Goal: Task Accomplishment & Management: Complete application form

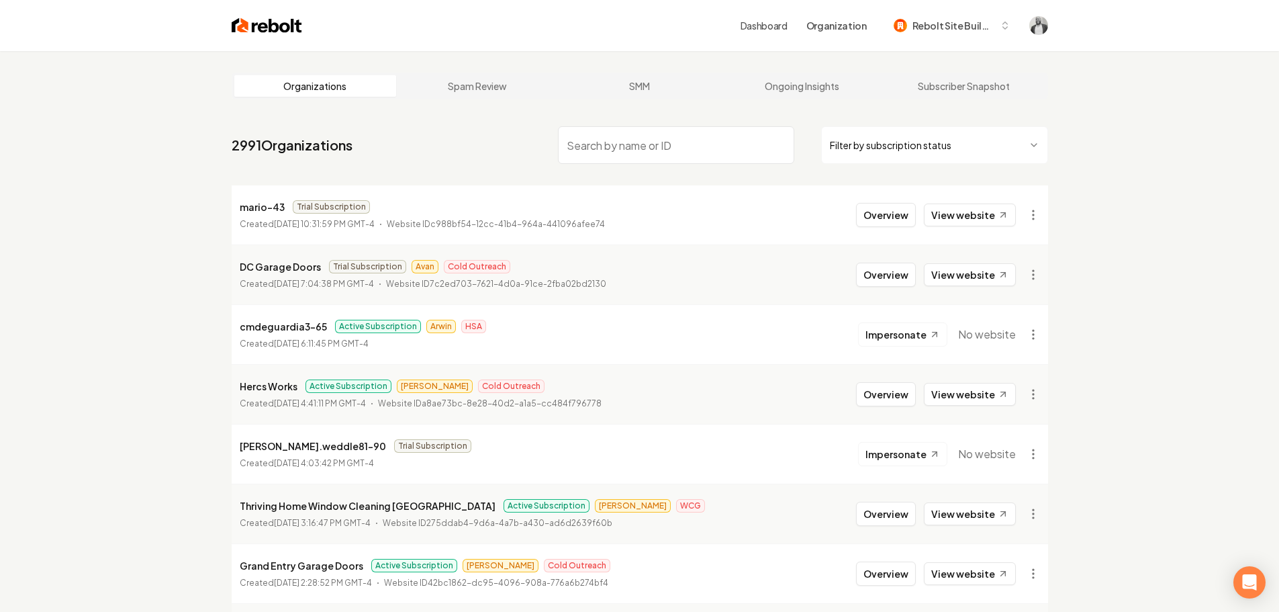
click at [770, 17] on div "Dashboard Organization Rebolt Site Builder" at bounding box center [880, 25] width 278 height 24
click at [769, 25] on link "Dashboard" at bounding box center [764, 25] width 47 height 13
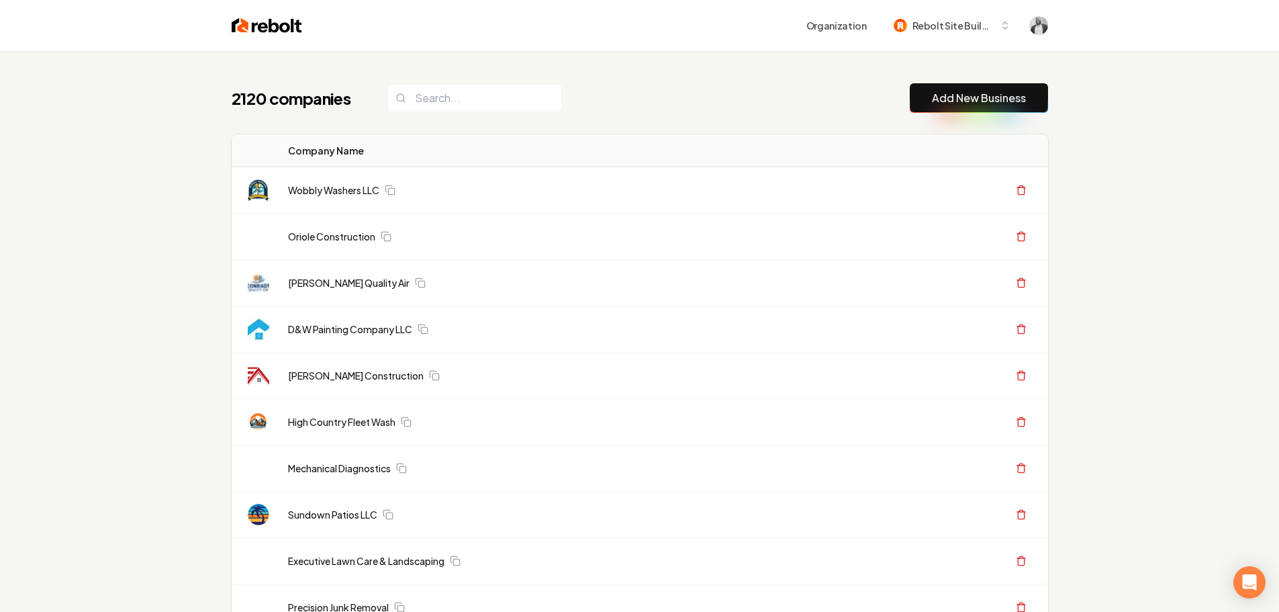
click at [950, 102] on link "Add New Business" at bounding box center [979, 98] width 94 height 16
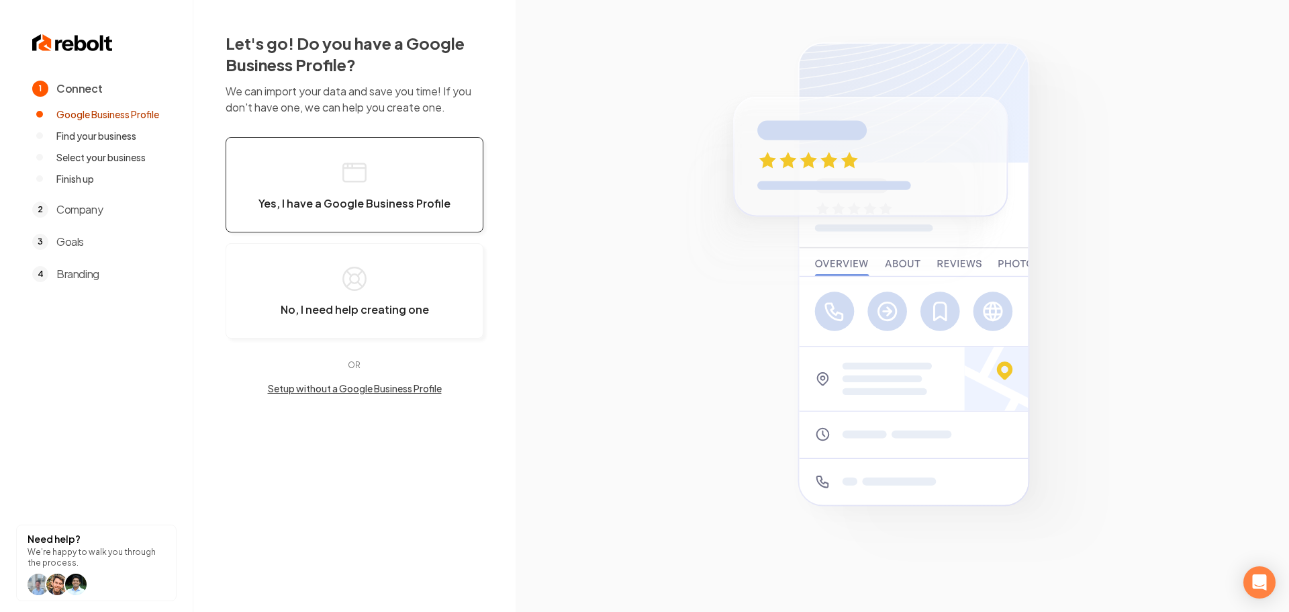
click at [370, 199] on span "Yes, I have a Google Business Profile" at bounding box center [355, 203] width 192 height 13
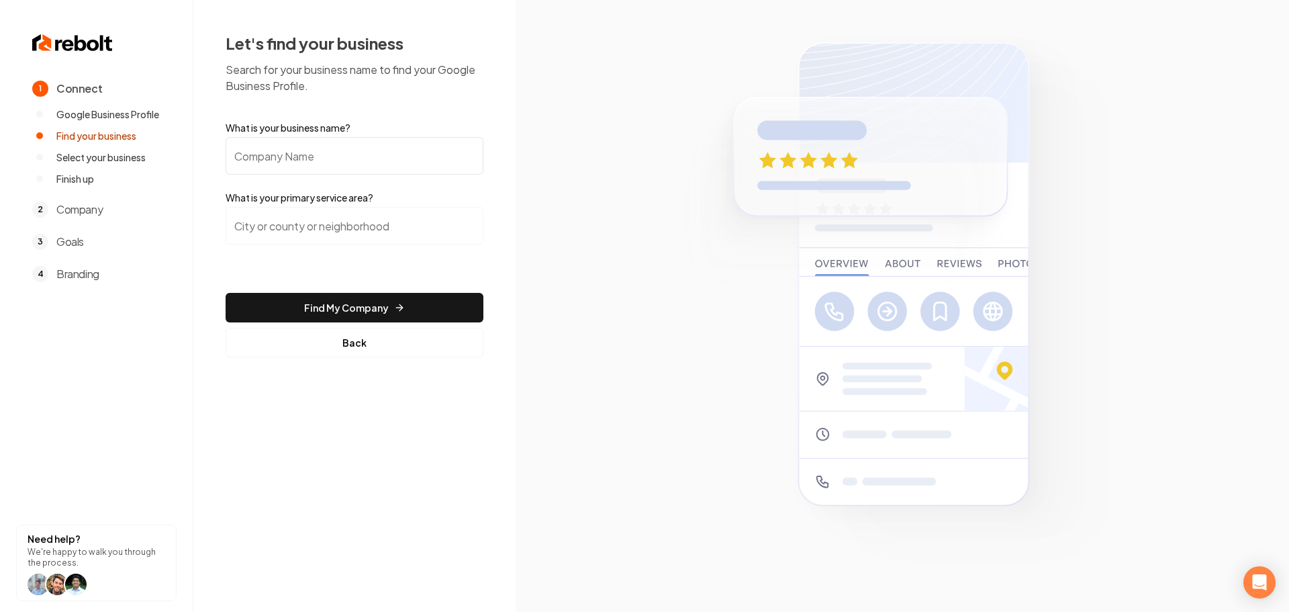
click at [322, 165] on input "What is your business name?" at bounding box center [355, 156] width 258 height 38
paste input "West Urban Construction LLC"
type input "West Urban Construction LLC"
click at [324, 224] on input "search" at bounding box center [355, 226] width 258 height 38
click at [342, 229] on input "search" at bounding box center [355, 226] width 258 height 38
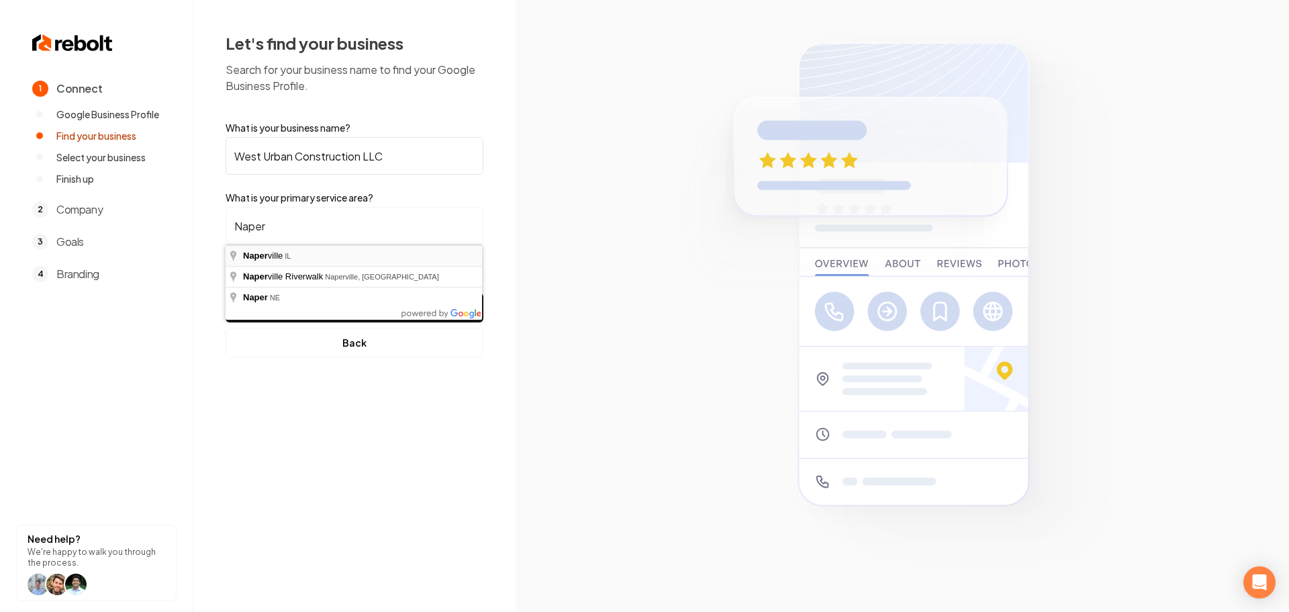
type input "Naperville, IL"
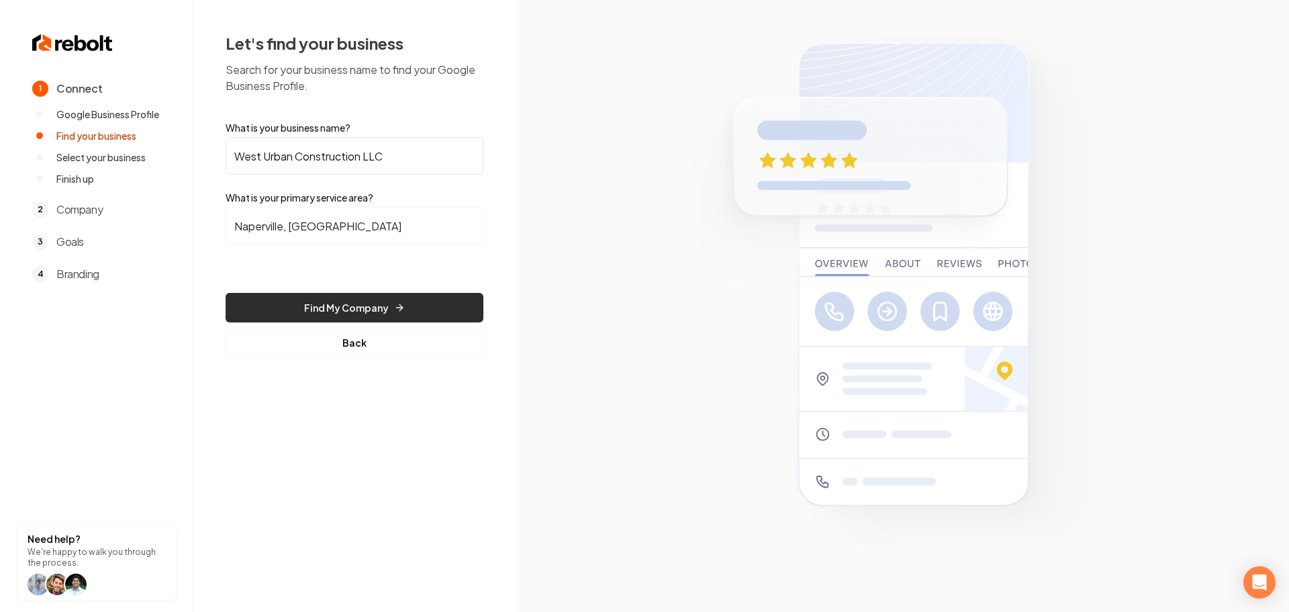
click at [337, 302] on button "Find My Company" at bounding box center [355, 308] width 258 height 30
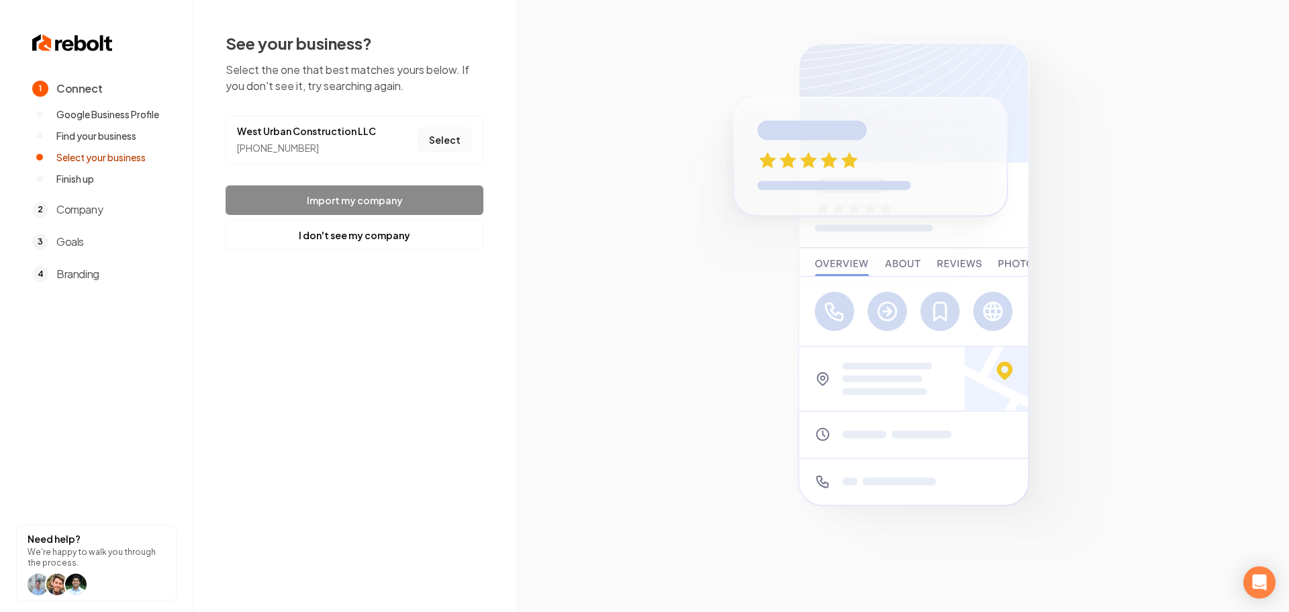
click at [441, 144] on button "Select" at bounding box center [445, 140] width 54 height 24
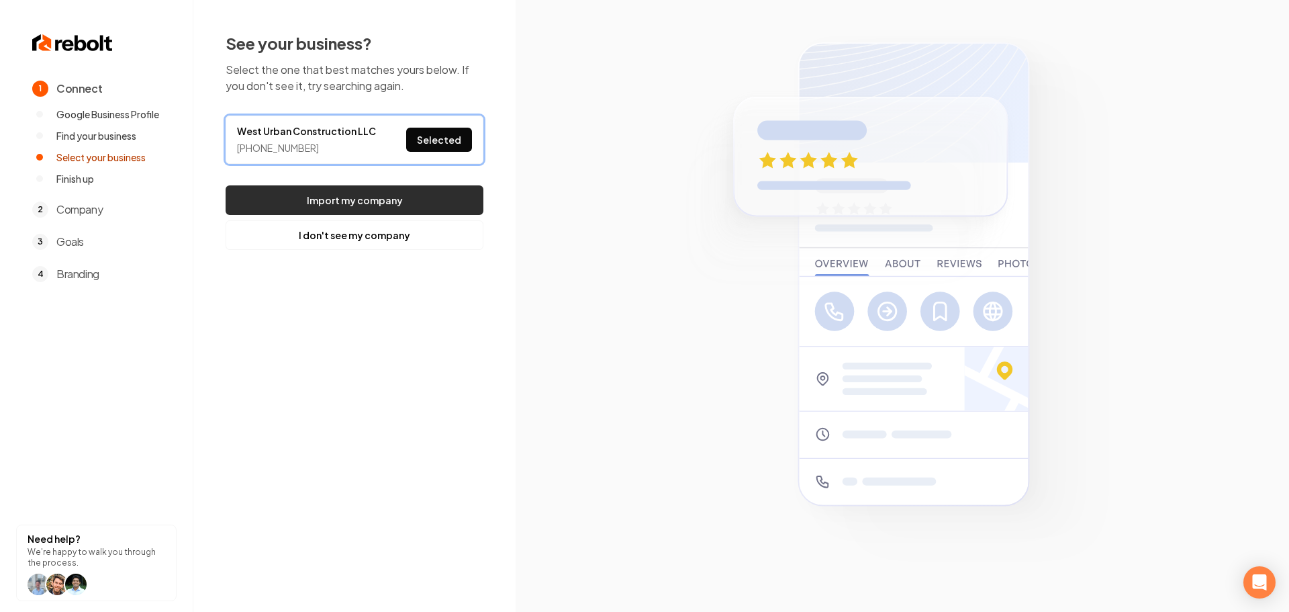
click at [407, 191] on button "Import my company" at bounding box center [355, 200] width 258 height 30
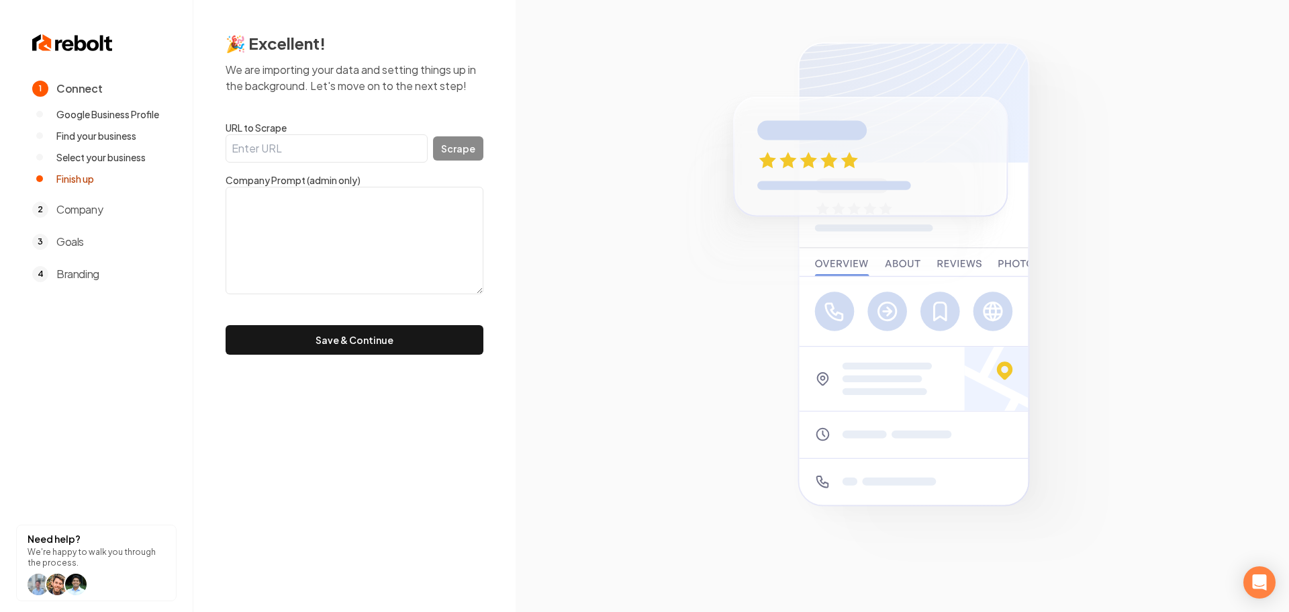
click at [324, 242] on textarea at bounding box center [355, 240] width 258 height 107
click at [306, 234] on textarea at bounding box center [355, 240] width 258 height 107
paste textarea "At West Urban Construction LLC, we are committed to providing top-notch roofing…"
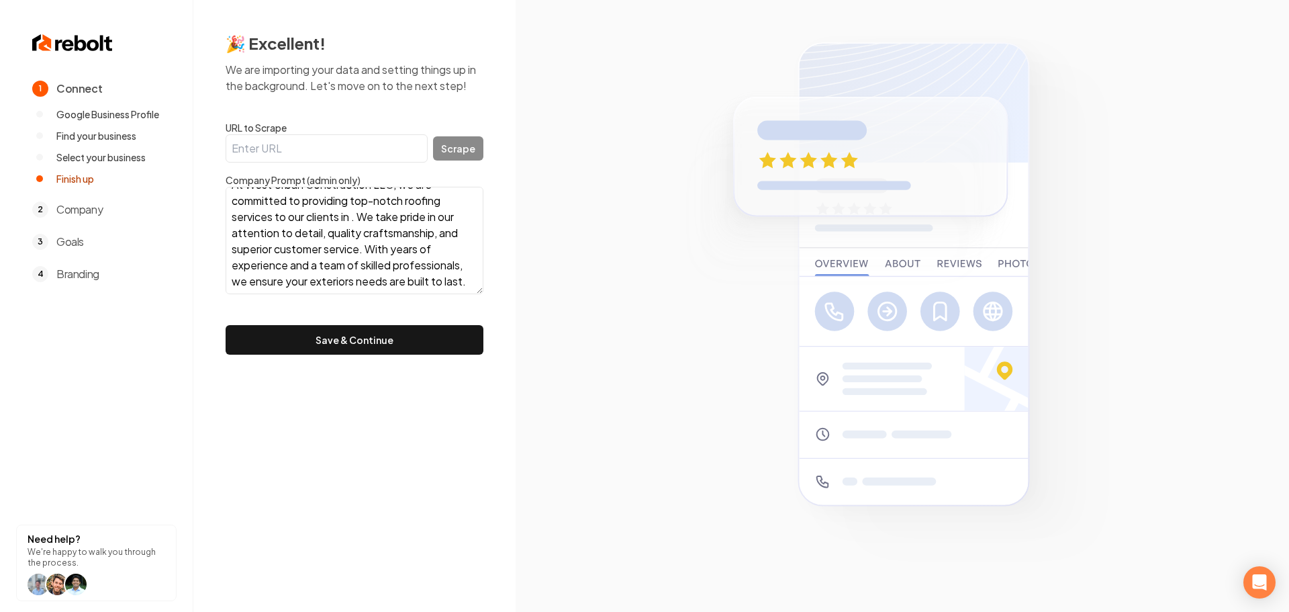
scroll to position [17, 0]
type textarea "At West Urban Construction LLC, we are committed to providing top-notch roofing…"
click at [350, 344] on button "Save & Continue" at bounding box center [355, 340] width 258 height 30
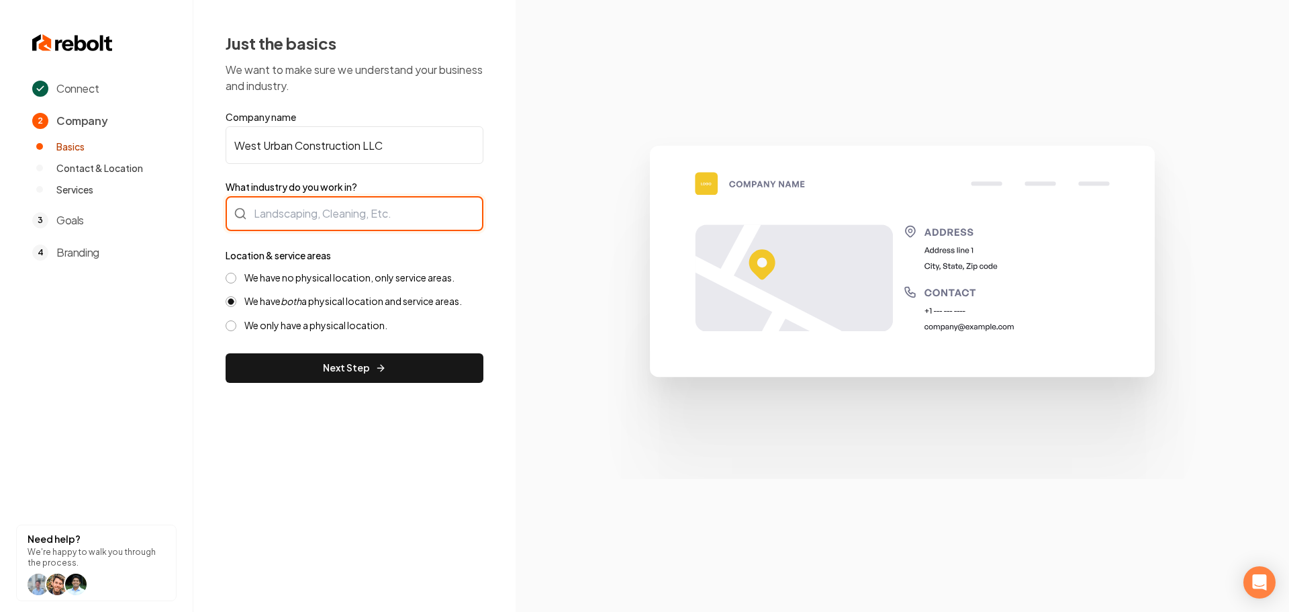
click at [347, 215] on div at bounding box center [355, 213] width 258 height 35
click at [318, 205] on div at bounding box center [355, 213] width 258 height 35
type input "Roofing"
click at [232, 276] on button "We have no physical location, only service areas." at bounding box center [231, 278] width 11 height 11
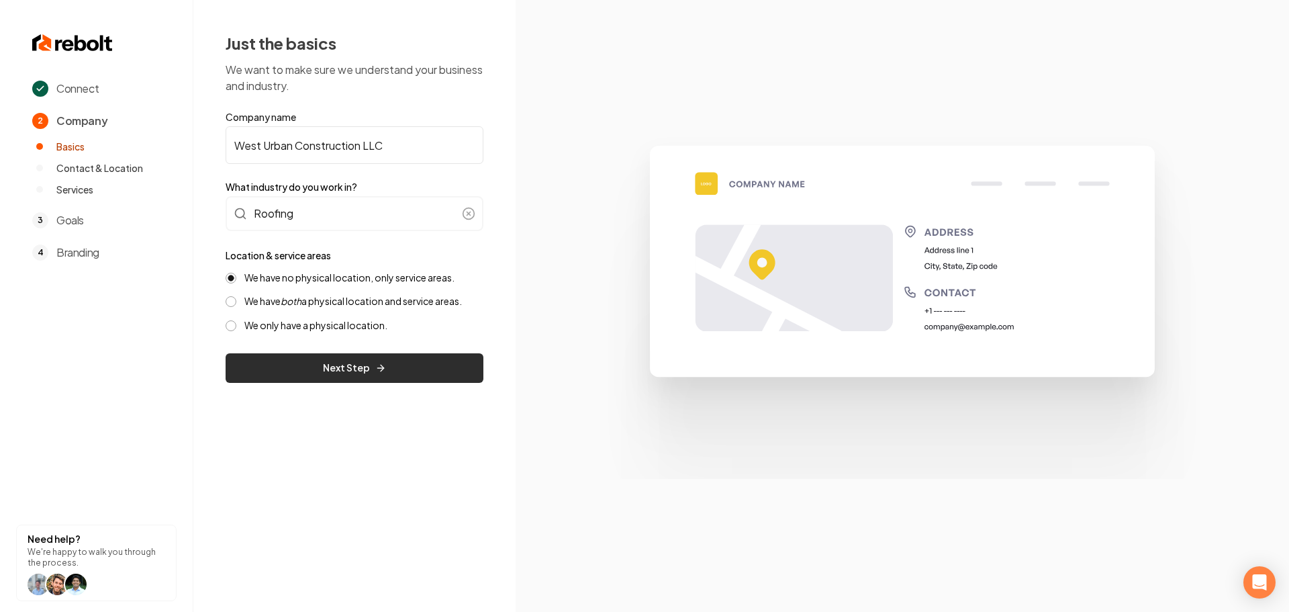
click at [338, 371] on button "Next Step" at bounding box center [355, 368] width 258 height 30
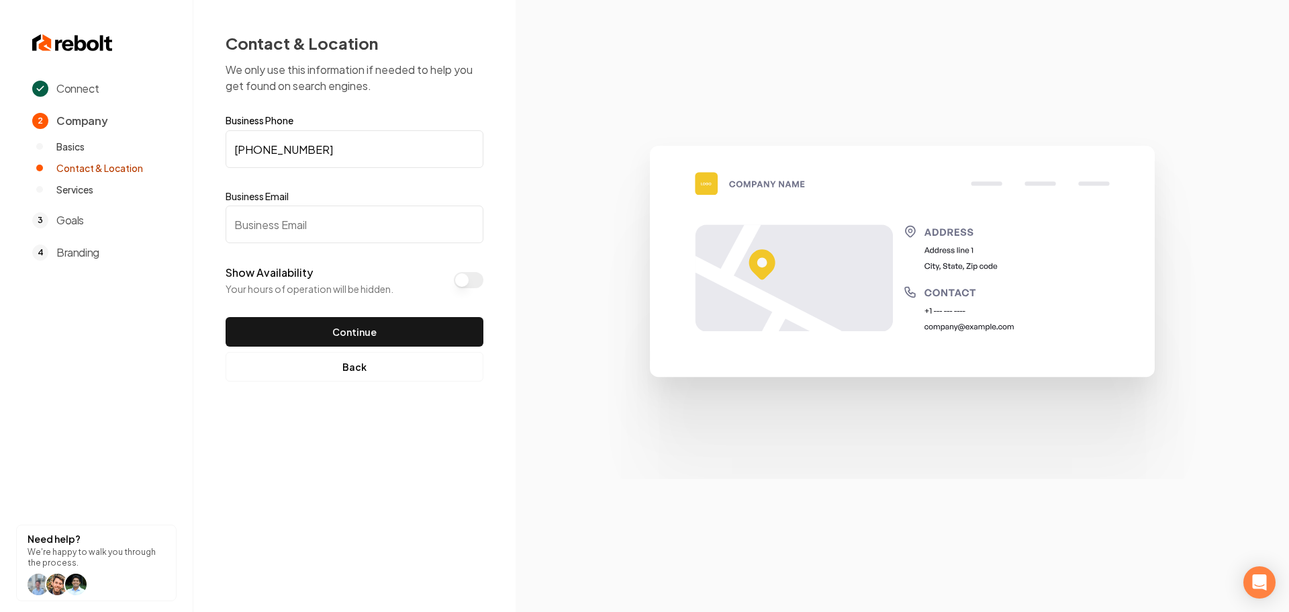
click at [336, 223] on input "Business Email" at bounding box center [355, 224] width 258 height 38
paste input "hugojr@westurbanconstruction.com"
type input "hugojr@westurbanconstruction.com"
click at [334, 328] on button "Continue" at bounding box center [355, 332] width 258 height 30
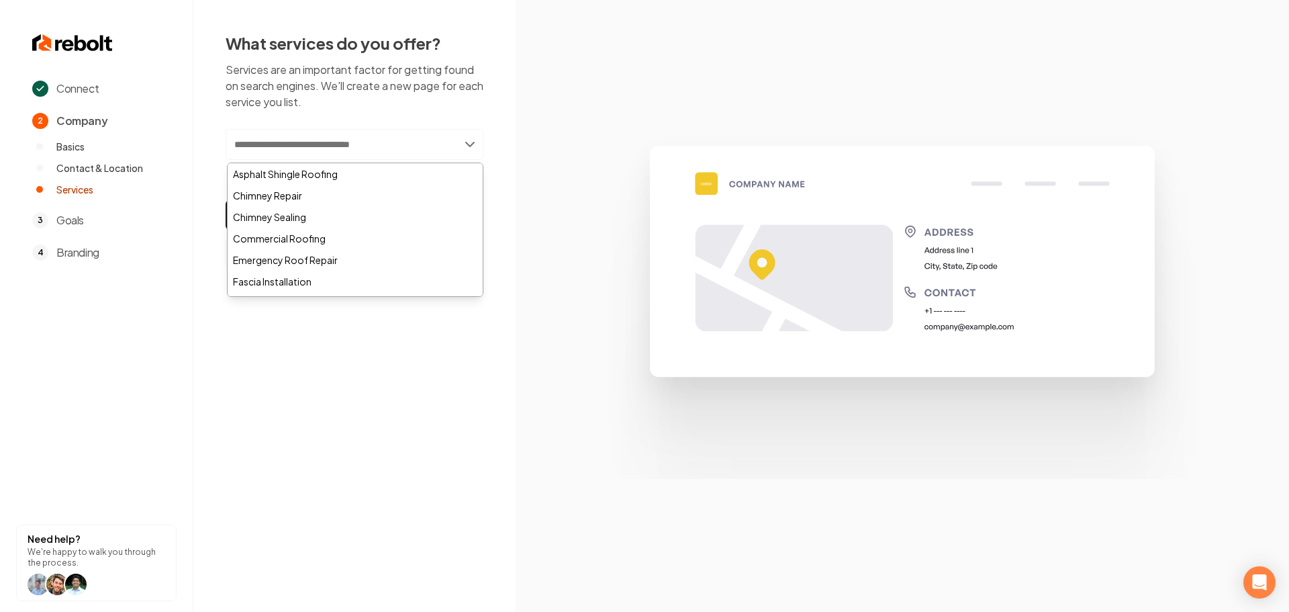
click at [333, 145] on input "text" at bounding box center [355, 144] width 258 height 31
paste input "**********"
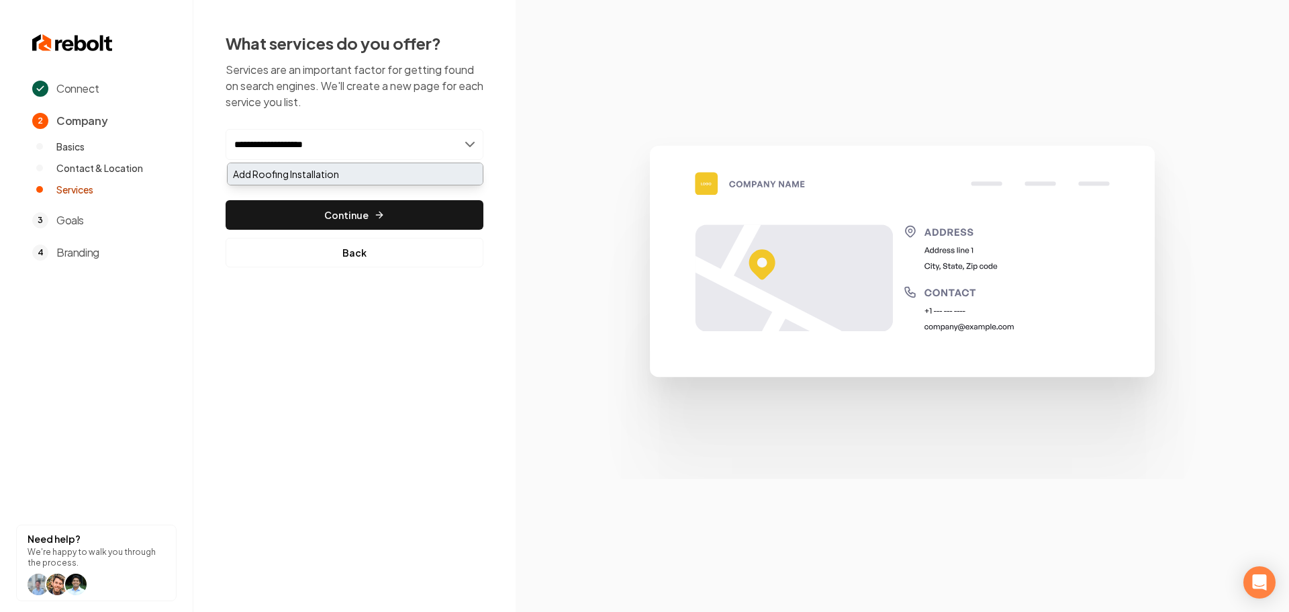
type input "**********"
click at [330, 176] on div "Add Roofing Installation" at bounding box center [355, 173] width 255 height 21
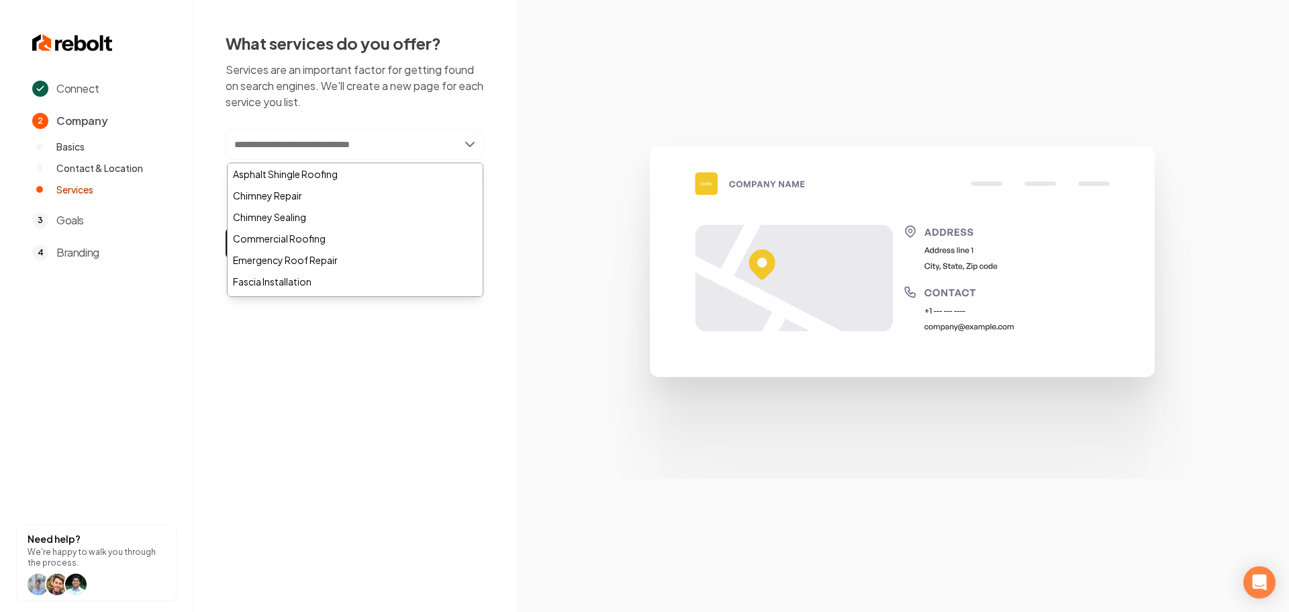
click at [321, 150] on input "text" at bounding box center [355, 144] width 258 height 31
paste input "**********"
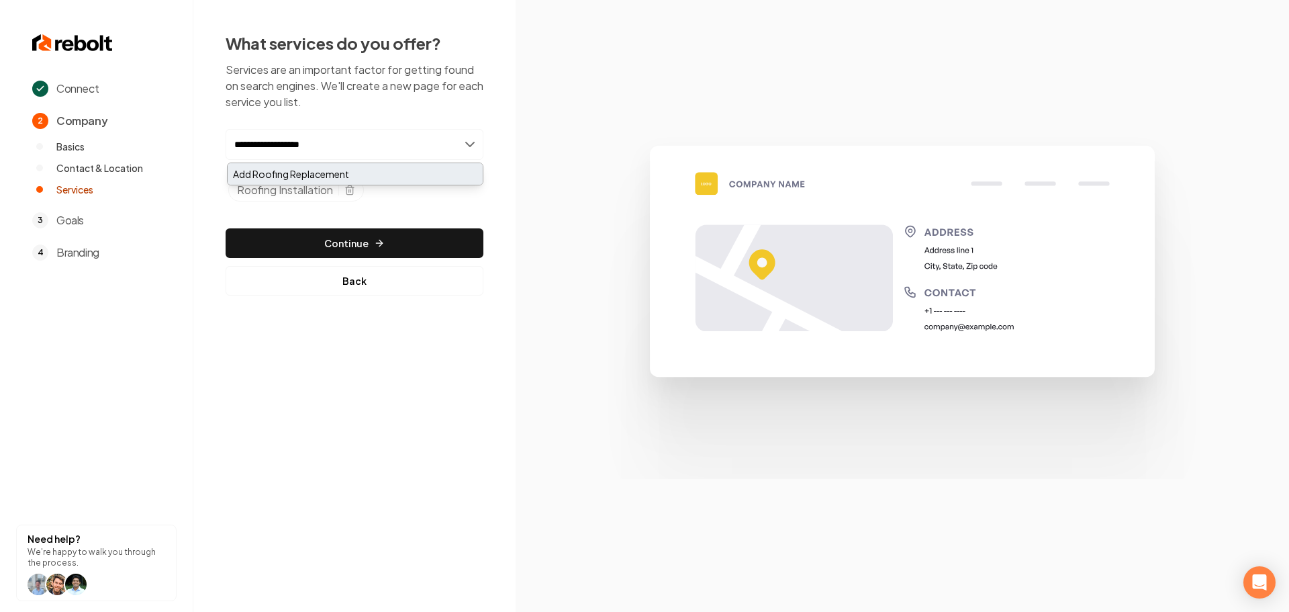
type input "**********"
click at [322, 173] on div "Add Roofing Replacement" at bounding box center [355, 173] width 255 height 21
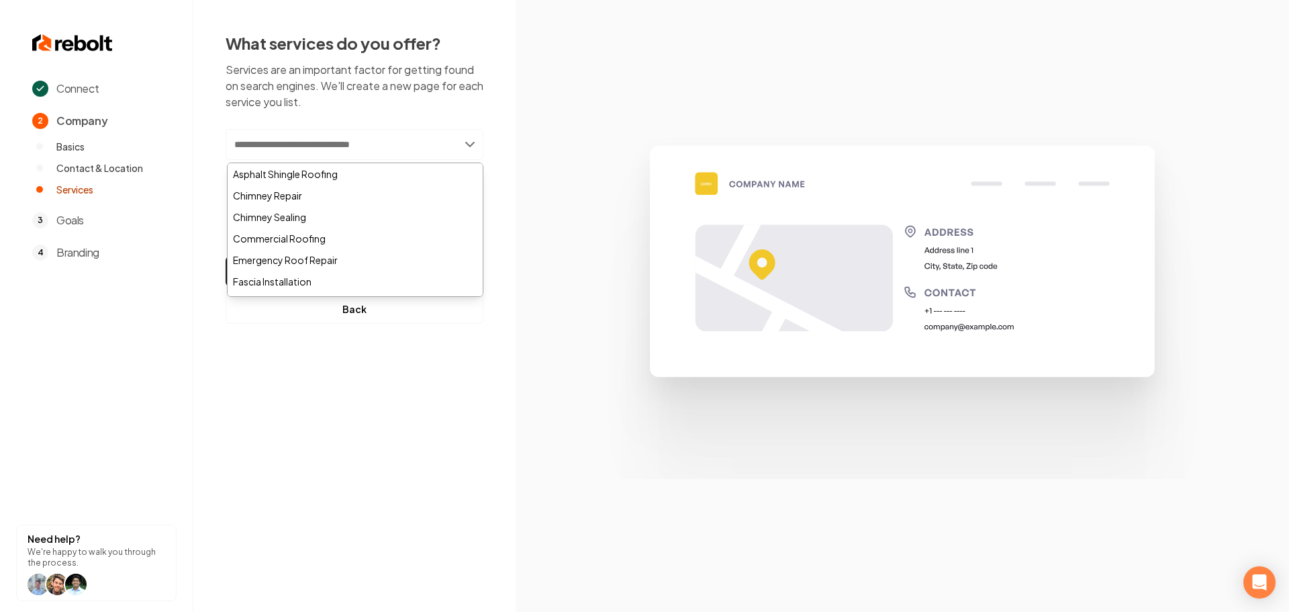
click at [320, 148] on input "text" at bounding box center [355, 144] width 258 height 31
paste input "**********"
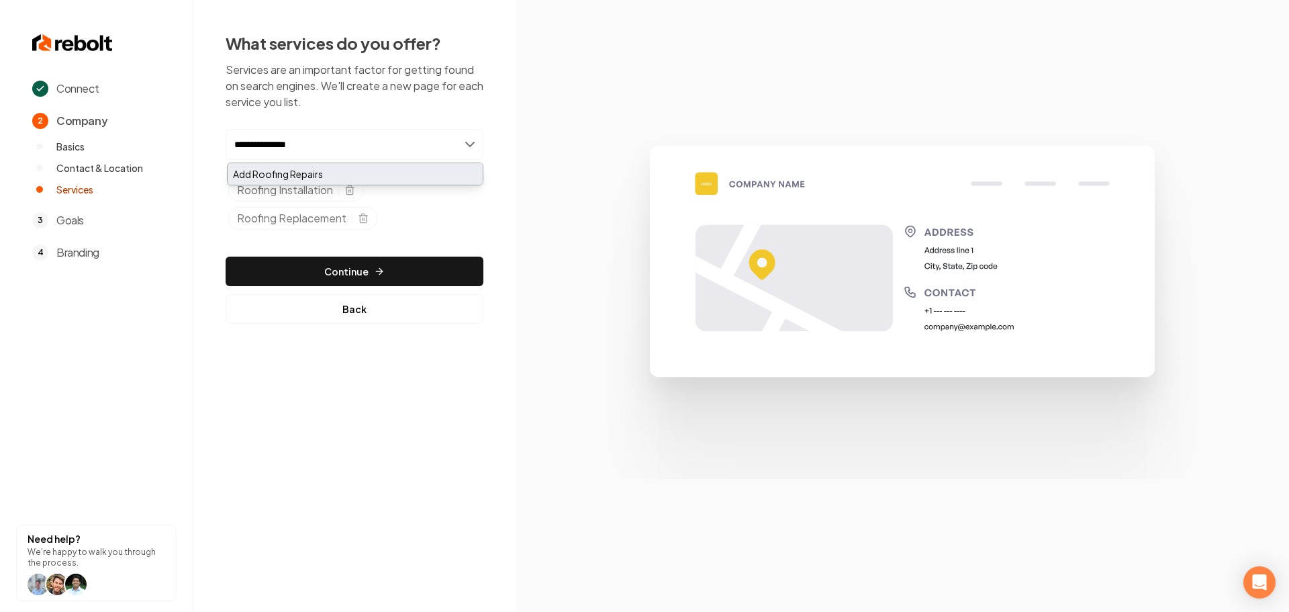
type input "**********"
click at [325, 171] on div "Add Roofing Repairs" at bounding box center [355, 173] width 255 height 21
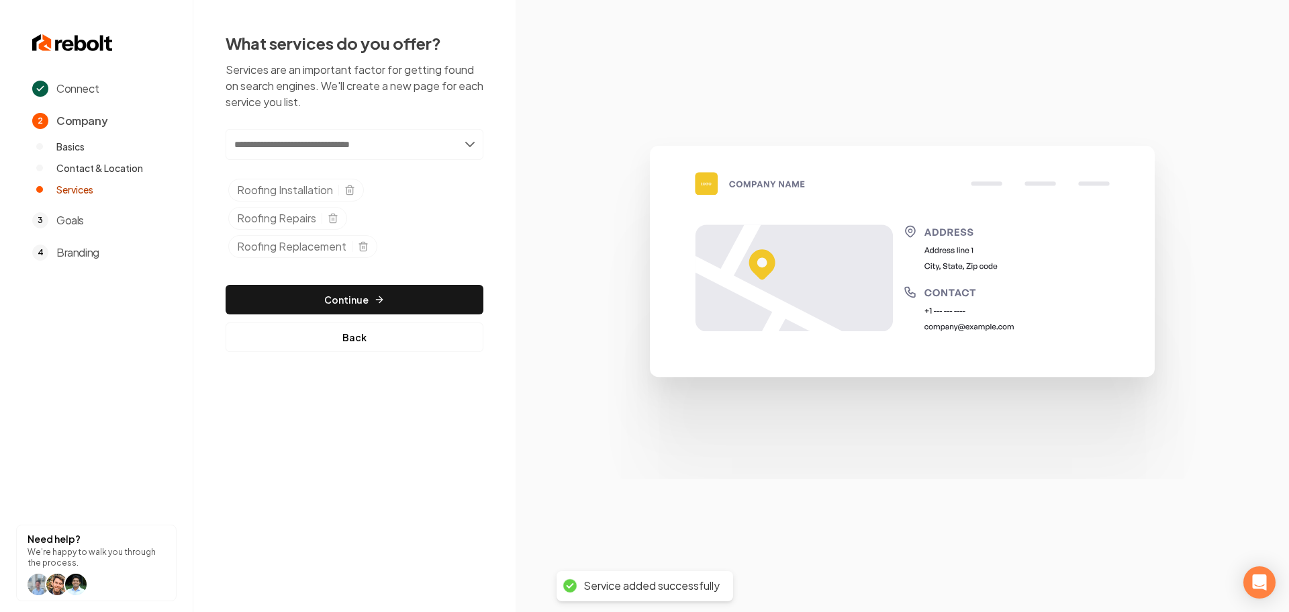
click at [279, 150] on input "text" at bounding box center [355, 144] width 258 height 31
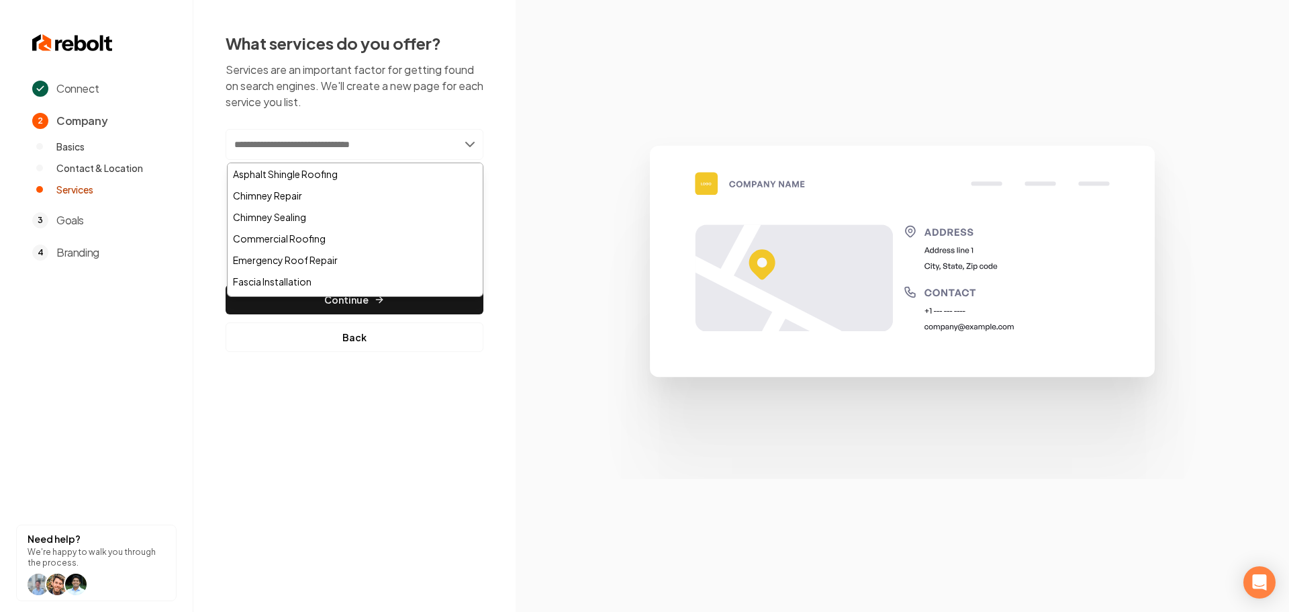
paste input "**********"
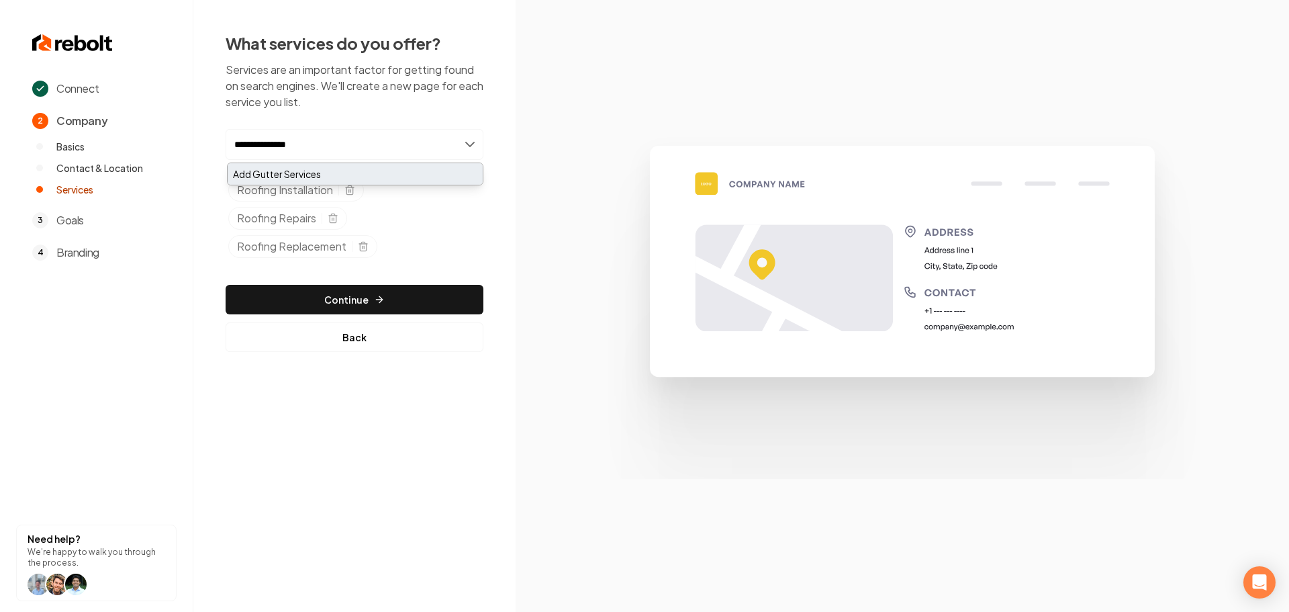
type input "**********"
click at [307, 181] on div "Add Gutter Services" at bounding box center [355, 173] width 255 height 21
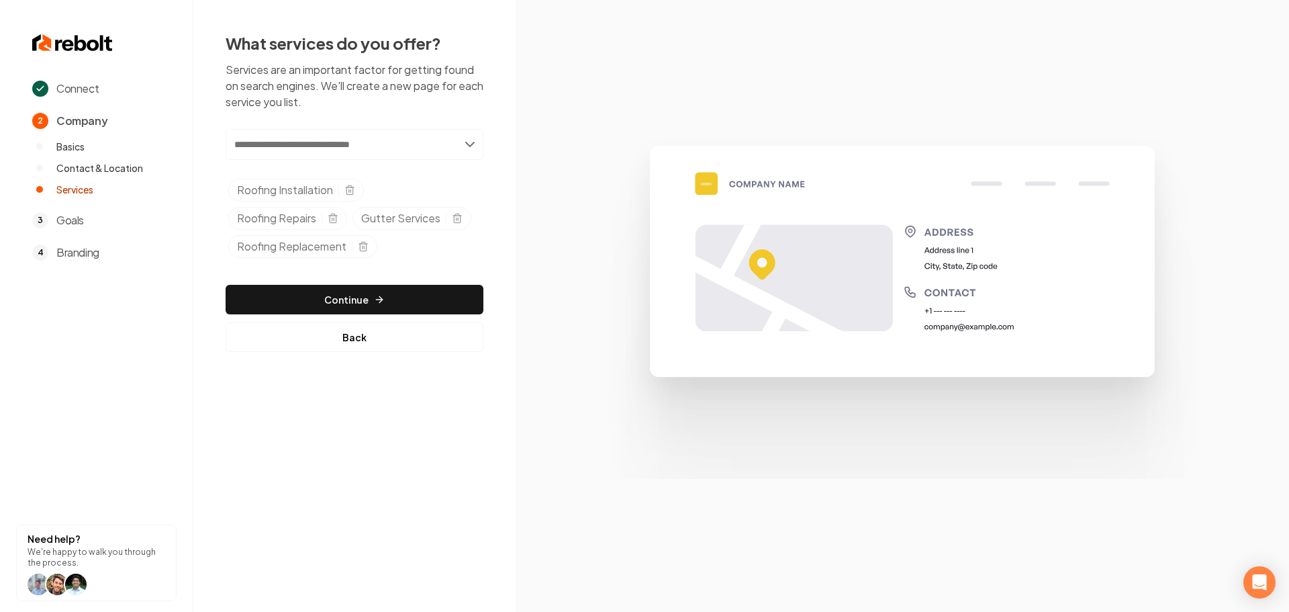
click at [342, 150] on input "text" at bounding box center [355, 144] width 258 height 31
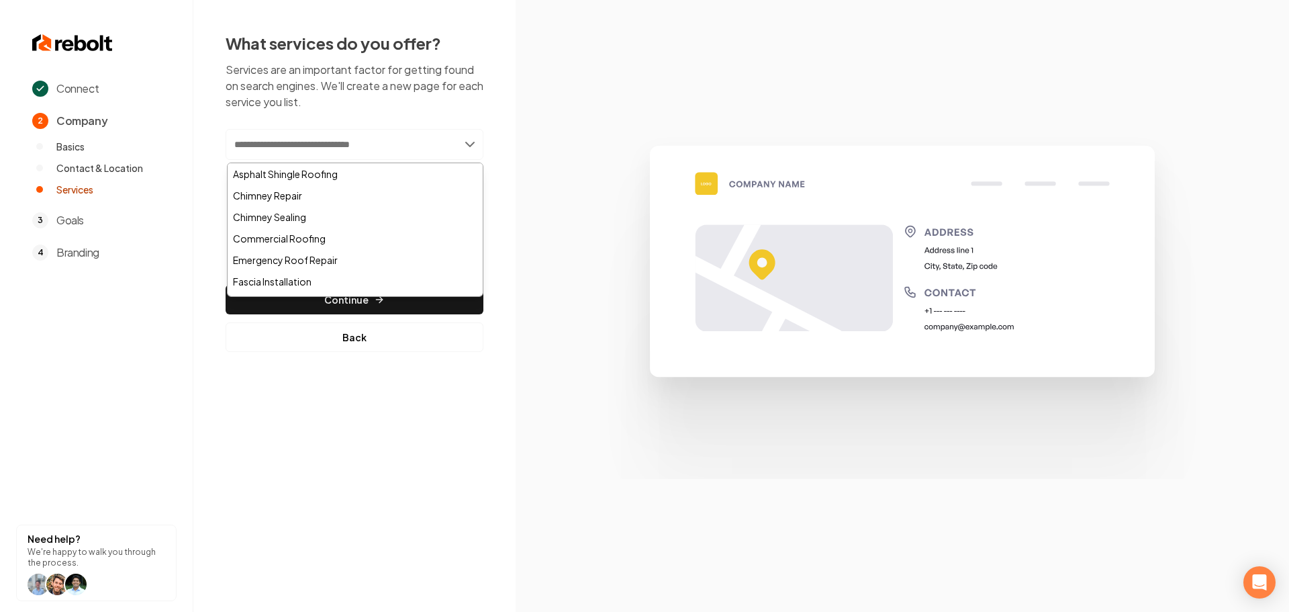
paste input "**********"
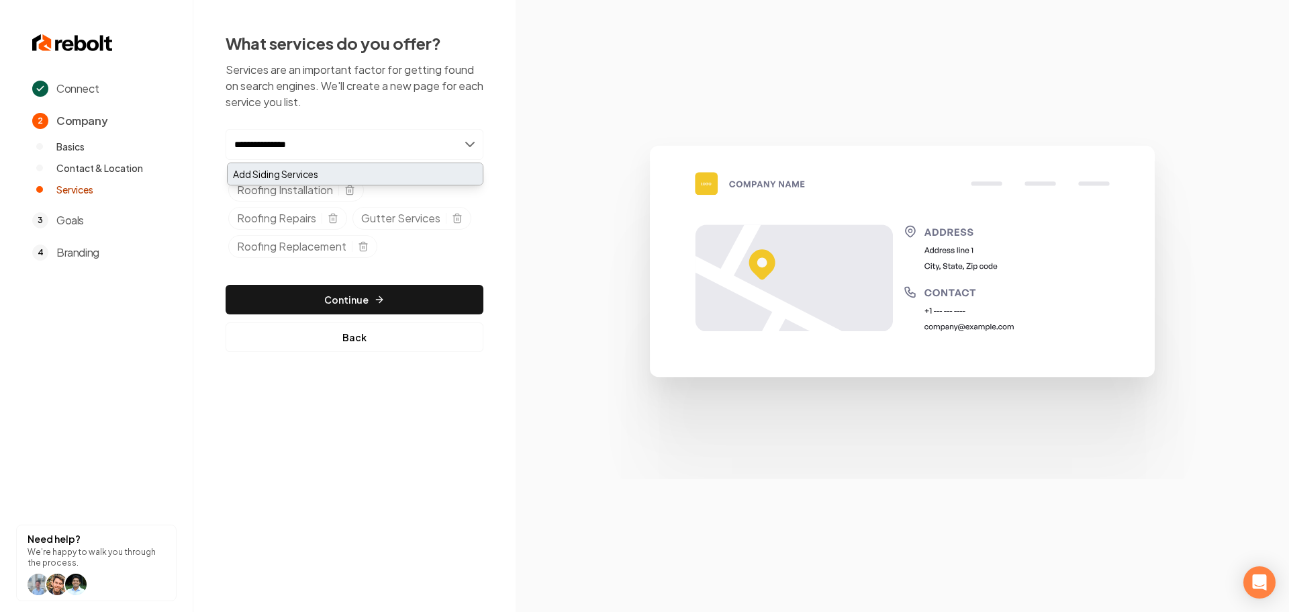
type input "**********"
click at [316, 169] on div "Add Siding Services" at bounding box center [355, 173] width 255 height 21
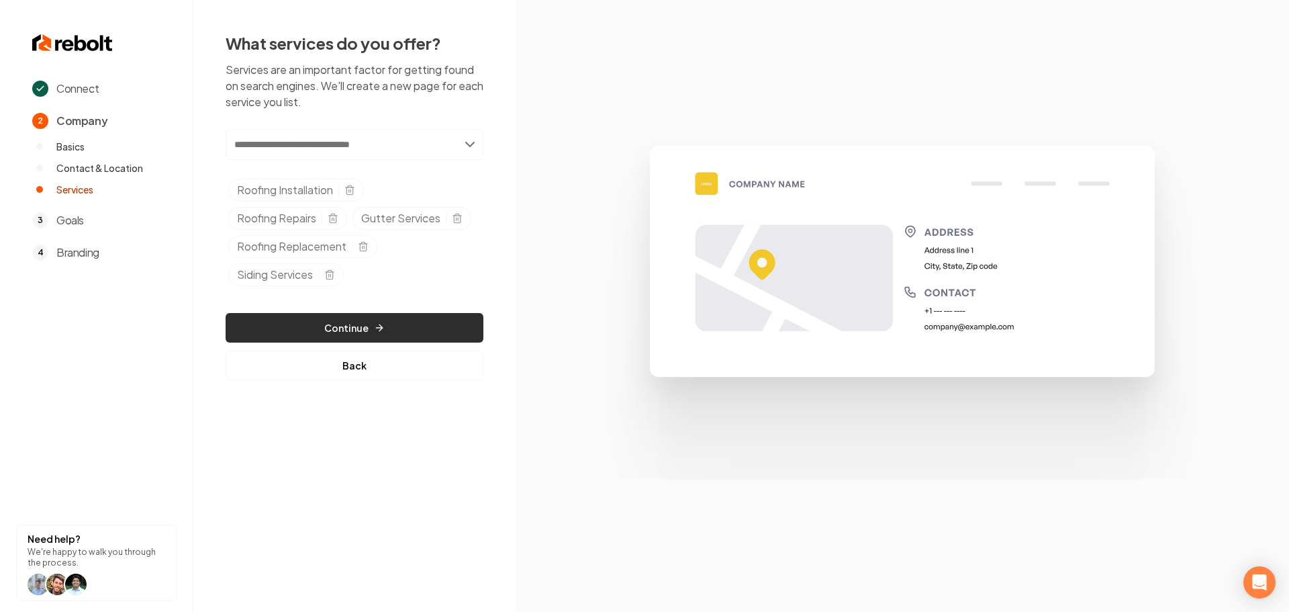
click at [374, 324] on icon "button" at bounding box center [379, 327] width 11 height 11
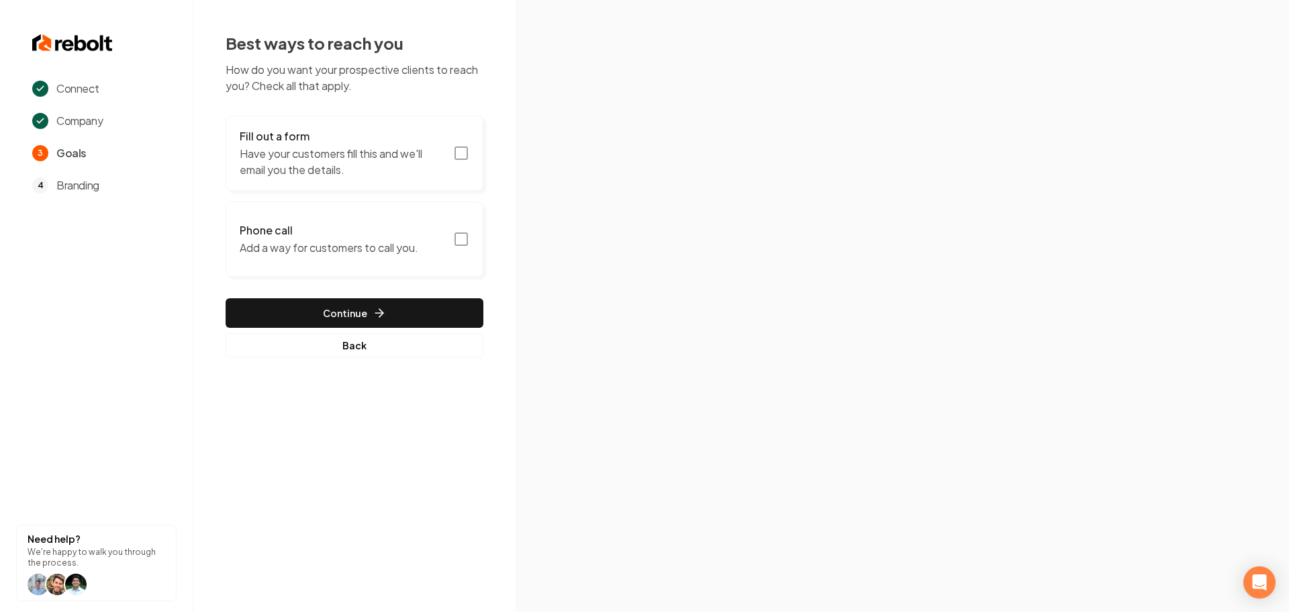
click at [457, 154] on icon "button" at bounding box center [461, 153] width 16 height 16
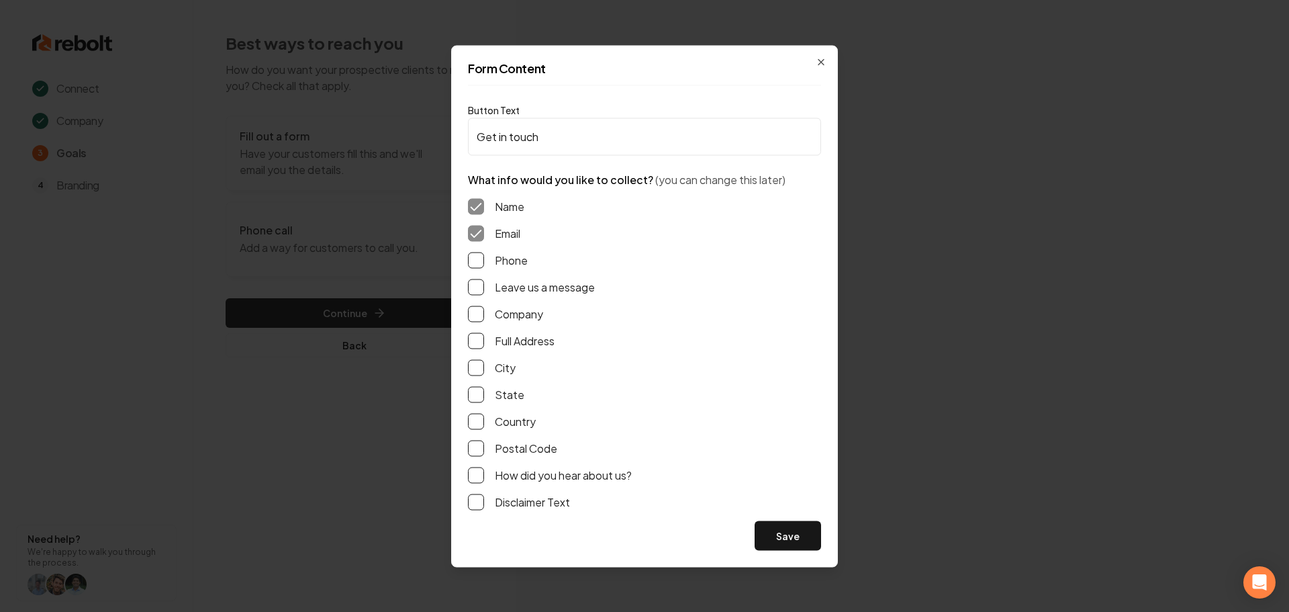
click at [475, 257] on button "Phone" at bounding box center [476, 260] width 16 height 16
click at [474, 283] on button "Leave us a message" at bounding box center [476, 287] width 16 height 16
click at [477, 343] on button "Full Address" at bounding box center [476, 340] width 16 height 16
click at [798, 537] on button "Save" at bounding box center [788, 535] width 66 height 30
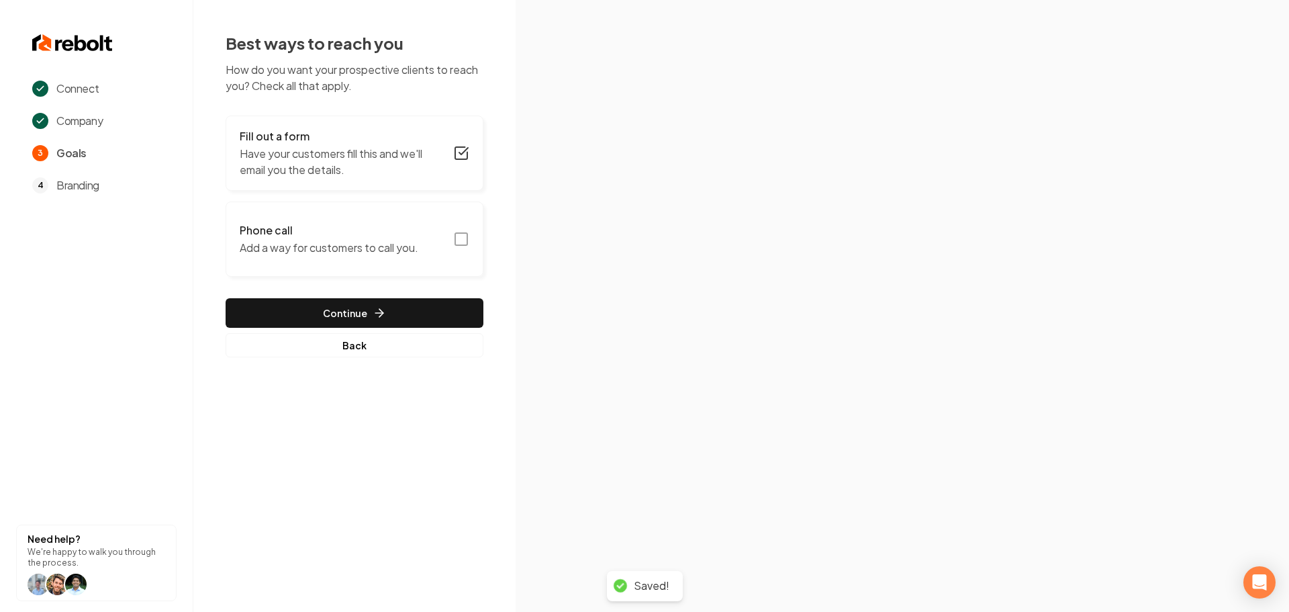
click at [460, 249] on button "Phone call Add a way for customers to call you." at bounding box center [355, 238] width 258 height 75
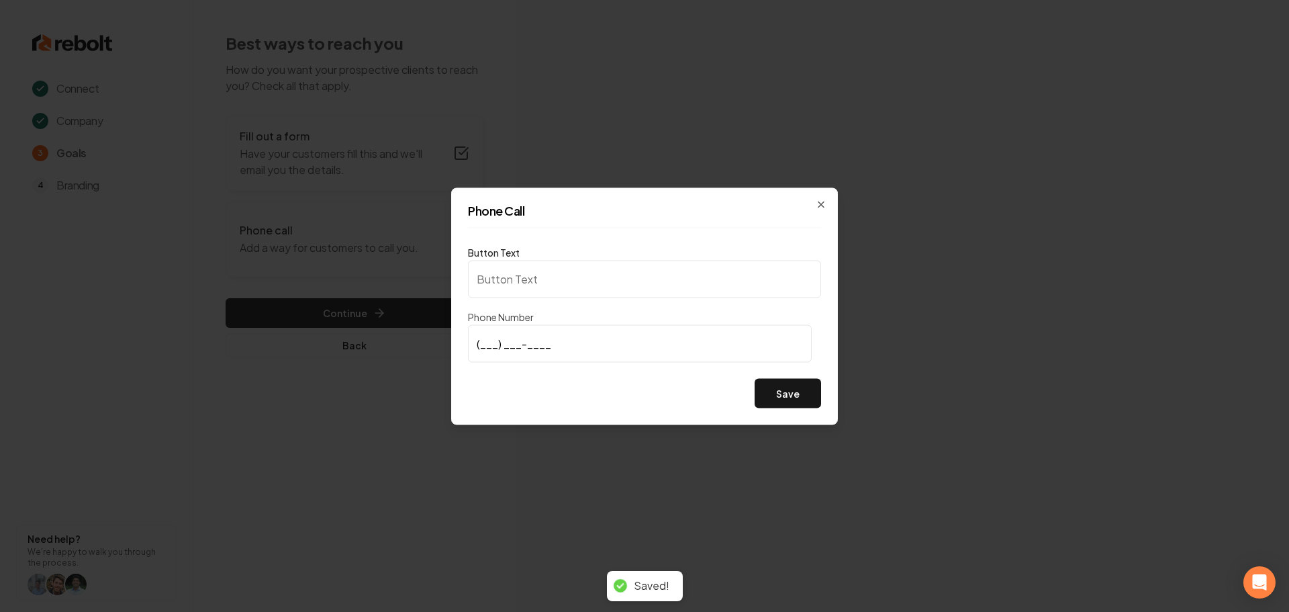
type input "Call us"
type input "(815) 258-3199"
click at [511, 383] on div "Save" at bounding box center [644, 393] width 353 height 30
click at [798, 387] on button "Save" at bounding box center [788, 393] width 66 height 30
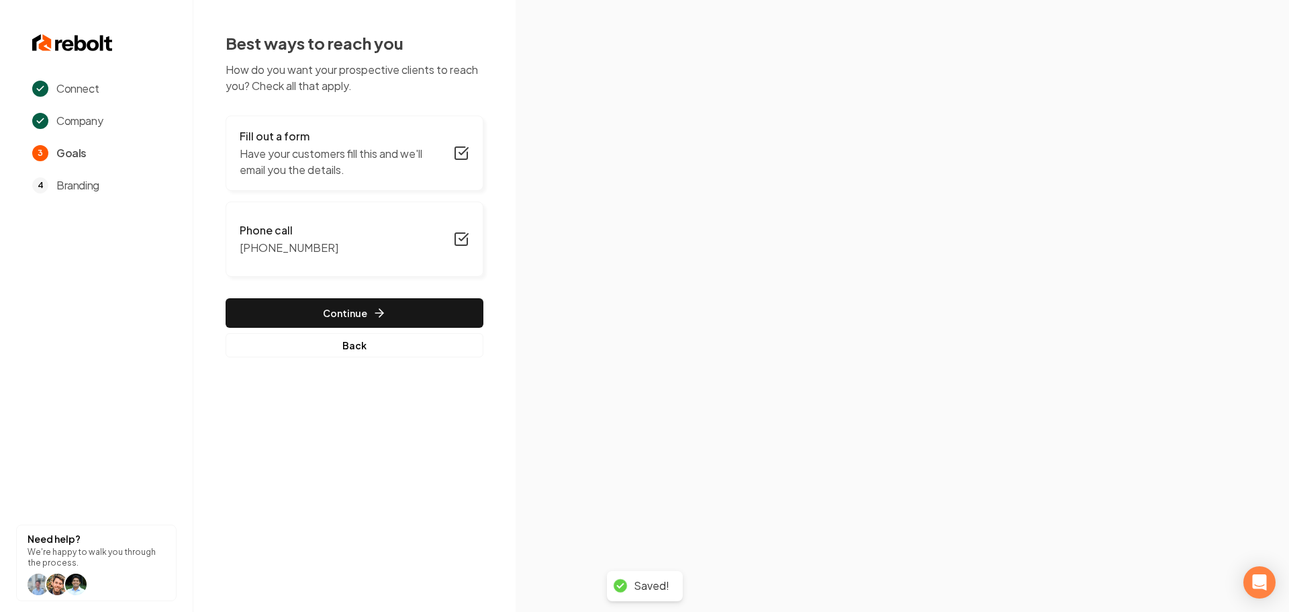
click at [332, 309] on button "Continue" at bounding box center [355, 313] width 258 height 30
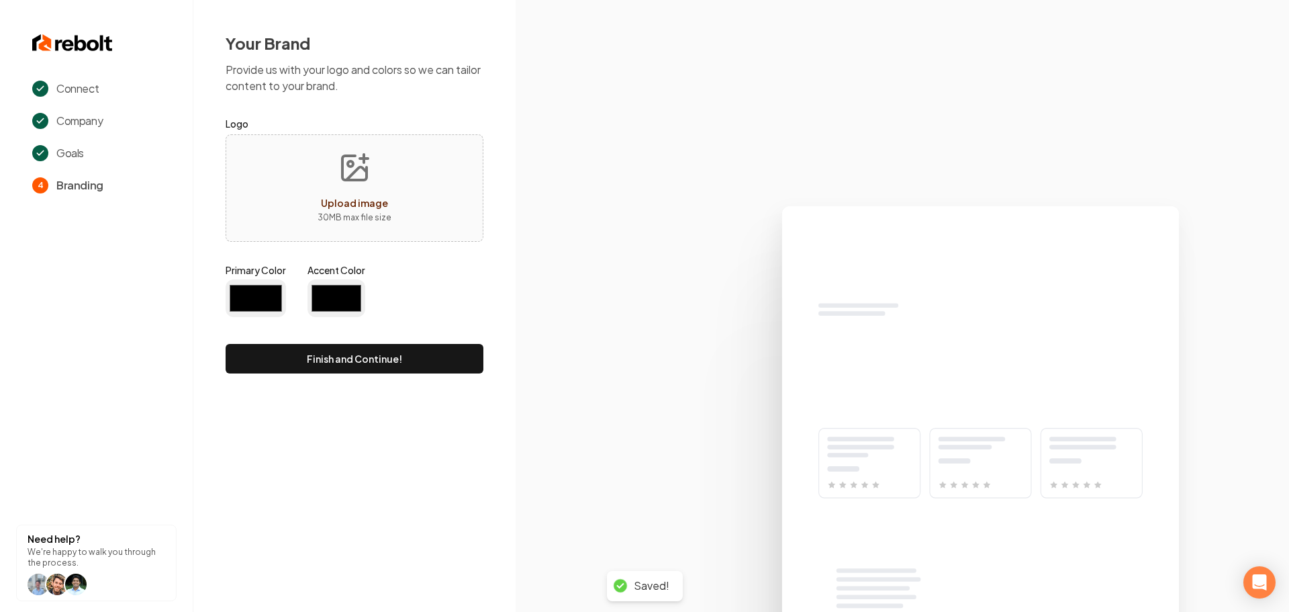
type input "#194d33"
type input "#70be00"
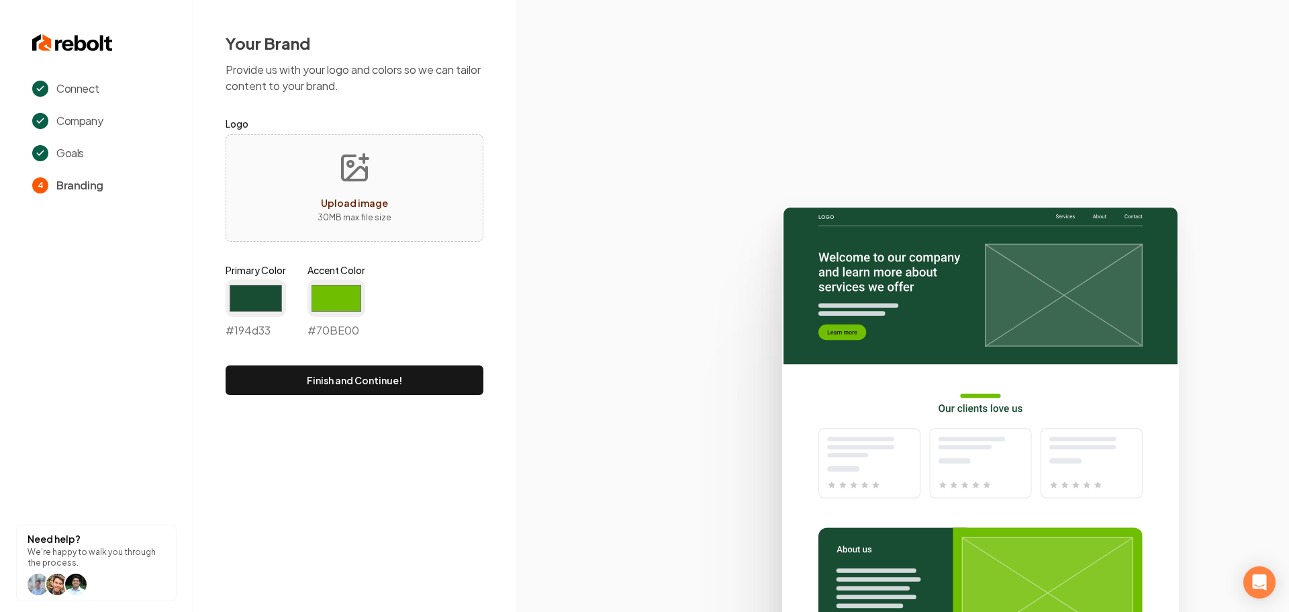
click at [367, 158] on icon "Upload image" at bounding box center [364, 158] width 8 height 0
type input "**********"
click at [253, 287] on input "#194d33" at bounding box center [256, 298] width 60 height 38
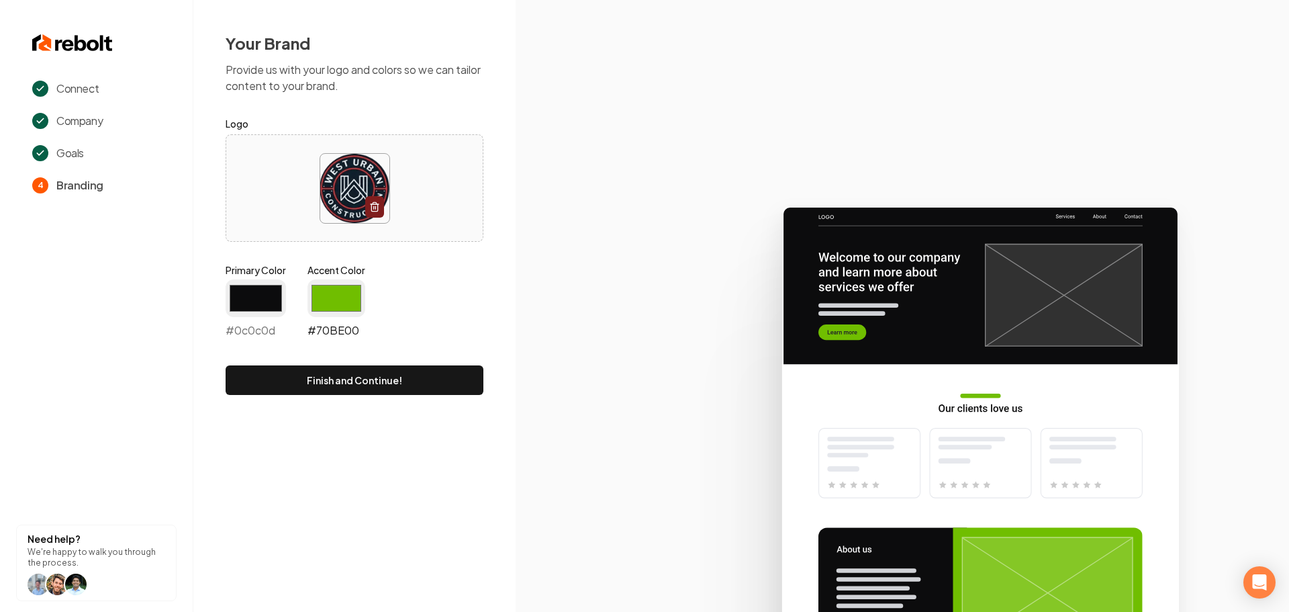
type input "#0c0c0d"
click at [338, 287] on input "#70be00" at bounding box center [337, 298] width 58 height 38
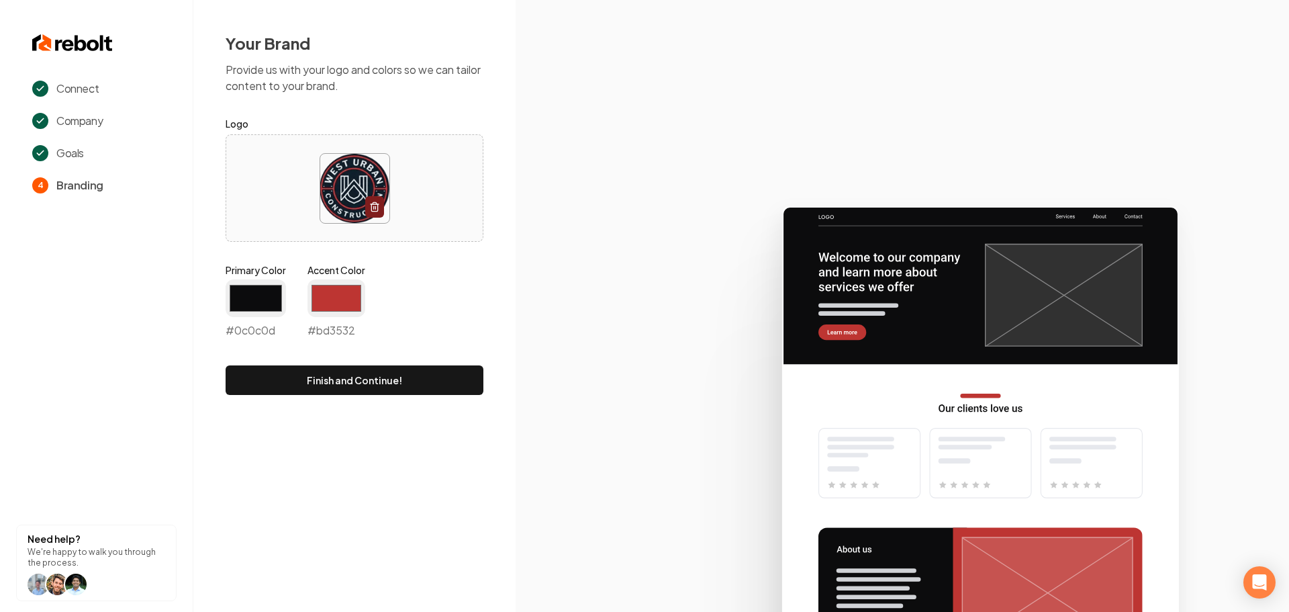
type input "#bd3532"
click at [675, 279] on icon at bounding box center [903, 403] width 774 height 417
click at [325, 379] on button "Finish and Continue!" at bounding box center [355, 380] width 258 height 30
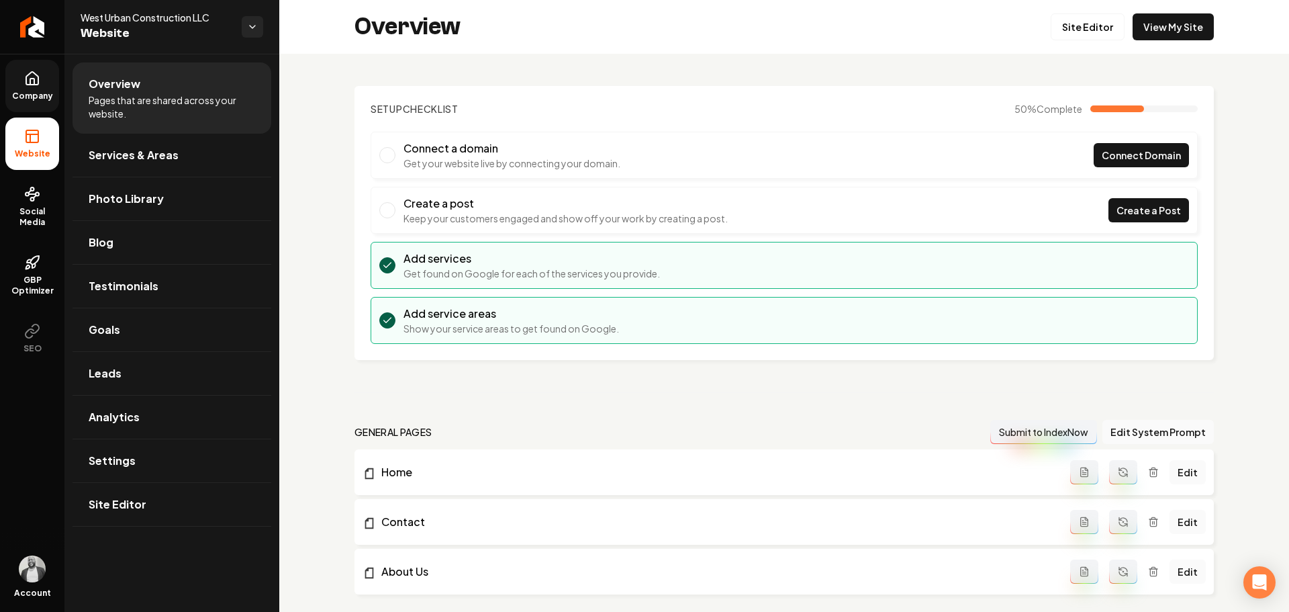
click at [24, 87] on link "Company" at bounding box center [32, 86] width 54 height 52
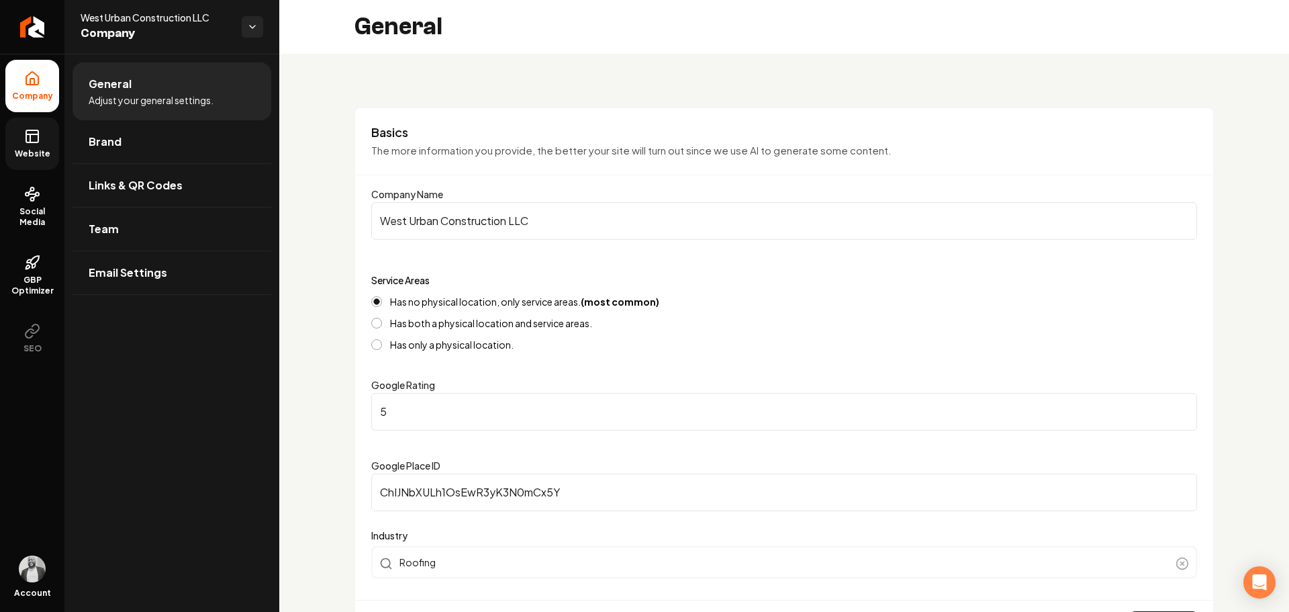
click at [28, 148] on link "Website" at bounding box center [32, 144] width 54 height 52
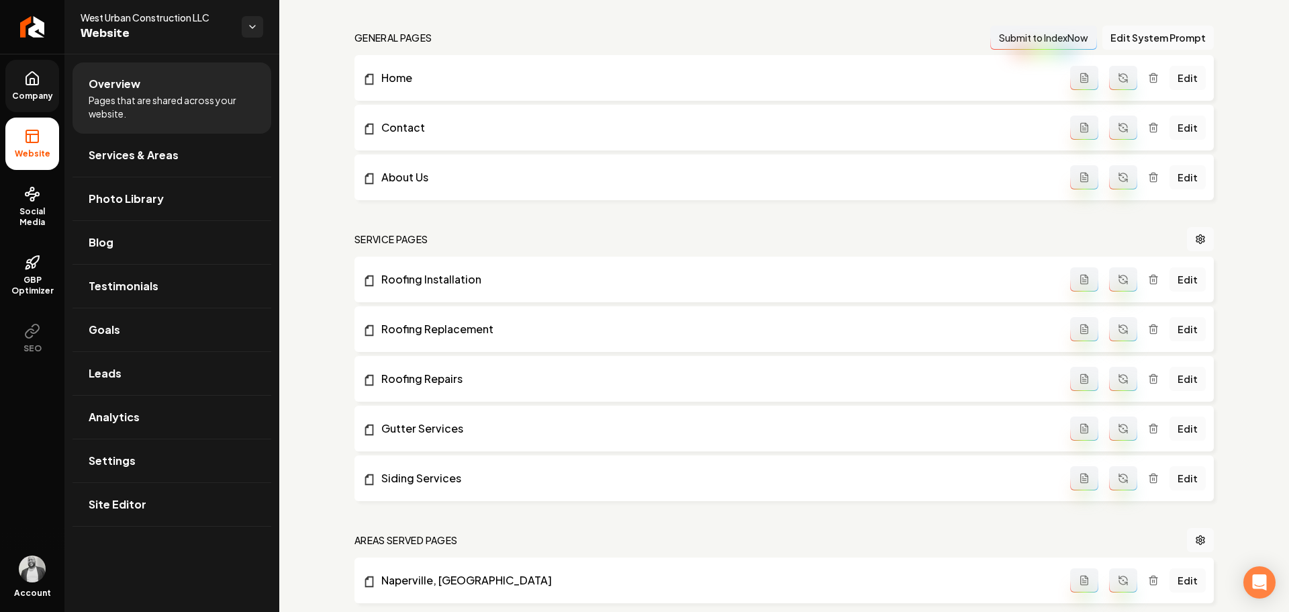
scroll to position [537, 0]
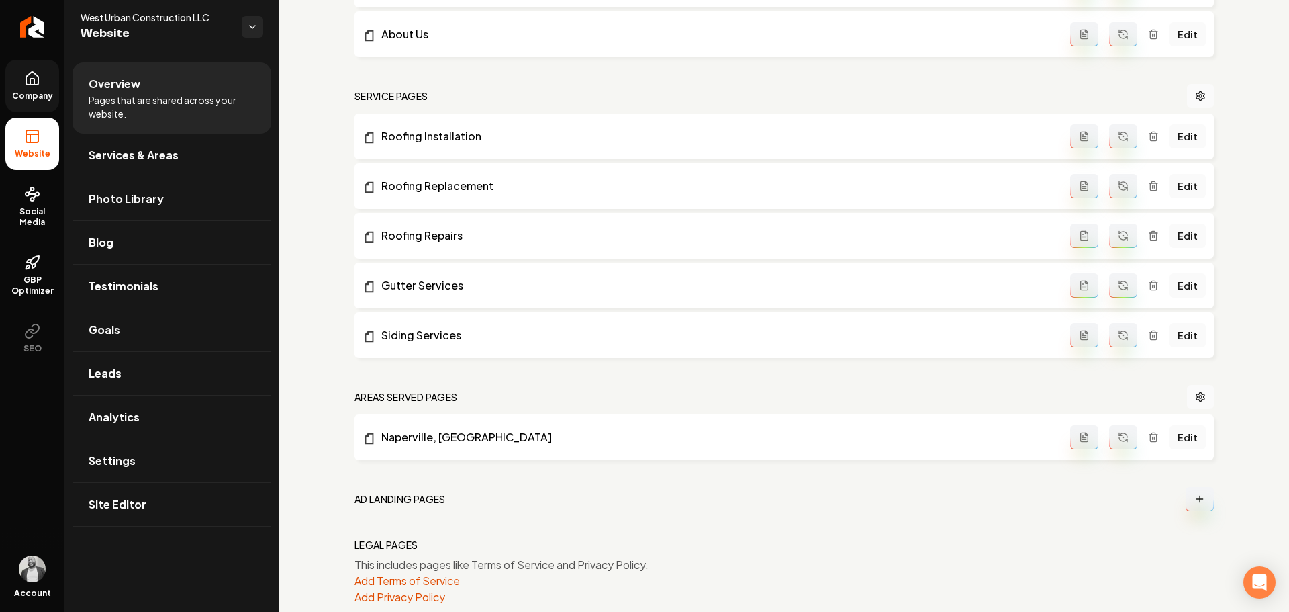
click at [22, 89] on link "Company" at bounding box center [32, 86] width 54 height 52
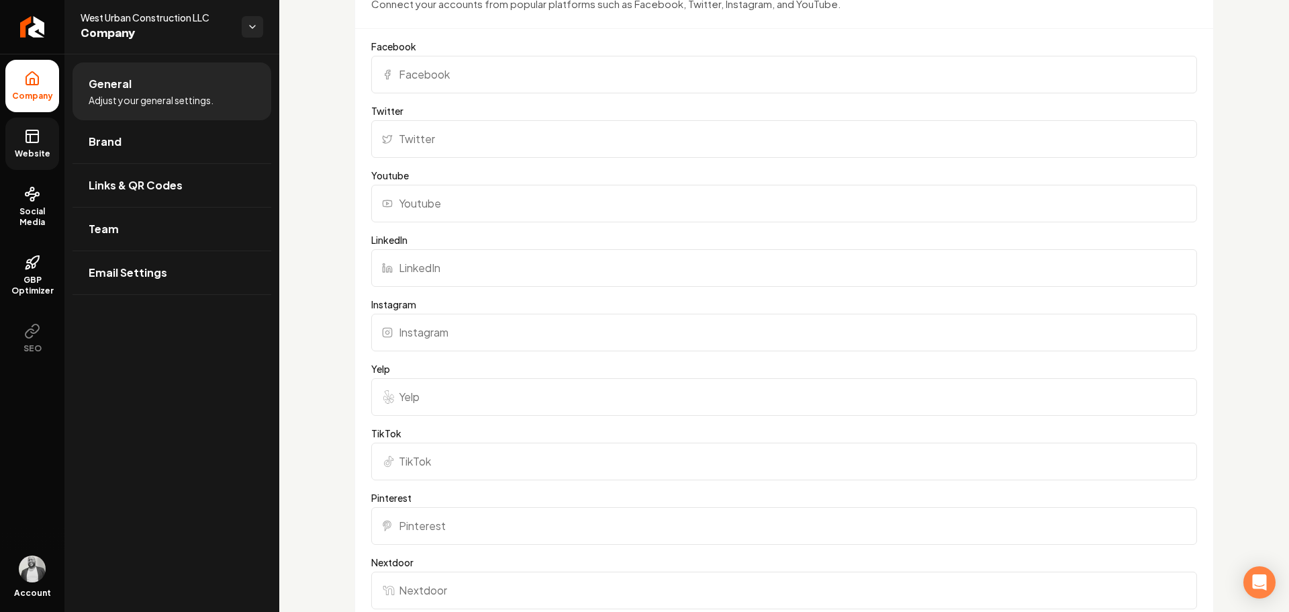
scroll to position [940, 0]
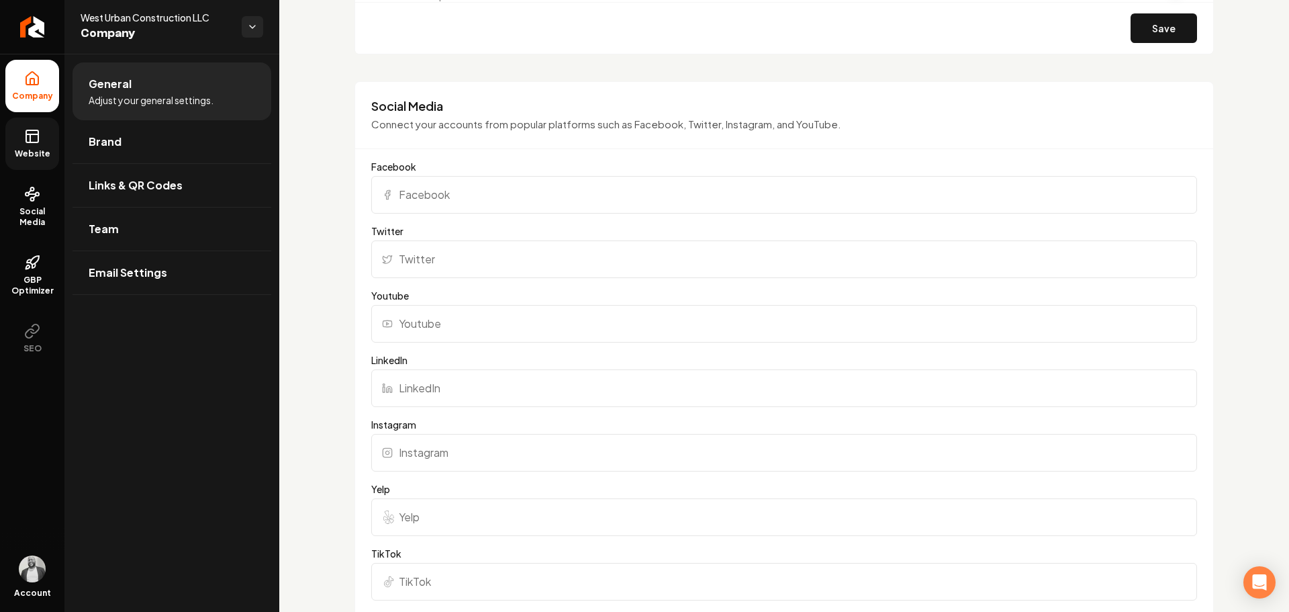
click at [529, 189] on input "Facebook" at bounding box center [784, 195] width 826 height 38
click at [647, 181] on input "Facebook" at bounding box center [784, 195] width 826 height 38
paste input "https://www.facebook.com/westurbanconstruction"
type input "https://www.facebook.com/westurbanconstruction"
click at [608, 260] on input "Twitter" at bounding box center [784, 259] width 826 height 38
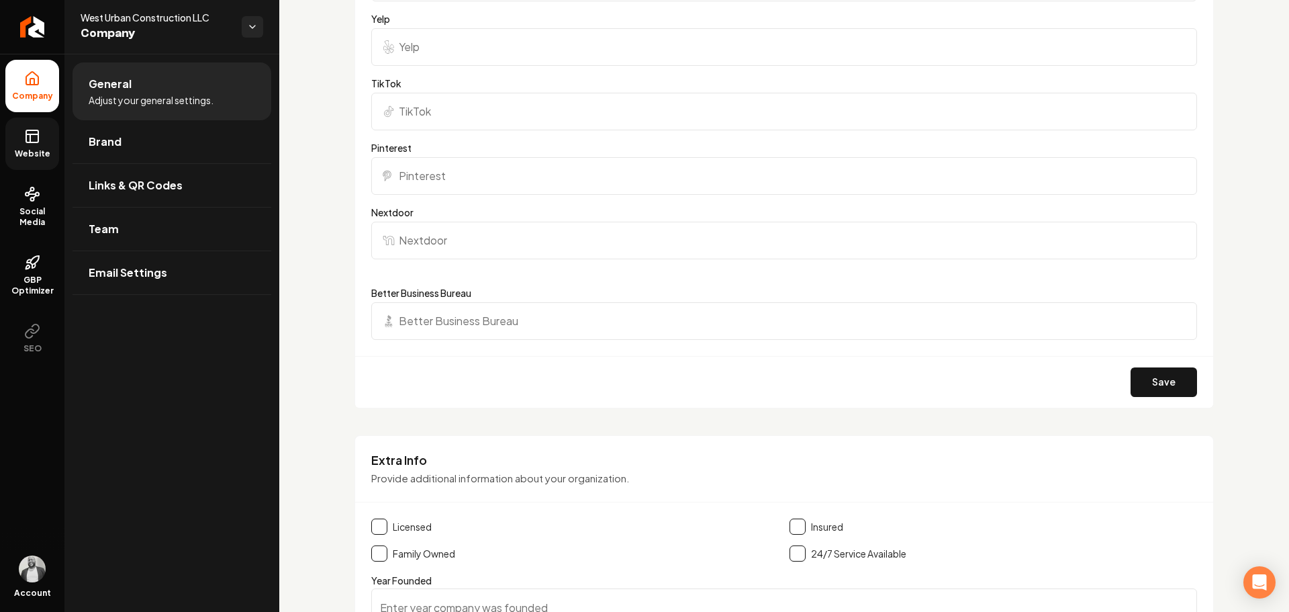
scroll to position [1612, 0]
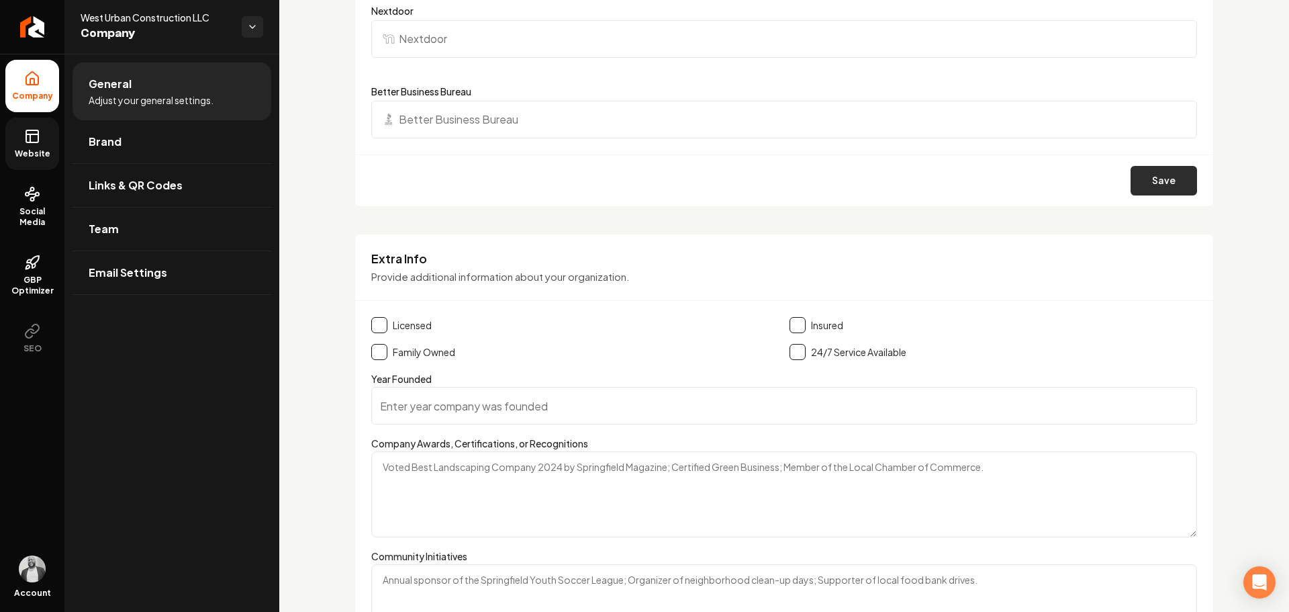
click at [1158, 180] on button "Save" at bounding box center [1164, 181] width 66 height 30
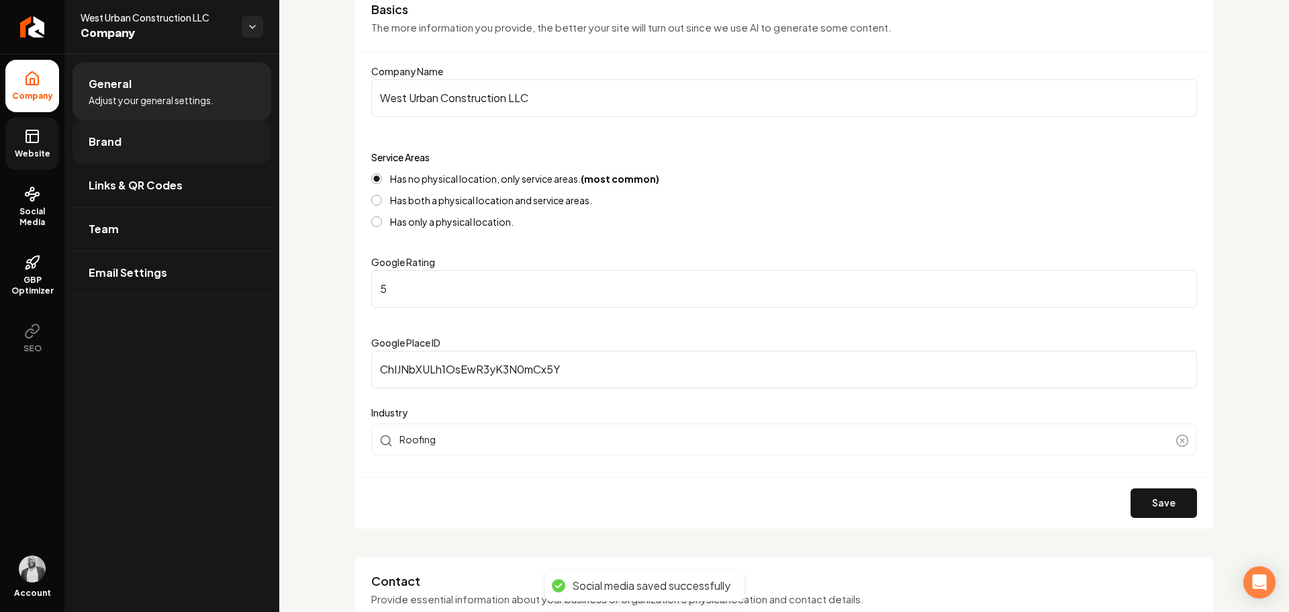
scroll to position [67, 0]
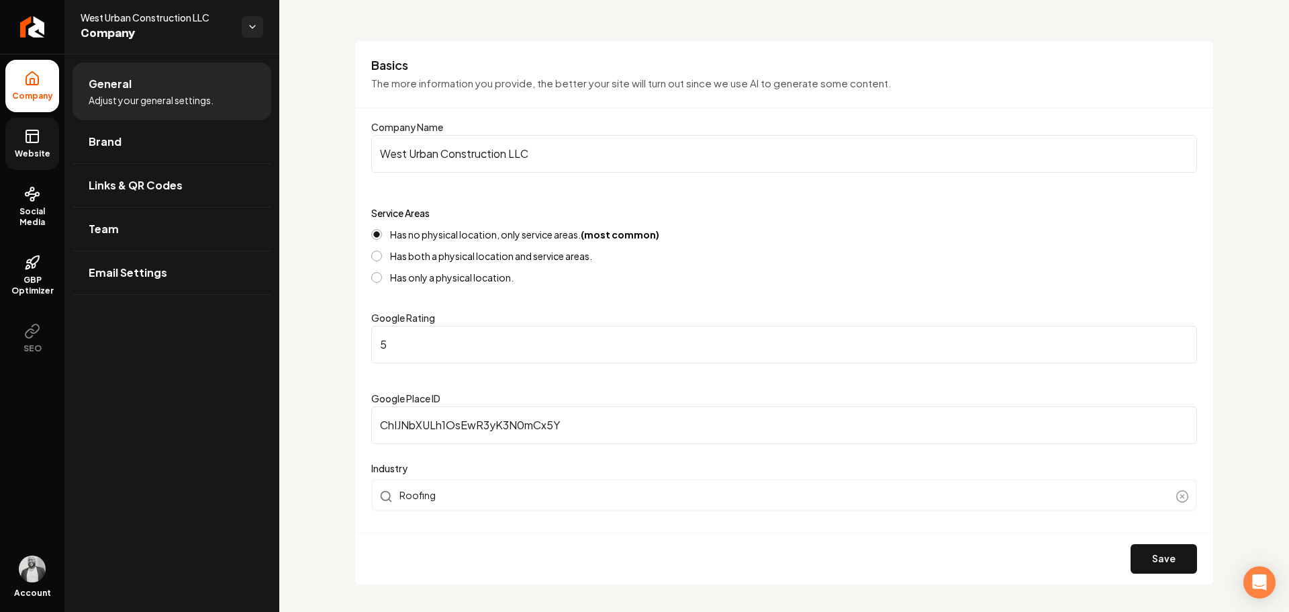
click at [28, 145] on link "Website" at bounding box center [32, 144] width 54 height 52
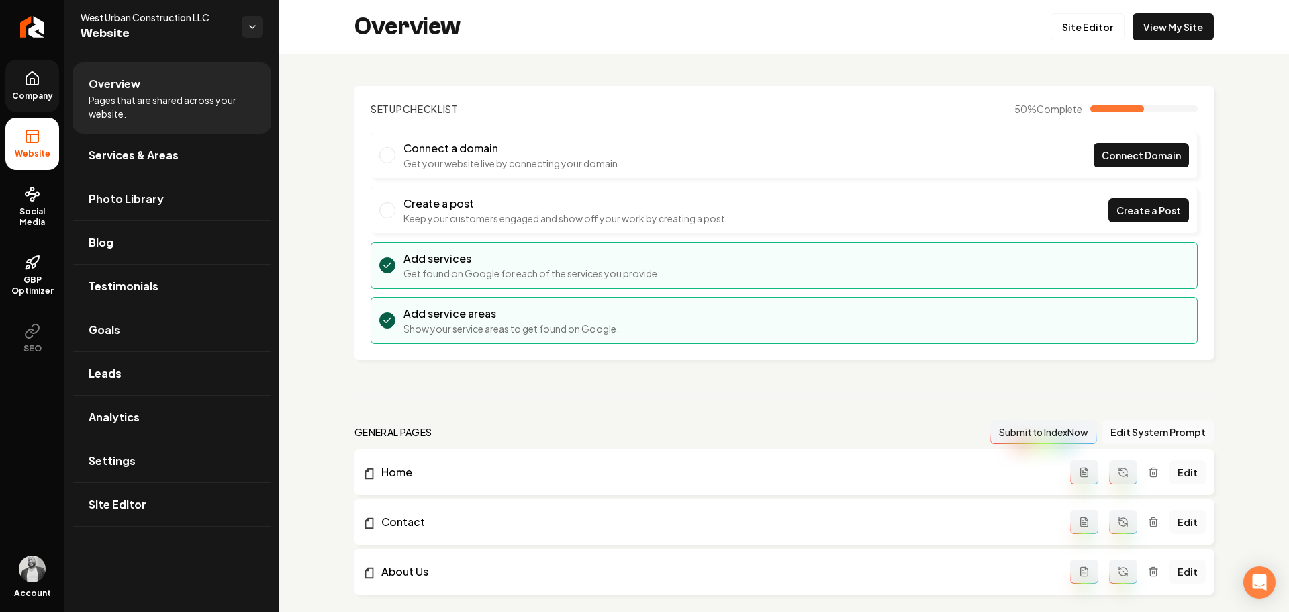
click at [45, 77] on link "Company" at bounding box center [32, 86] width 54 height 52
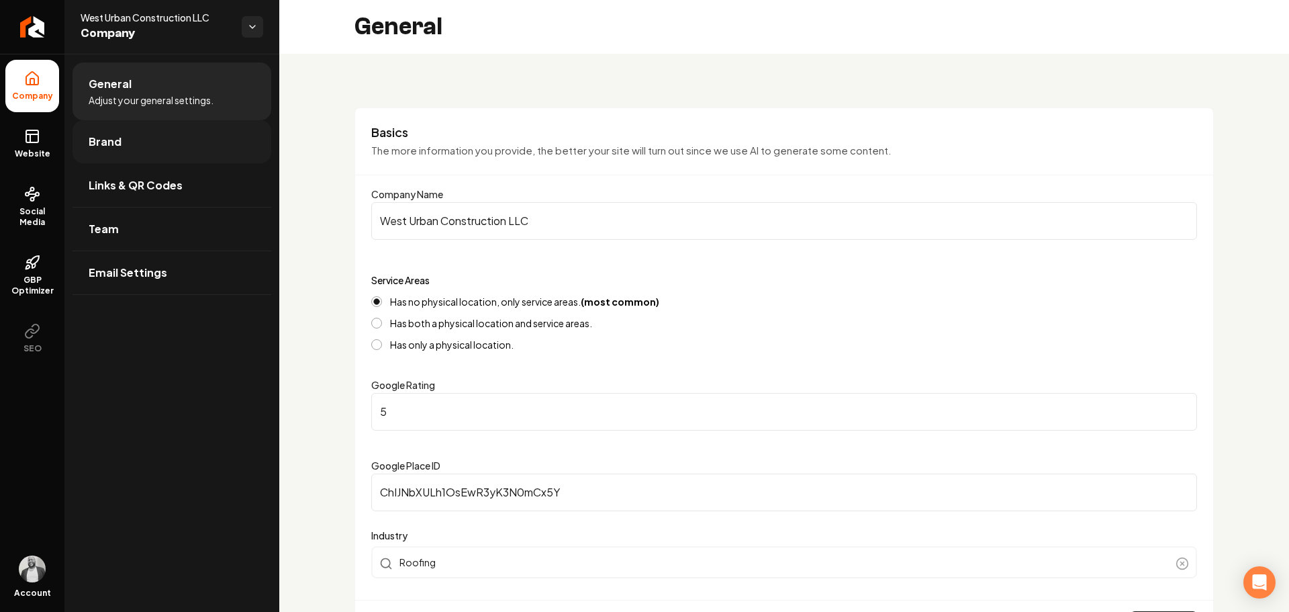
click at [147, 140] on link "Brand" at bounding box center [172, 141] width 199 height 43
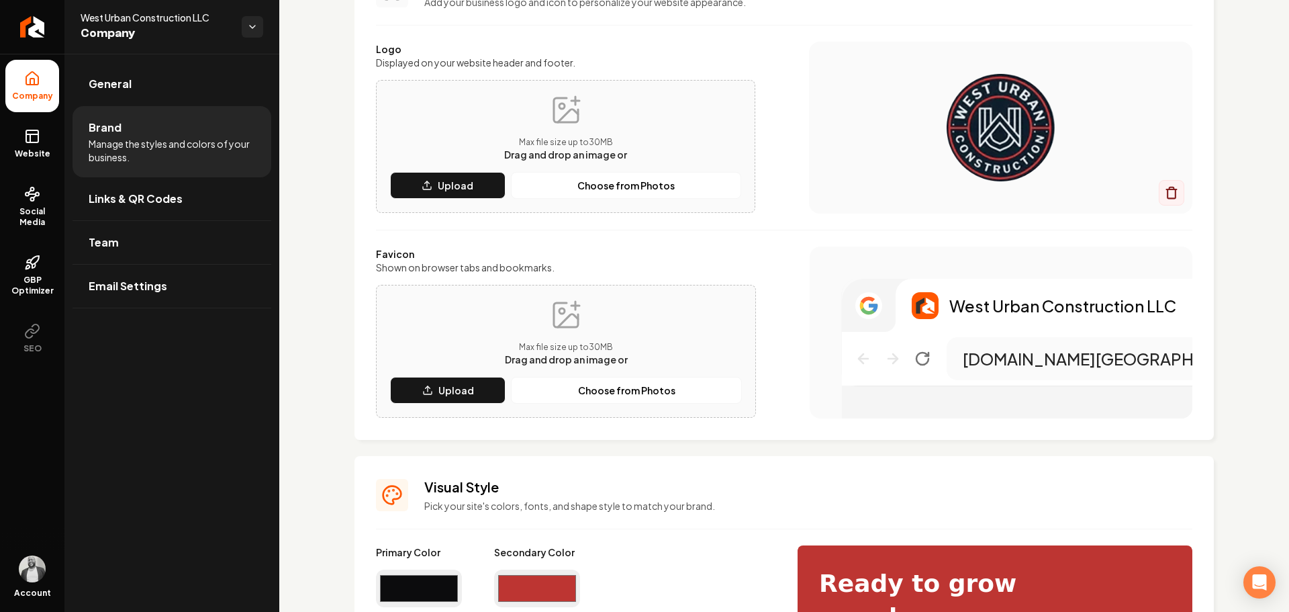
scroll to position [134, 0]
click at [443, 386] on p "Upload" at bounding box center [457, 389] width 36 height 13
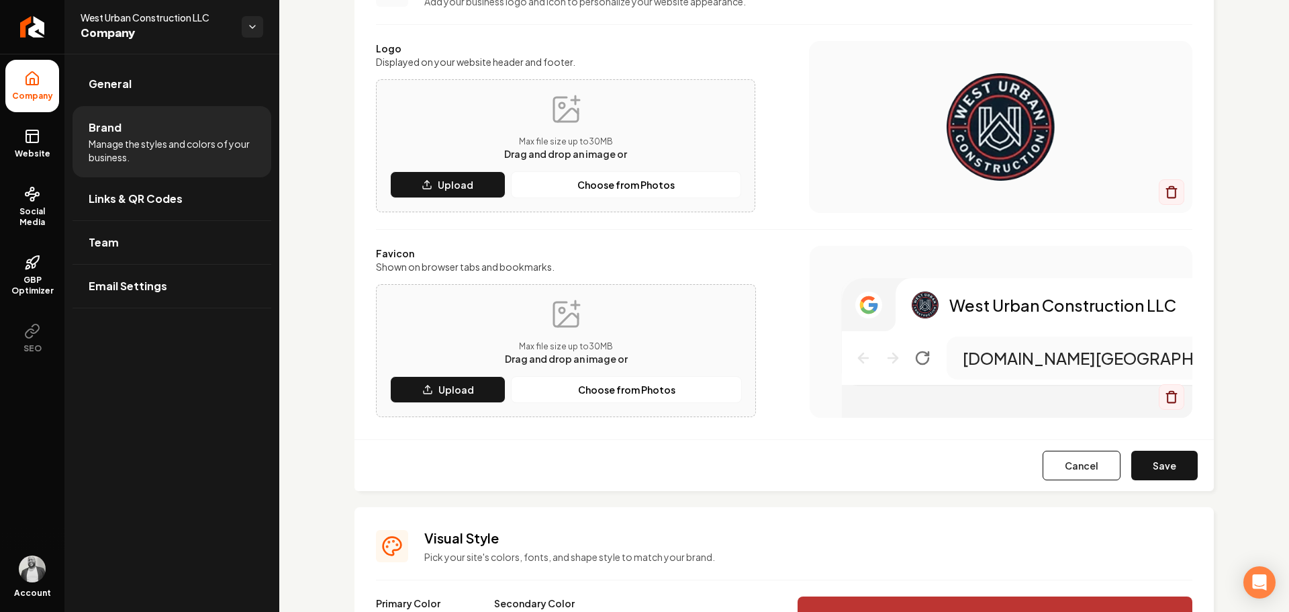
drag, startPoint x: 38, startPoint y: 131, endPoint x: 762, endPoint y: 48, distance: 729.4
click at [38, 131] on rect at bounding box center [32, 136] width 12 height 12
click at [1143, 464] on button "Save" at bounding box center [1165, 466] width 66 height 30
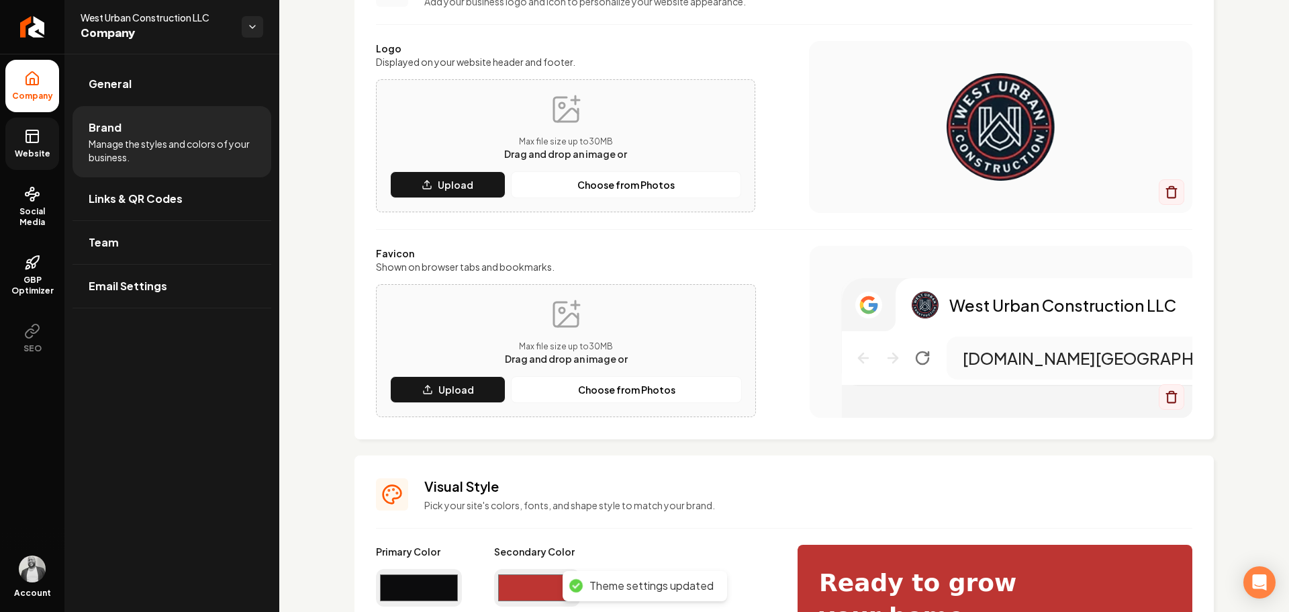
click at [26, 148] on span "Website" at bounding box center [32, 153] width 46 height 11
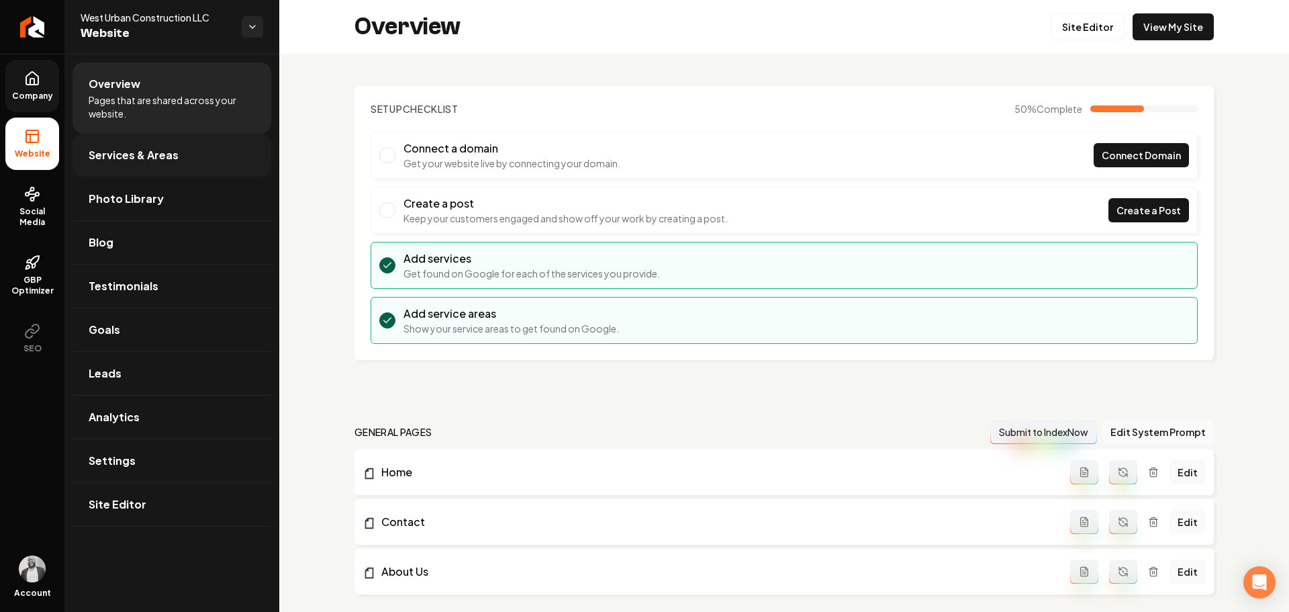
click at [153, 138] on link "Services & Areas" at bounding box center [172, 155] width 199 height 43
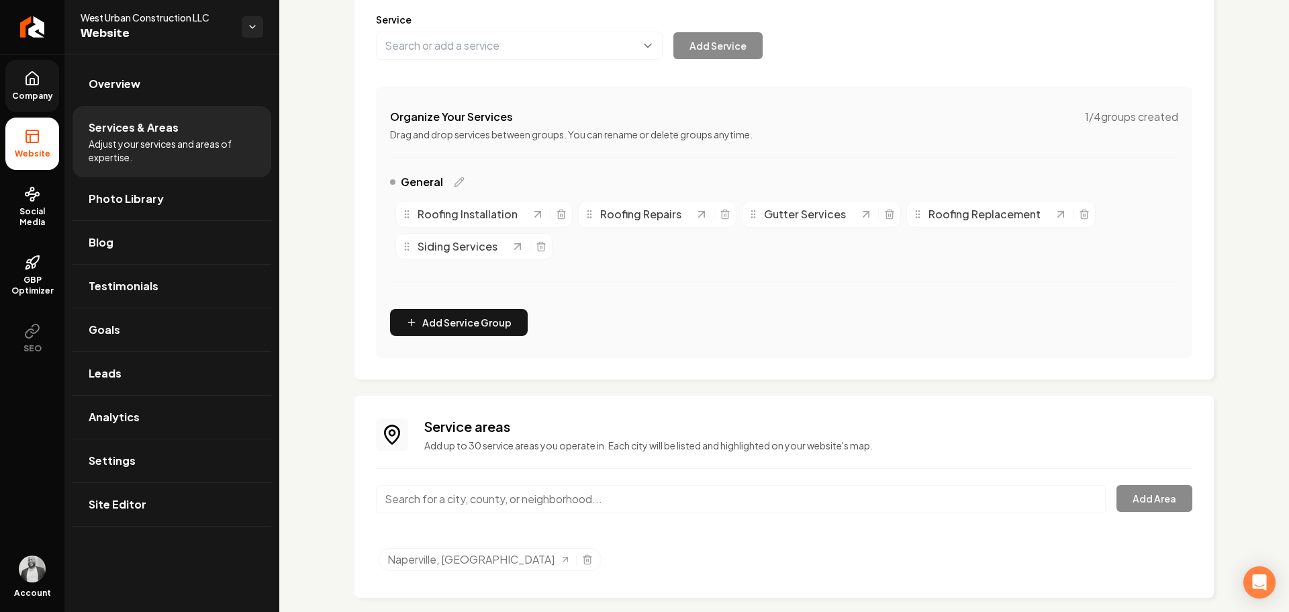
scroll to position [194, 0]
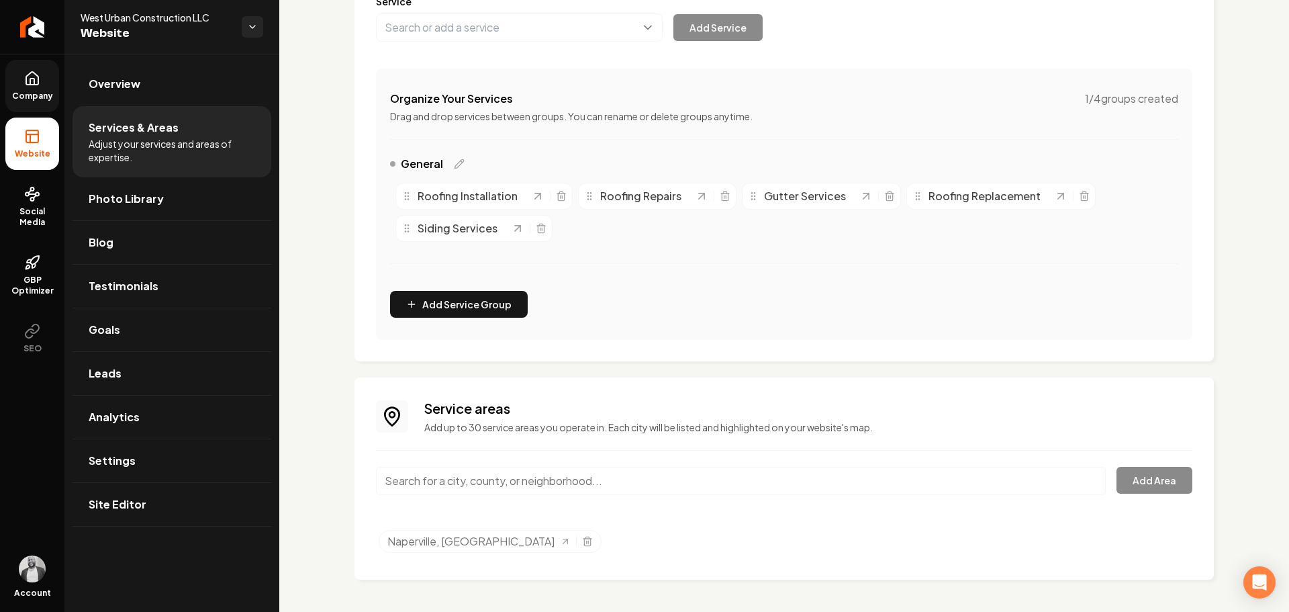
click at [627, 482] on input "Main content area" at bounding box center [741, 481] width 730 height 28
paste input "Shorewood, IL"
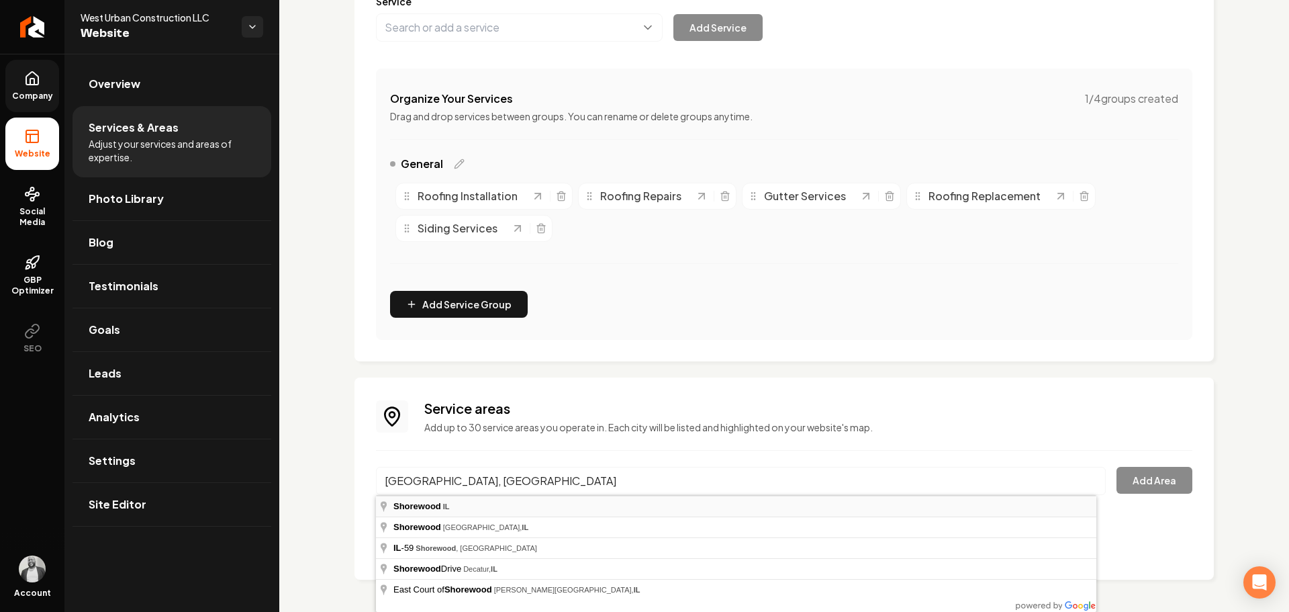
type input "Shorewood, IL"
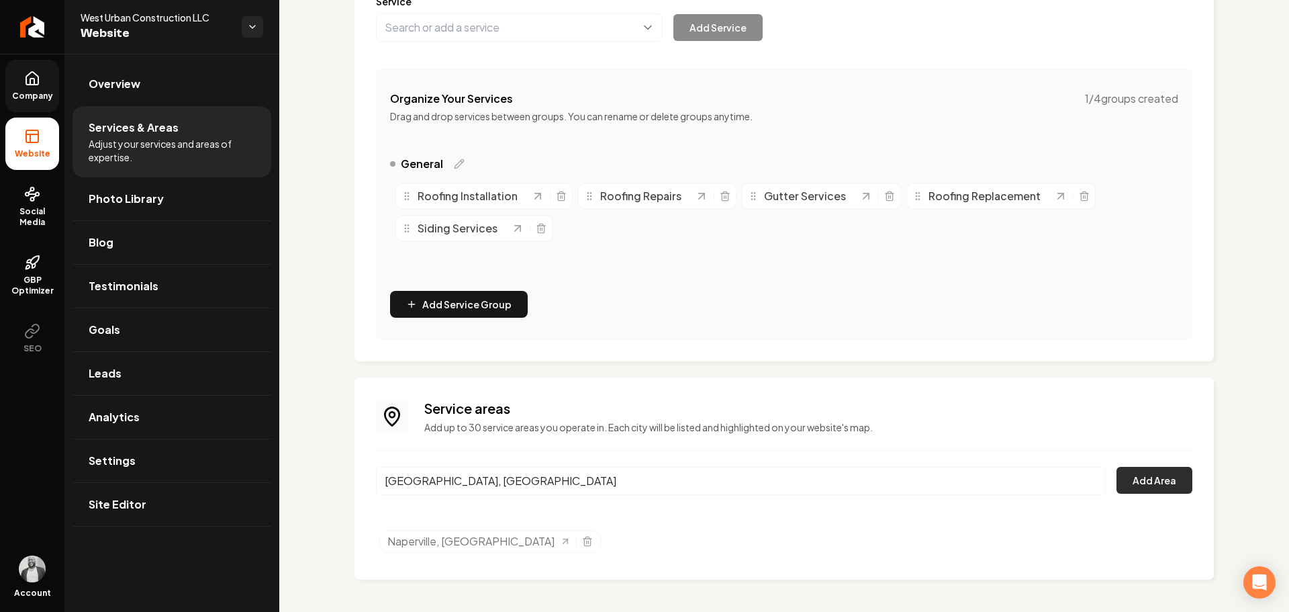
click at [1156, 479] on button "Add Area" at bounding box center [1155, 480] width 76 height 27
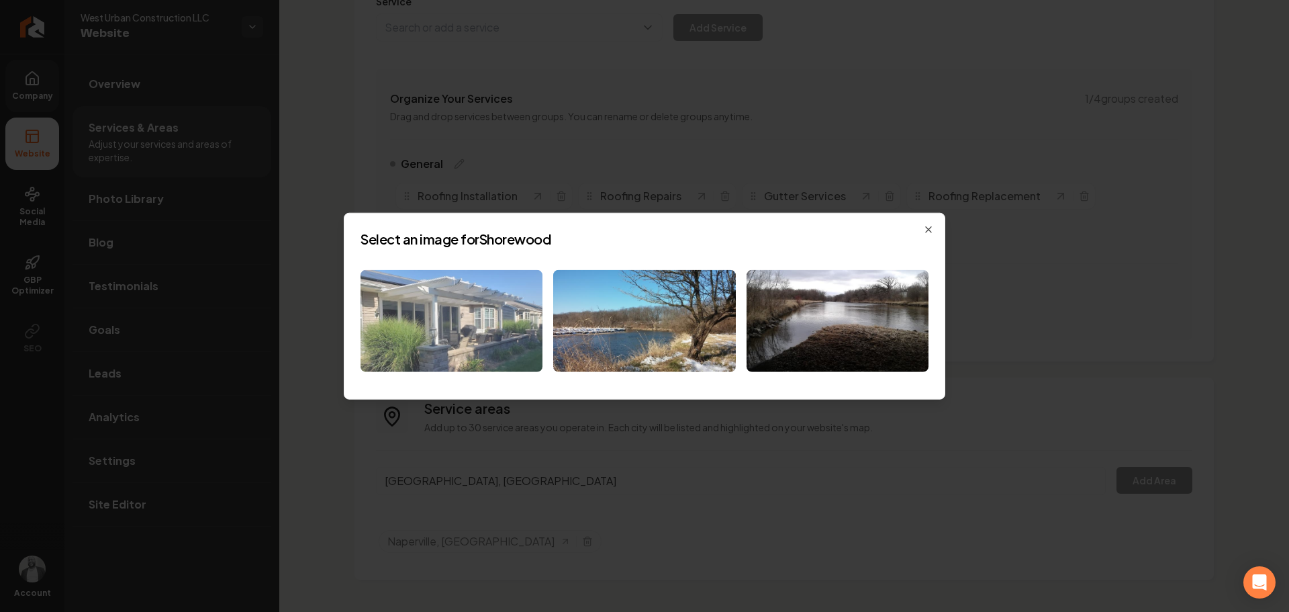
click at [441, 318] on img at bounding box center [452, 320] width 182 height 103
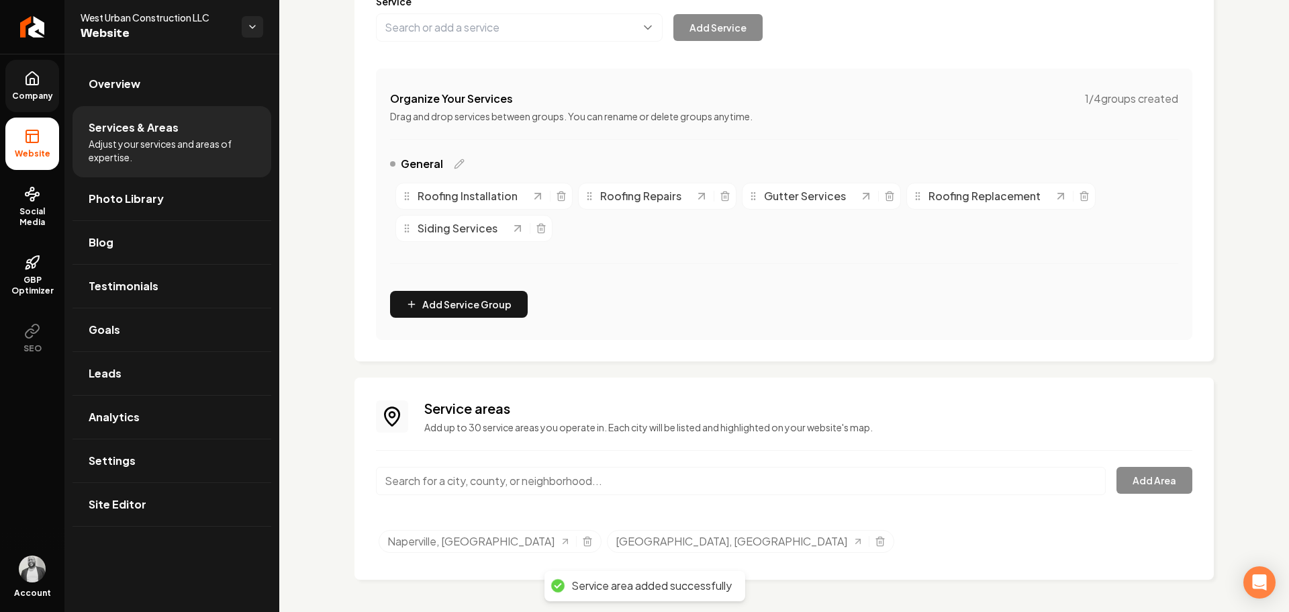
click at [704, 476] on input "Main content area" at bounding box center [741, 481] width 730 height 28
paste input "Aurora, IL"
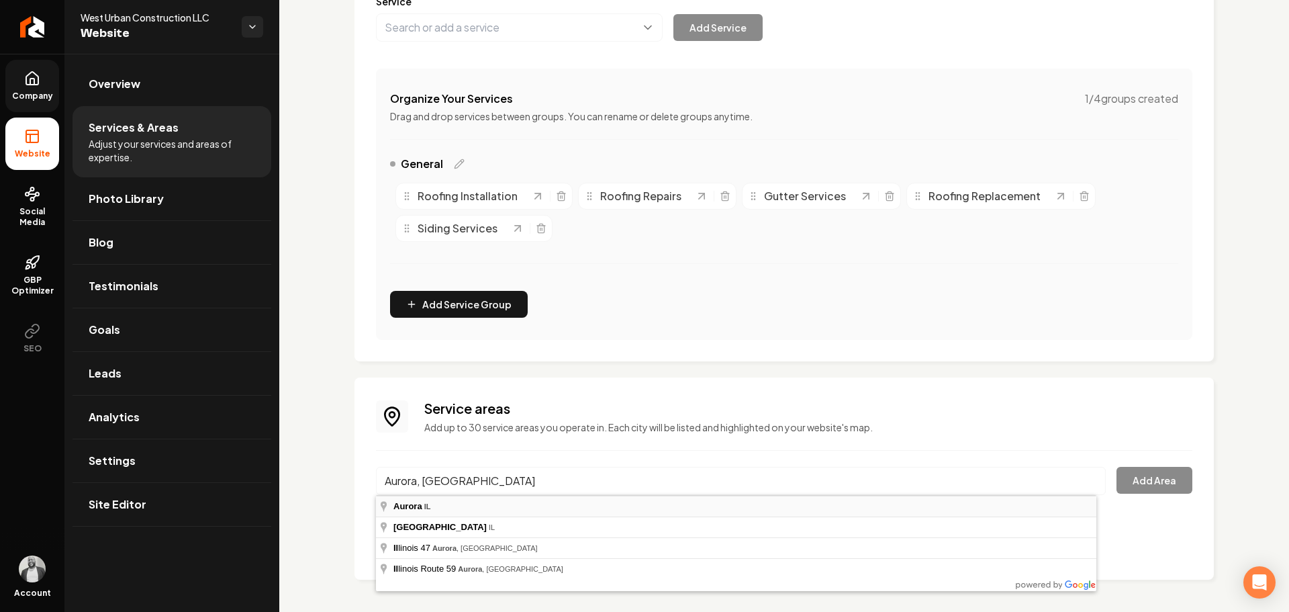
type input "Aurora, IL"
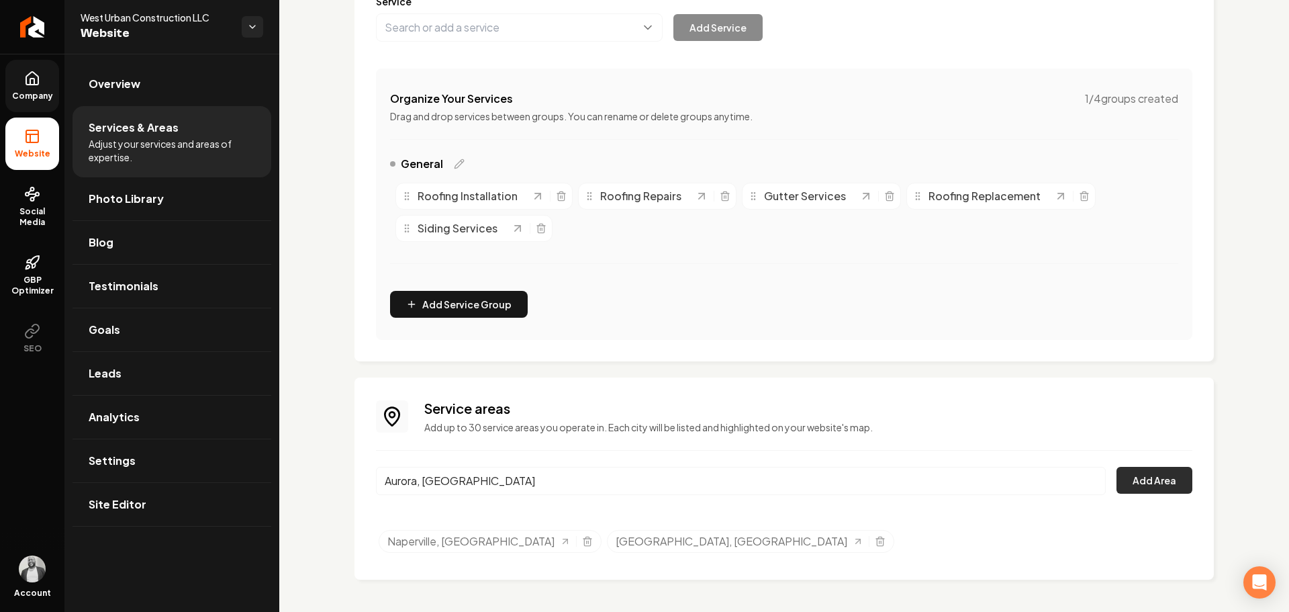
click at [1153, 477] on button "Add Area" at bounding box center [1155, 480] width 76 height 27
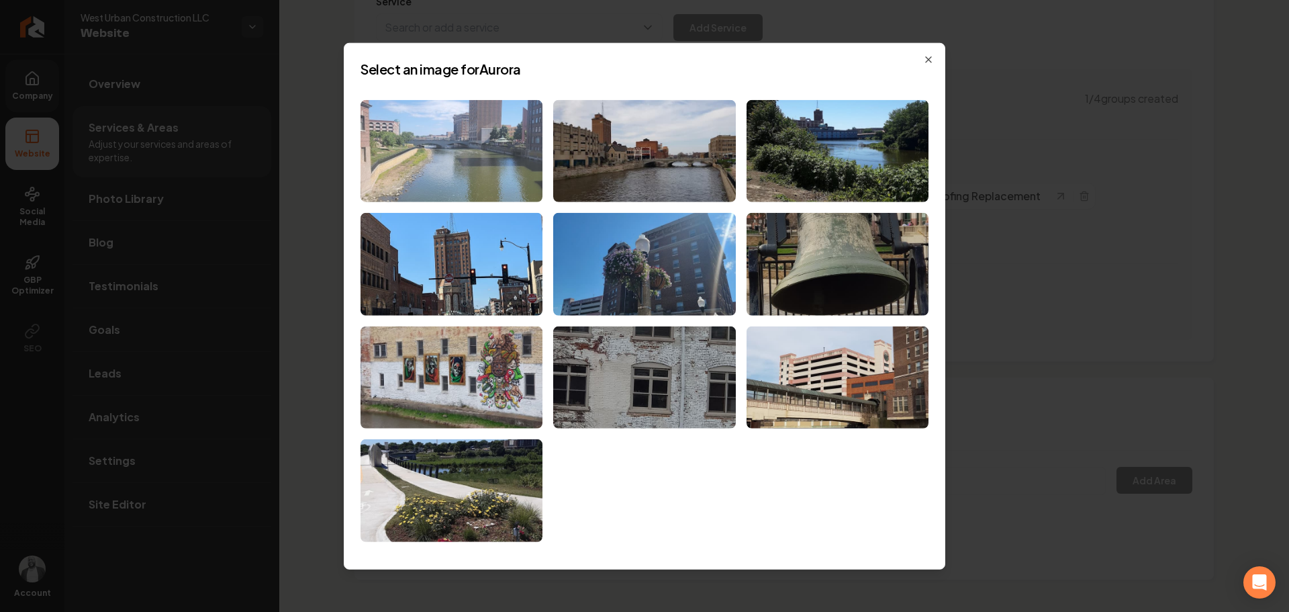
click at [435, 151] on img at bounding box center [452, 150] width 182 height 103
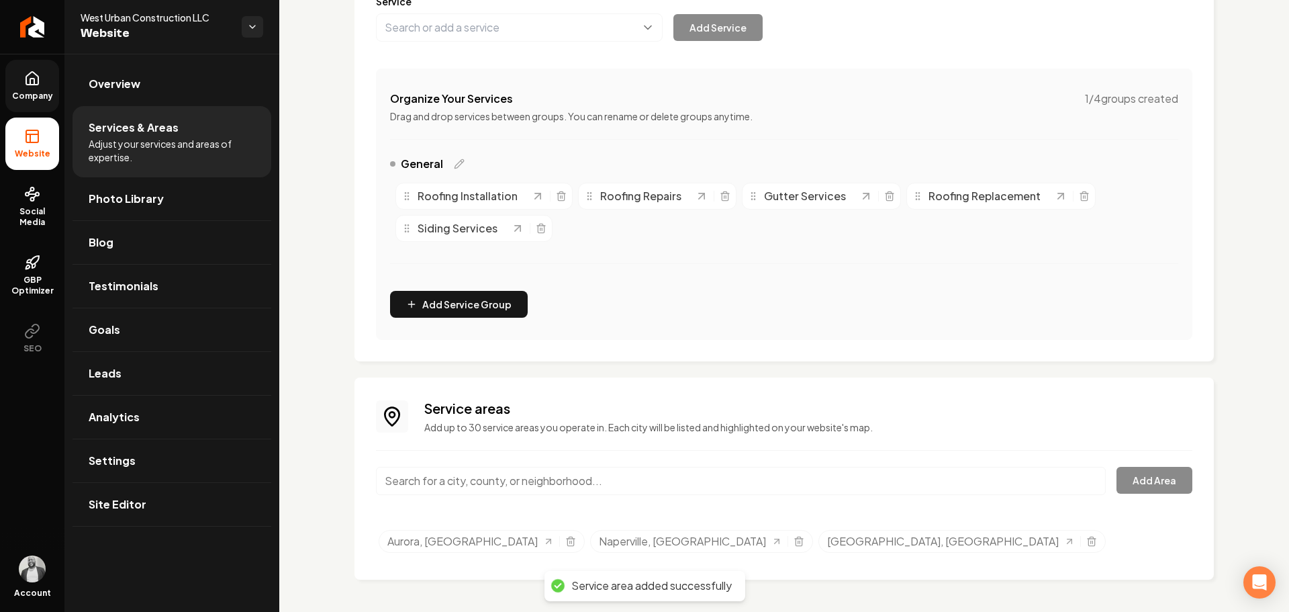
click at [840, 486] on input "Main content area" at bounding box center [741, 481] width 730 height 28
paste input "Plainfield, IL"
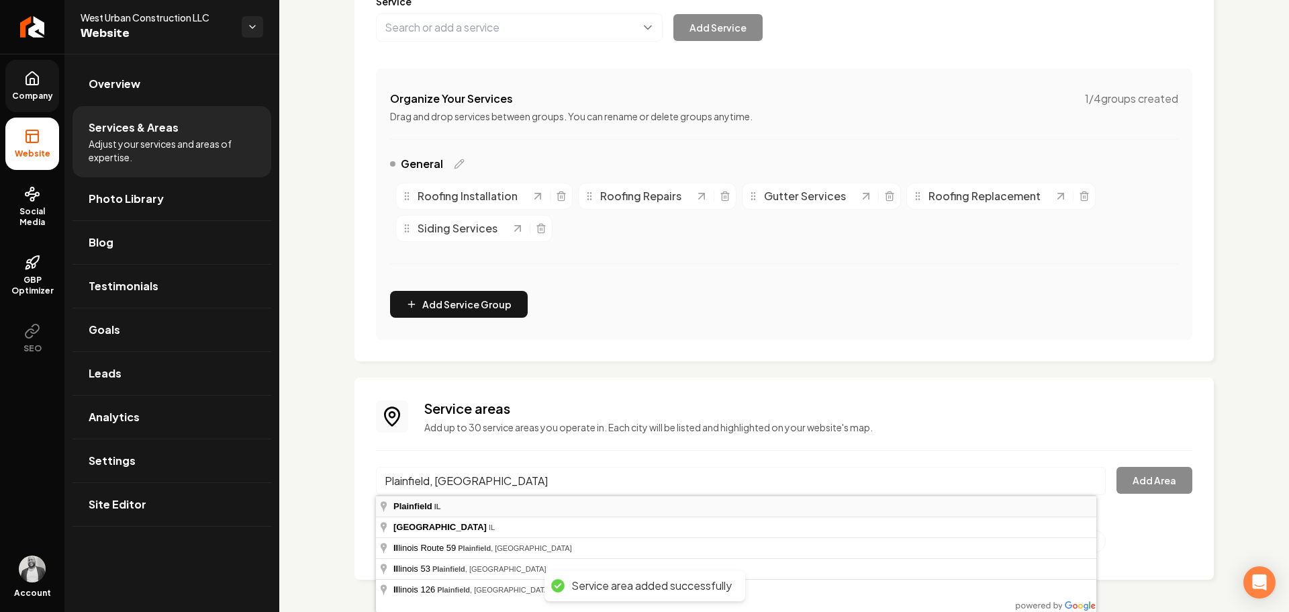
type input "Plainfield, IL"
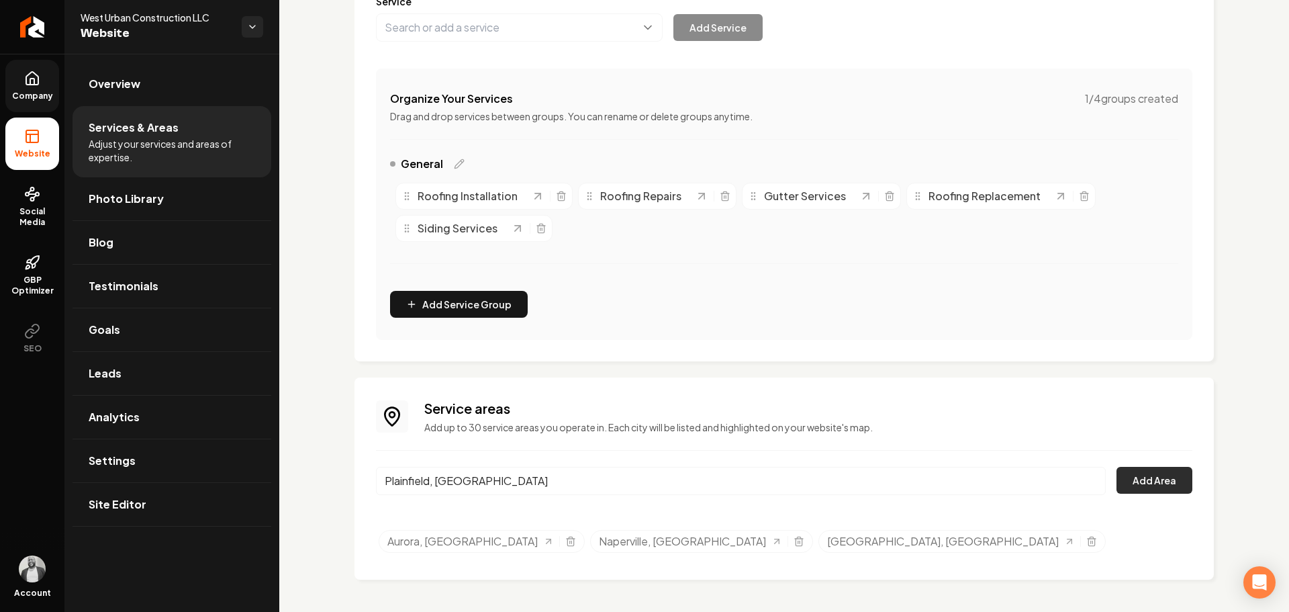
click at [1149, 484] on button "Add Area" at bounding box center [1155, 480] width 76 height 27
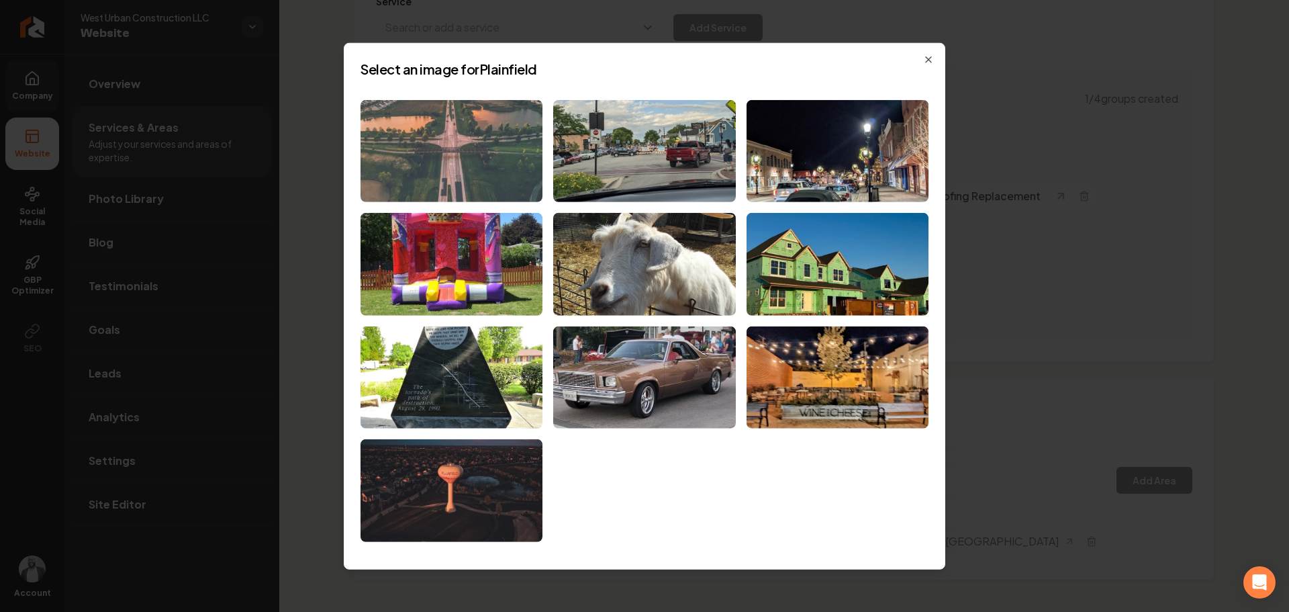
click at [469, 146] on img at bounding box center [452, 150] width 182 height 103
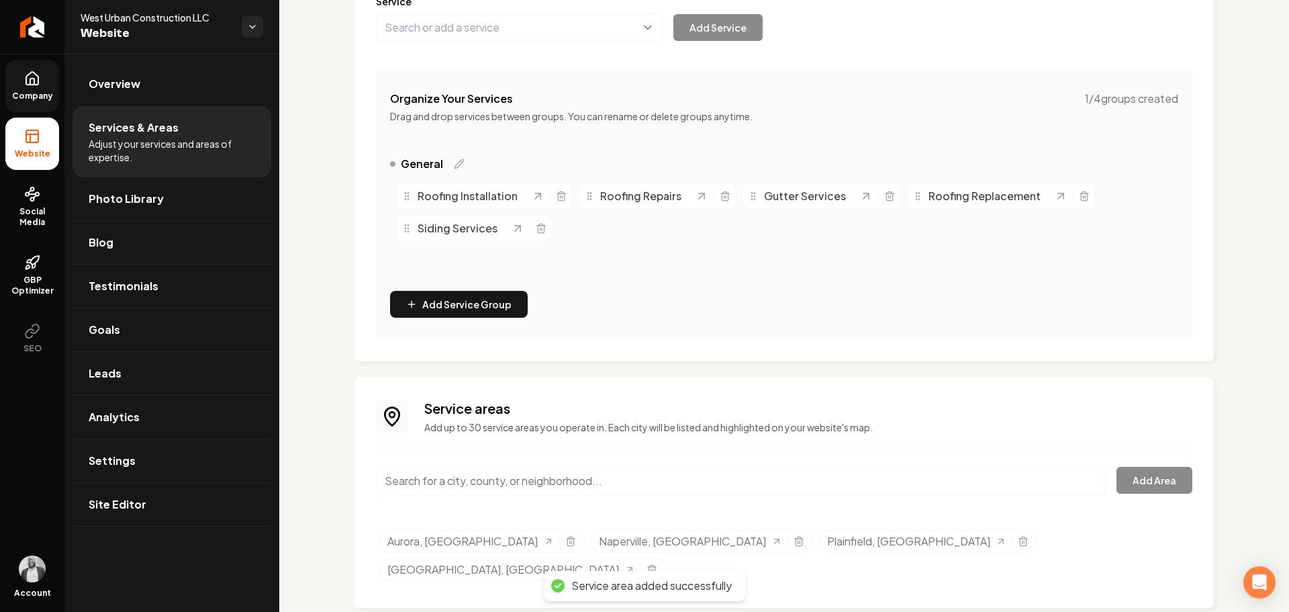
click at [899, 484] on input "Main content area" at bounding box center [741, 481] width 730 height 28
paste input "Wheaton, IL"
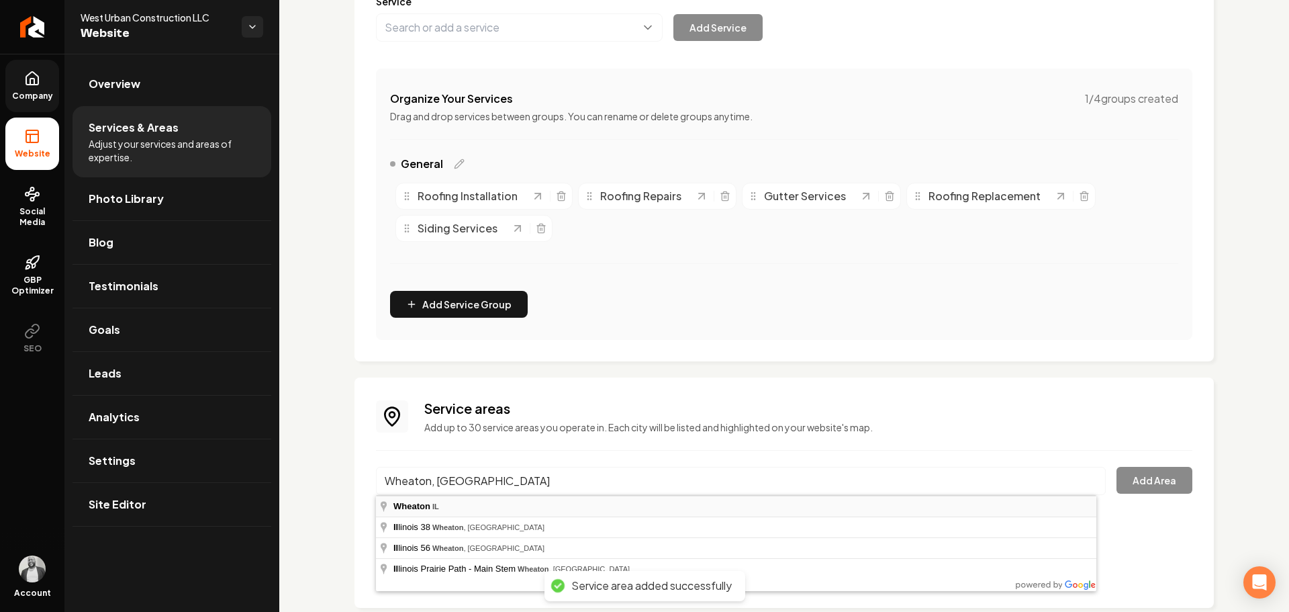
type input "Wheaton, IL"
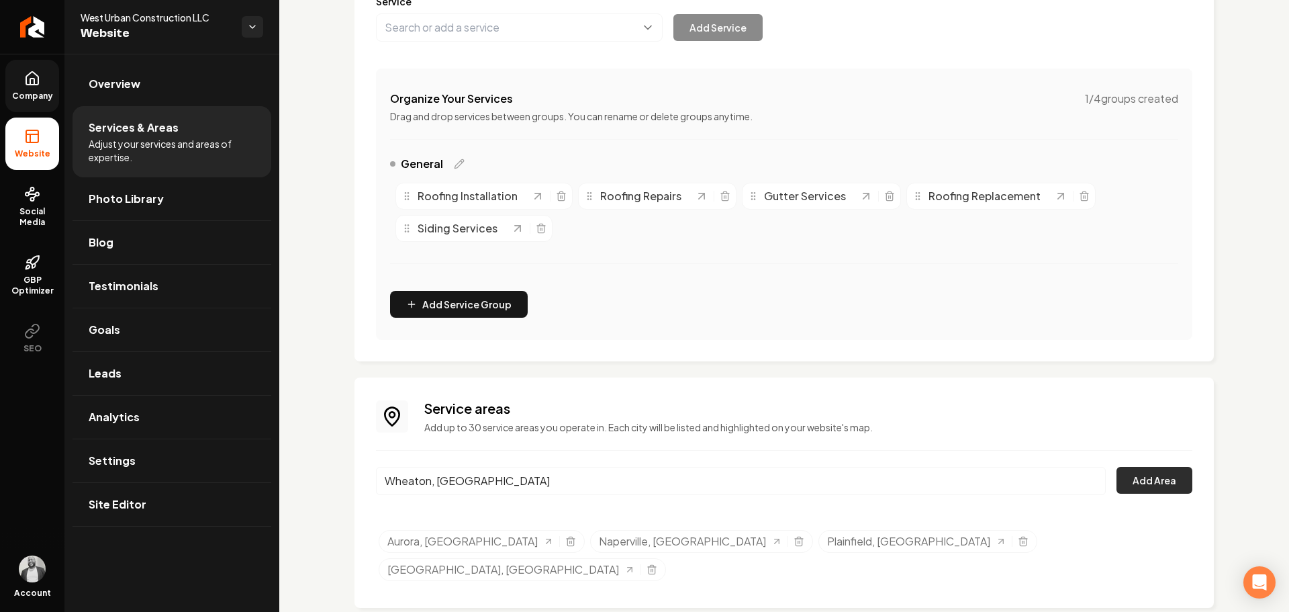
click at [1142, 484] on button "Add Area" at bounding box center [1155, 480] width 76 height 27
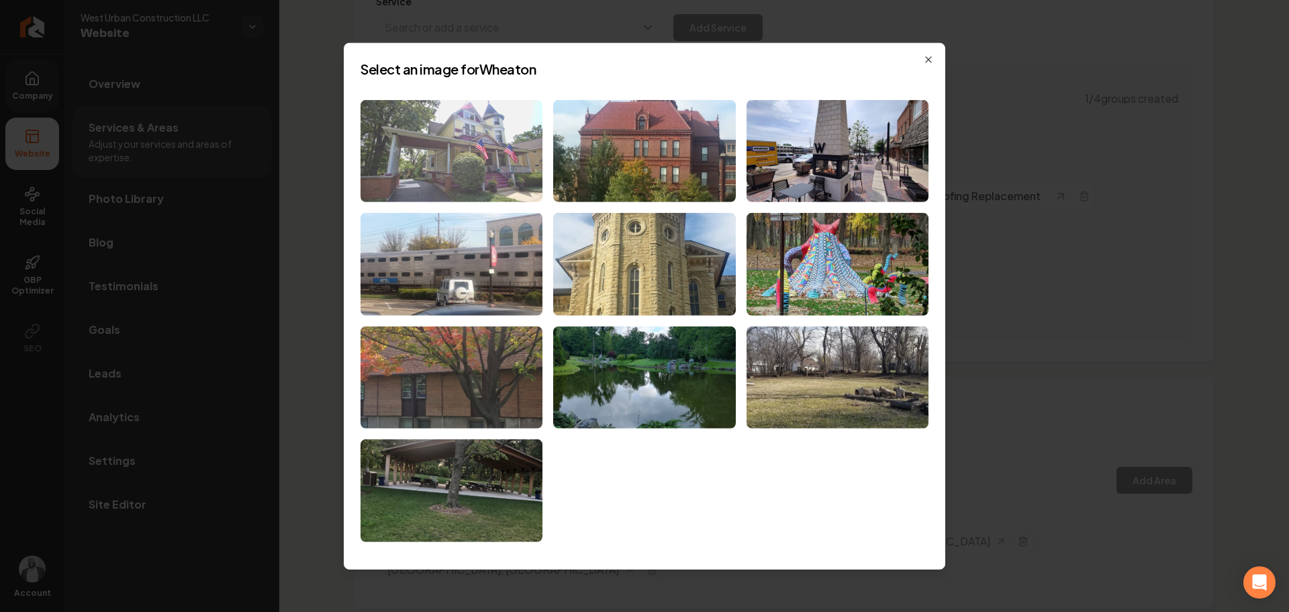
click at [463, 130] on img at bounding box center [452, 150] width 182 height 103
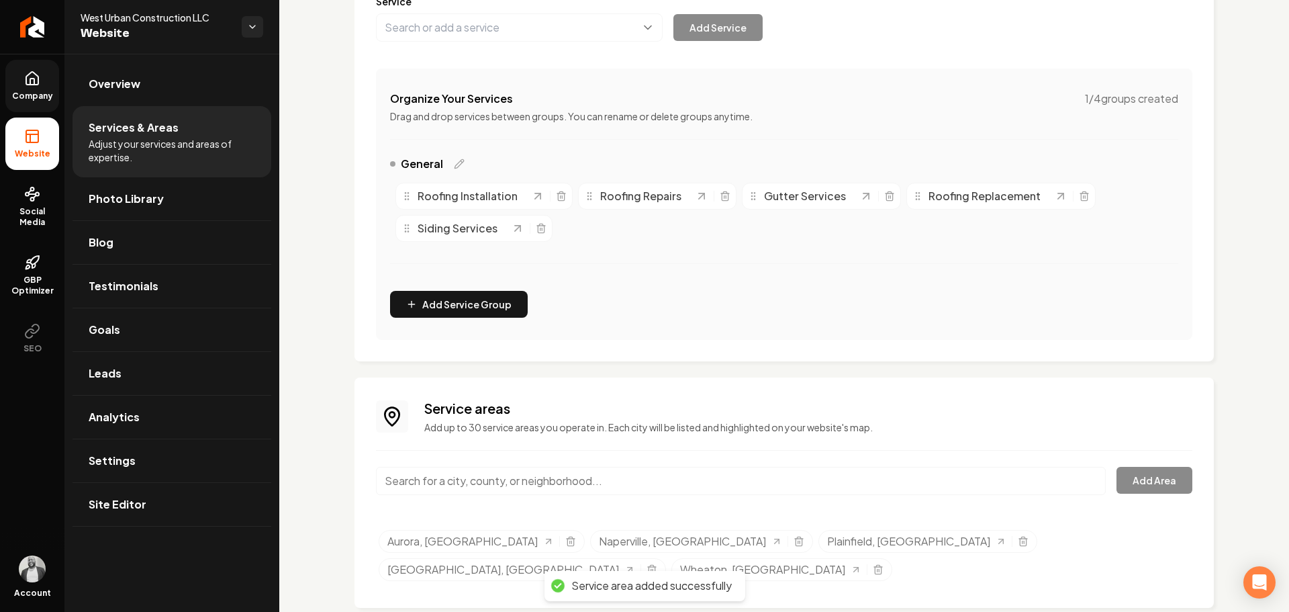
click at [854, 484] on input "Main content area" at bounding box center [741, 481] width 730 height 28
paste input "Lockport, IL"
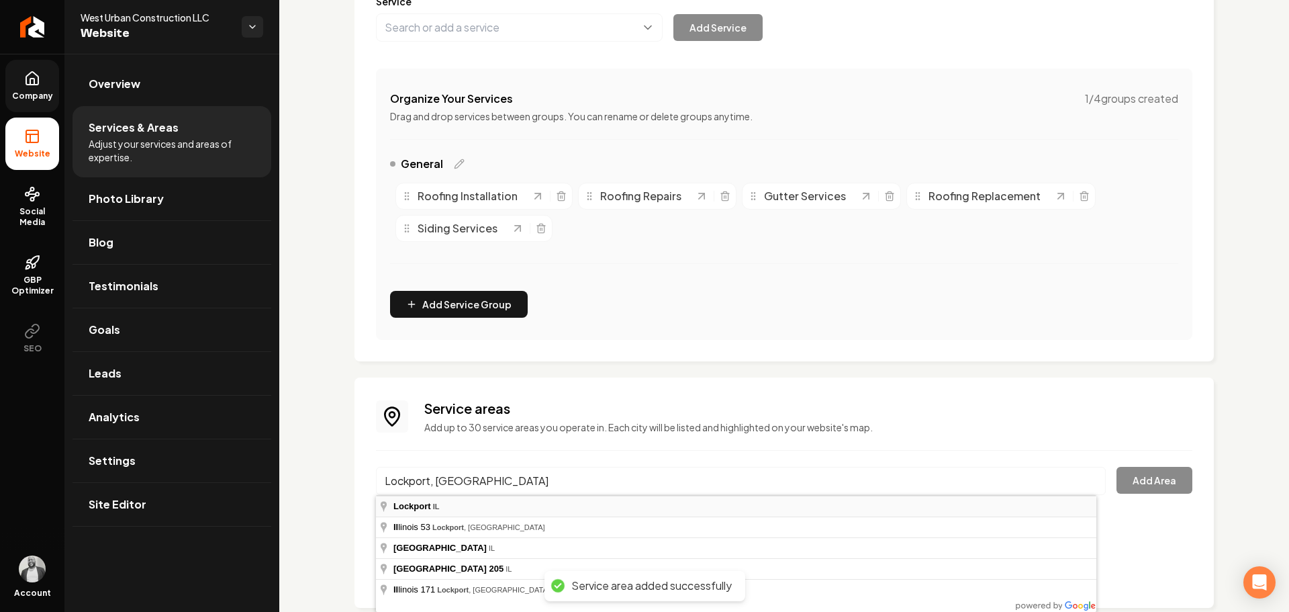
type input "Lockport, IL"
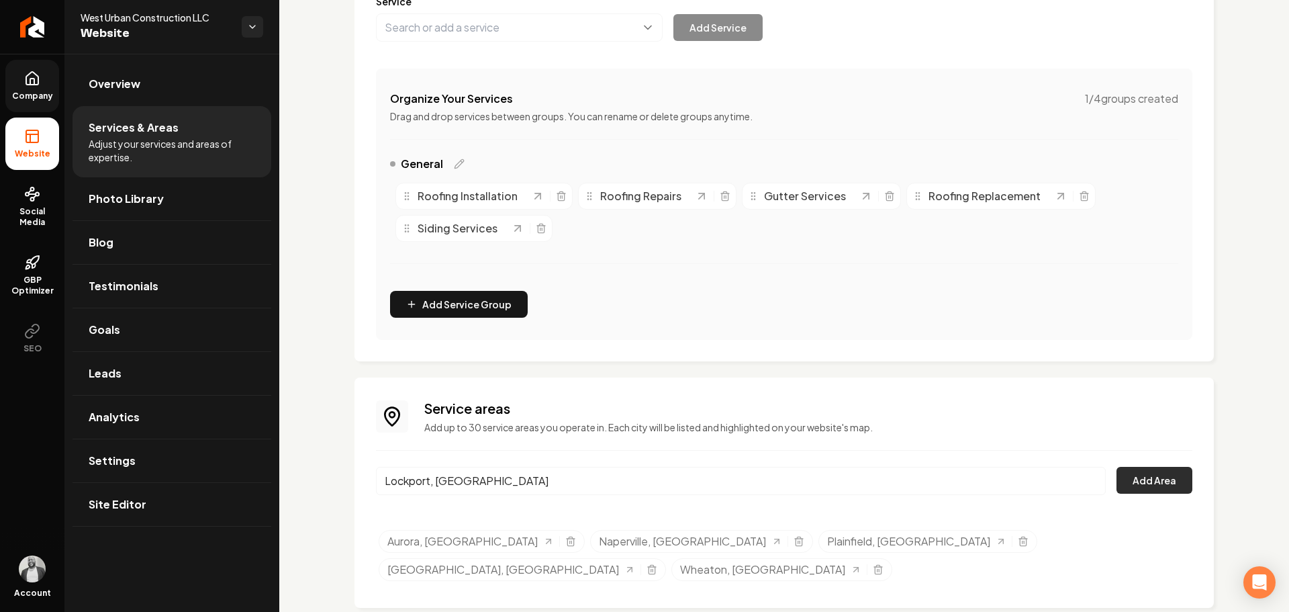
click at [1156, 483] on button "Add Area" at bounding box center [1155, 480] width 76 height 27
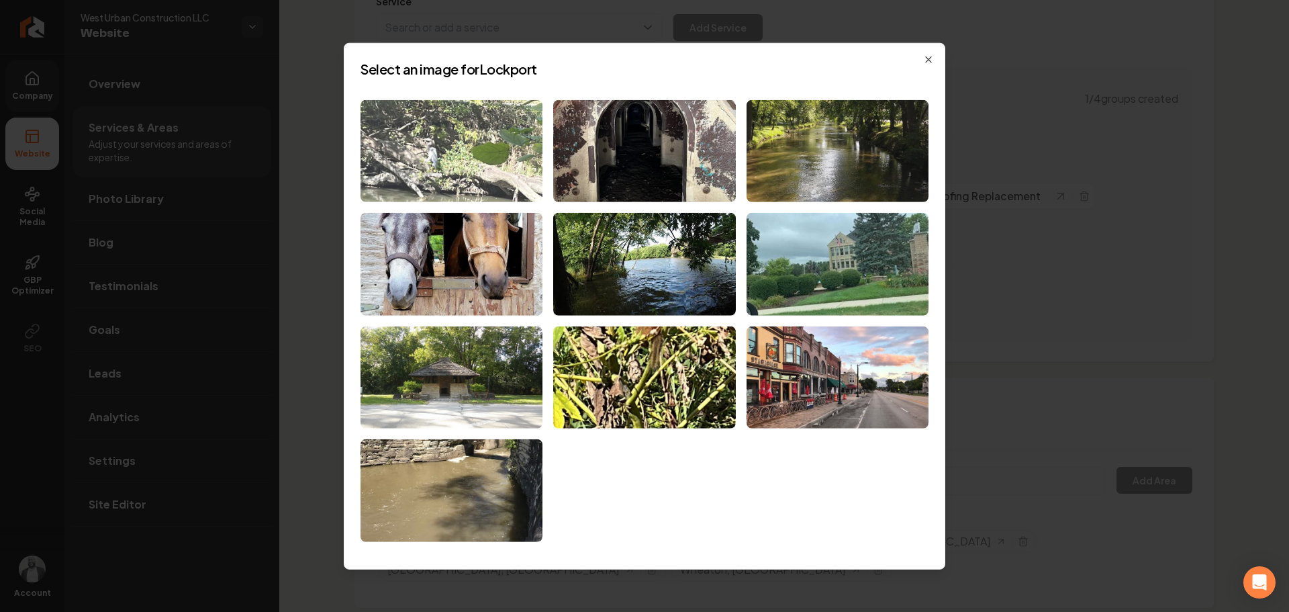
click at [447, 136] on img at bounding box center [452, 150] width 182 height 103
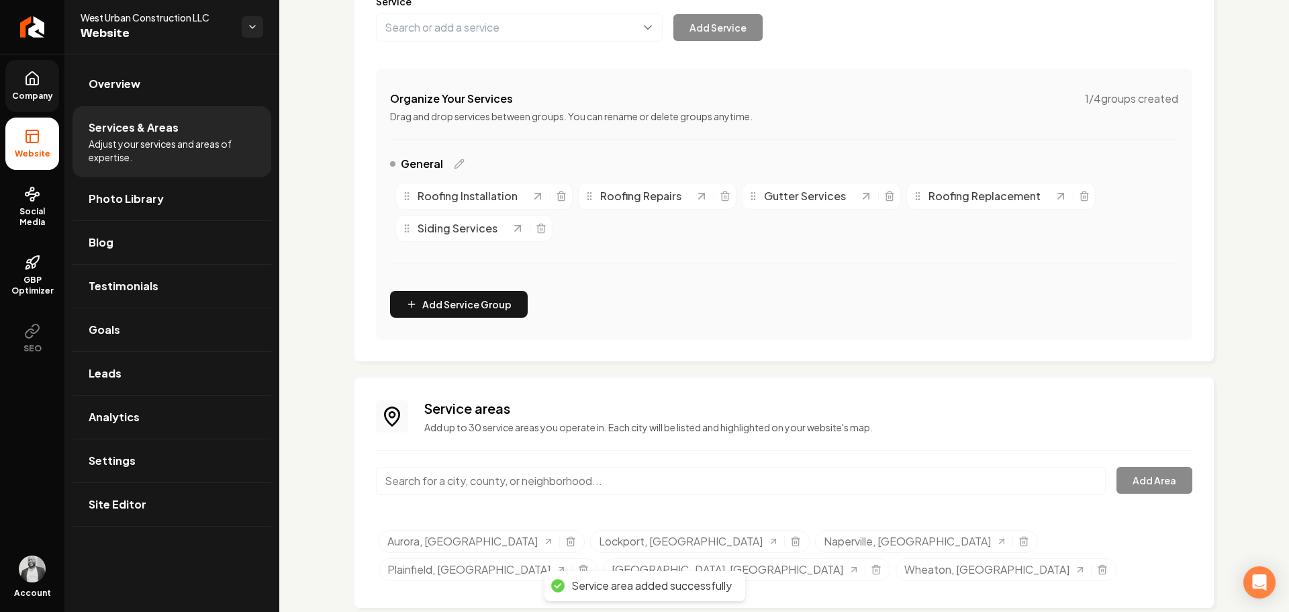
click at [615, 486] on input "Main content area" at bounding box center [741, 481] width 730 height 28
paste input "Naperville, IL"
click at [1132, 484] on button "Add Area" at bounding box center [1155, 480] width 76 height 27
click at [495, 489] on input "Naperville, IL" at bounding box center [741, 481] width 730 height 28
click at [495, 488] on input "Naperville, IL" at bounding box center [741, 481] width 730 height 28
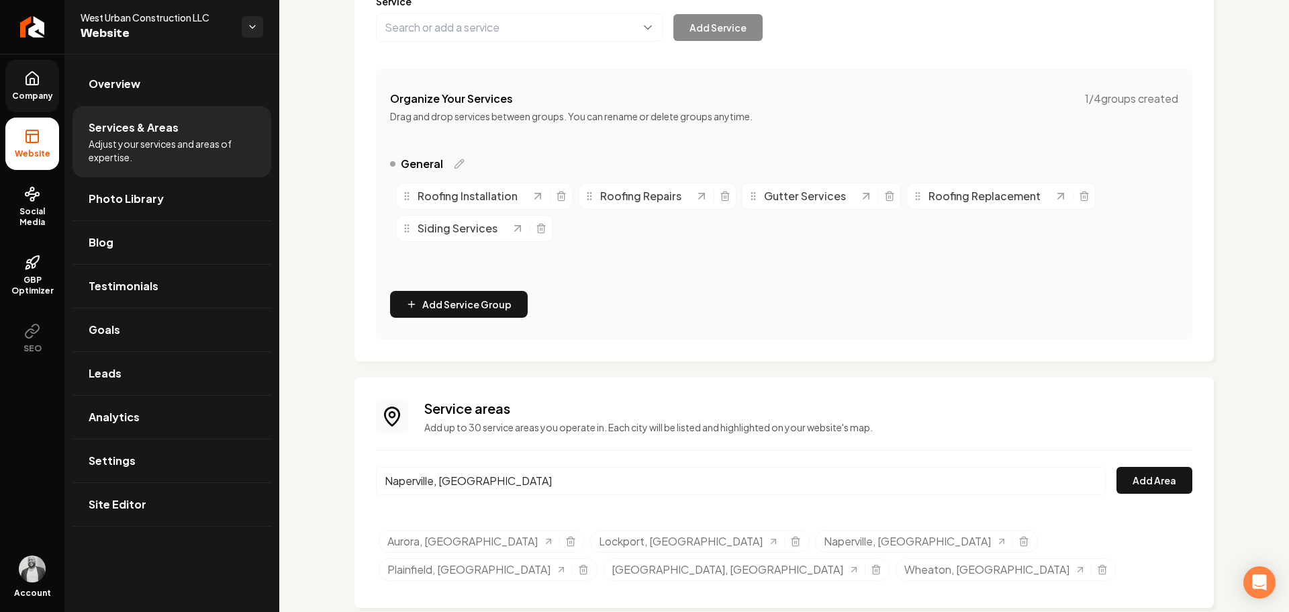
click at [495, 488] on input "Naperville, IL" at bounding box center [741, 481] width 730 height 28
paste input "Westmont"
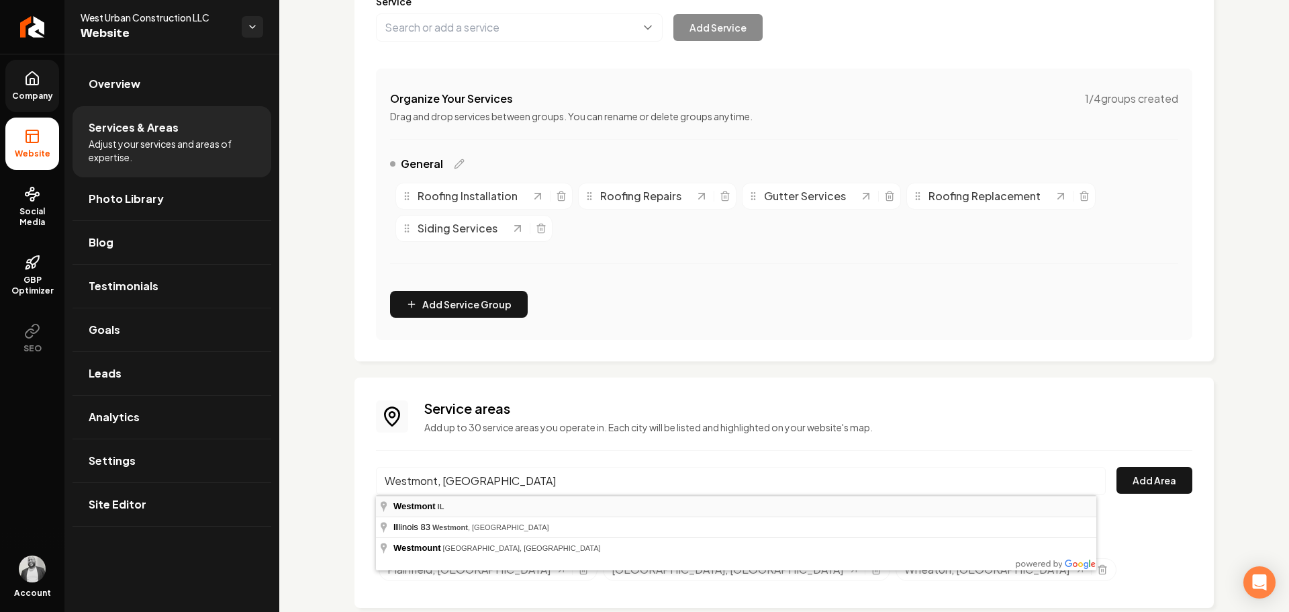
type input "Westmont, IL"
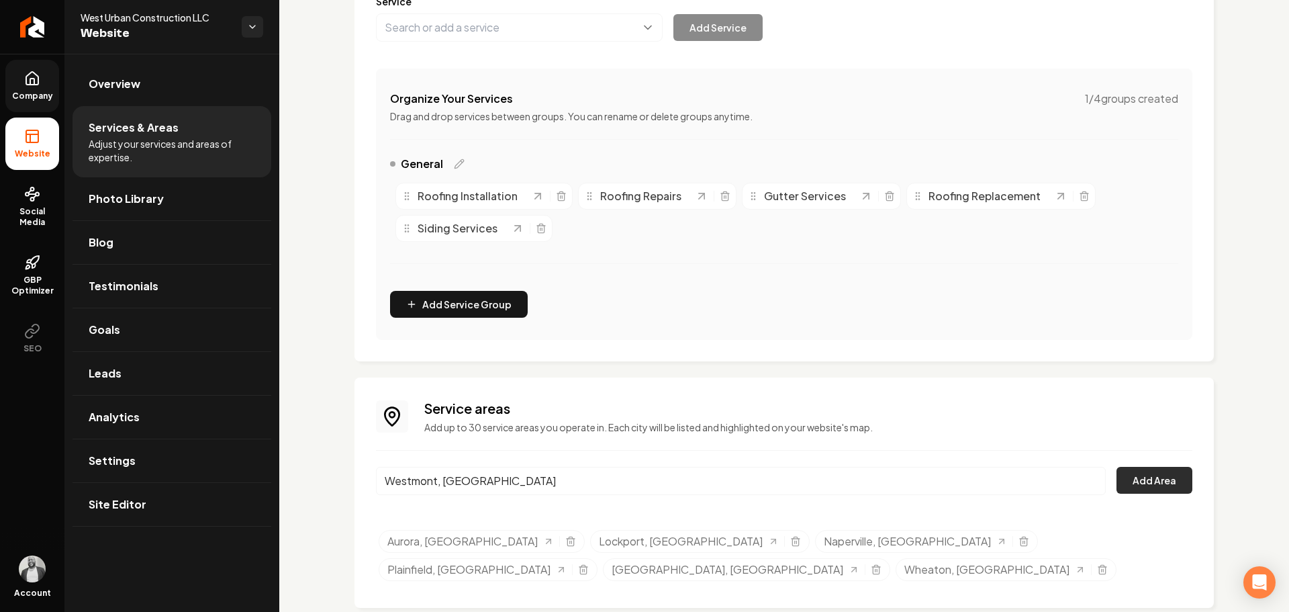
click at [1150, 474] on button "Add Area" at bounding box center [1155, 480] width 76 height 27
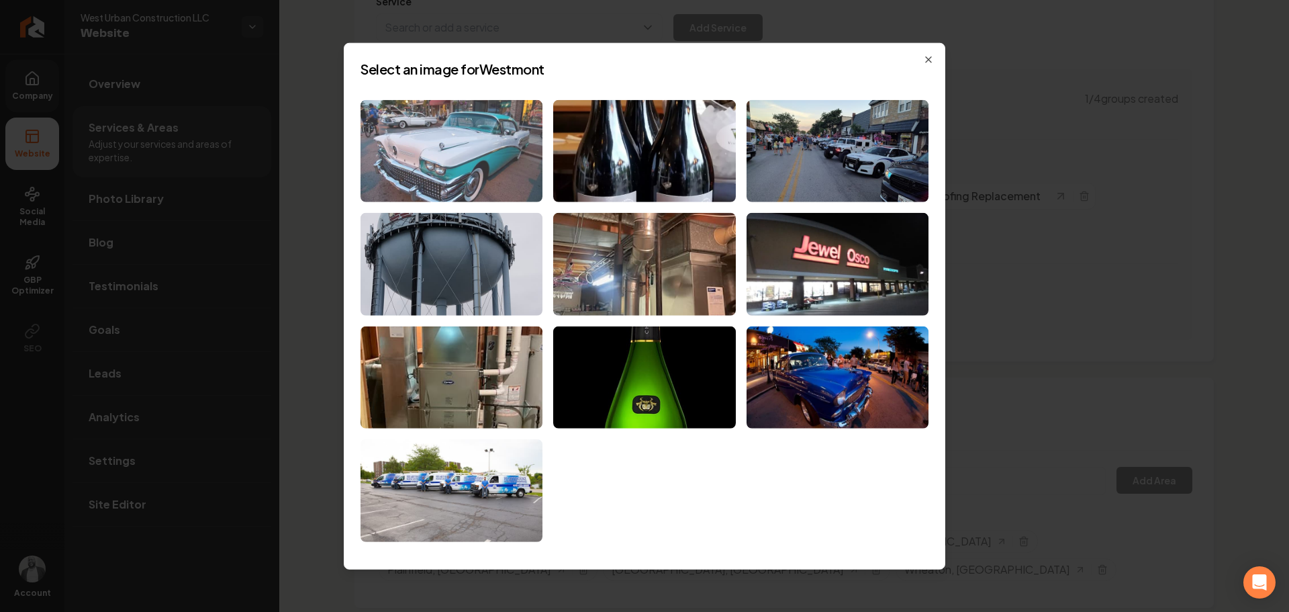
click at [439, 154] on img at bounding box center [452, 150] width 182 height 103
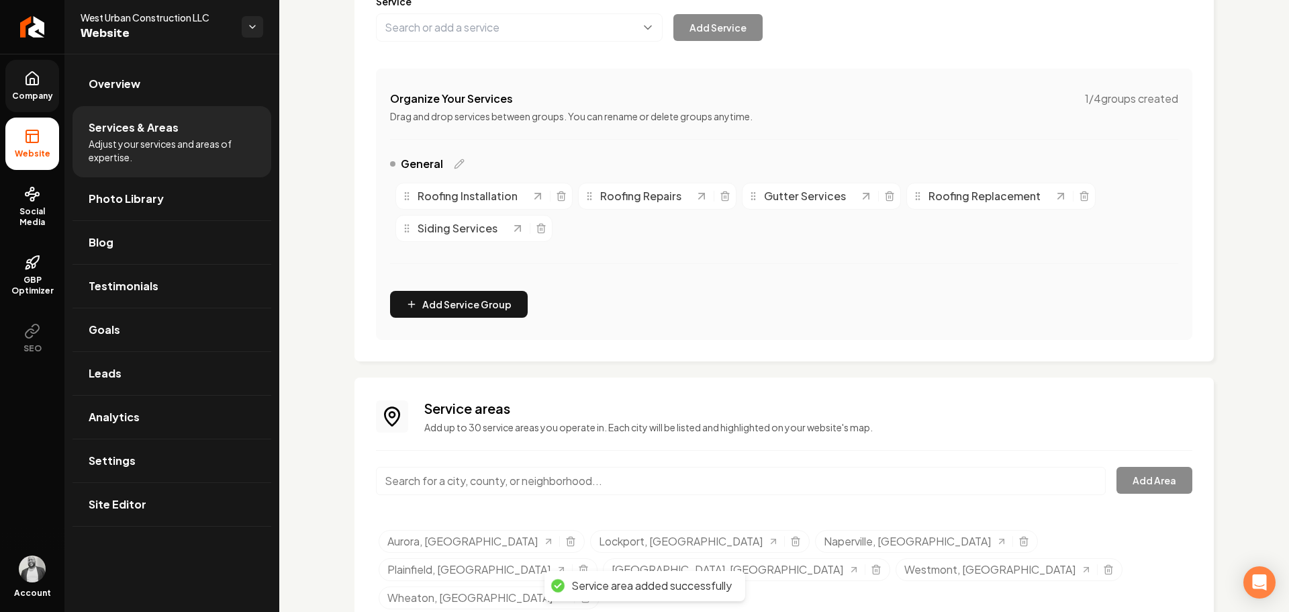
click at [756, 482] on input "Main content area" at bounding box center [741, 481] width 730 height 28
paste input "Lemont, IL"
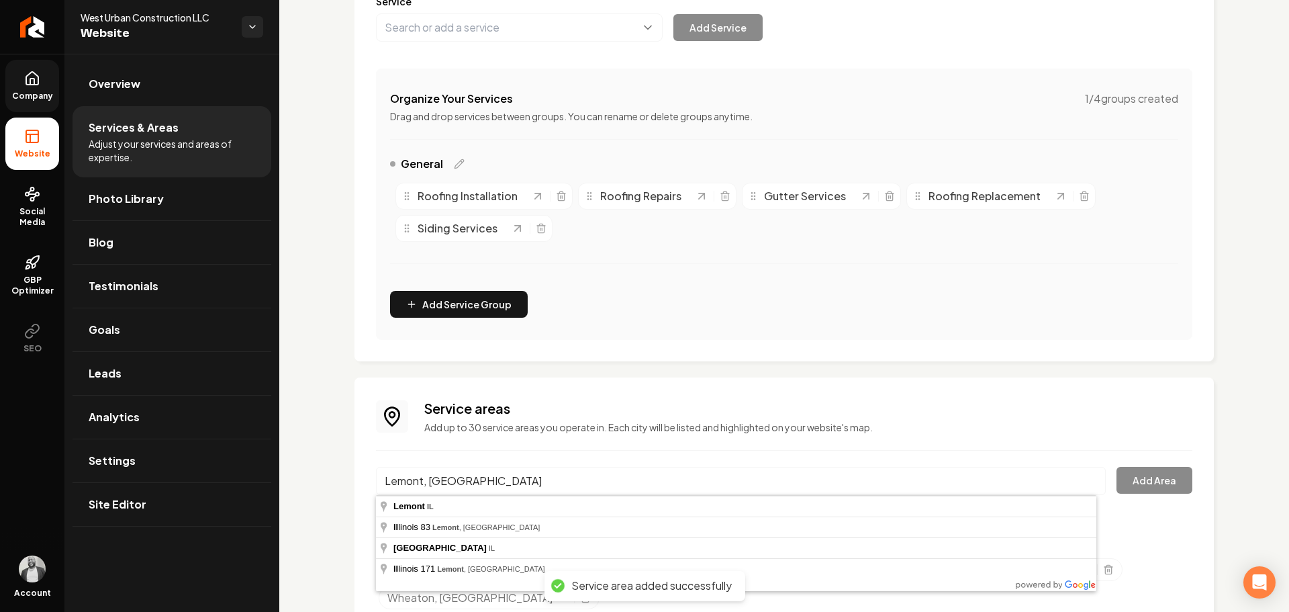
type input "Lemont, IL"
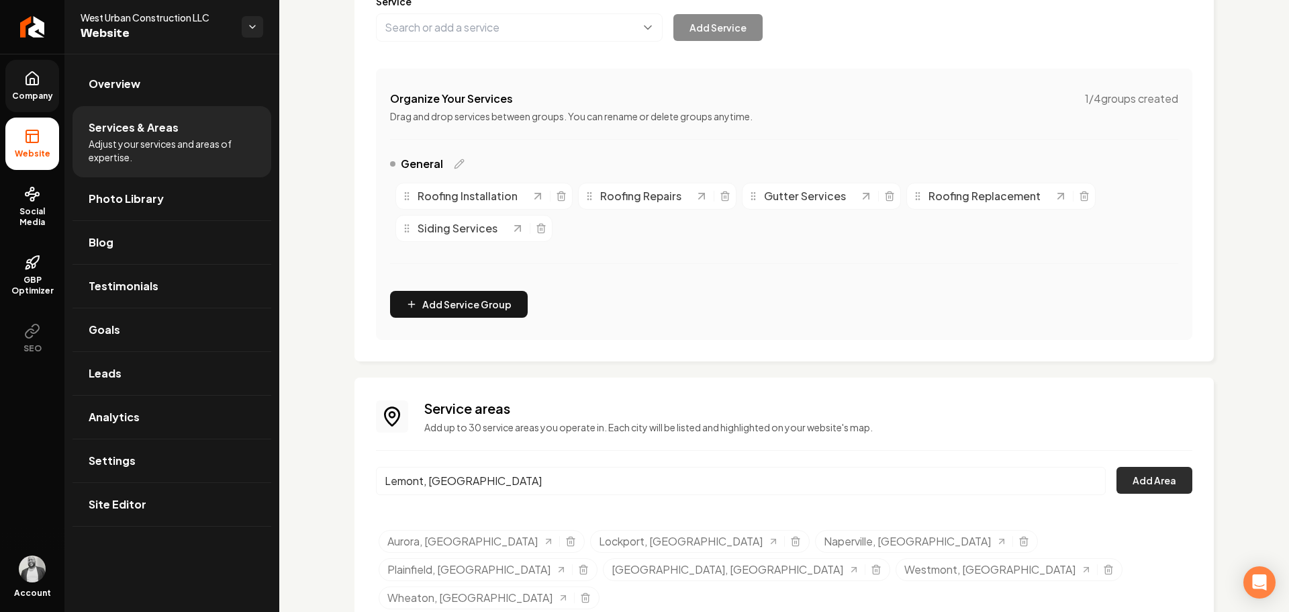
click at [1140, 482] on button "Add Area" at bounding box center [1155, 480] width 76 height 27
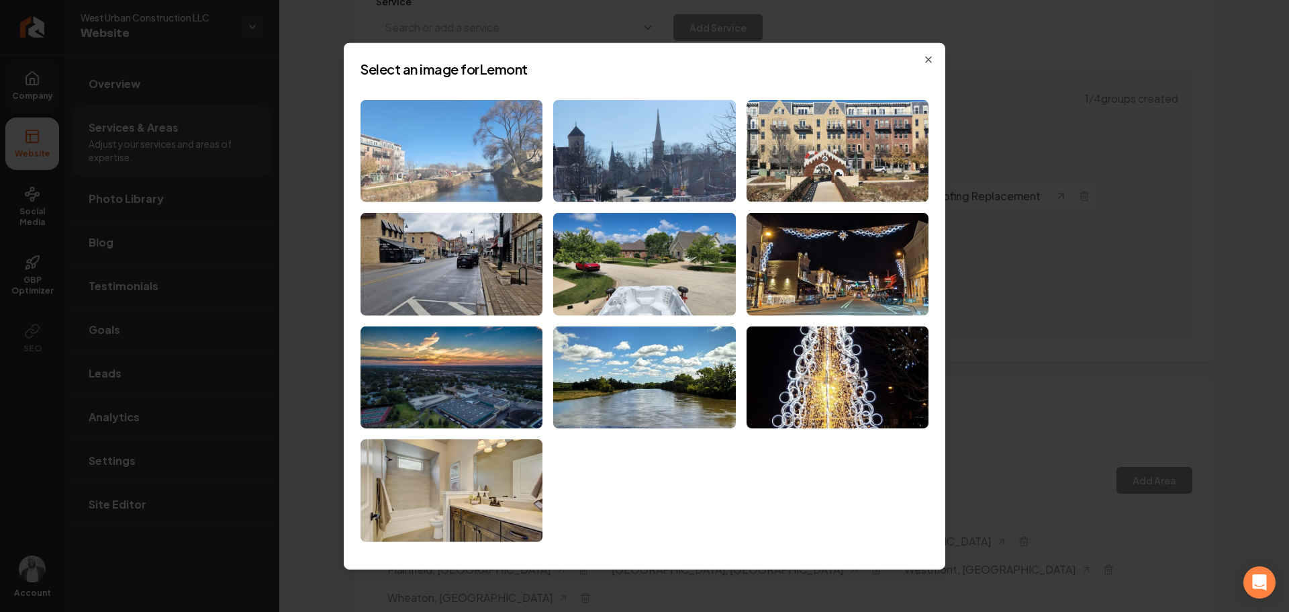
click at [450, 133] on img at bounding box center [452, 150] width 182 height 103
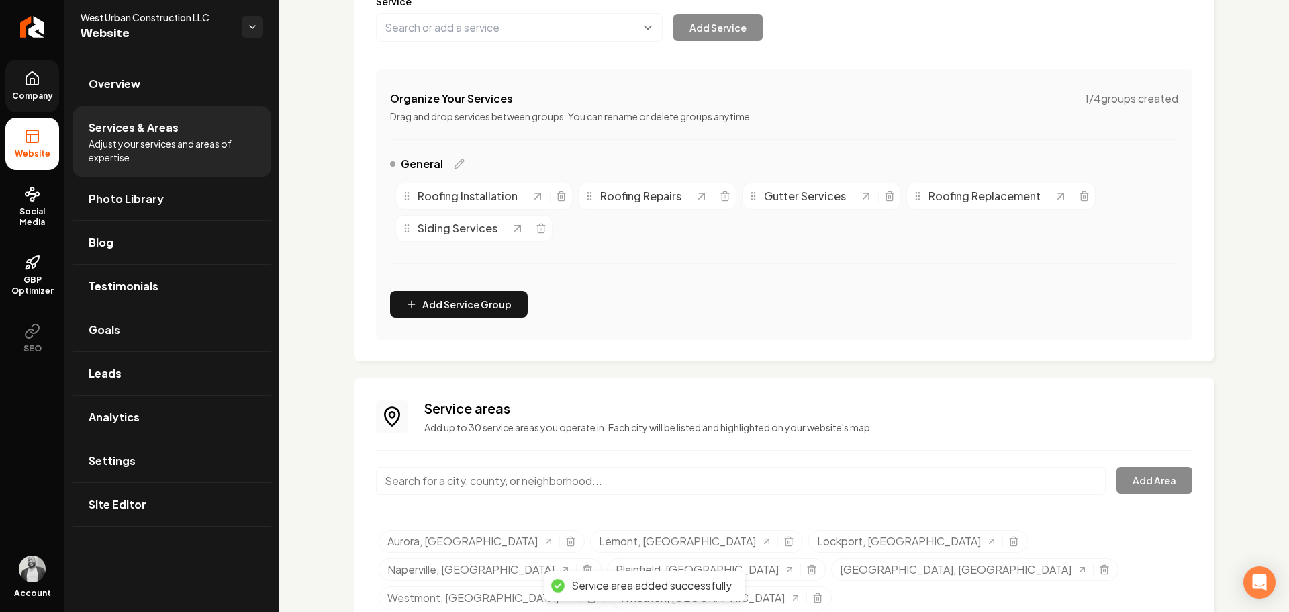
click at [799, 479] on input "Main content area" at bounding box center [741, 481] width 730 height 28
paste input "Oak Brook, IL"
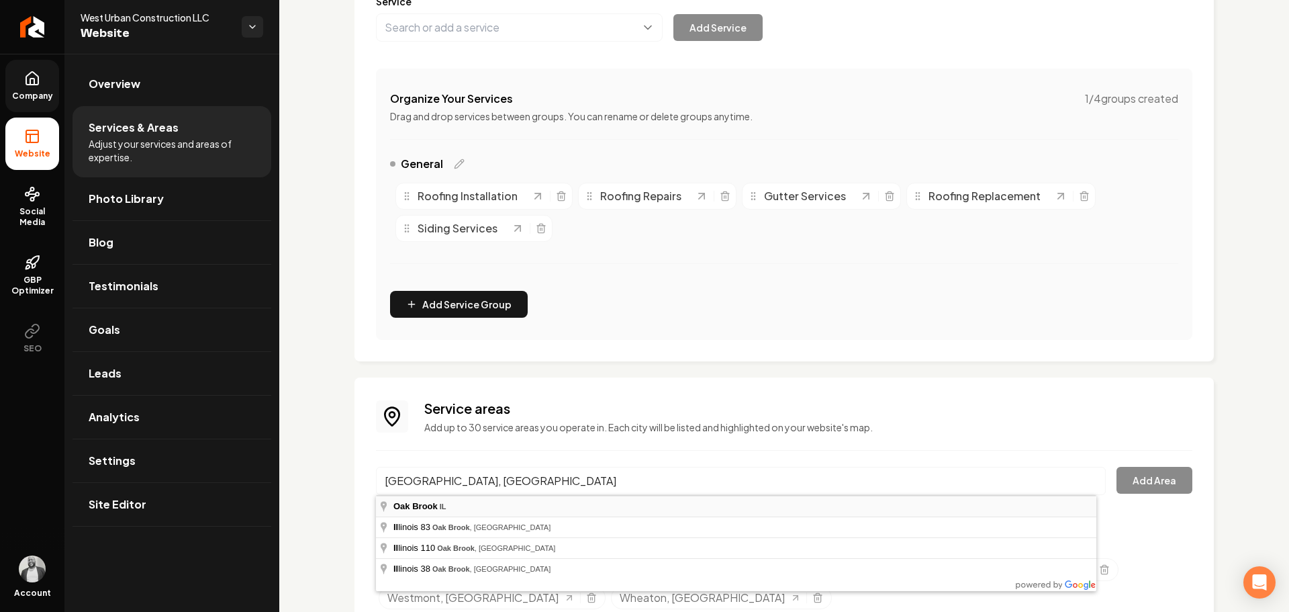
type input "Oak Brook, IL"
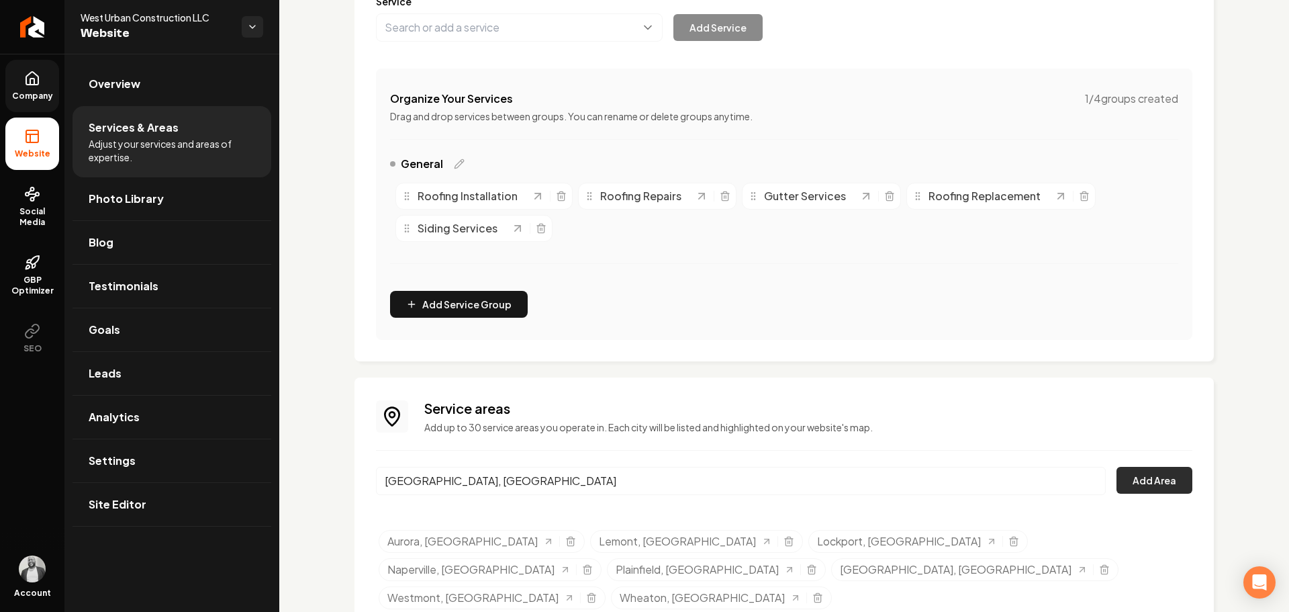
click at [1129, 480] on button "Add Area" at bounding box center [1155, 480] width 76 height 27
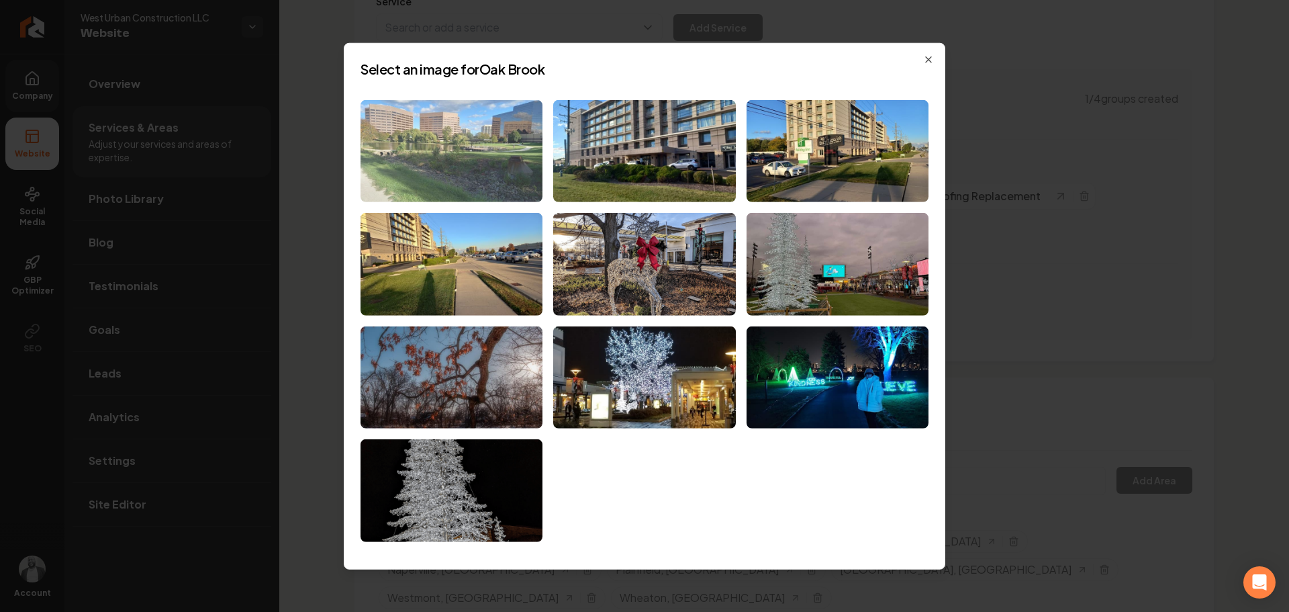
click at [465, 179] on img at bounding box center [452, 150] width 182 height 103
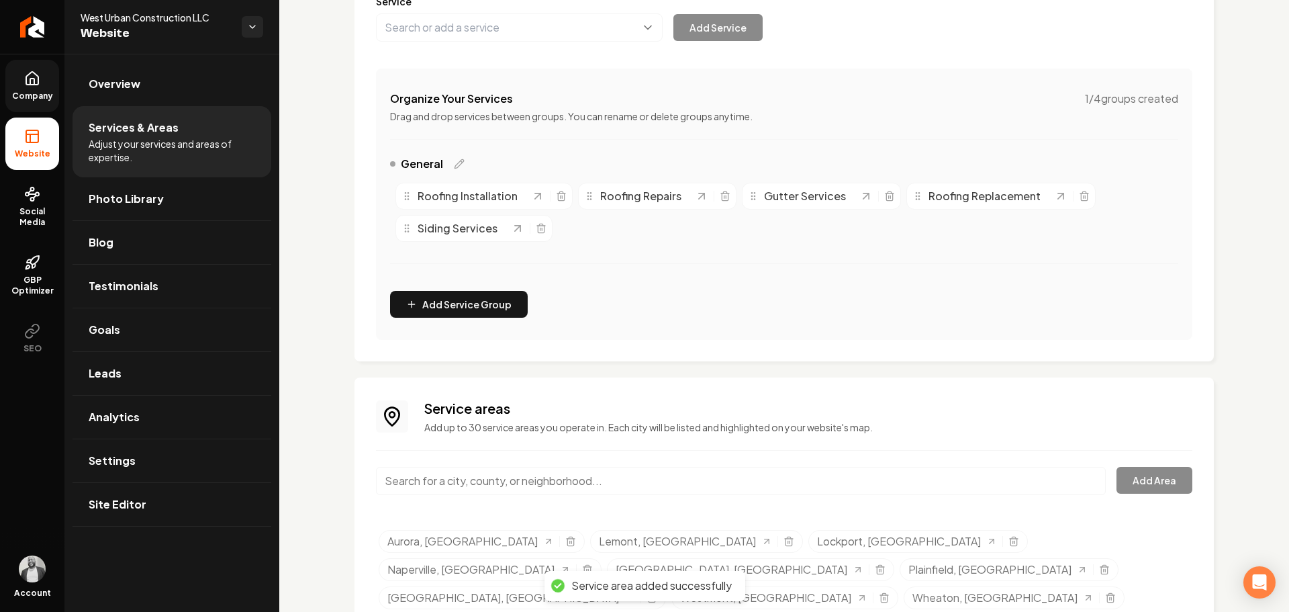
click at [807, 484] on input "Main content area" at bounding box center [741, 481] width 730 height 28
paste input "Downers Grove, IL"
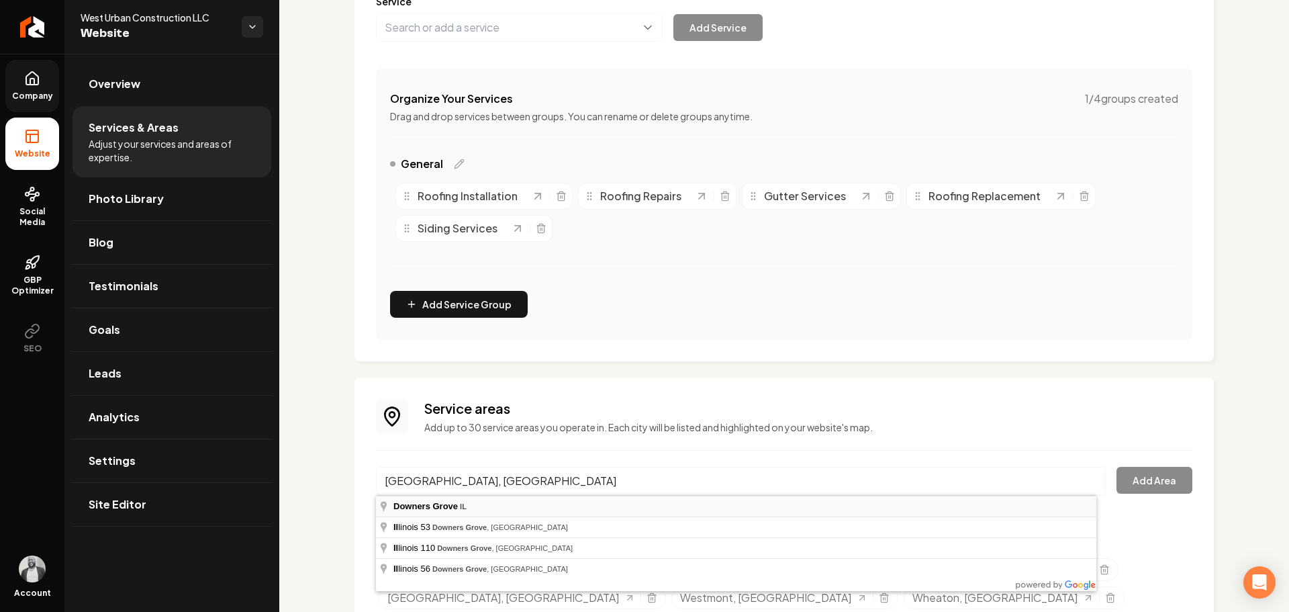
type input "Downers Grove, IL"
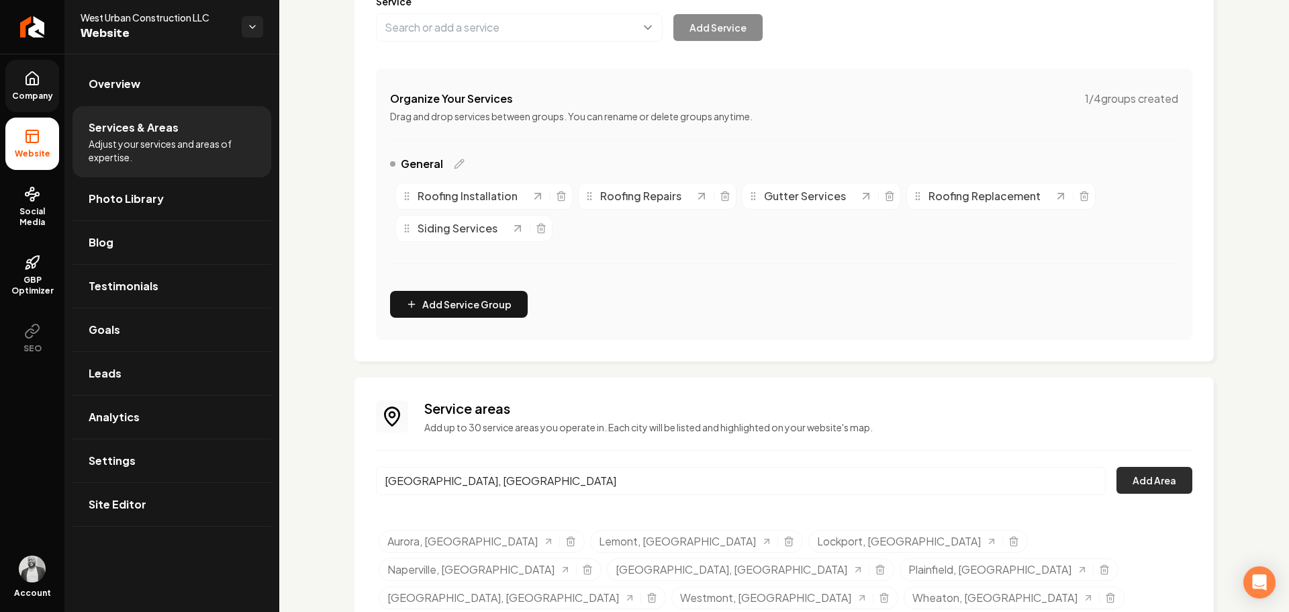
click at [1136, 488] on button "Add Area" at bounding box center [1155, 480] width 76 height 27
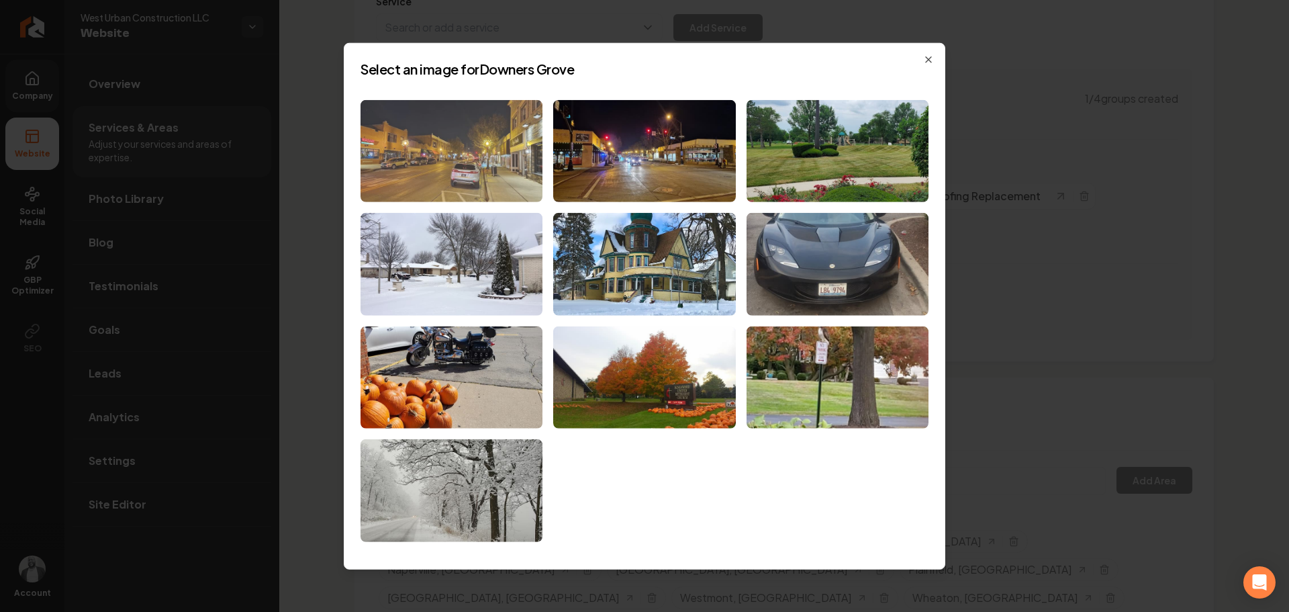
click at [437, 155] on img at bounding box center [452, 150] width 182 height 103
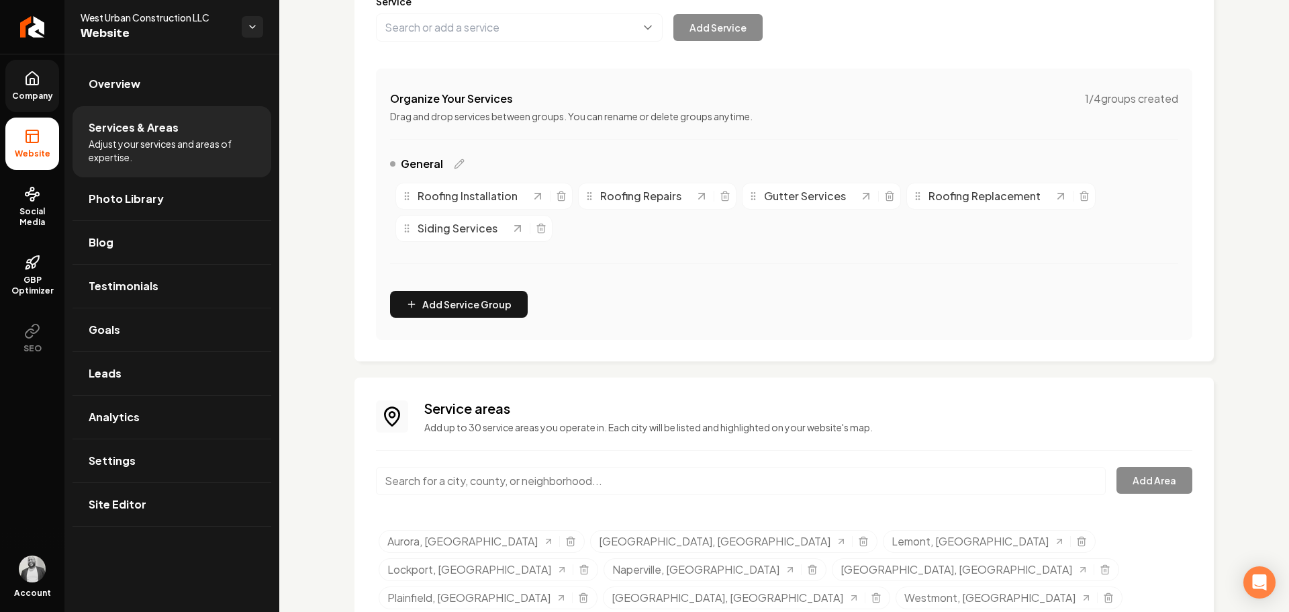
click at [22, 71] on link "Company" at bounding box center [32, 86] width 54 height 52
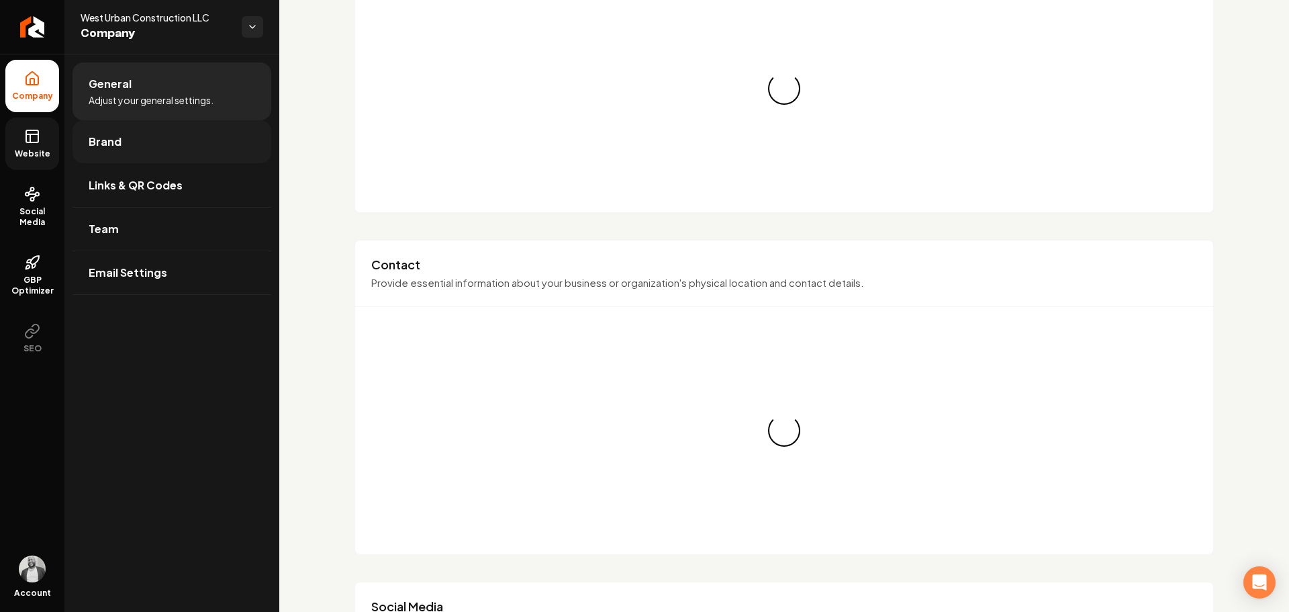
click at [137, 146] on link "Brand" at bounding box center [172, 141] width 199 height 43
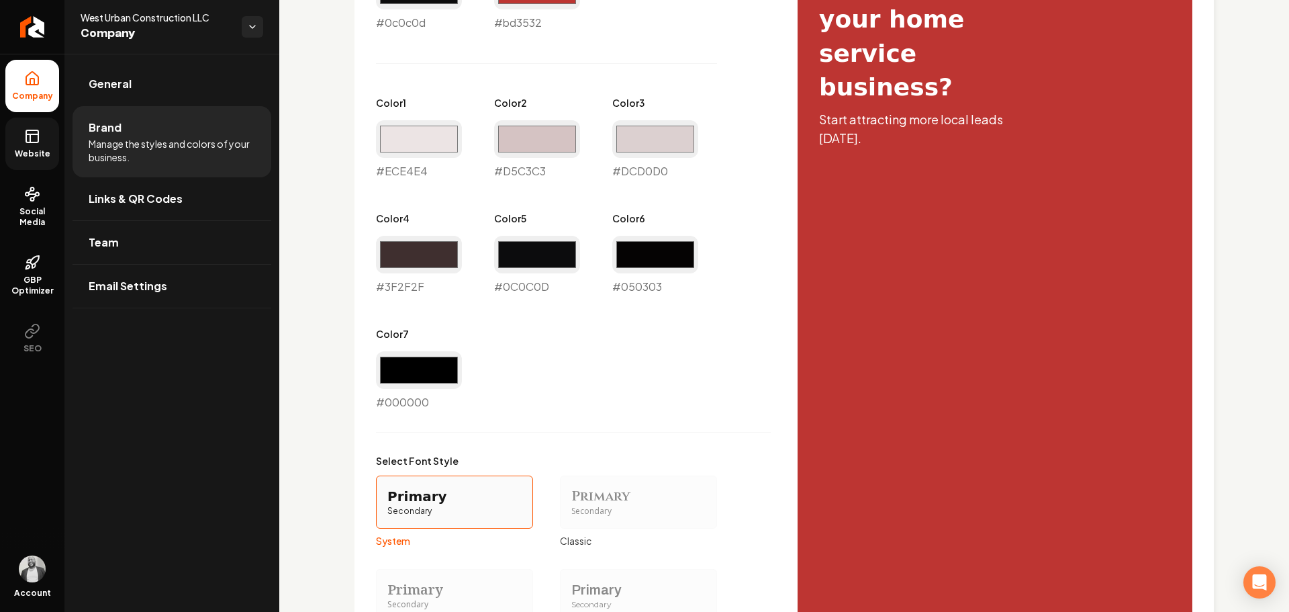
scroll to position [941, 0]
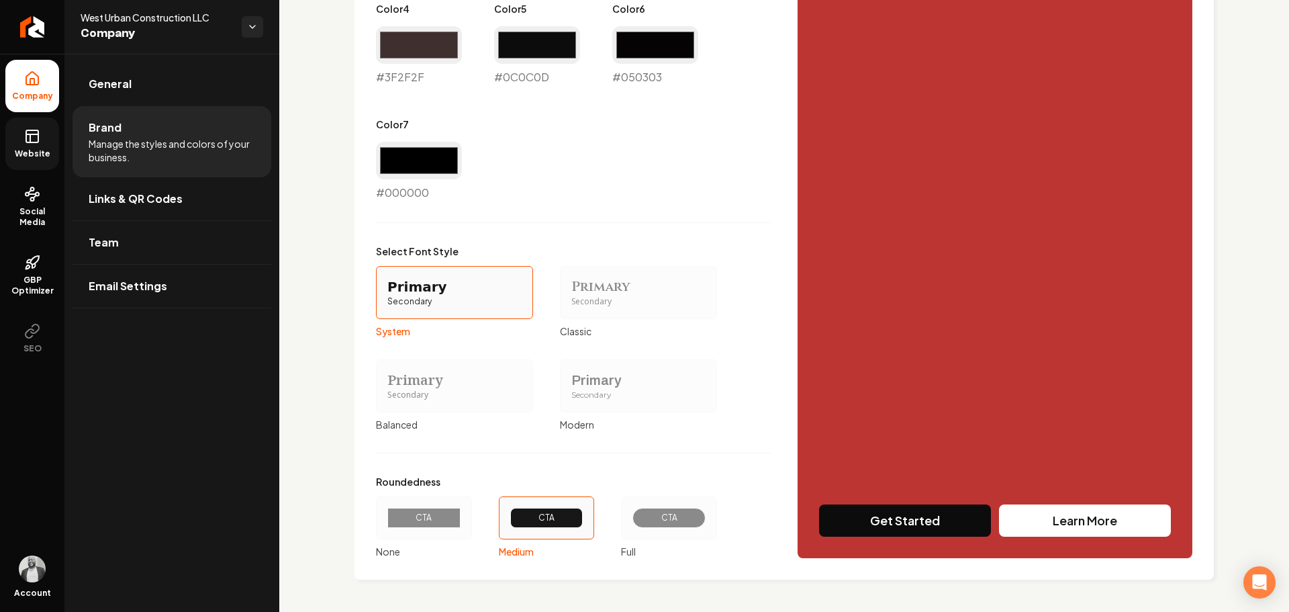
click at [651, 512] on div "CTA" at bounding box center [669, 517] width 50 height 11
click at [631, 512] on button "CTA Full" at bounding box center [626, 517] width 11 height 11
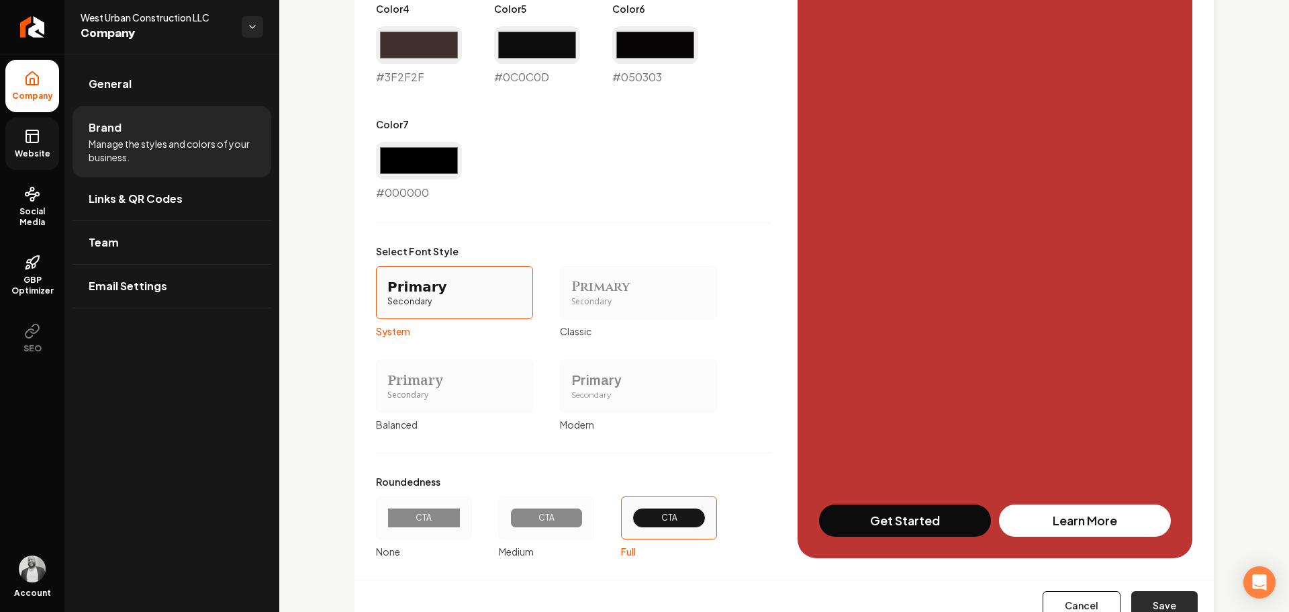
click at [1162, 608] on button "Save" at bounding box center [1165, 606] width 66 height 30
type input "#ece4e4"
type input "#d5c3c3"
type input "#dcd0d0"
type input "#3f2f2f"
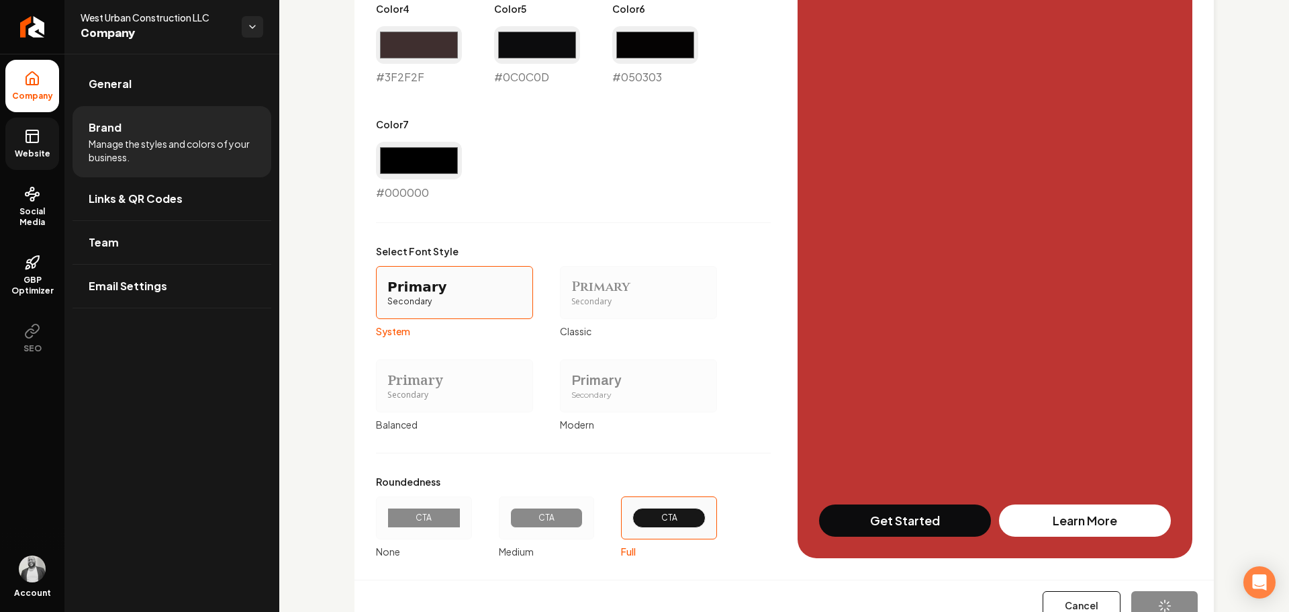
type input "#0c0c0d"
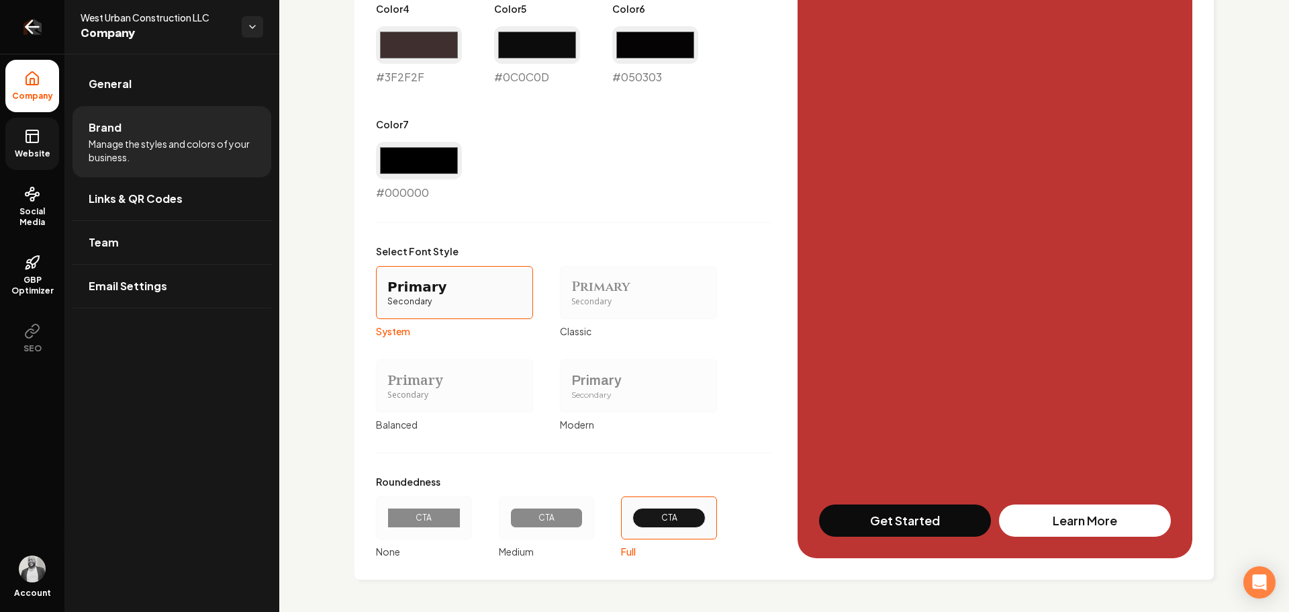
click at [32, 24] on icon "Return to dashboard" at bounding box center [31, 26] width 21 height 21
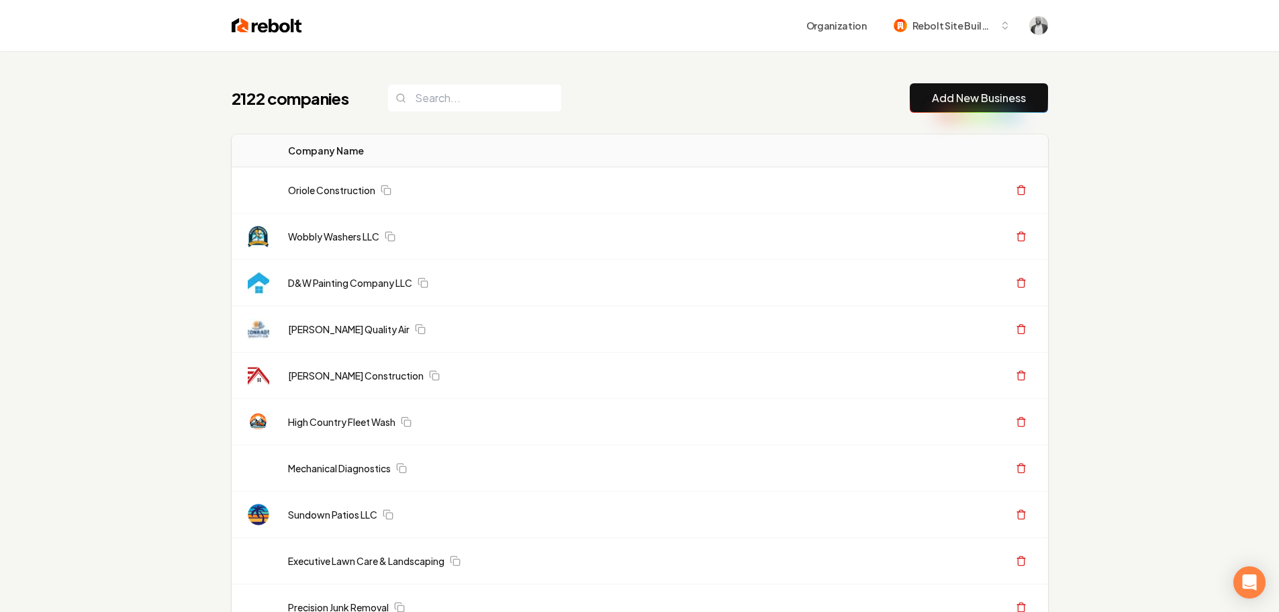
click at [946, 102] on link "Add New Business" at bounding box center [979, 98] width 94 height 16
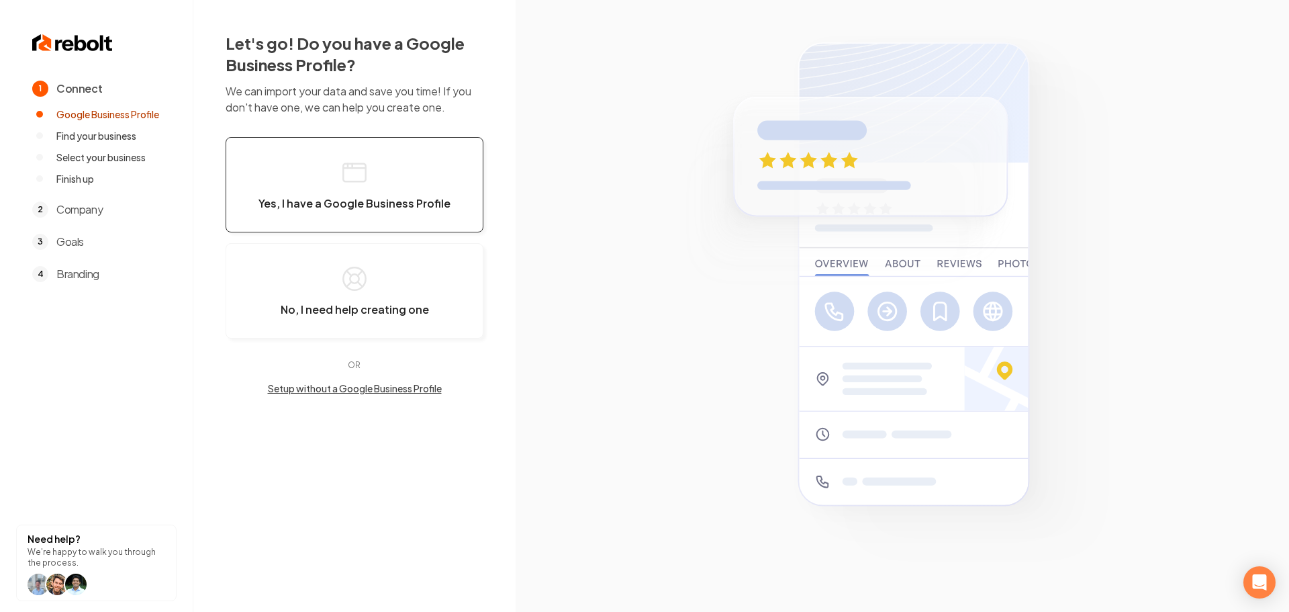
click at [361, 203] on span "Yes, I have a Google Business Profile" at bounding box center [355, 203] width 192 height 13
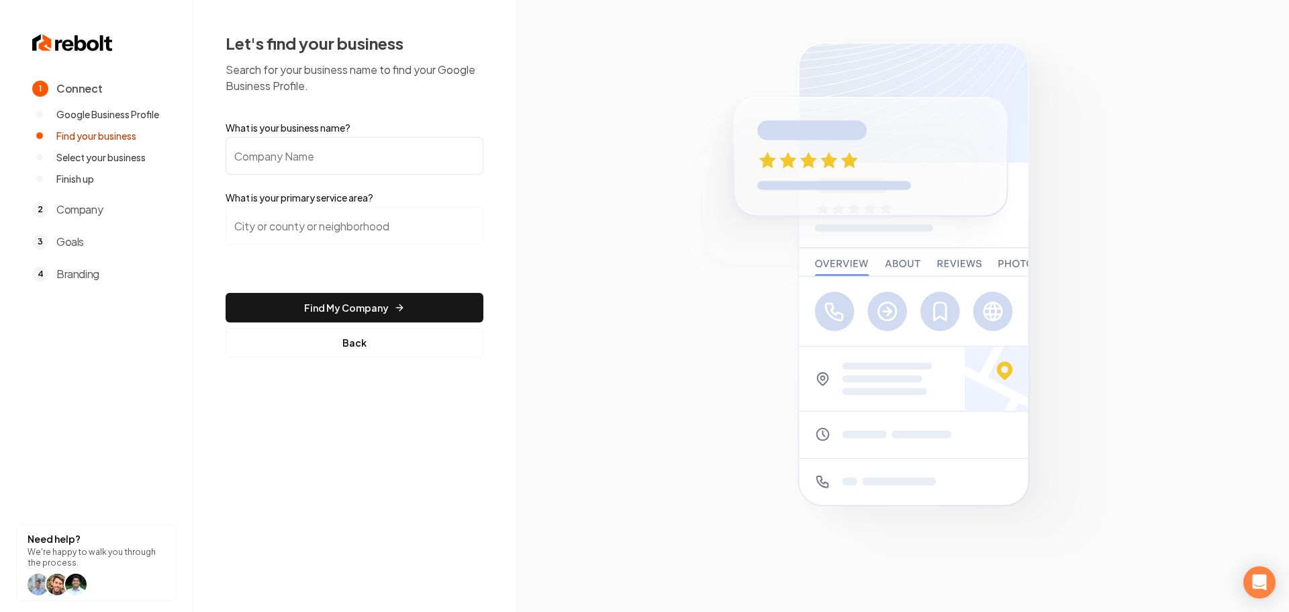
click at [286, 150] on input "What is your business name?" at bounding box center [355, 156] width 258 height 38
paste input "Authority Construction Remodeling & Painting LLC"
type input "Authority Construction Remodeling & Painting LLC"
click at [308, 232] on input "search" at bounding box center [355, 226] width 258 height 38
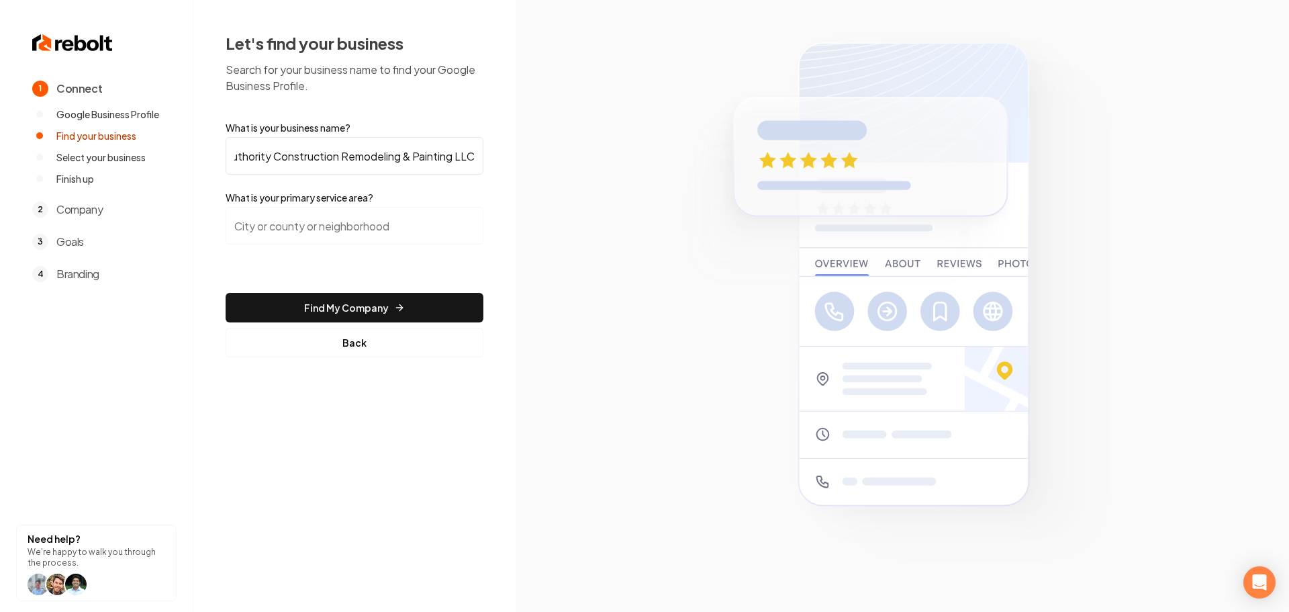
scroll to position [0, 0]
click at [315, 221] on input "search" at bounding box center [355, 226] width 258 height 38
paste input "Denver, CO 80219"
type input "Denver, CO 80219"
click at [324, 302] on button "Find My Company" at bounding box center [355, 308] width 258 height 30
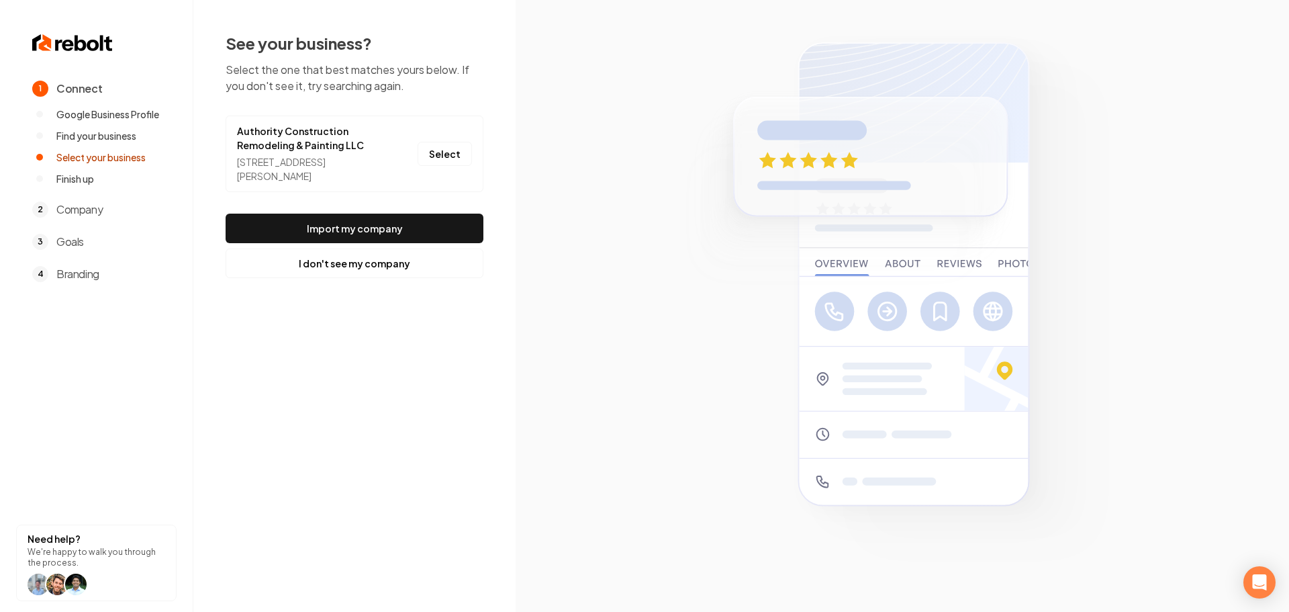
click at [621, 246] on section at bounding box center [903, 306] width 774 height 612
click at [441, 155] on button "Select" at bounding box center [445, 154] width 54 height 24
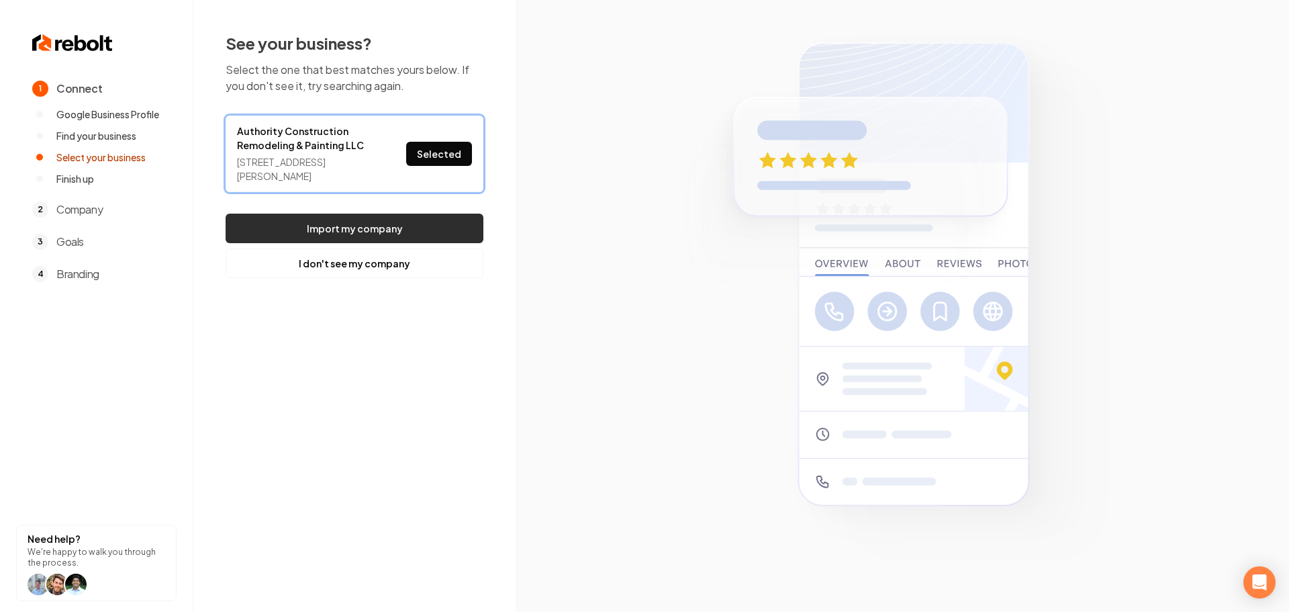
click at [393, 230] on button "Import my company" at bounding box center [355, 229] width 258 height 30
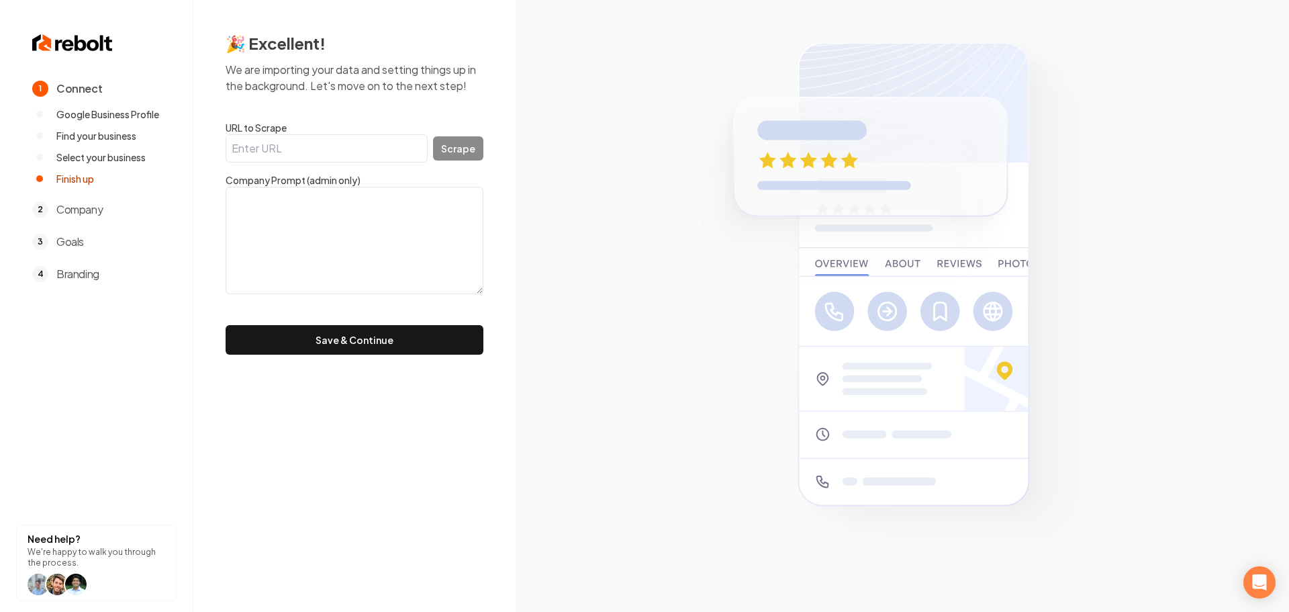
click at [334, 240] on textarea at bounding box center [355, 240] width 258 height 107
click at [277, 228] on textarea at bounding box center [355, 240] width 258 height 107
paste textarea "Ariel and Walter have over 30 years combine industry experience. They started A…"
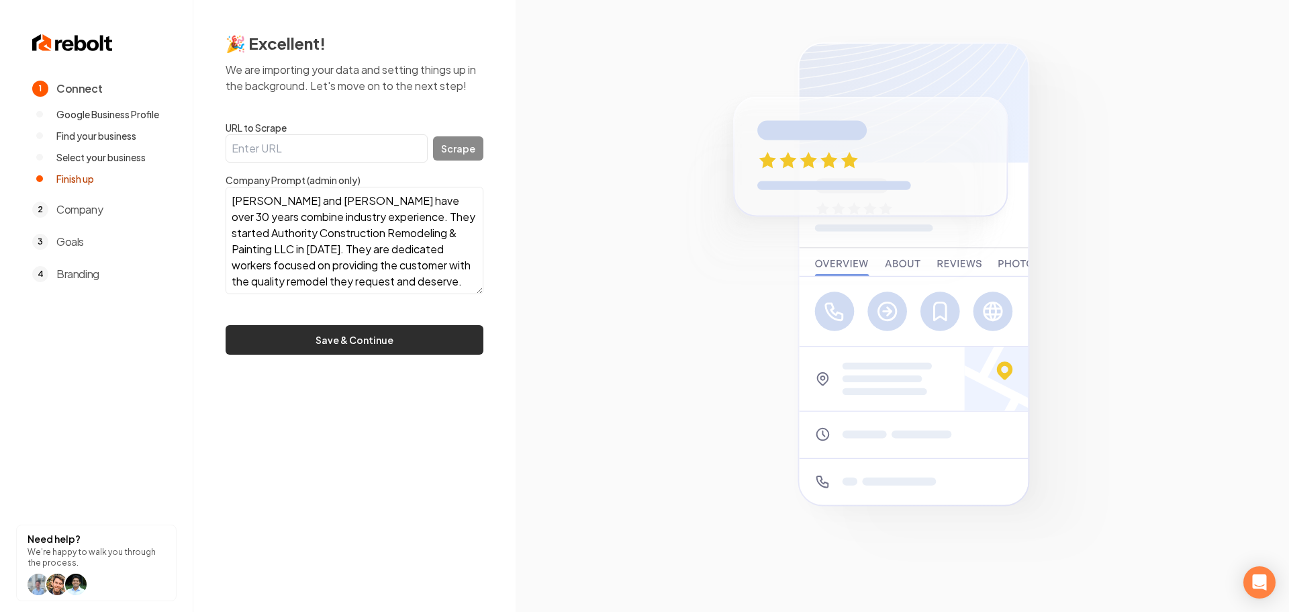
type textarea "Ariel and Walter have over 30 years combine industry experience. They started A…"
click at [342, 349] on button "Save & Continue" at bounding box center [355, 340] width 258 height 30
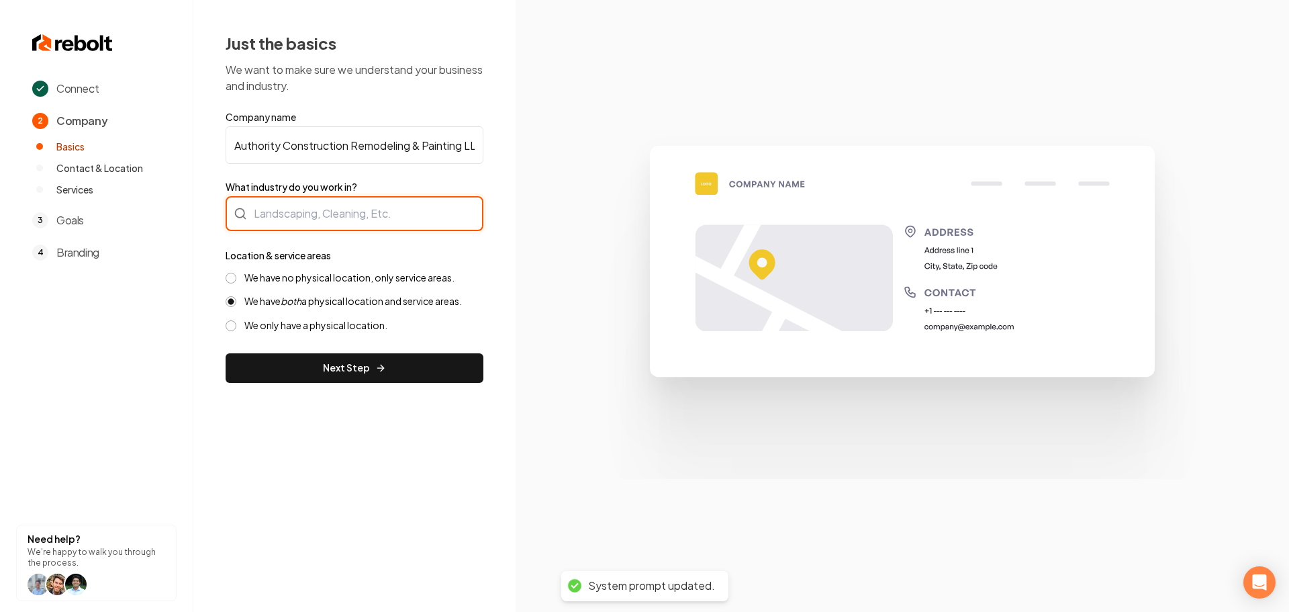
click at [297, 214] on div at bounding box center [355, 213] width 258 height 35
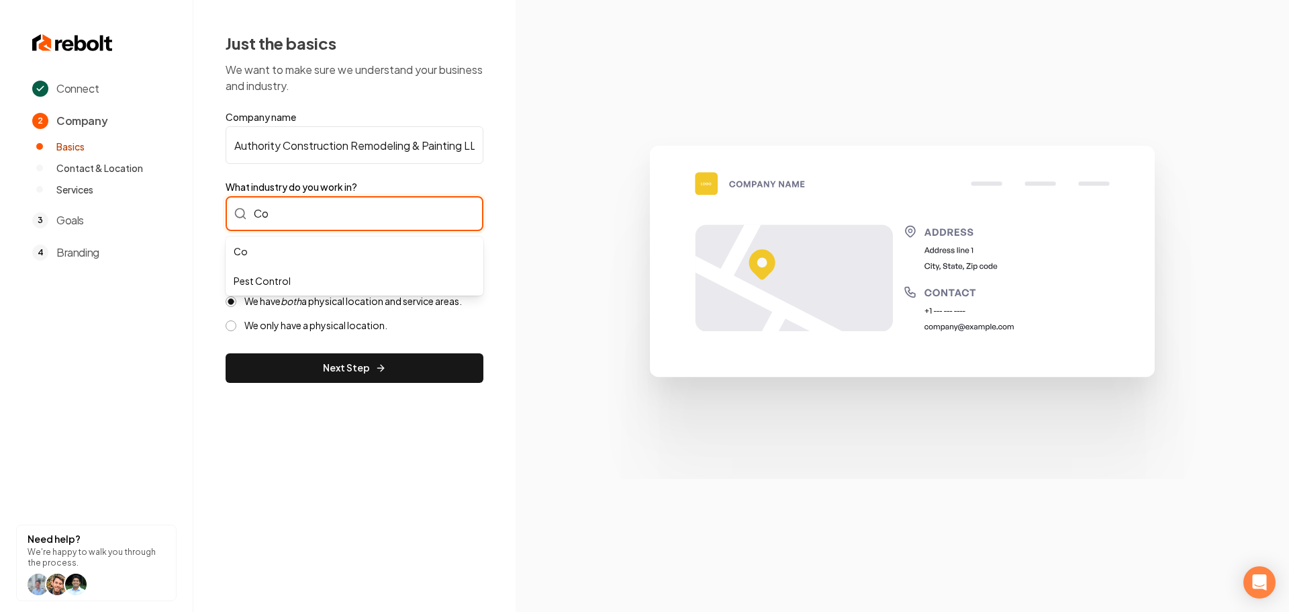
type input "C"
type input "G"
type input "Contra"
paste input "Contractor"
type input "Contractor"
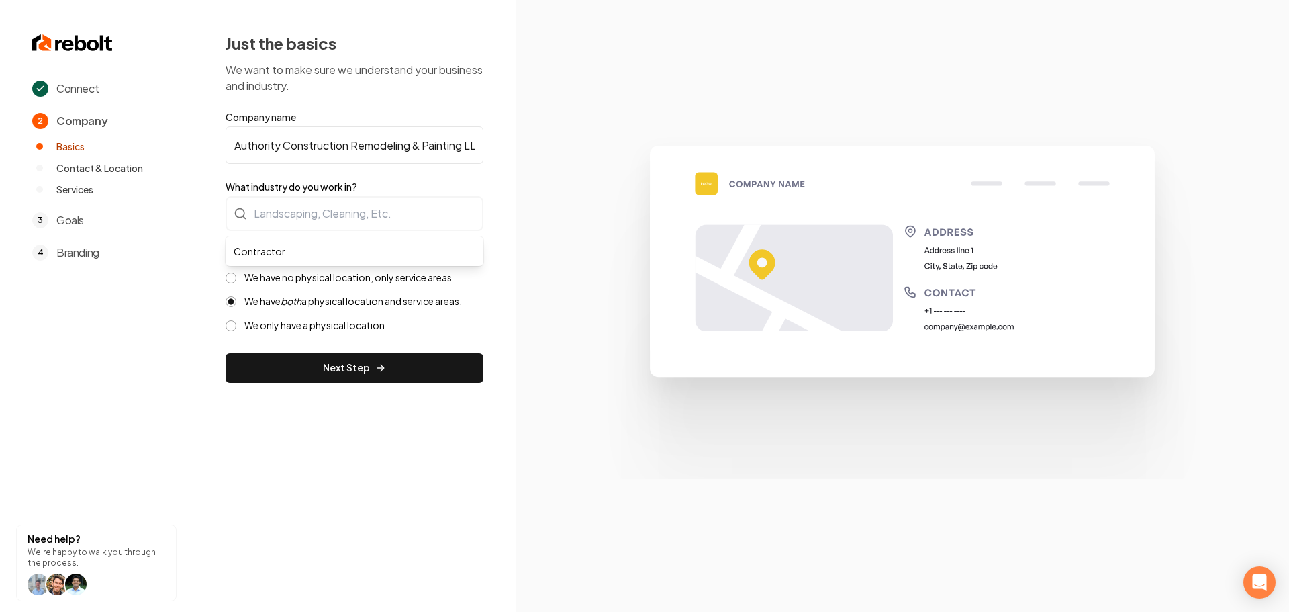
click at [529, 279] on div "Connect 2 Company Basics Contact & Location Services 3 Goals 4 Branding Need he…" at bounding box center [644, 306] width 1289 height 612
click at [230, 275] on button "We have no physical location, only service areas." at bounding box center [231, 278] width 11 height 11
click at [297, 439] on div "Connect 2 Company Basics Contact & Location Services 3 Goals 4 Branding Need he…" at bounding box center [644, 306] width 1289 height 612
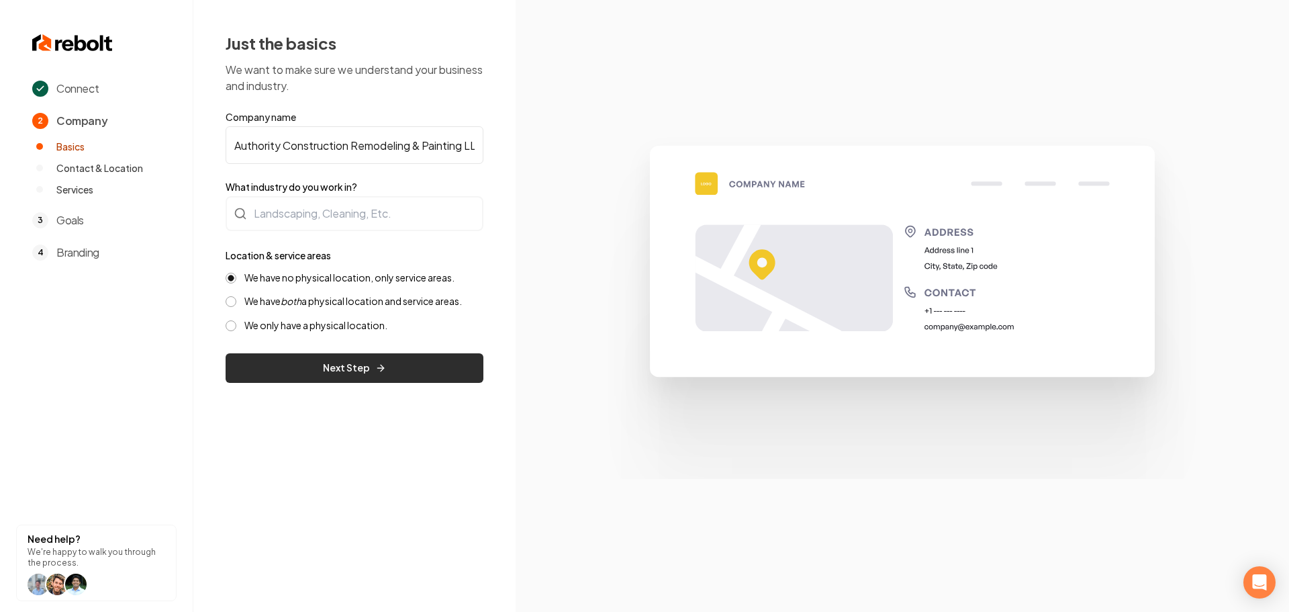
click at [358, 372] on button "Next Step" at bounding box center [355, 368] width 258 height 30
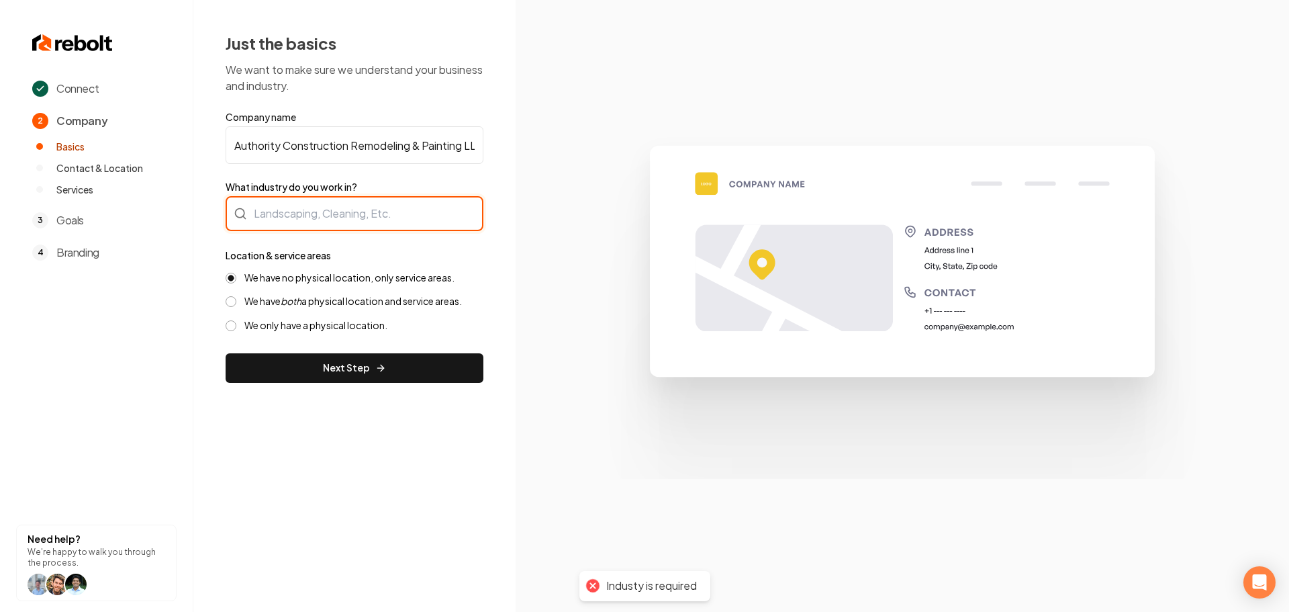
click at [291, 210] on input "What industry do you work in?" at bounding box center [355, 213] width 258 height 35
paste input "Contractor"
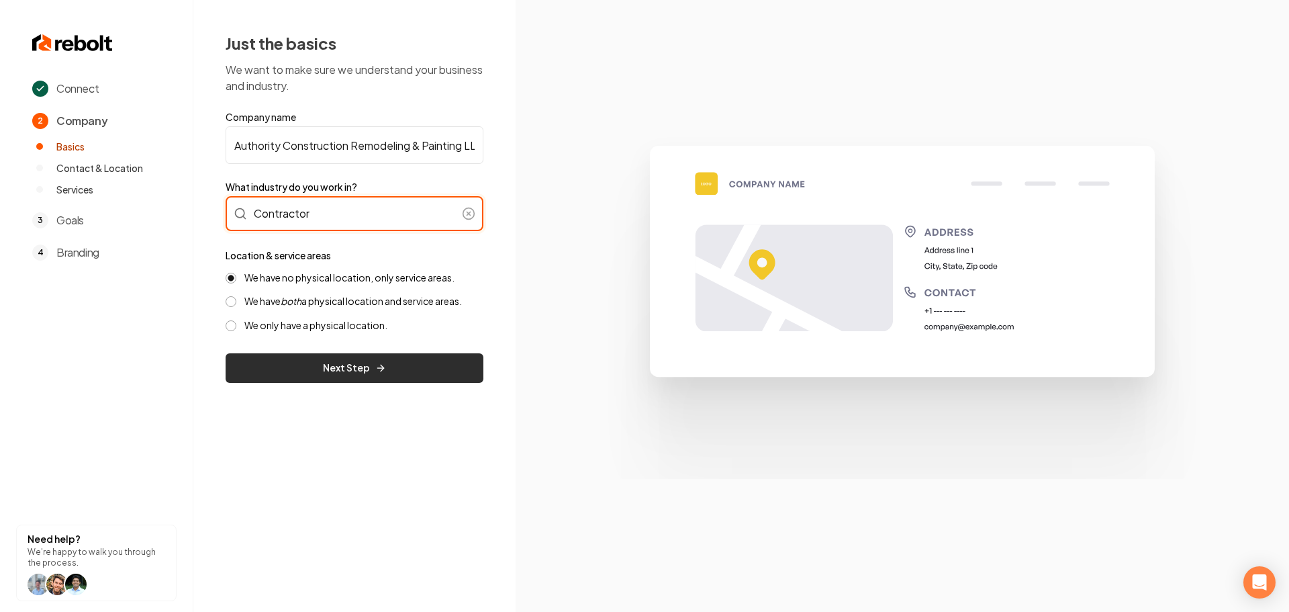
type input "Contractor"
click at [348, 366] on button "Next Step" at bounding box center [355, 368] width 258 height 30
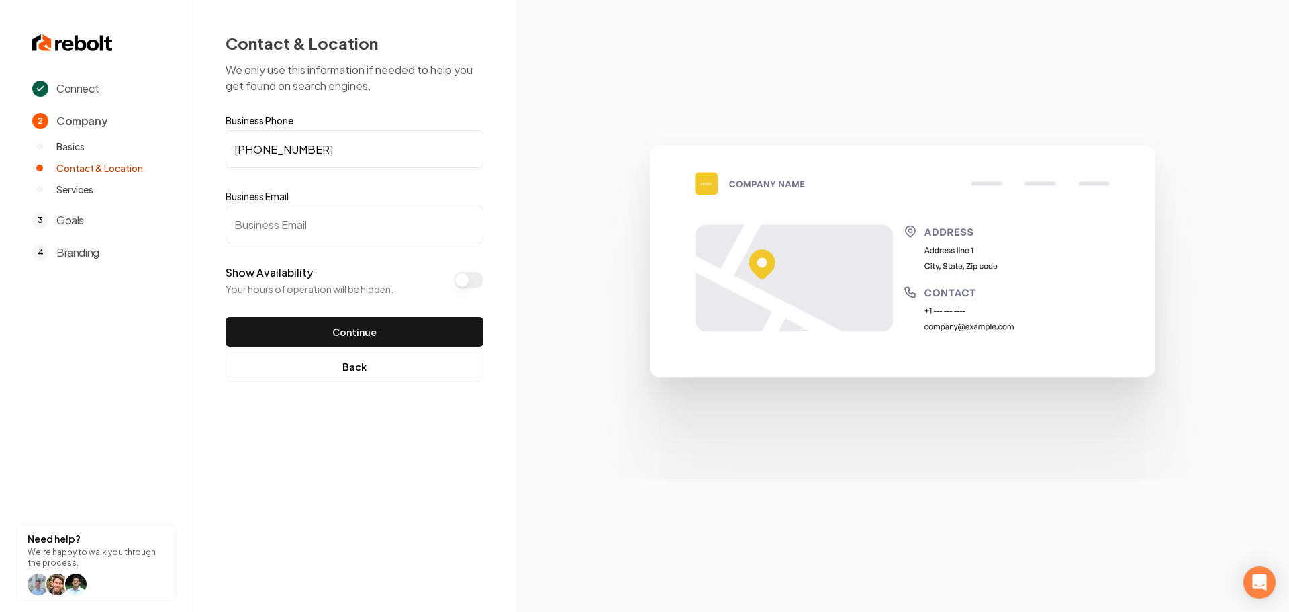
click at [290, 224] on input "Business Email" at bounding box center [355, 224] width 258 height 38
click at [312, 228] on input "Business Email" at bounding box center [355, 224] width 258 height 38
paste input "sanchez@authorityconstructionco.com"
type input "sanchez@authorityconstructionco.com"
click at [348, 332] on button "Continue" at bounding box center [355, 332] width 258 height 30
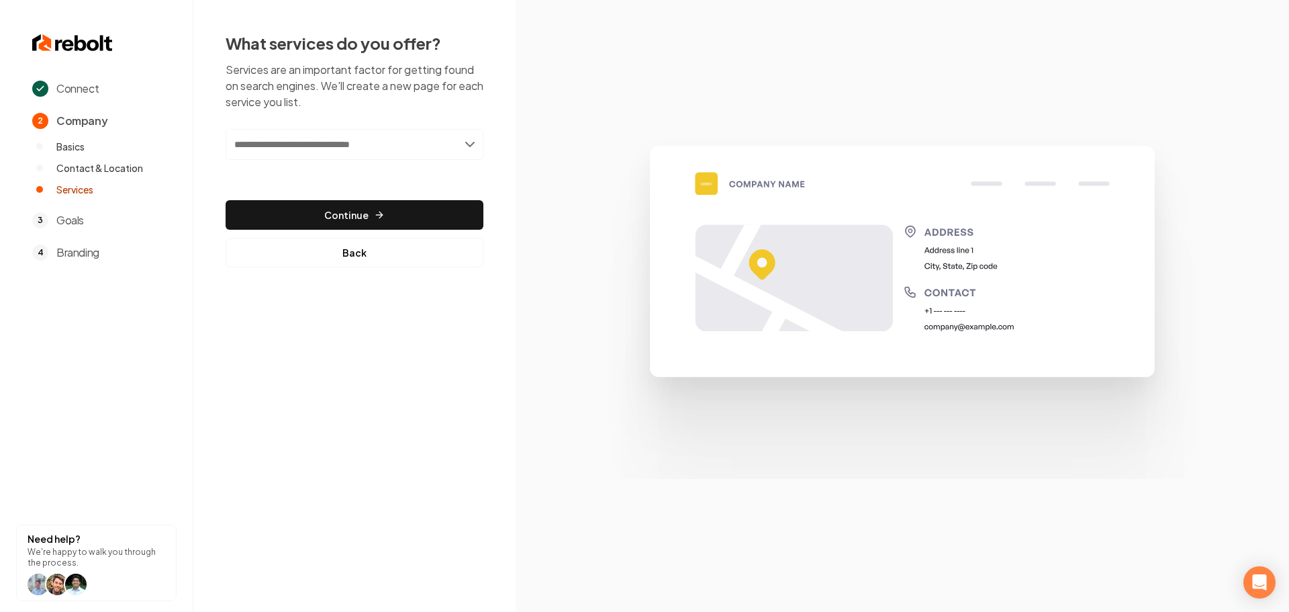
click at [326, 146] on input "text" at bounding box center [355, 144] width 258 height 31
click at [338, 142] on input "**********" at bounding box center [355, 144] width 258 height 31
click at [338, 141] on input "**********" at bounding box center [355, 144] width 258 height 31
type input "**********"
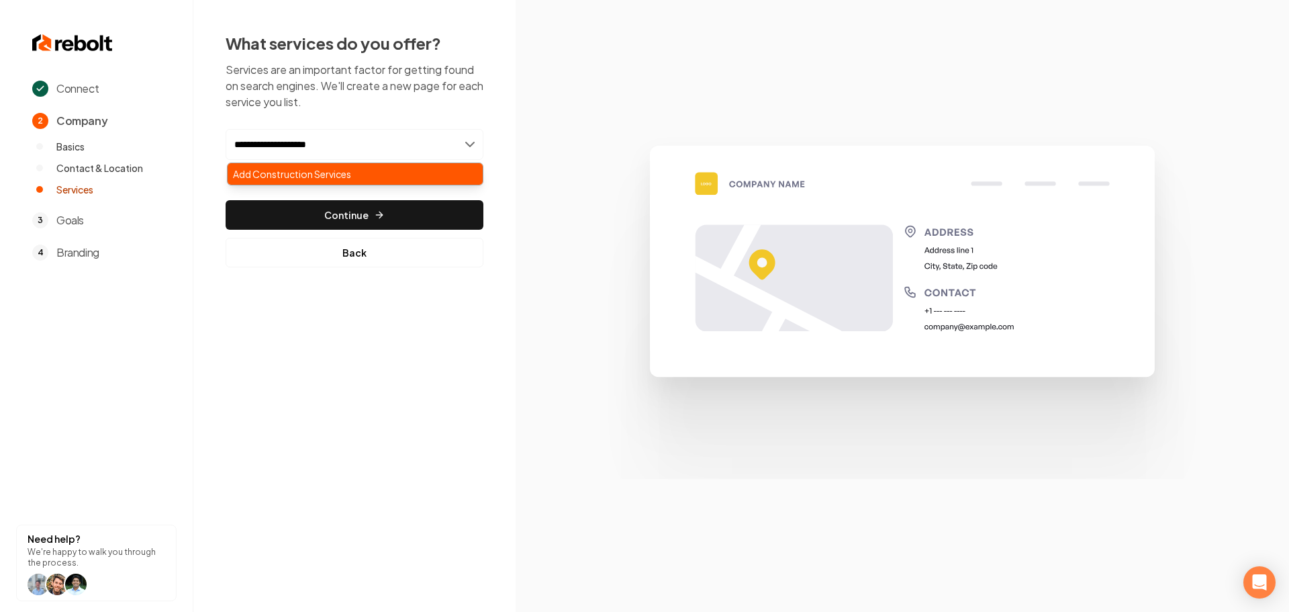
click at [375, 172] on div "Add Construction Services" at bounding box center [355, 173] width 255 height 21
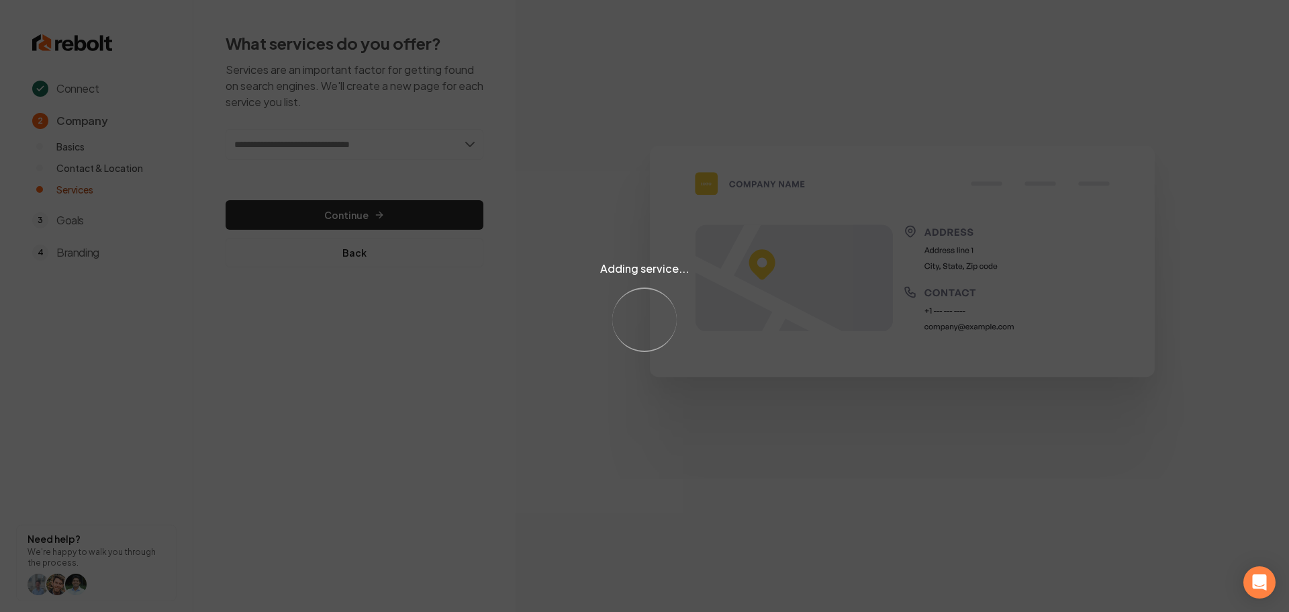
click at [381, 142] on div "Adding service... Loading..." at bounding box center [644, 306] width 1289 height 612
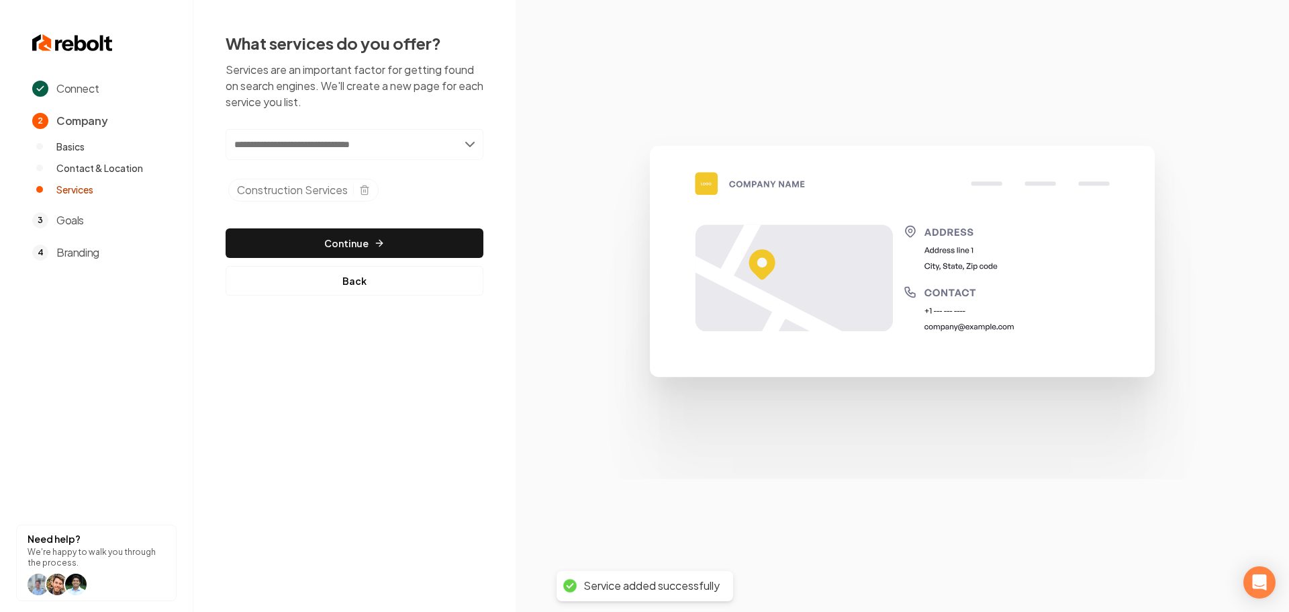
click at [381, 142] on input "text" at bounding box center [355, 144] width 258 height 31
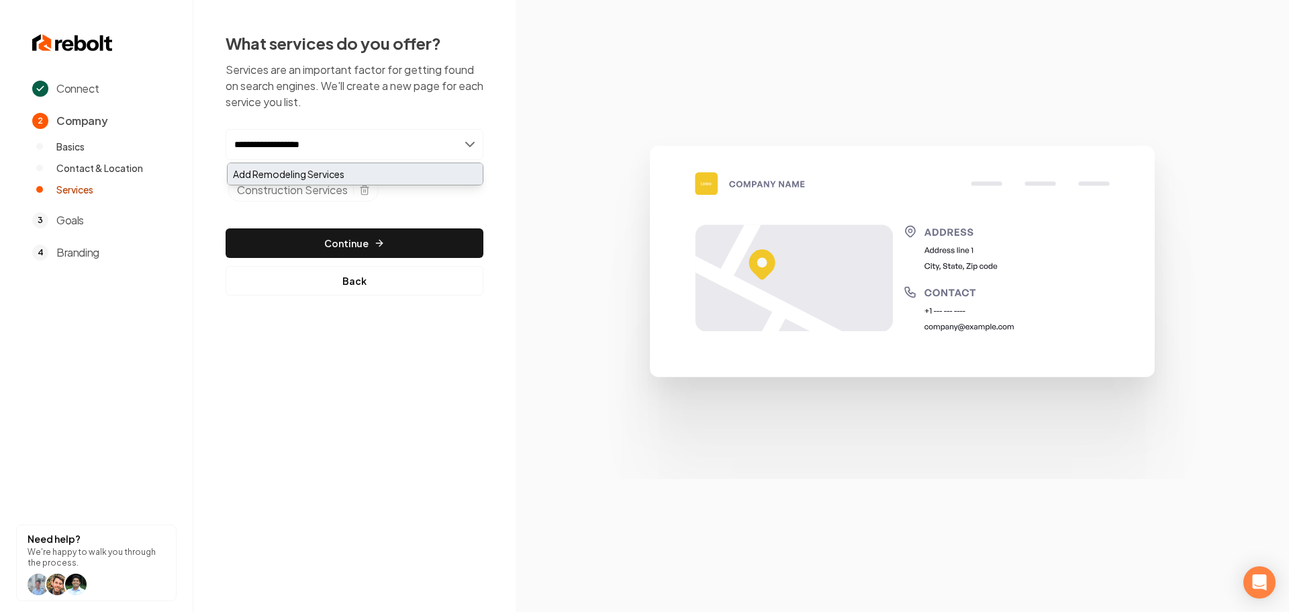
type input "**********"
click at [348, 173] on div "Add Remodeling Services" at bounding box center [355, 173] width 255 height 21
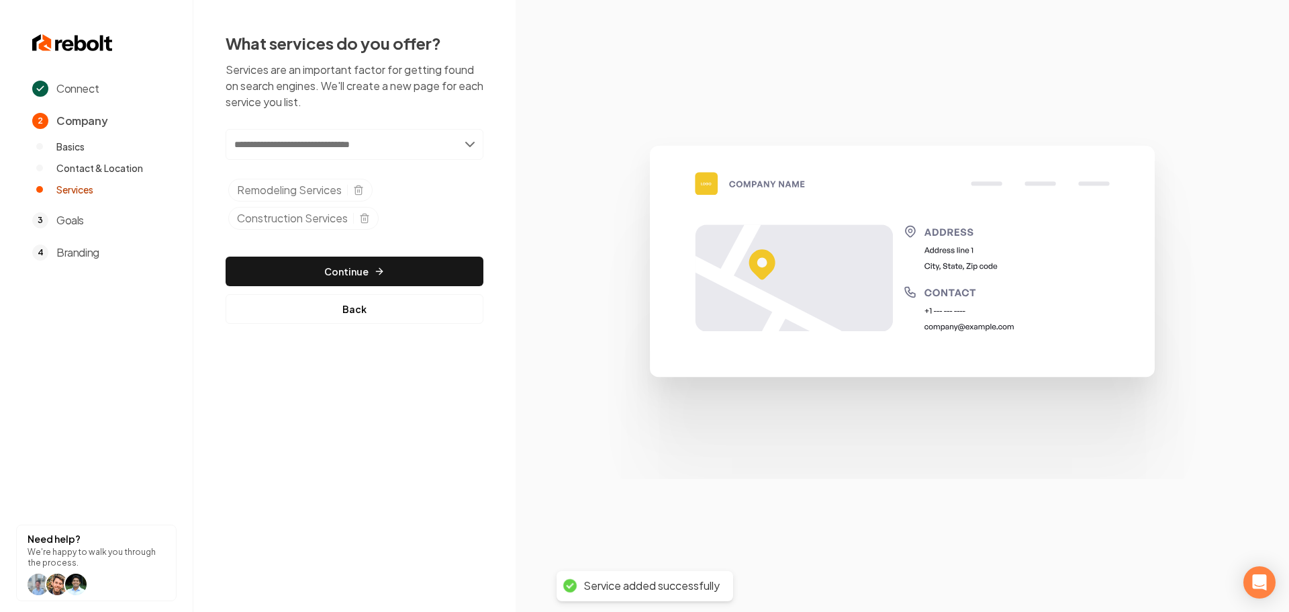
click at [354, 145] on input "text" at bounding box center [355, 144] width 258 height 31
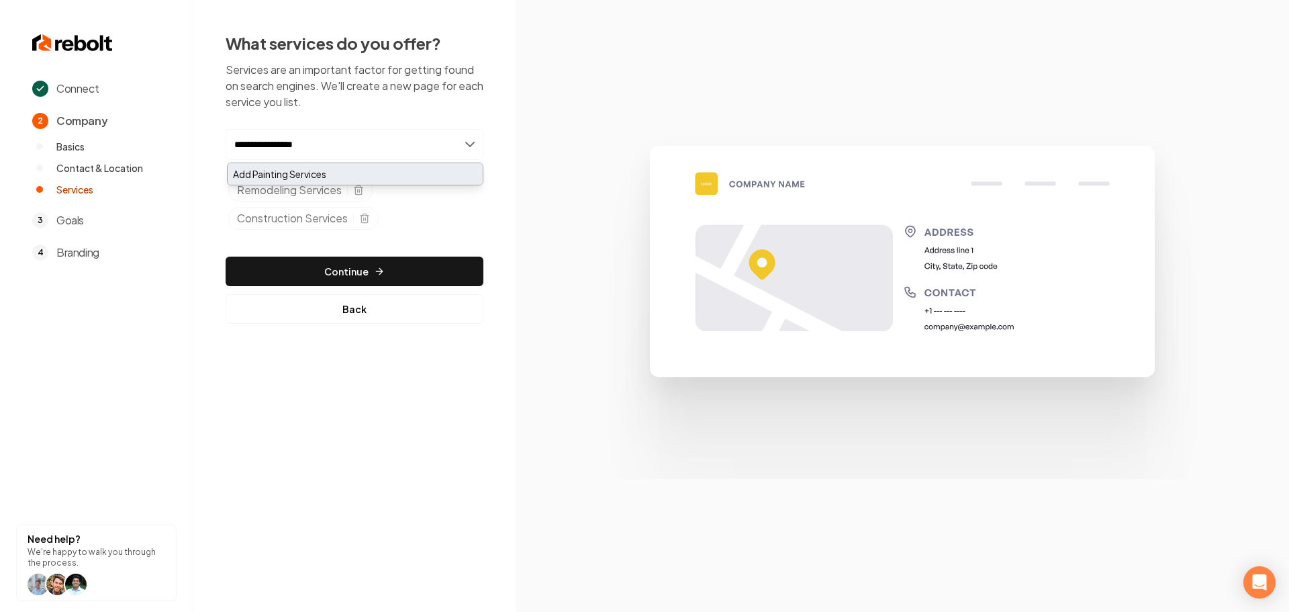
type input "**********"
click at [332, 169] on div "Add Painting Services" at bounding box center [355, 173] width 255 height 21
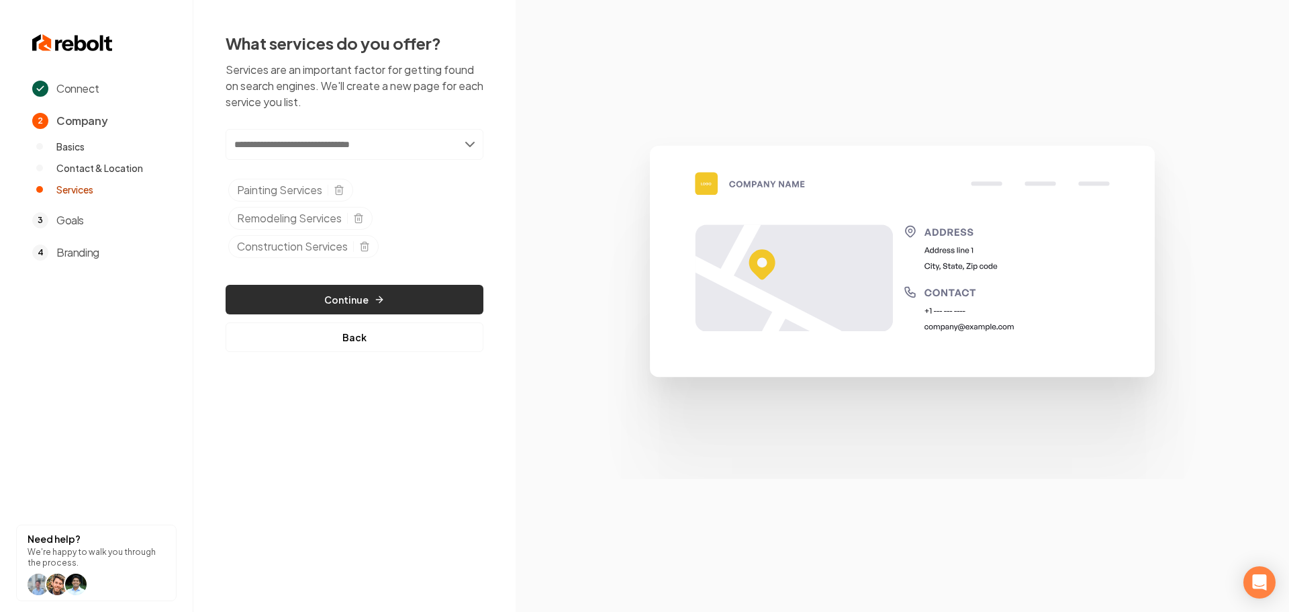
click at [332, 302] on button "Continue" at bounding box center [355, 300] width 258 height 30
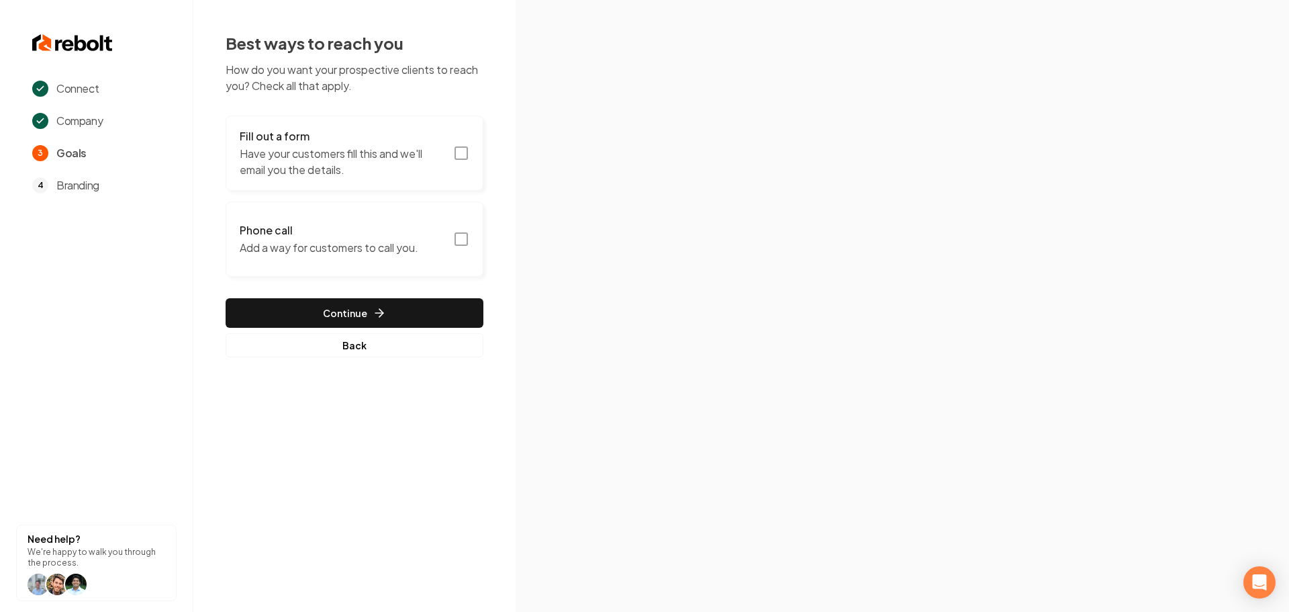
click at [459, 152] on icon "button" at bounding box center [461, 153] width 16 height 16
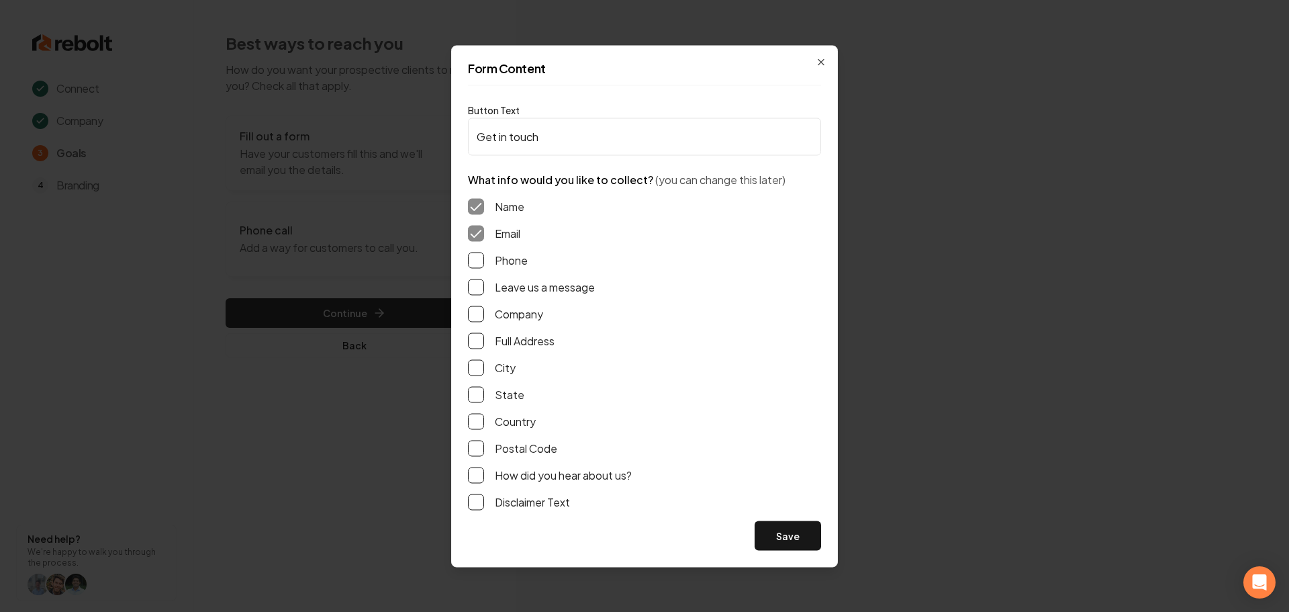
click at [482, 259] on button "Phone" at bounding box center [476, 260] width 16 height 16
click at [480, 312] on button "Company" at bounding box center [476, 314] width 16 height 16
click at [802, 543] on button "Save" at bounding box center [788, 535] width 66 height 30
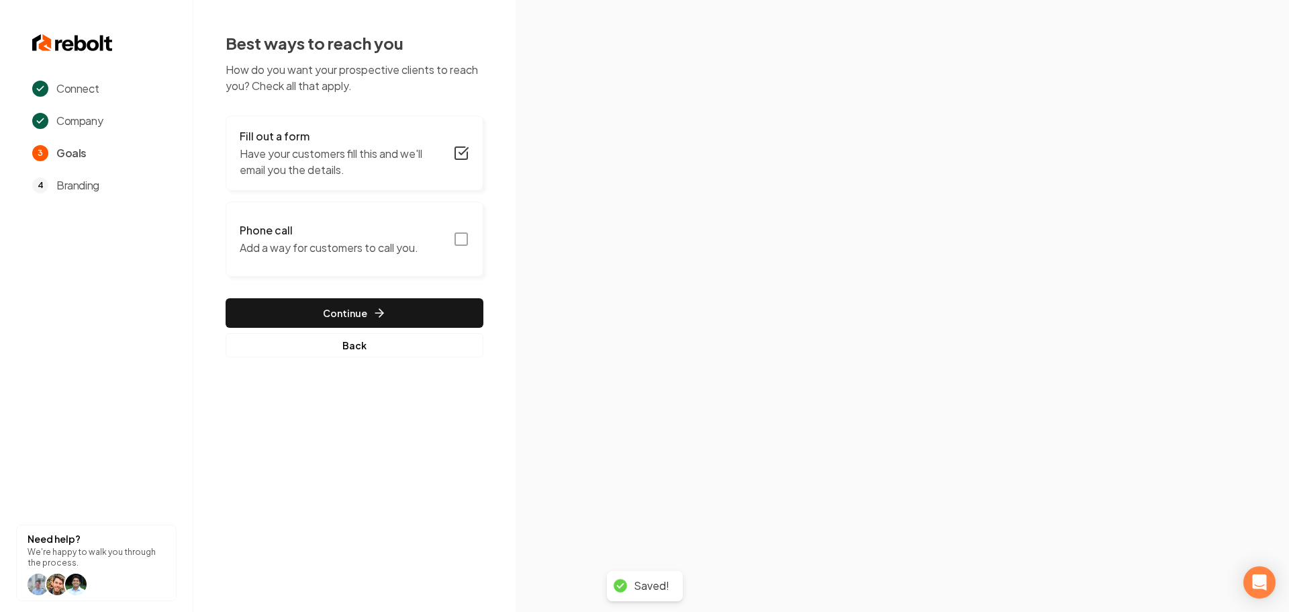
click at [463, 234] on icon "button" at bounding box center [461, 239] width 16 height 16
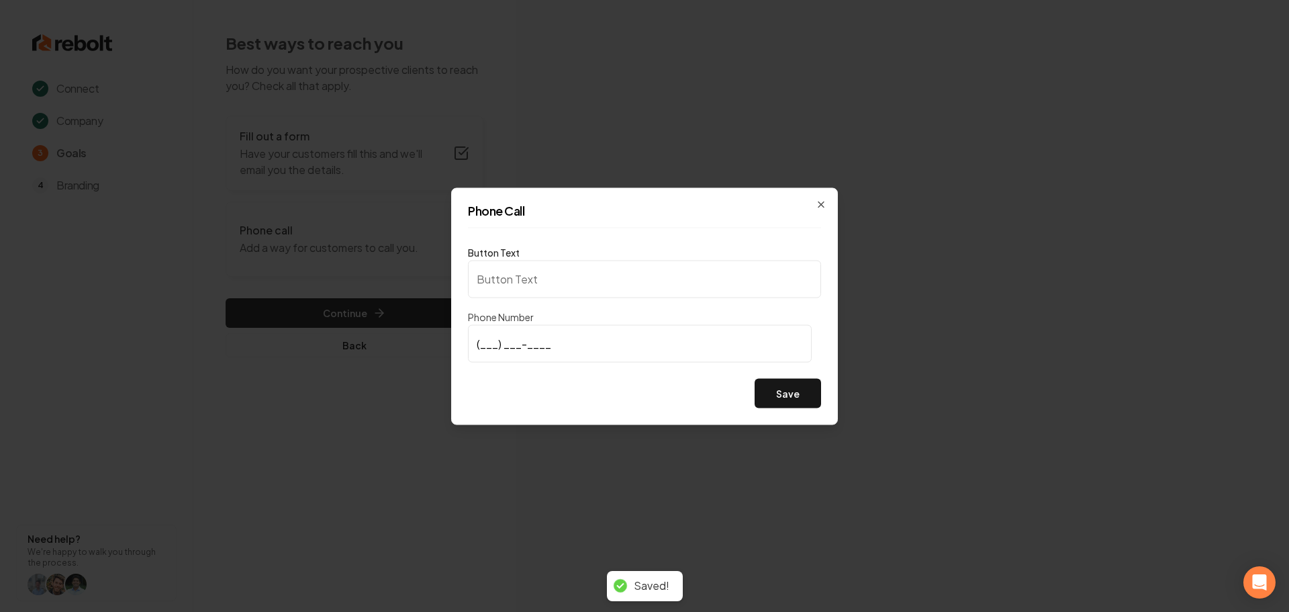
type input "Call us"
type input "(970) 333-0406"
click at [545, 411] on div "Phone Call Button Text Call us Phone Number (970) 333-0406 Save Close" at bounding box center [644, 305] width 387 height 237
click at [774, 387] on button "Save" at bounding box center [788, 393] width 66 height 30
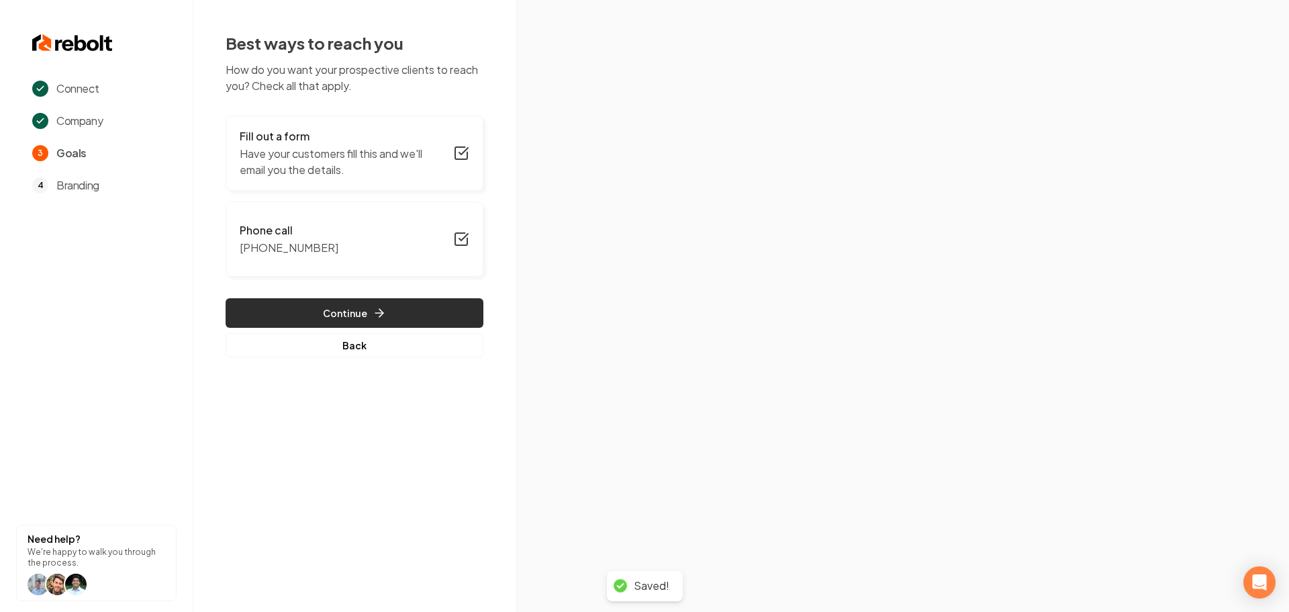
click at [321, 312] on button "Continue" at bounding box center [355, 313] width 258 height 30
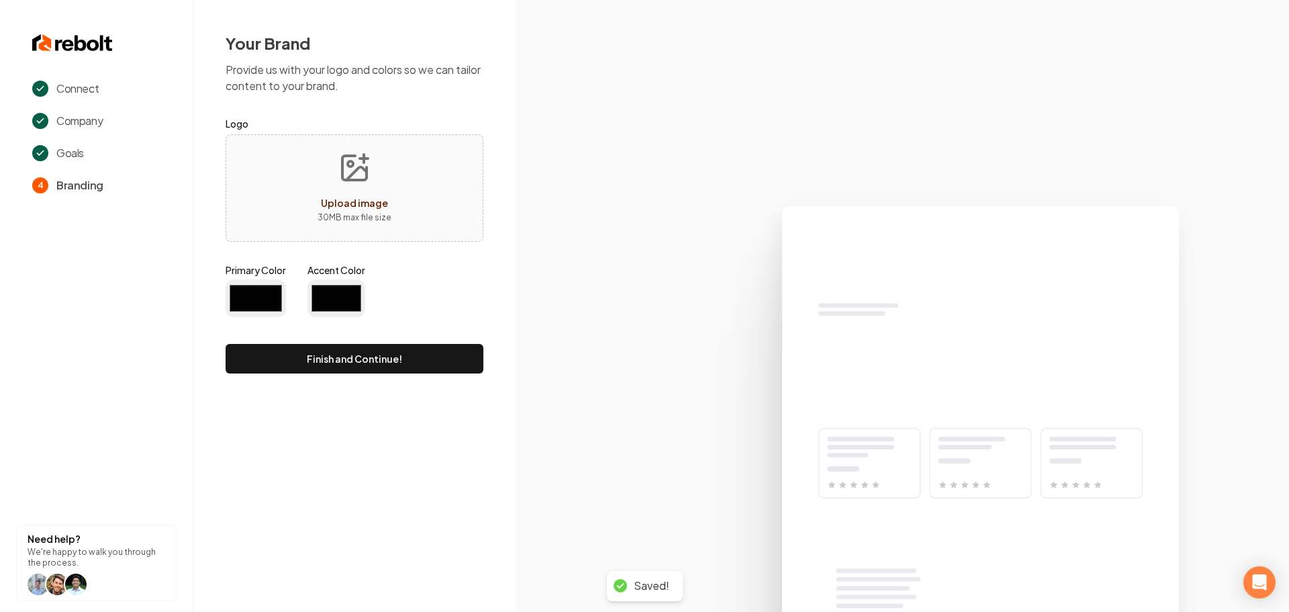
type input "#194d33"
type input "#70be00"
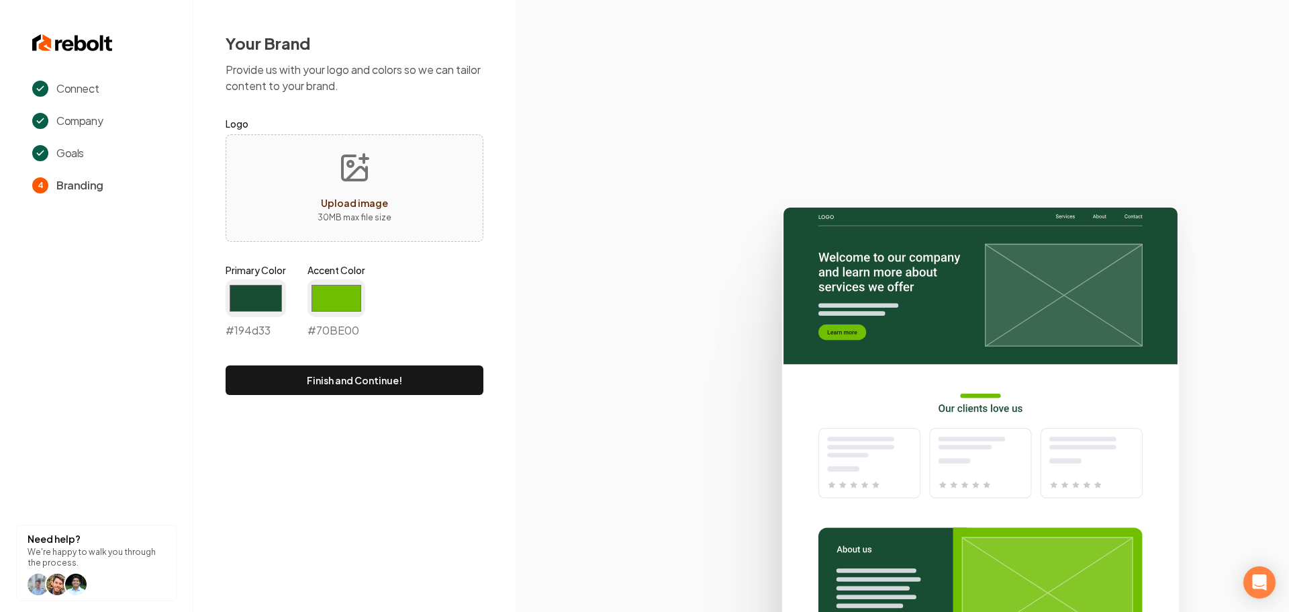
click at [339, 165] on icon "Upload image" at bounding box center [354, 168] width 32 height 32
type input "**********"
click at [529, 291] on icon at bounding box center [903, 403] width 774 height 417
click at [593, 289] on icon at bounding box center [903, 403] width 774 height 417
click at [250, 302] on input "#194d33" at bounding box center [256, 298] width 60 height 38
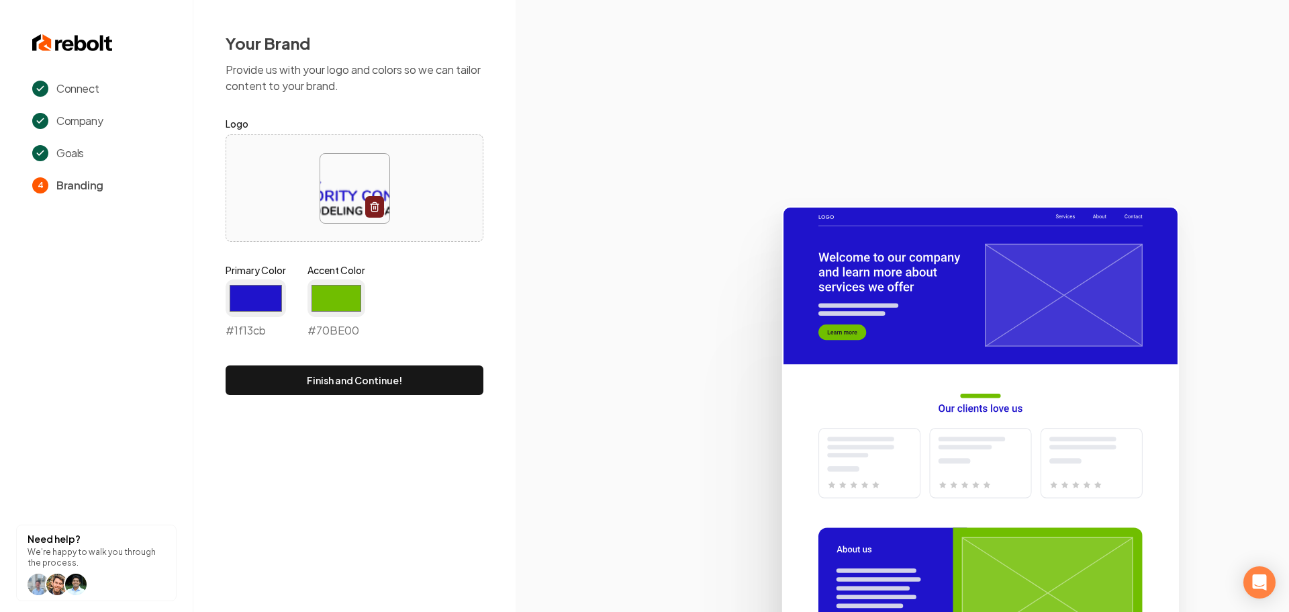
type input "#1f13cb"
click at [561, 506] on icon at bounding box center [903, 403] width 774 height 417
click at [329, 306] on input "#70be00" at bounding box center [337, 298] width 58 height 38
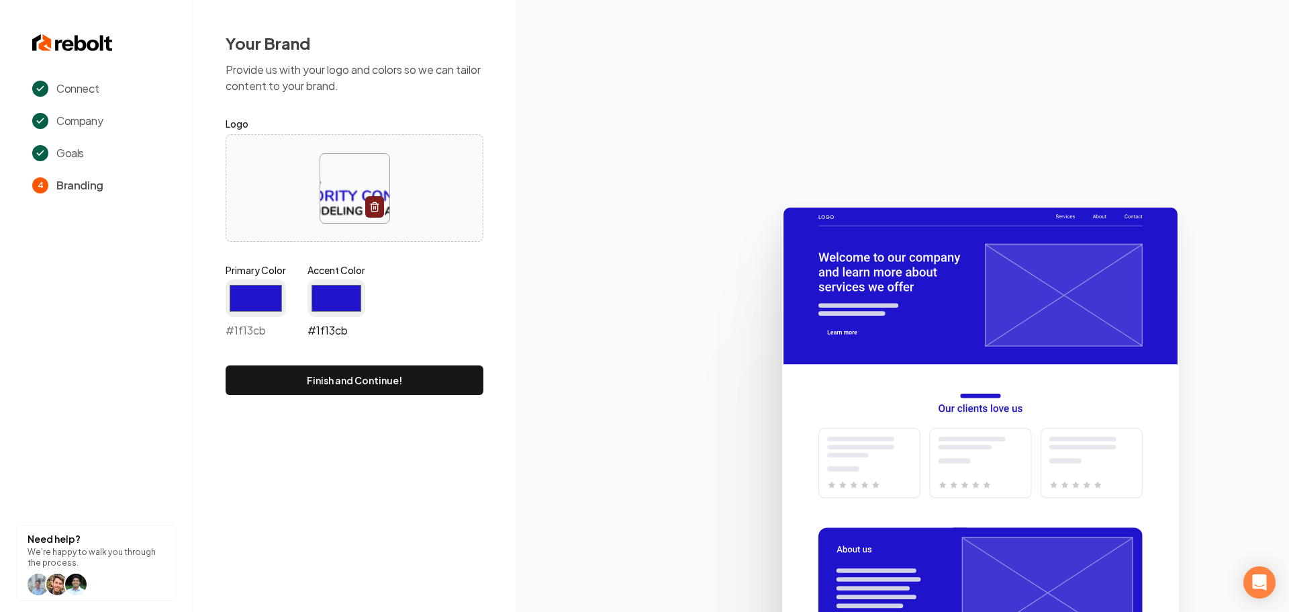
click at [345, 294] on input "#1f13cb" at bounding box center [337, 298] width 58 height 38
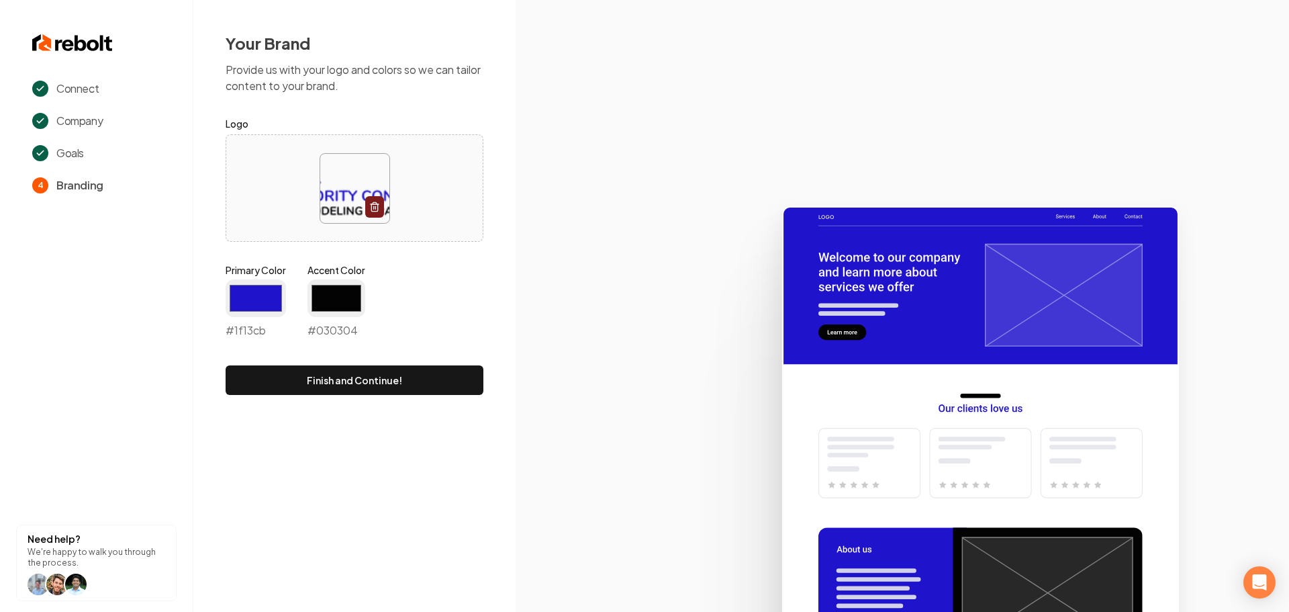
type input "#030304"
click at [601, 392] on icon at bounding box center [903, 403] width 774 height 417
click at [338, 385] on button "Finish and Continue!" at bounding box center [355, 380] width 258 height 30
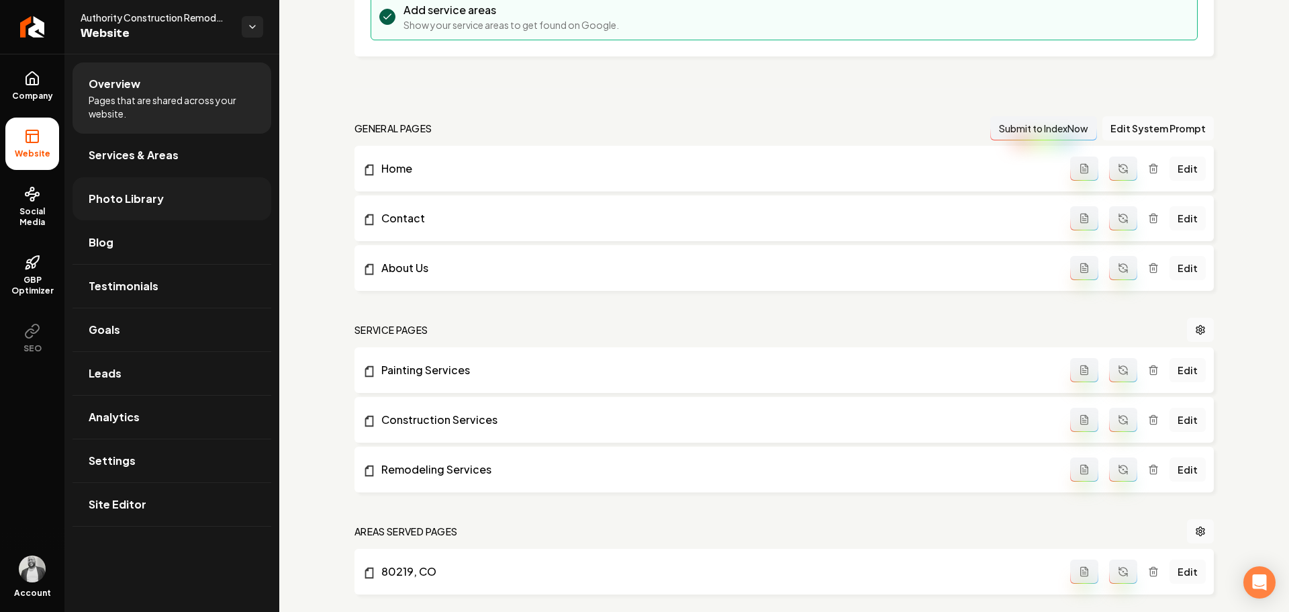
scroll to position [262, 0]
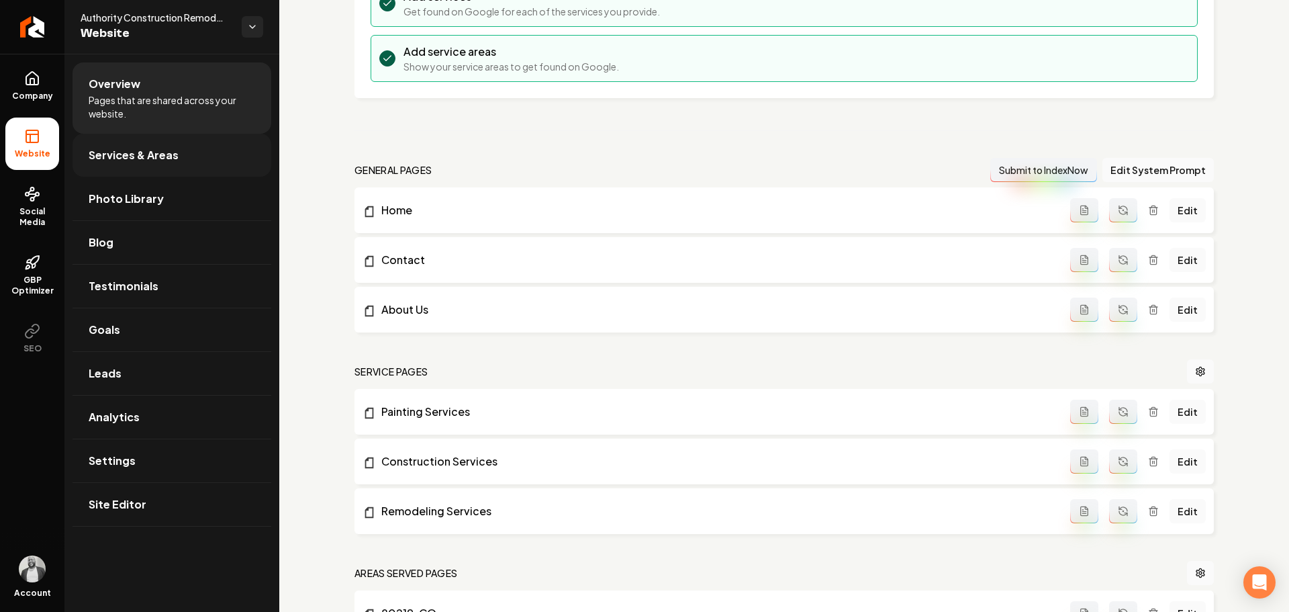
click at [144, 159] on span "Services & Areas" at bounding box center [134, 155] width 90 height 16
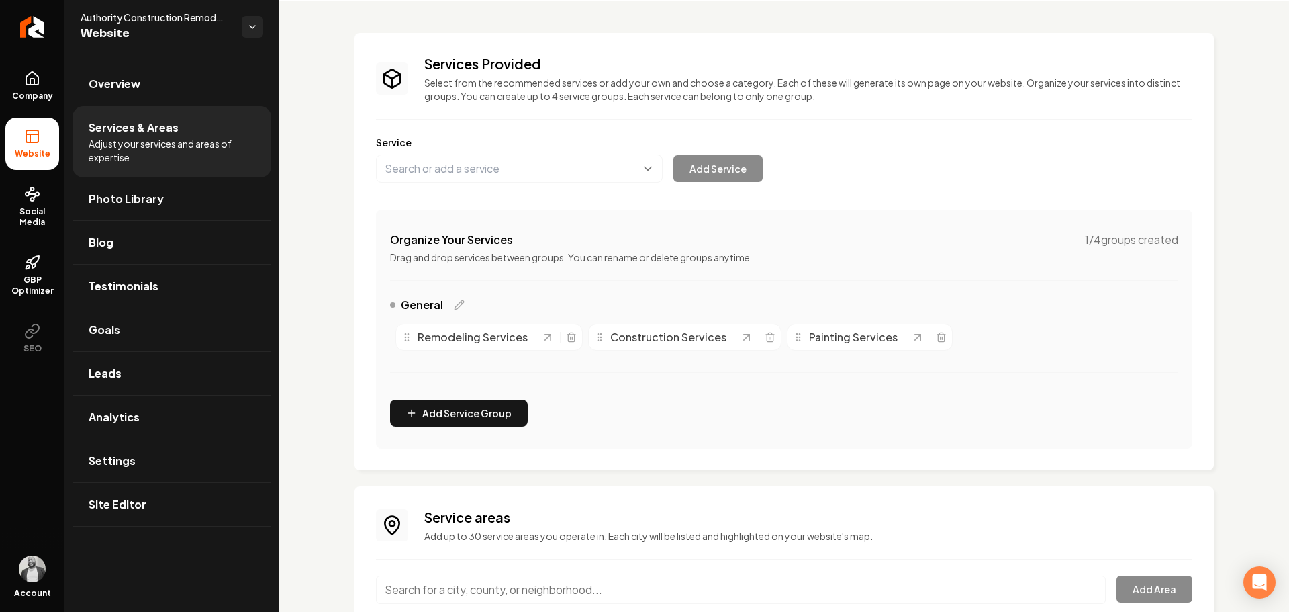
scroll to position [162, 0]
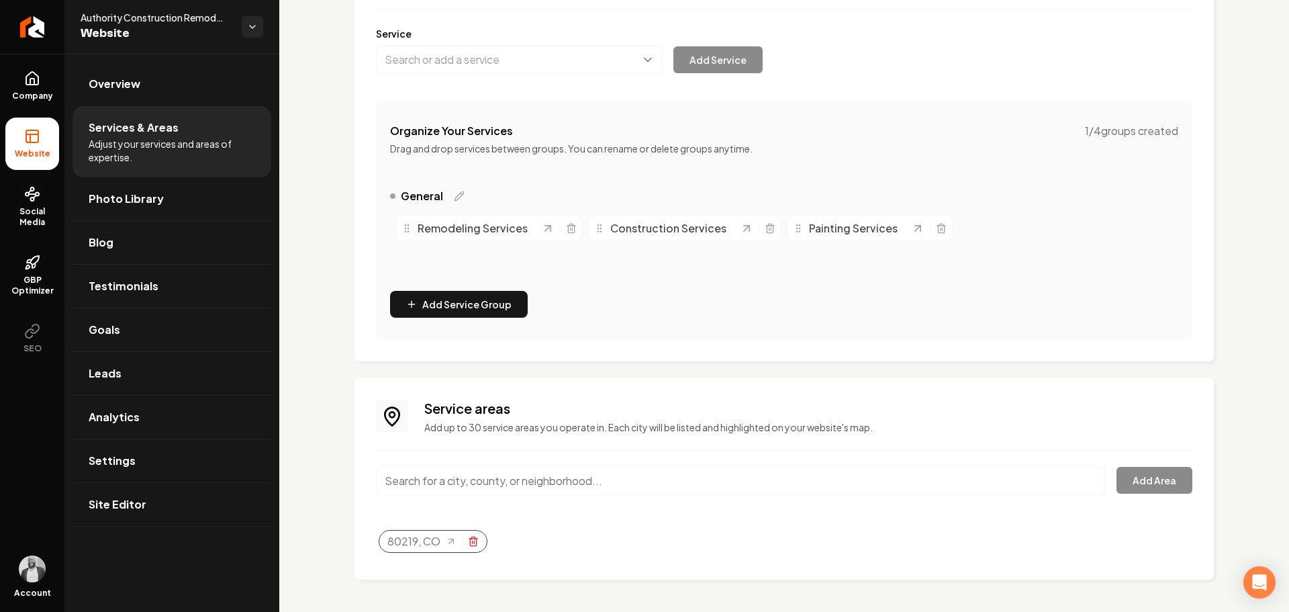
click at [475, 545] on icon "Selected tags" at bounding box center [473, 541] width 11 height 11
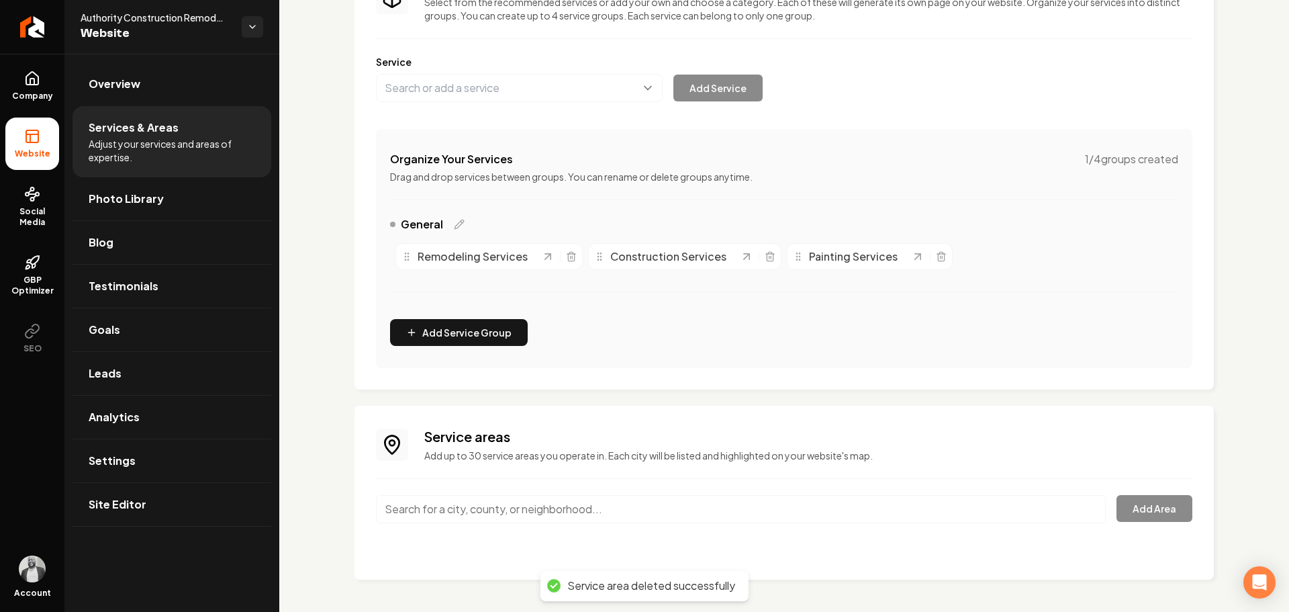
scroll to position [134, 0]
click at [518, 484] on div "Service areas Add up to 30 service areas you operate in. Each city will be list…" at bounding box center [784, 492] width 817 height 131
click at [515, 506] on input "Main content area" at bounding box center [741, 509] width 730 height 28
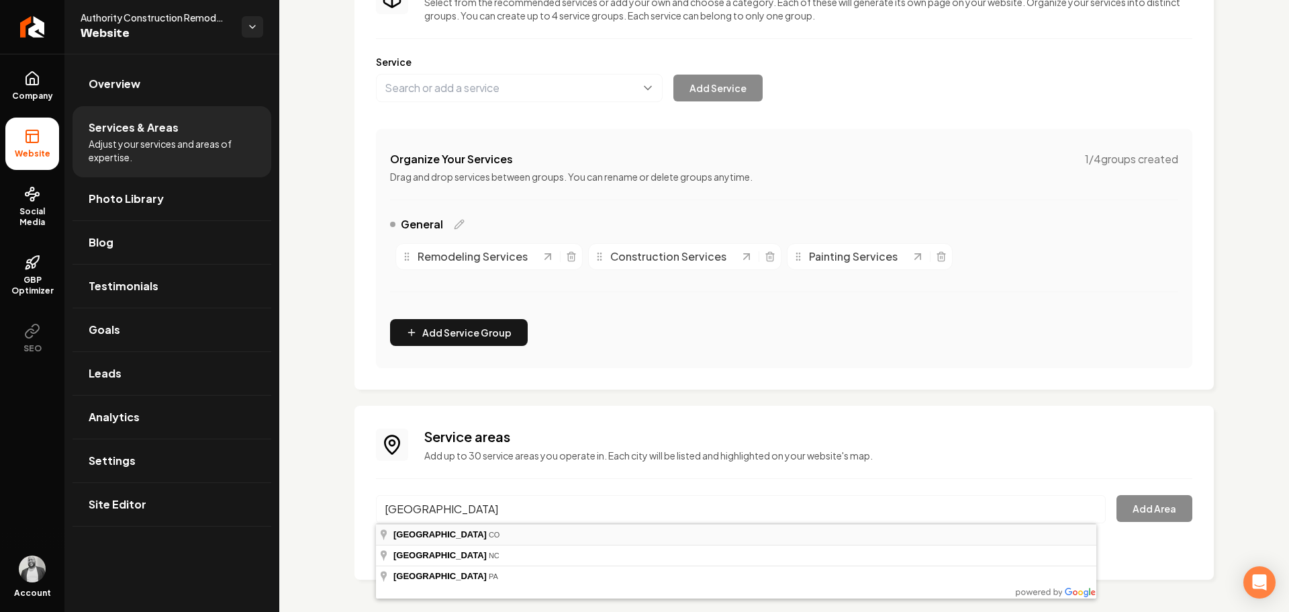
type input "[GEOGRAPHIC_DATA], [GEOGRAPHIC_DATA]"
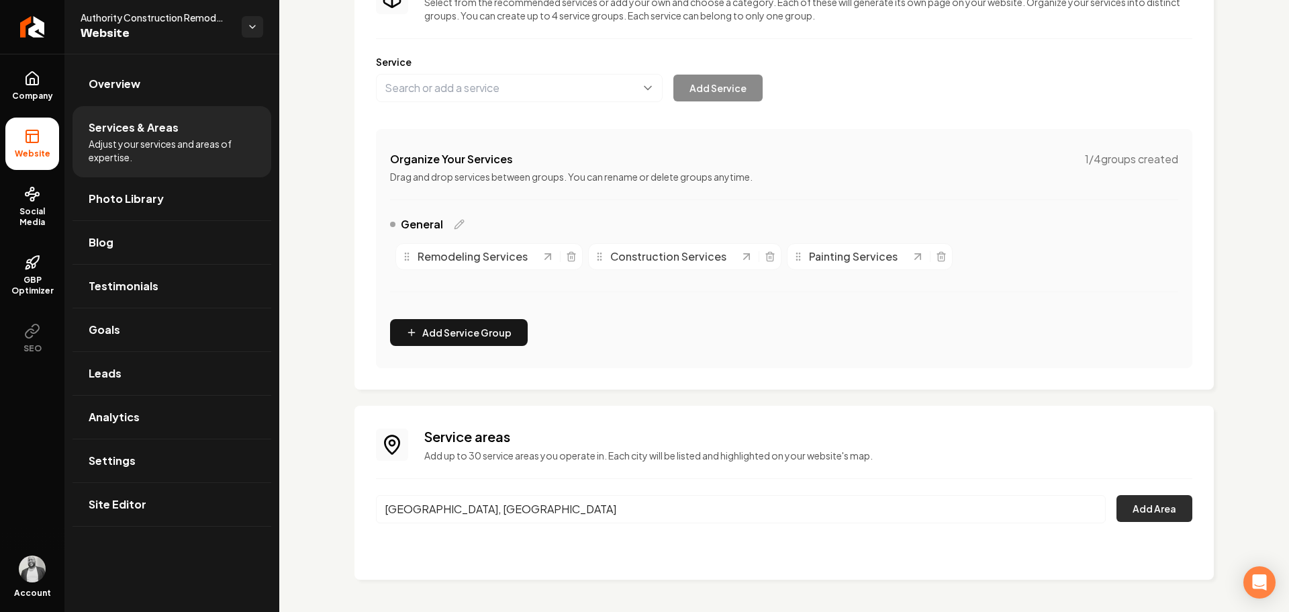
click at [1139, 506] on button "Add Area" at bounding box center [1155, 508] width 76 height 27
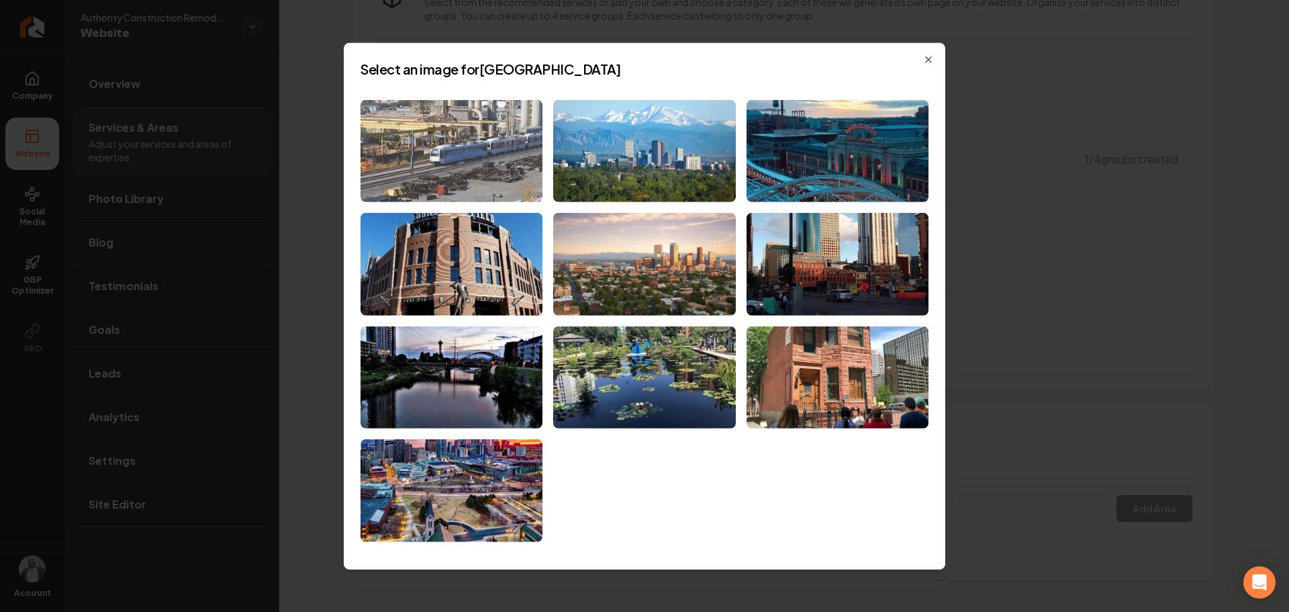
drag, startPoint x: 1250, startPoint y: 295, endPoint x: 463, endPoint y: 150, distance: 800.5
click at [463, 150] on img at bounding box center [452, 150] width 182 height 103
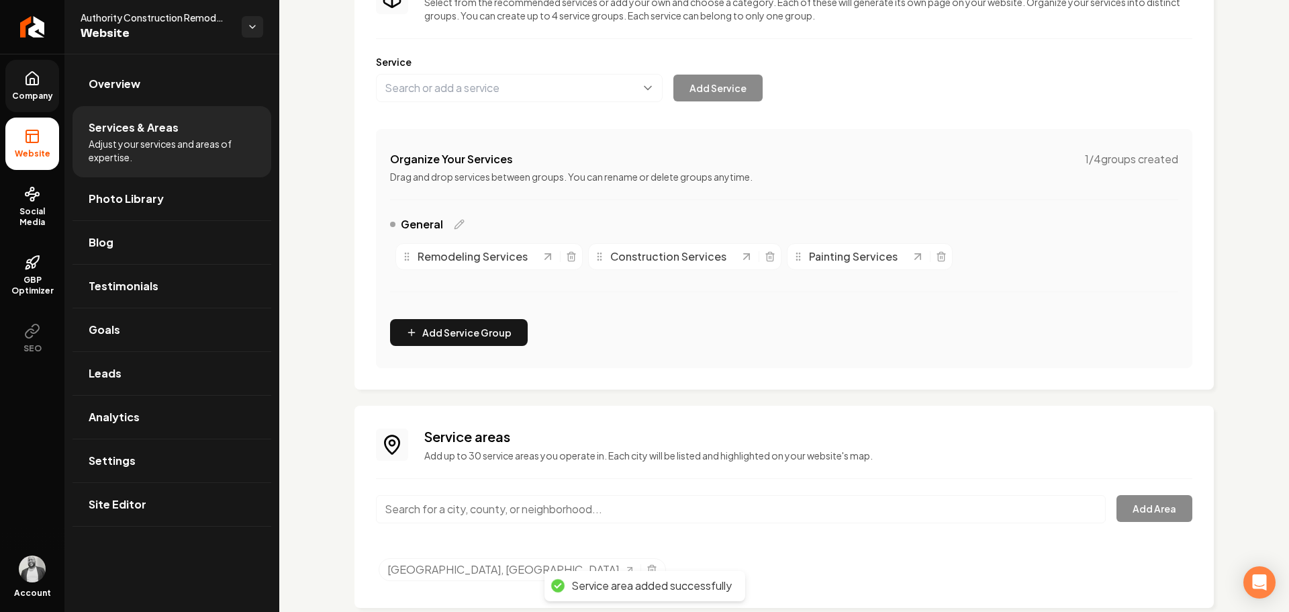
click at [34, 97] on span "Company" at bounding box center [33, 96] width 52 height 11
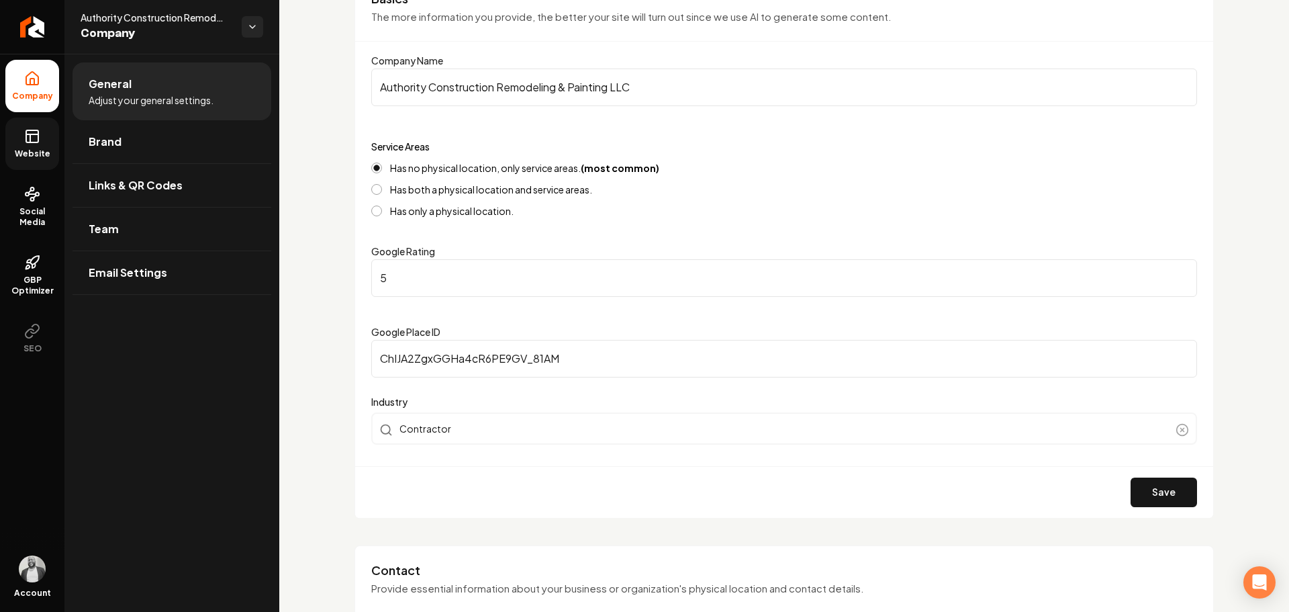
click at [38, 140] on rect at bounding box center [32, 136] width 12 height 12
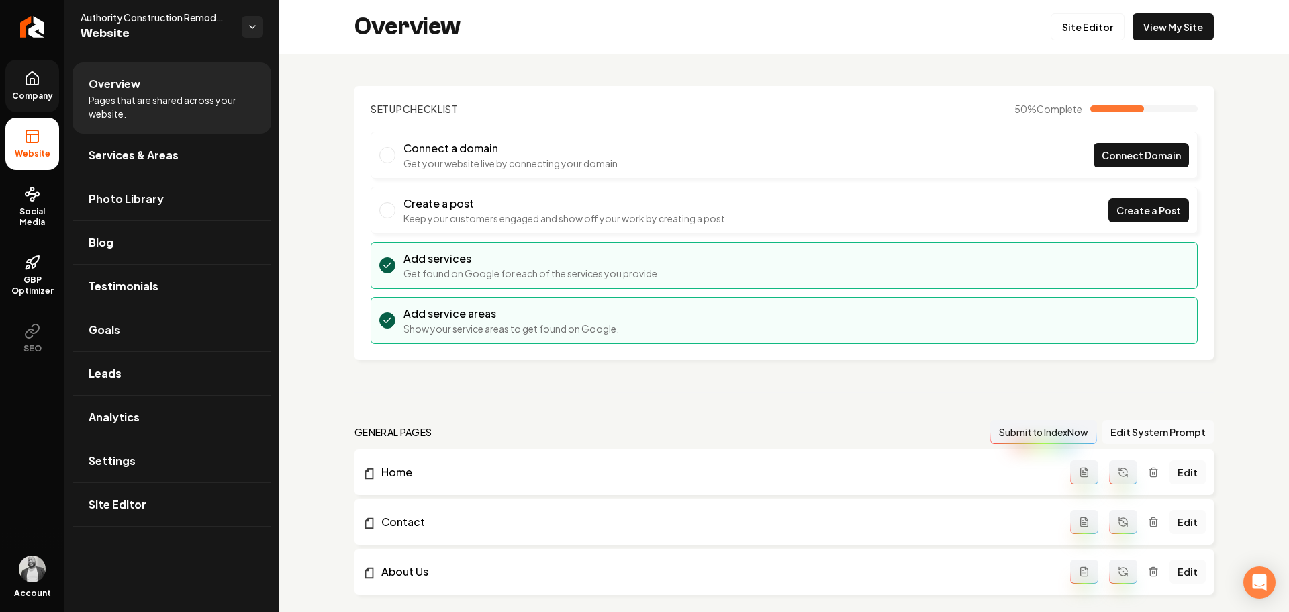
click at [40, 86] on link "Company" at bounding box center [32, 86] width 54 height 52
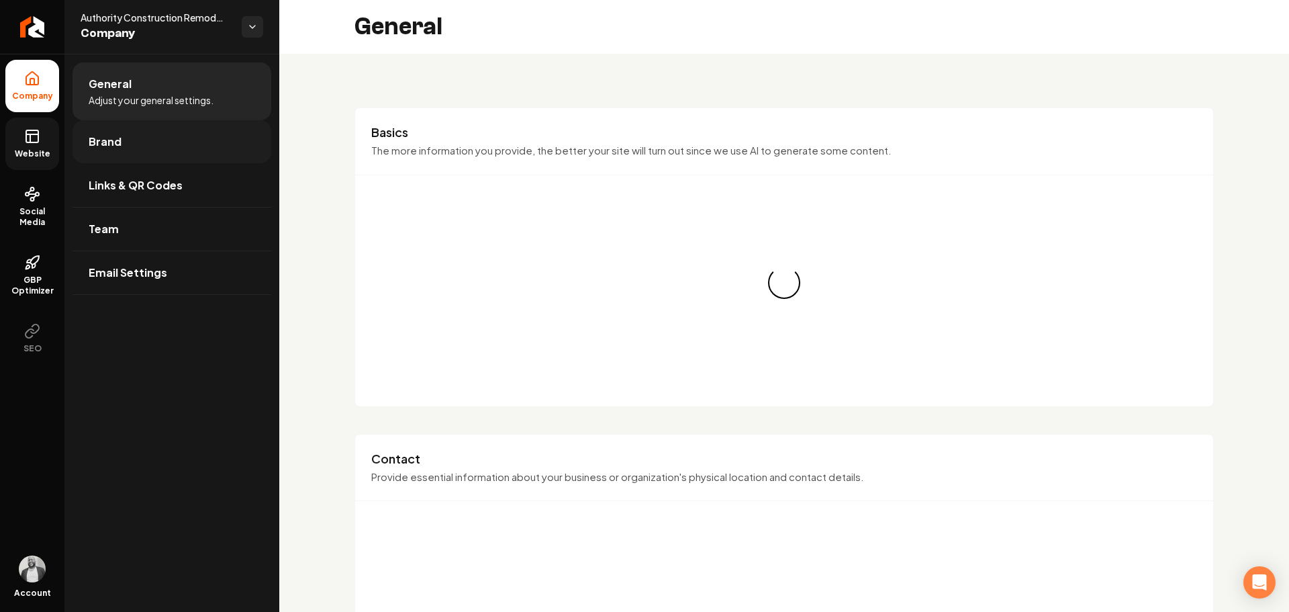
click at [127, 154] on link "Brand" at bounding box center [172, 141] width 199 height 43
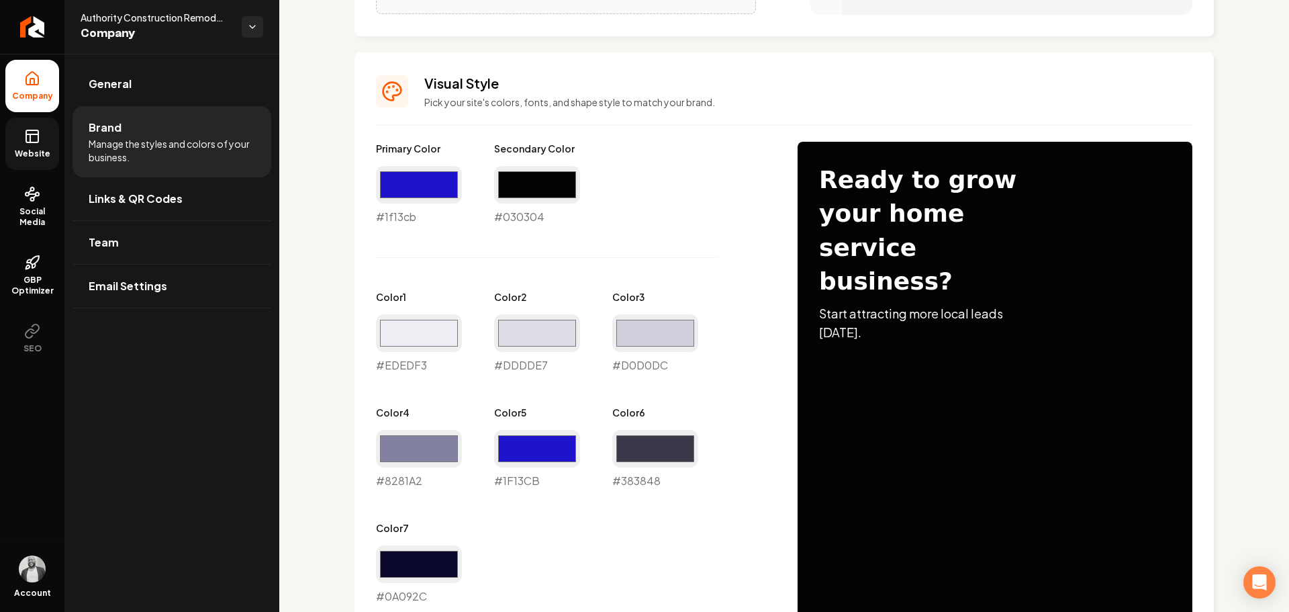
scroll to position [873, 0]
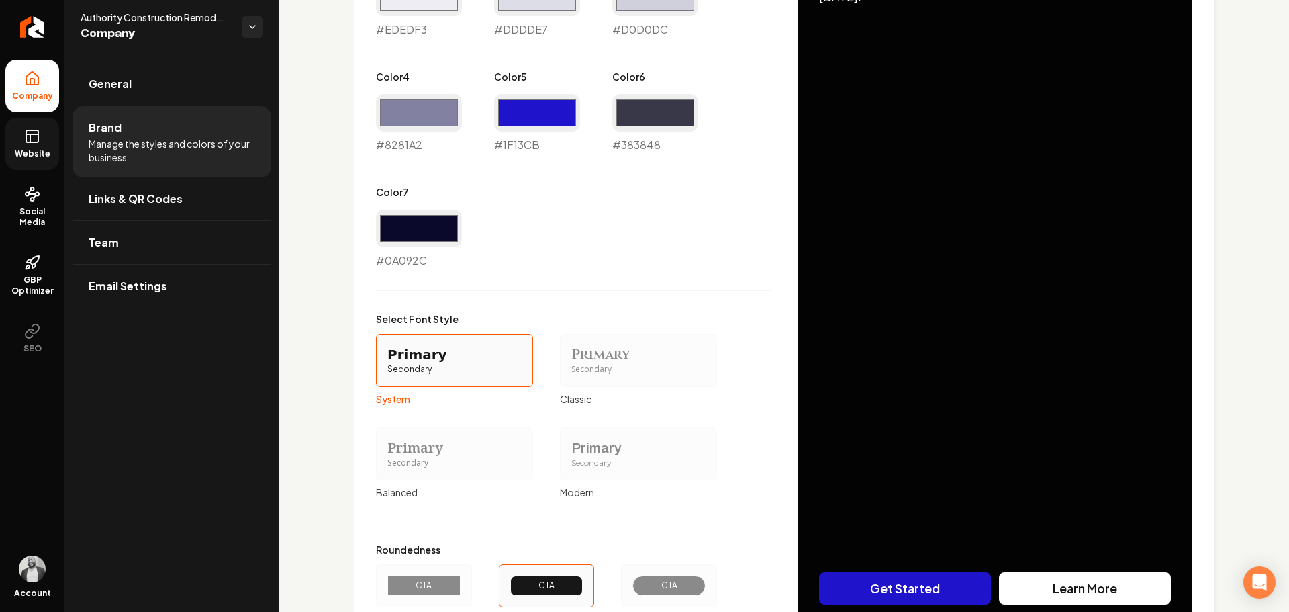
click at [684, 590] on div "CTA" at bounding box center [669, 585] width 50 height 11
click at [631, 590] on button "CTA Full" at bounding box center [626, 585] width 11 height 11
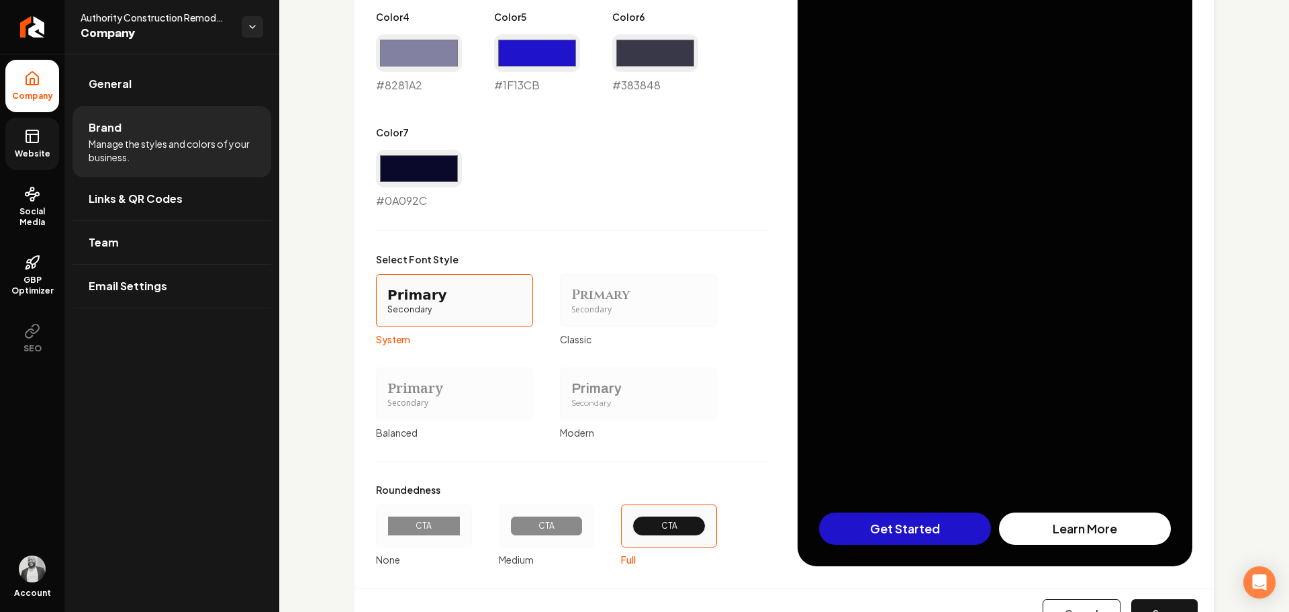
scroll to position [993, 0]
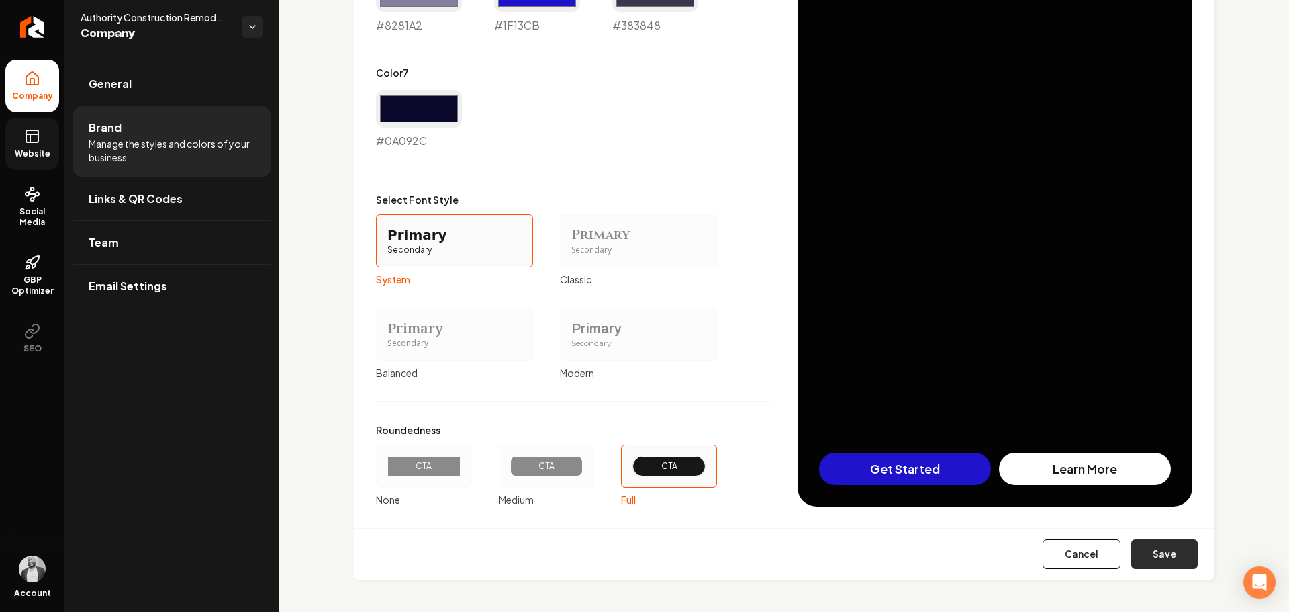
click at [1139, 557] on button "Save" at bounding box center [1165, 554] width 66 height 30
type input "#ededf3"
type input "#dddde7"
type input "#d0d0dc"
type input "#8281a2"
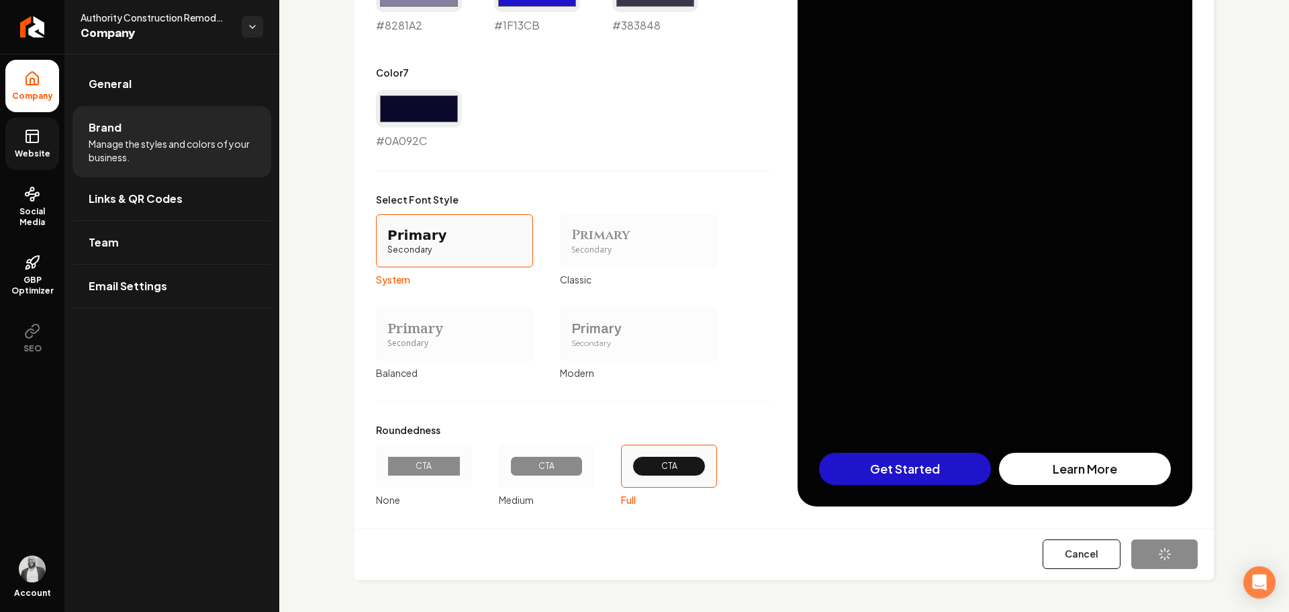
type input "#1f13cb"
type input "#0a092c"
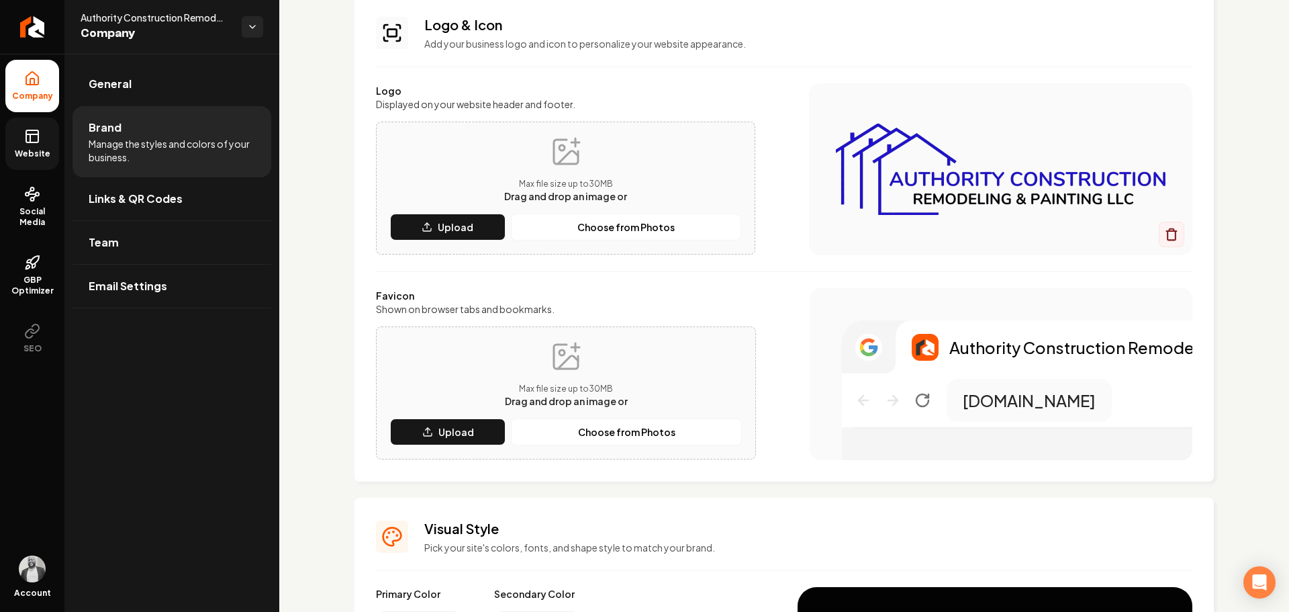
scroll to position [68, 0]
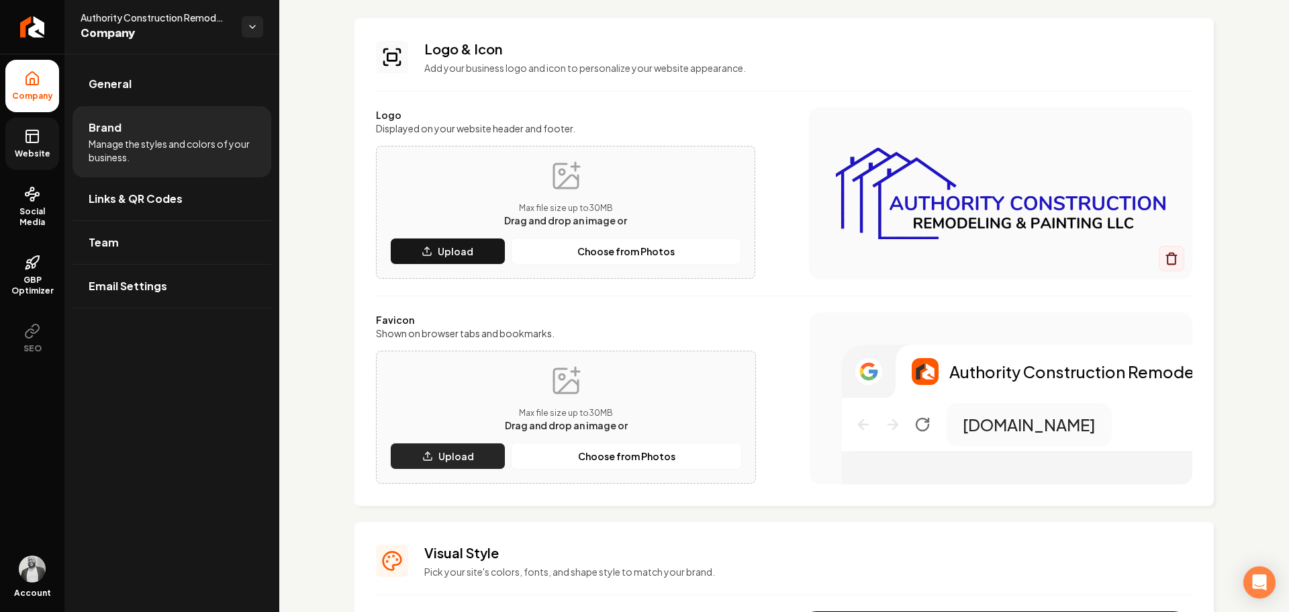
click at [454, 455] on p "Upload" at bounding box center [457, 455] width 36 height 13
click at [590, 459] on p "Choose from Photos" at bounding box center [626, 455] width 97 height 13
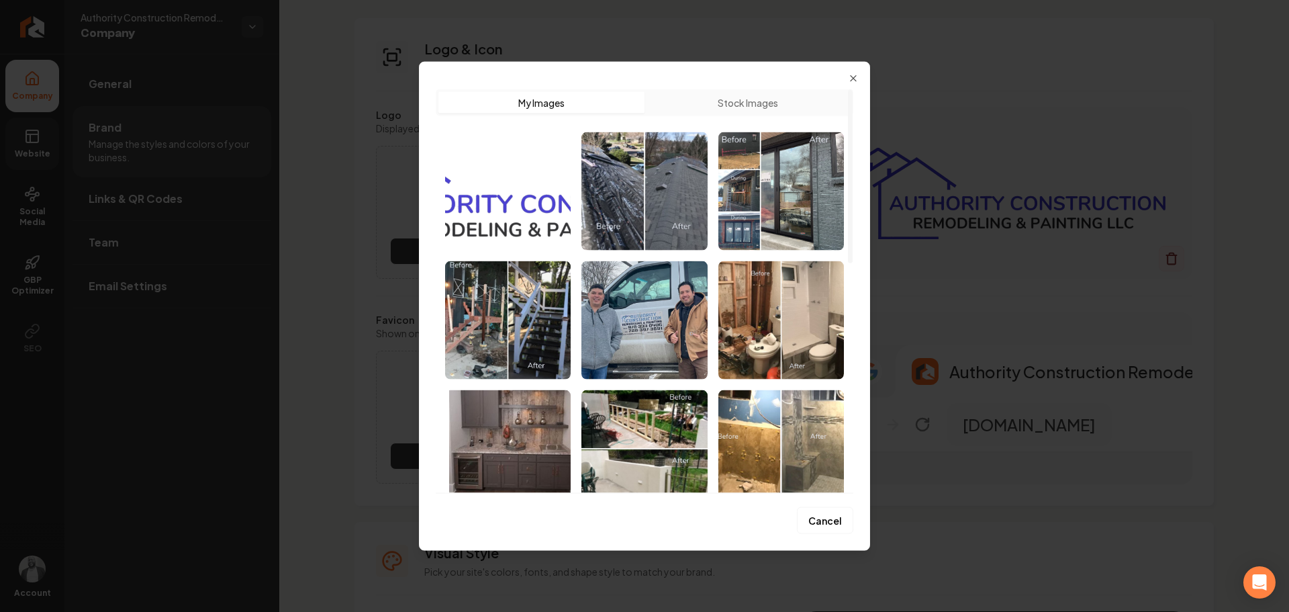
click at [535, 213] on img "Select image image_68a898825c7cd75eb8869ec8.png" at bounding box center [508, 191] width 126 height 118
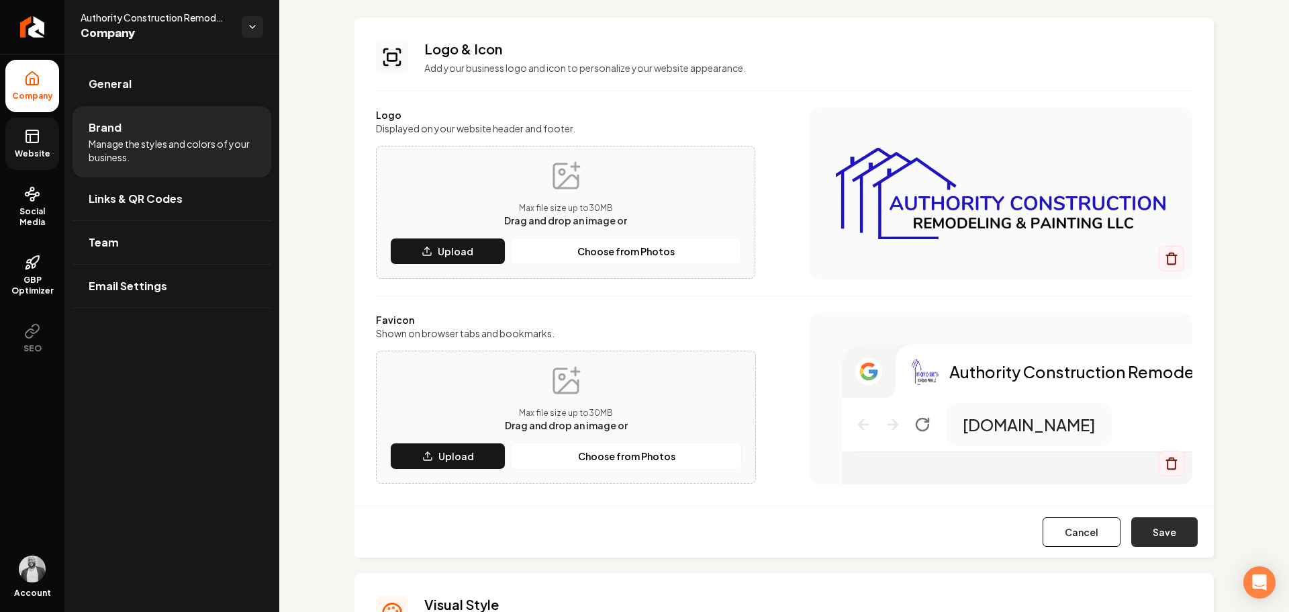
click at [1162, 537] on button "Save" at bounding box center [1165, 532] width 66 height 30
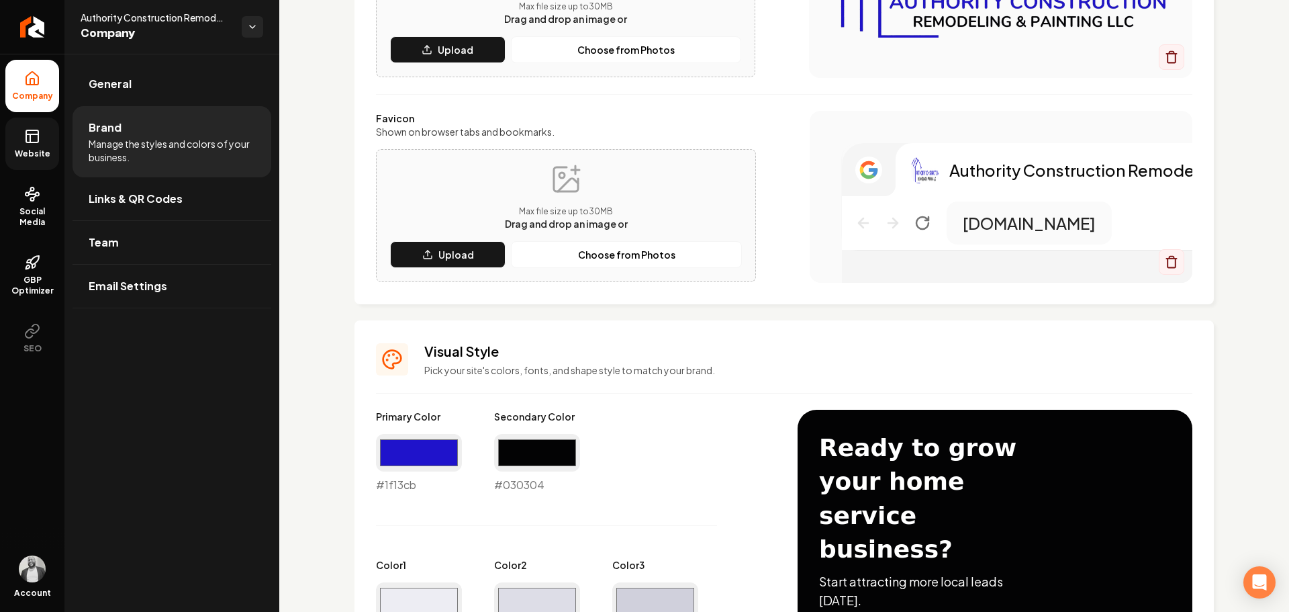
scroll to position [1, 0]
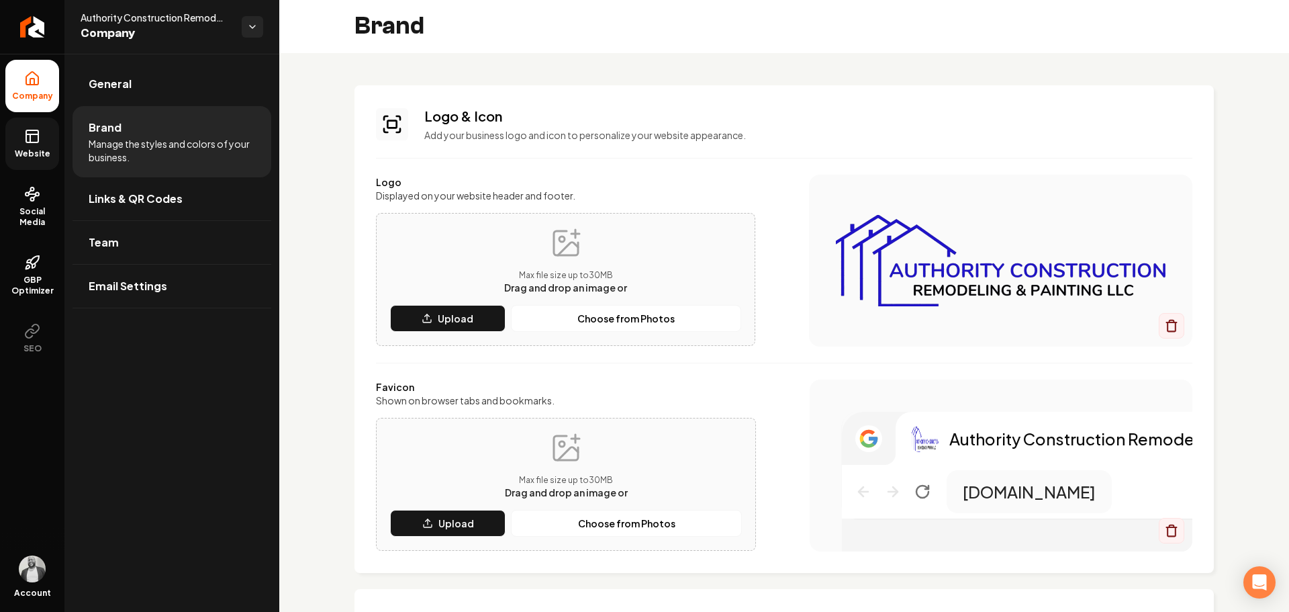
click at [28, 146] on link "Website" at bounding box center [32, 144] width 54 height 52
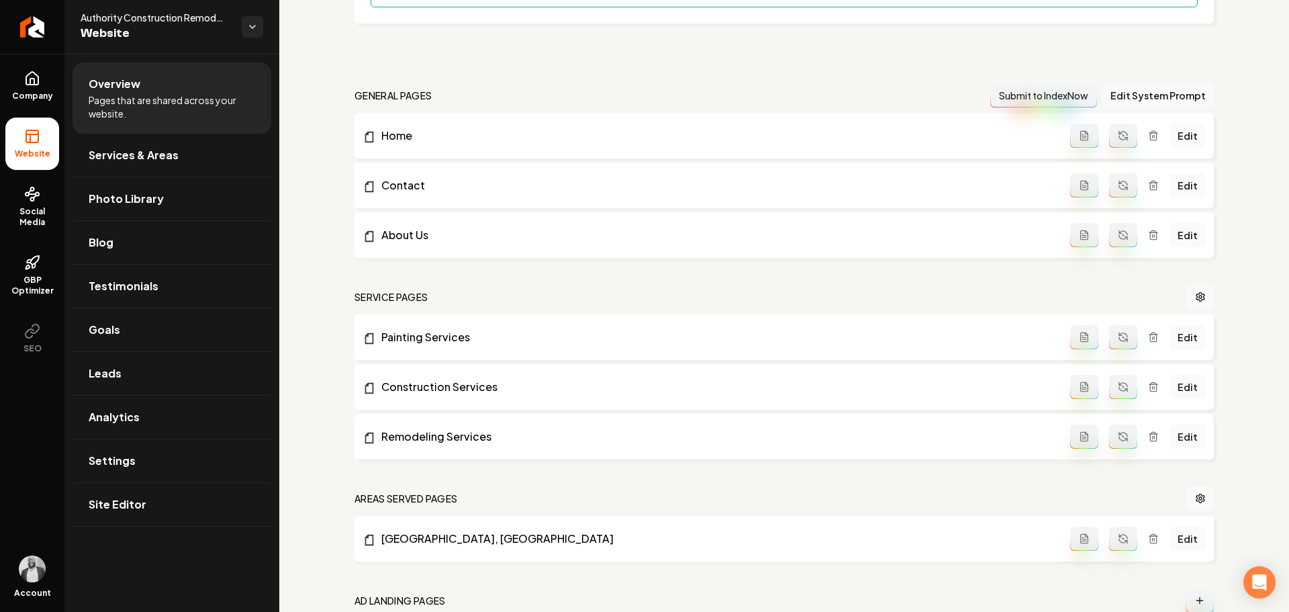
scroll to position [463, 0]
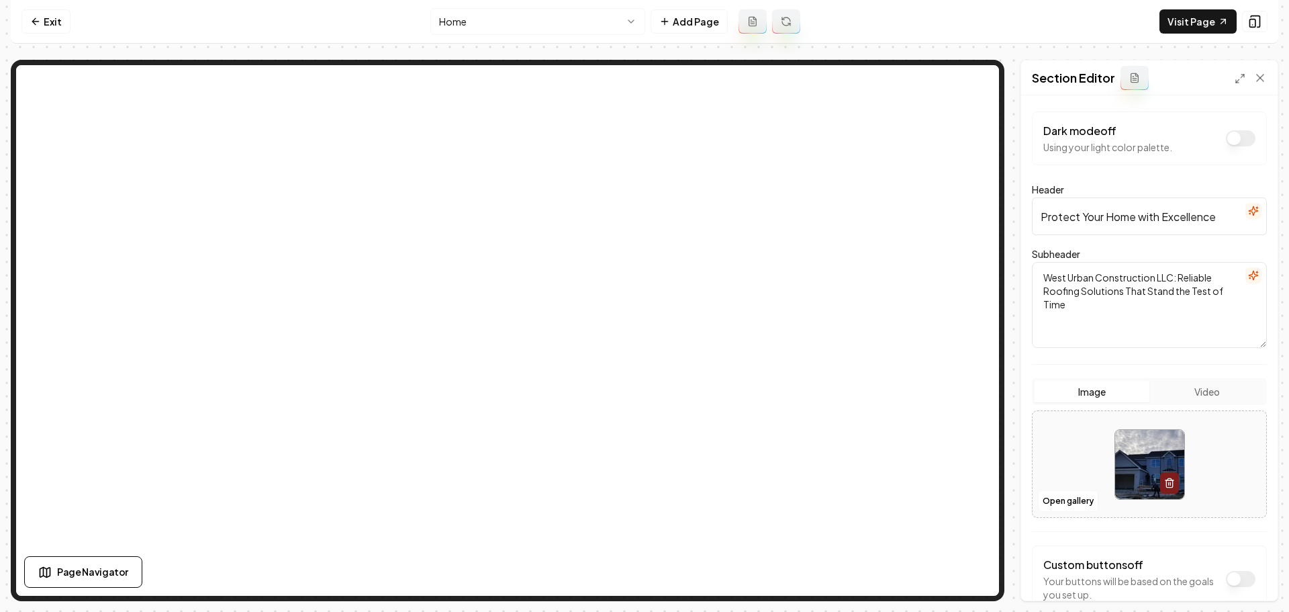
click at [1214, 390] on button "Video" at bounding box center [1207, 391] width 115 height 21
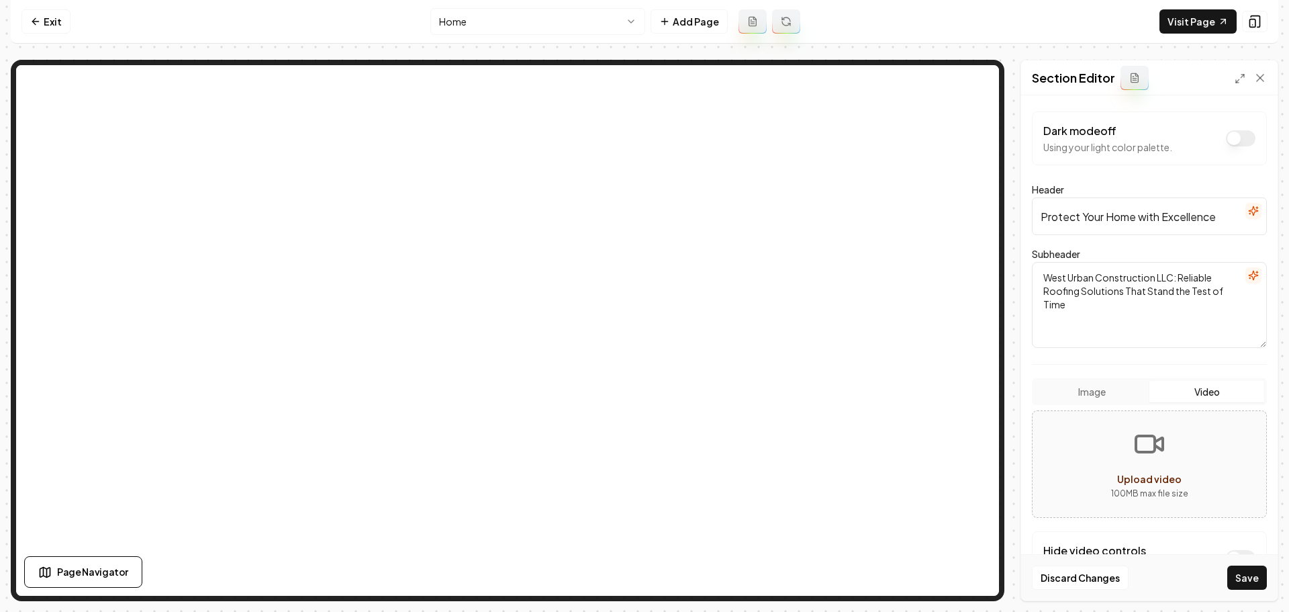
click at [1135, 439] on icon "Upload video" at bounding box center [1150, 444] width 32 height 32
type input "**********"
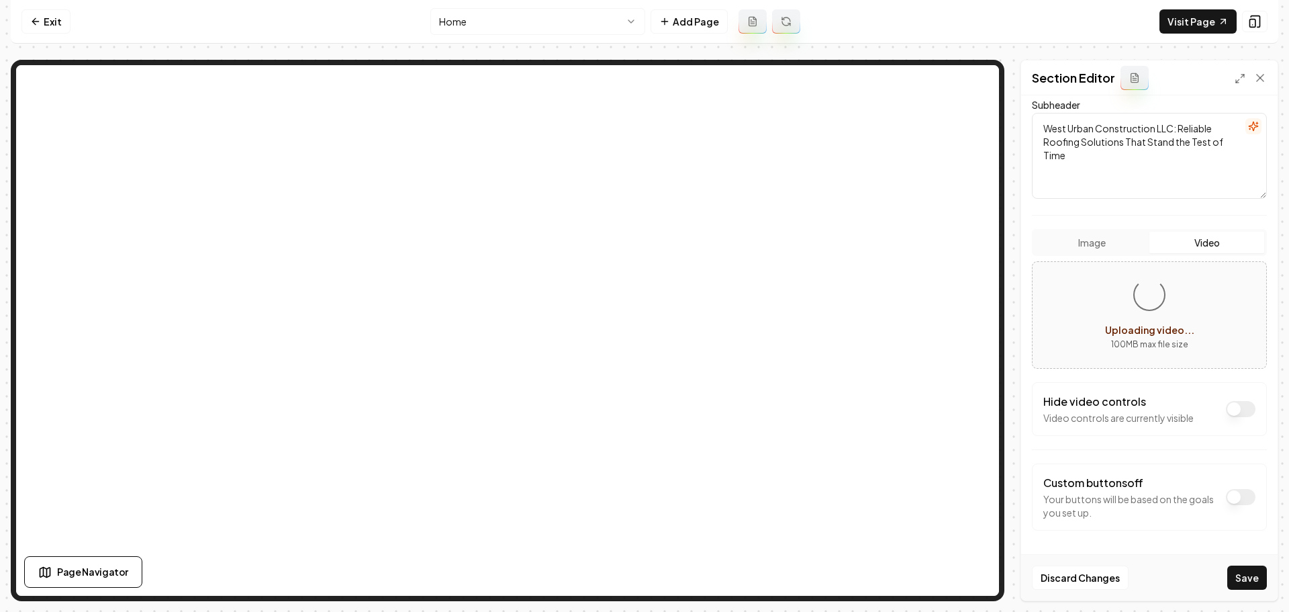
click at [1238, 410] on button "Dark mode off" at bounding box center [1241, 409] width 30 height 16
click at [1250, 576] on button "Save" at bounding box center [1248, 577] width 40 height 24
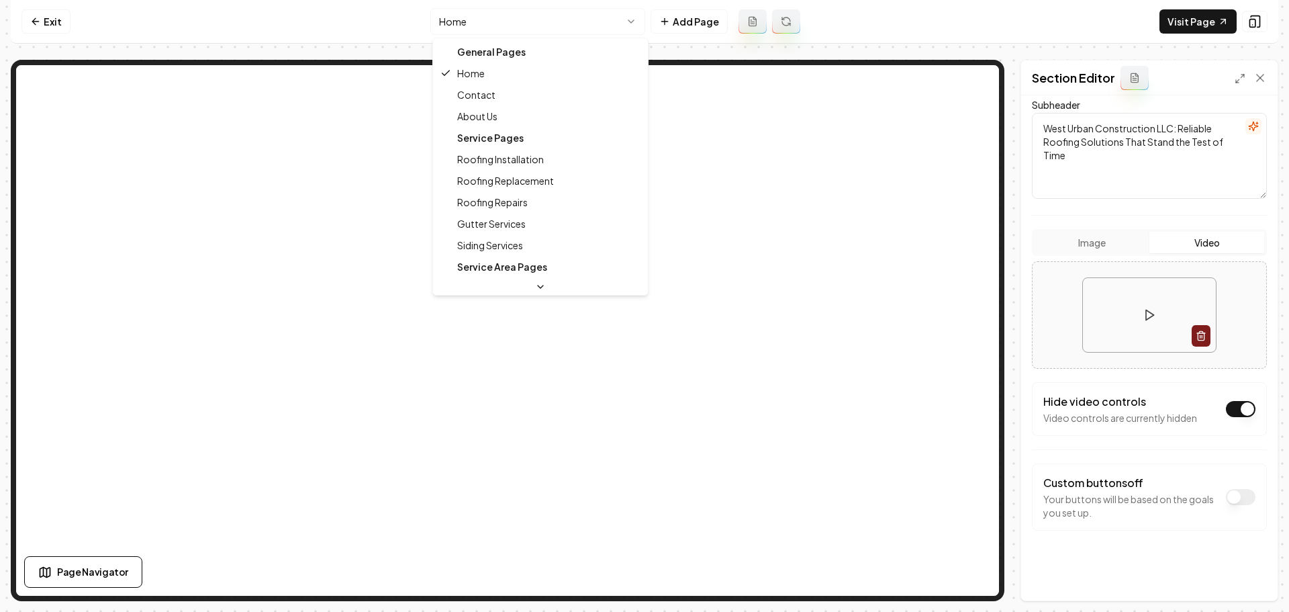
click at [545, 26] on html "Computer Required This feature is only available on a computer. Please switch t…" at bounding box center [644, 306] width 1289 height 612
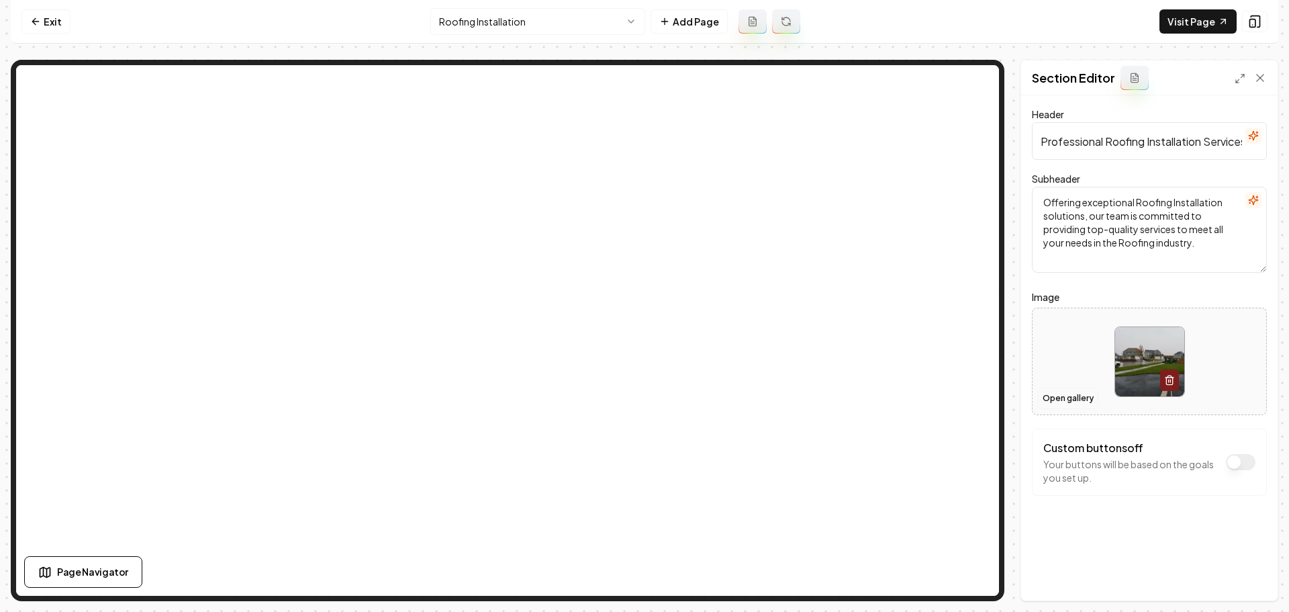
click at [1073, 398] on button "Open gallery" at bounding box center [1068, 397] width 60 height 21
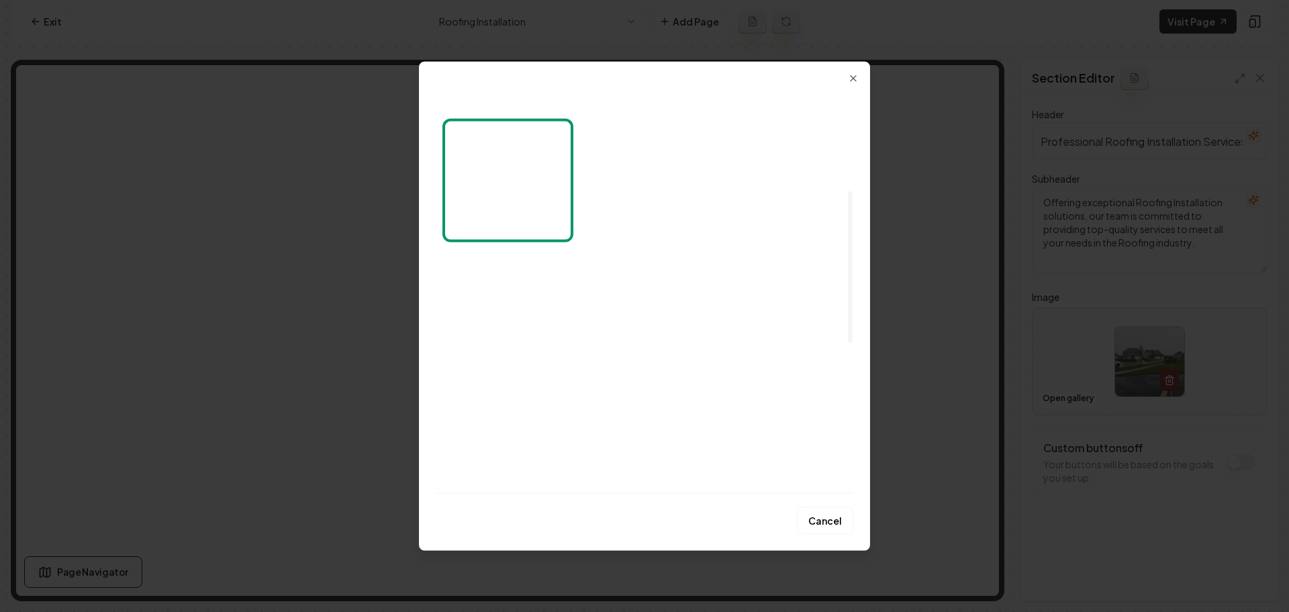
scroll to position [665, 0]
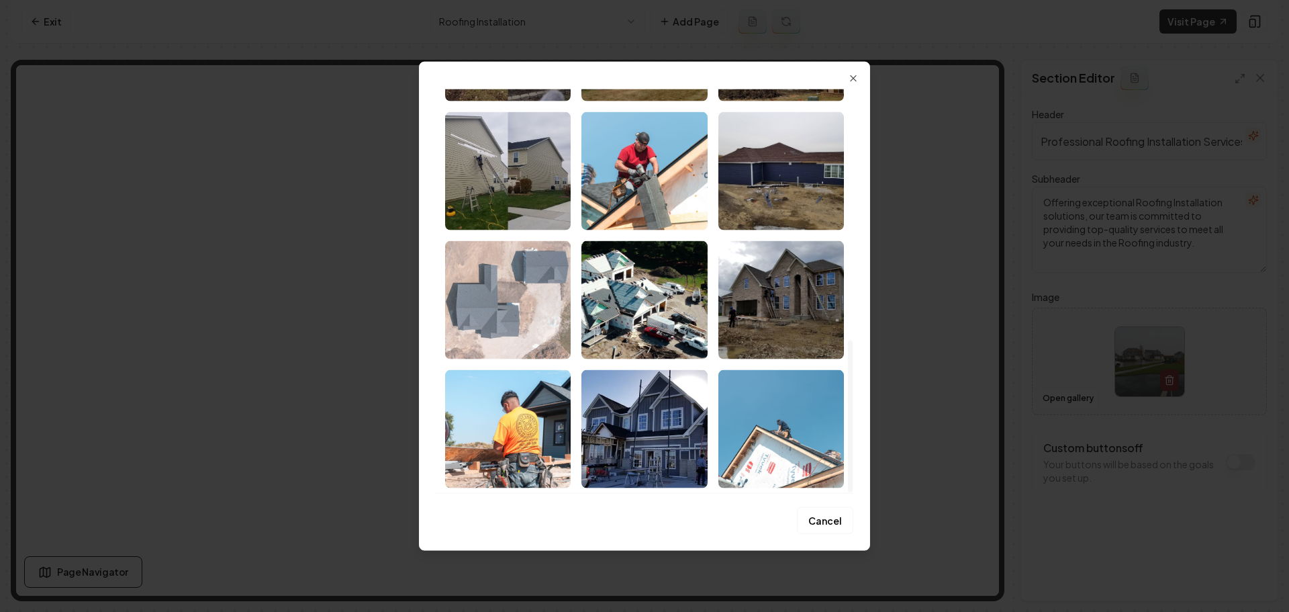
click at [506, 325] on img "Select image image_68a890515c7cd75eb8407ef1.jpeg" at bounding box center [508, 299] width 126 height 118
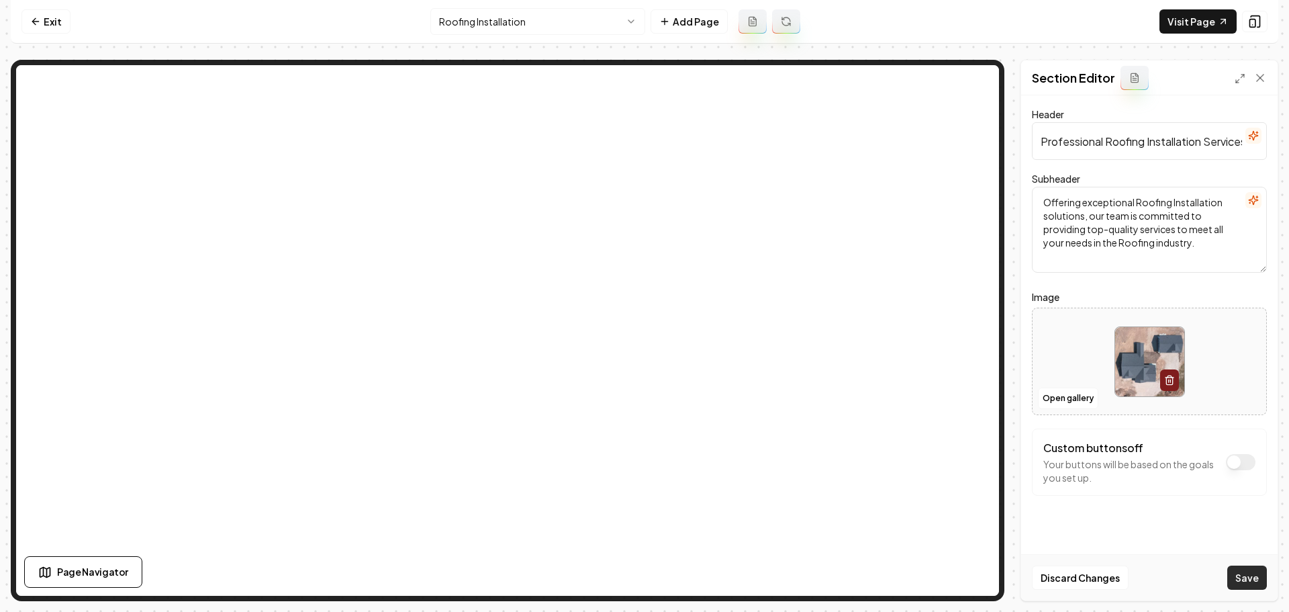
click at [1238, 579] on button "Save" at bounding box center [1248, 577] width 40 height 24
click at [520, 23] on html "Computer Required This feature is only available on a computer. Please switch t…" at bounding box center [644, 306] width 1289 height 612
click at [1072, 398] on button "Open gallery" at bounding box center [1068, 397] width 60 height 21
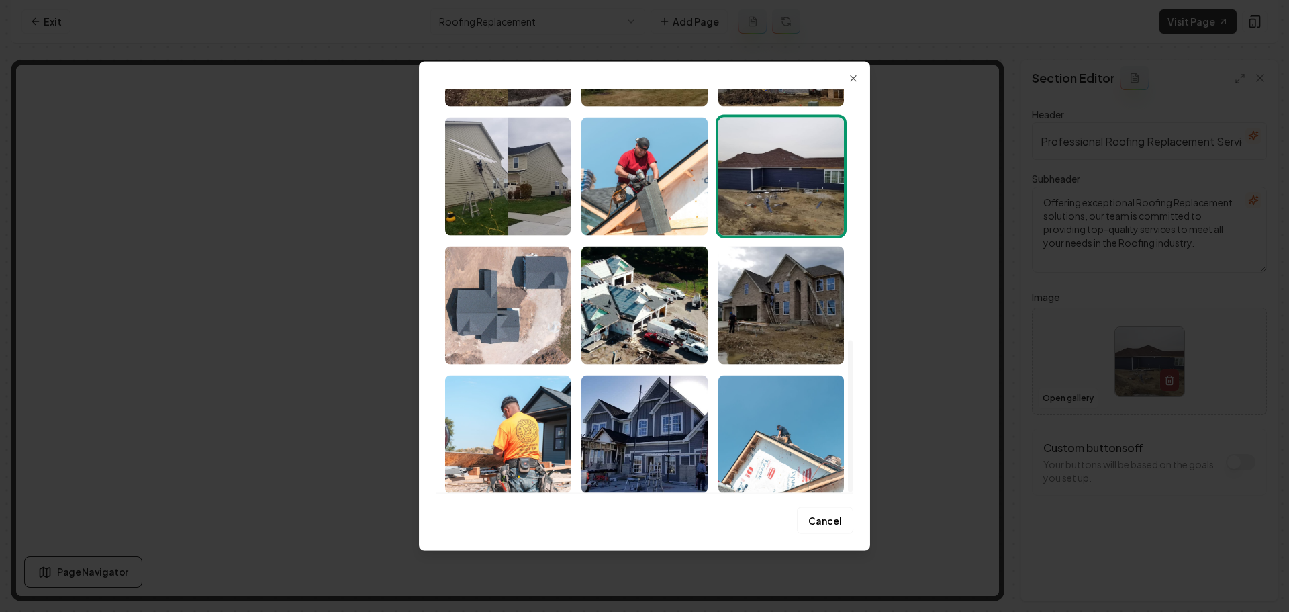
scroll to position [665, 0]
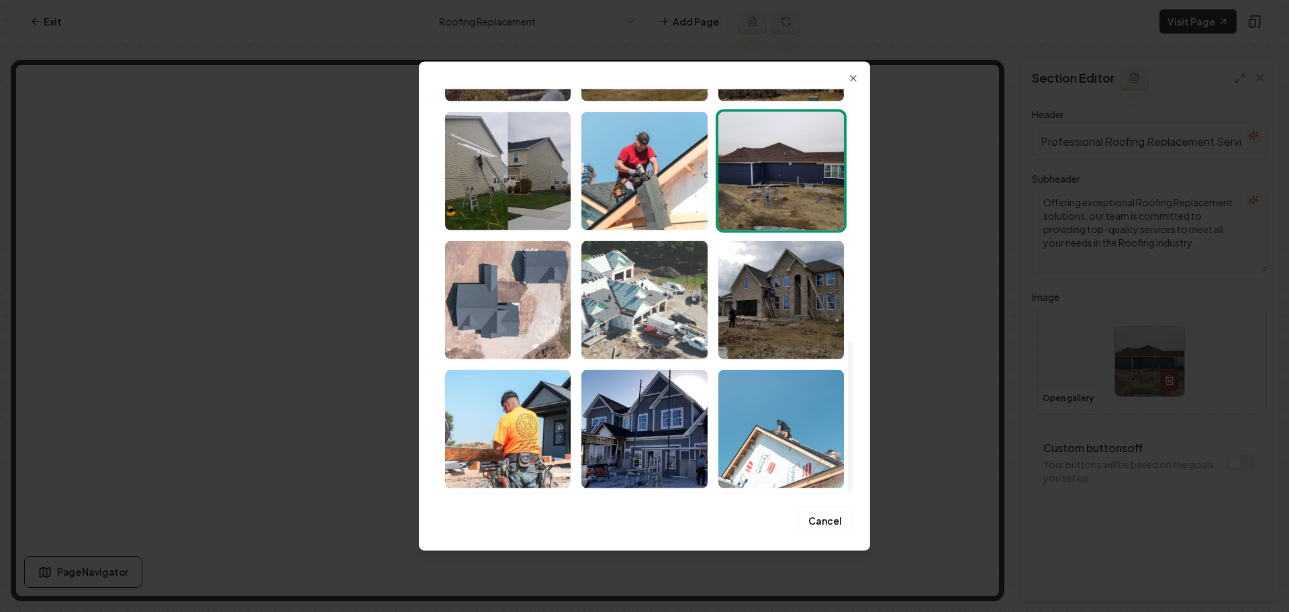
click at [646, 329] on img "Select image image_68a890515c7cd75eb8408272.jpeg" at bounding box center [645, 299] width 126 height 118
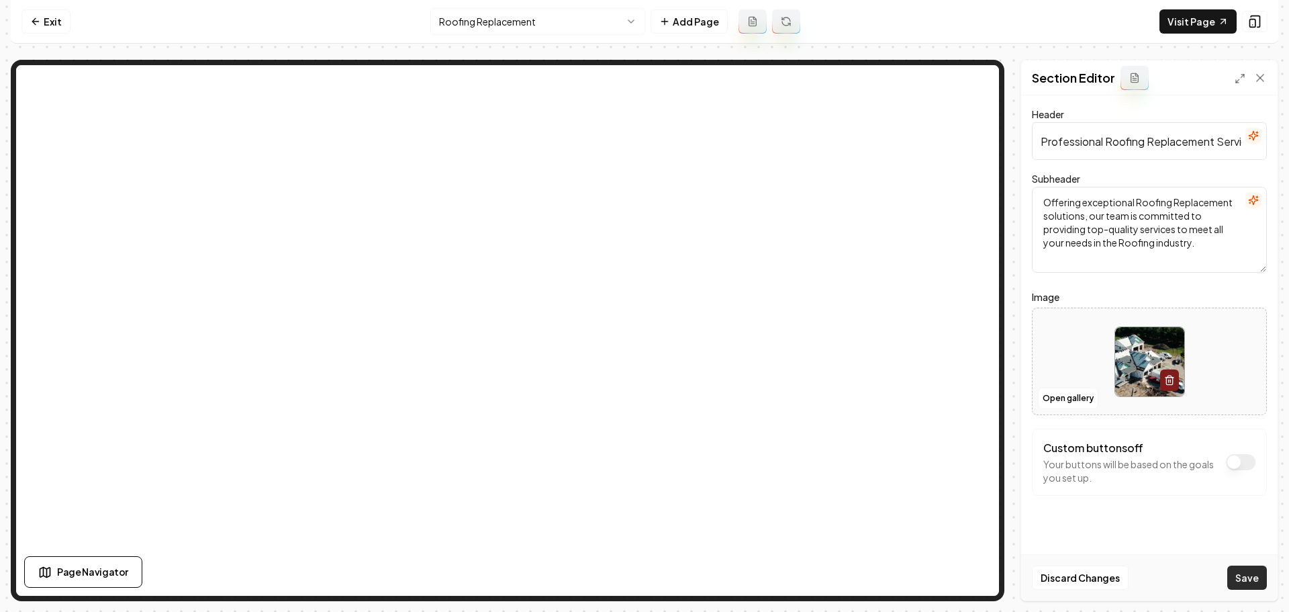
click at [1239, 580] on button "Save" at bounding box center [1248, 577] width 40 height 24
click at [577, 24] on html "Computer Required This feature is only available on a computer. Please switch t…" at bounding box center [644, 306] width 1289 height 612
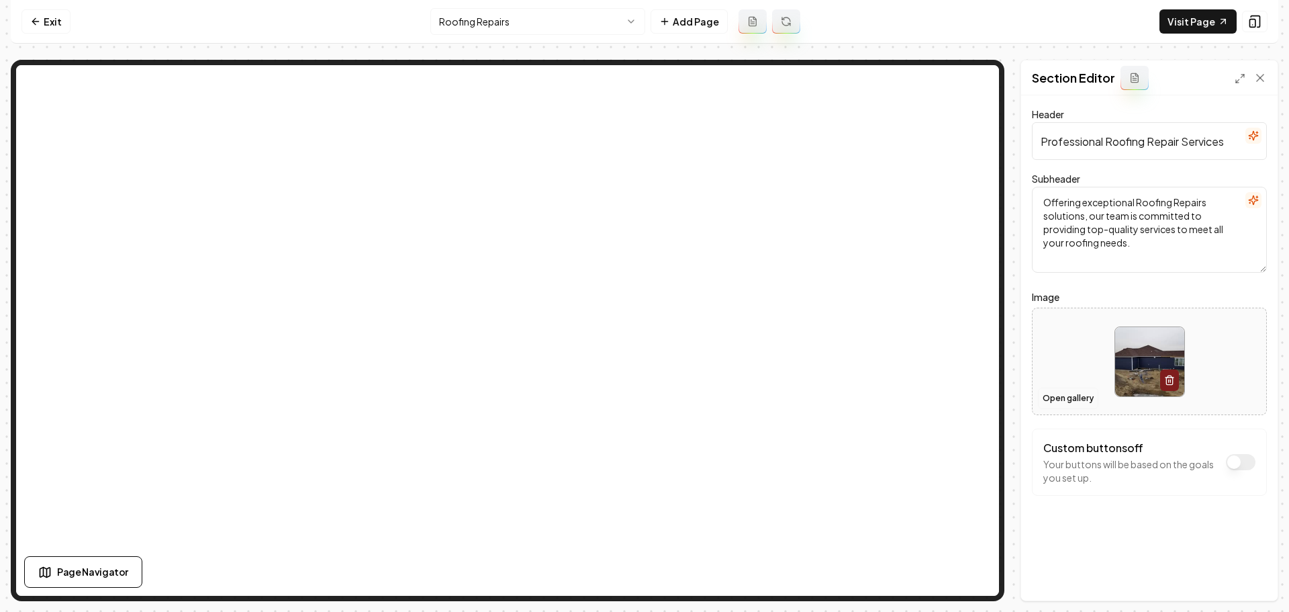
click at [1074, 398] on button "Open gallery" at bounding box center [1068, 397] width 60 height 21
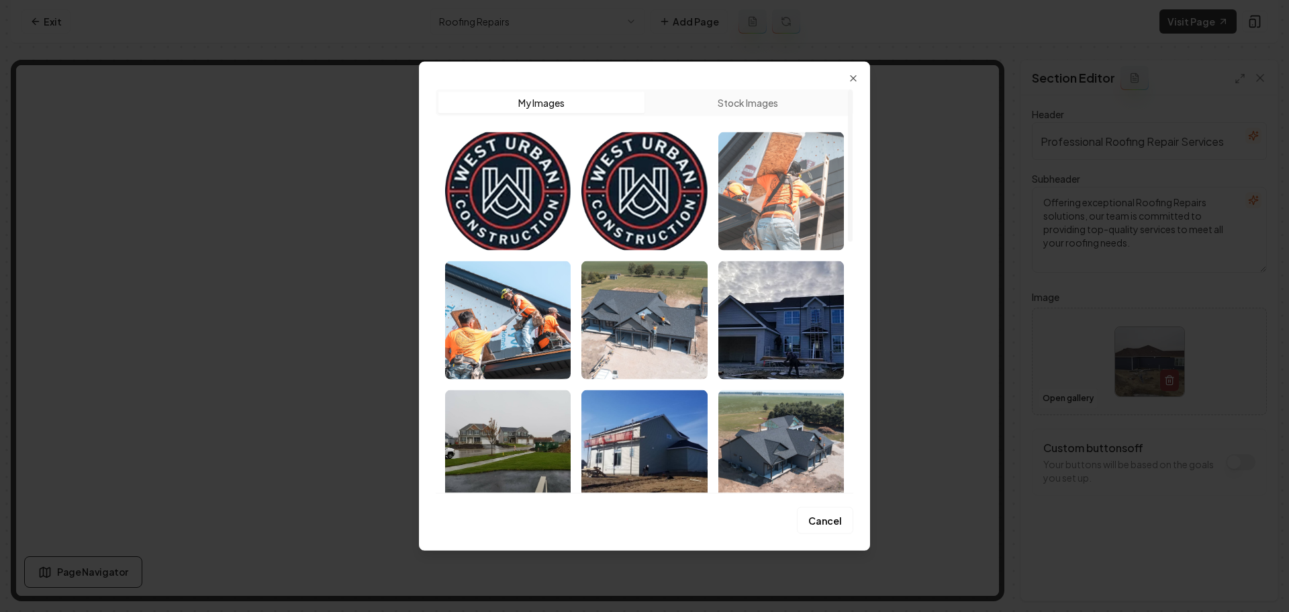
click at [815, 193] on img "Select image image_68a890565c7cd75eb840a9d3.jpeg" at bounding box center [782, 191] width 126 height 118
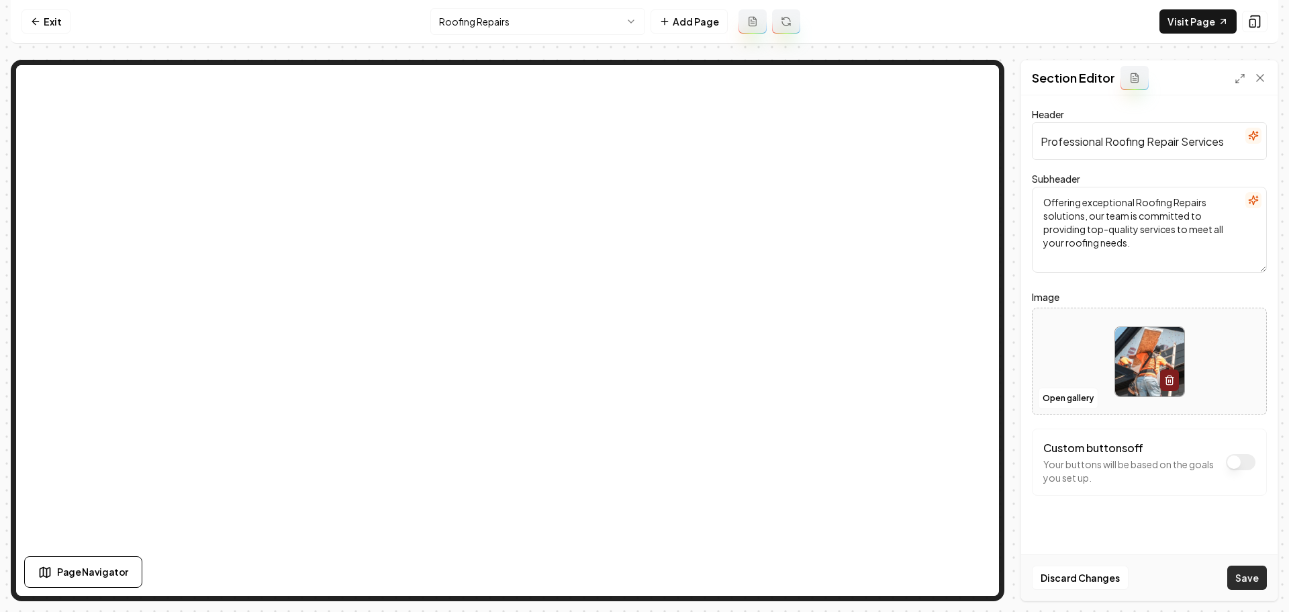
click at [1244, 576] on button "Save" at bounding box center [1248, 577] width 40 height 24
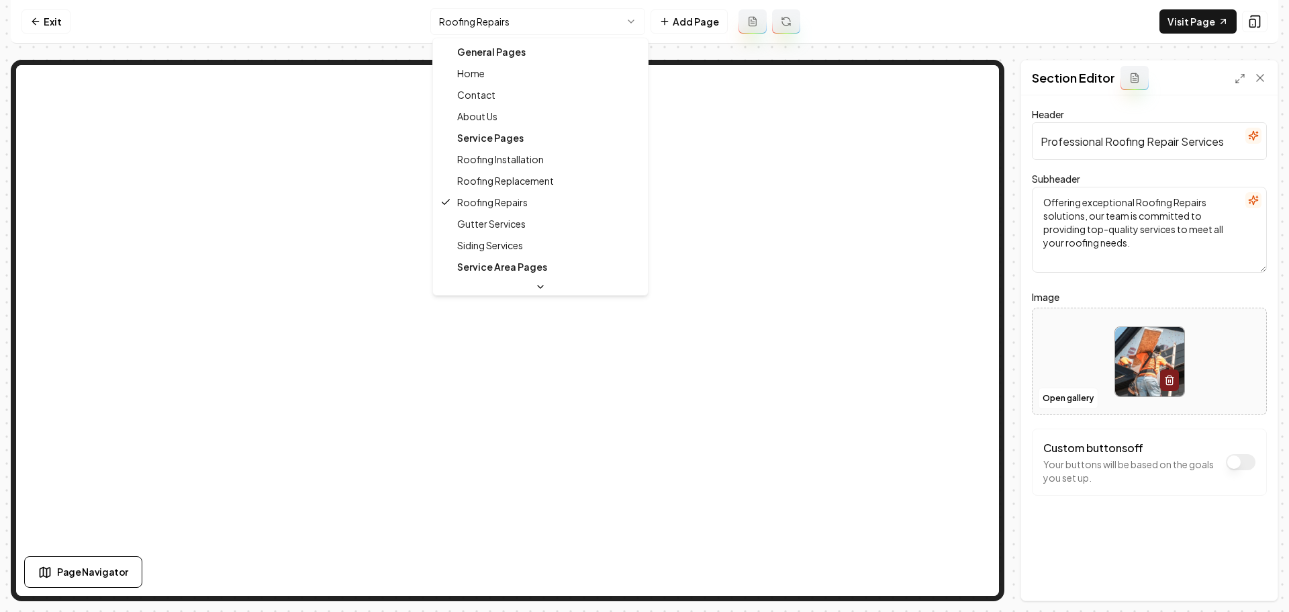
click at [520, 21] on html "Computer Required This feature is only available on a computer. Please switch t…" at bounding box center [644, 306] width 1289 height 612
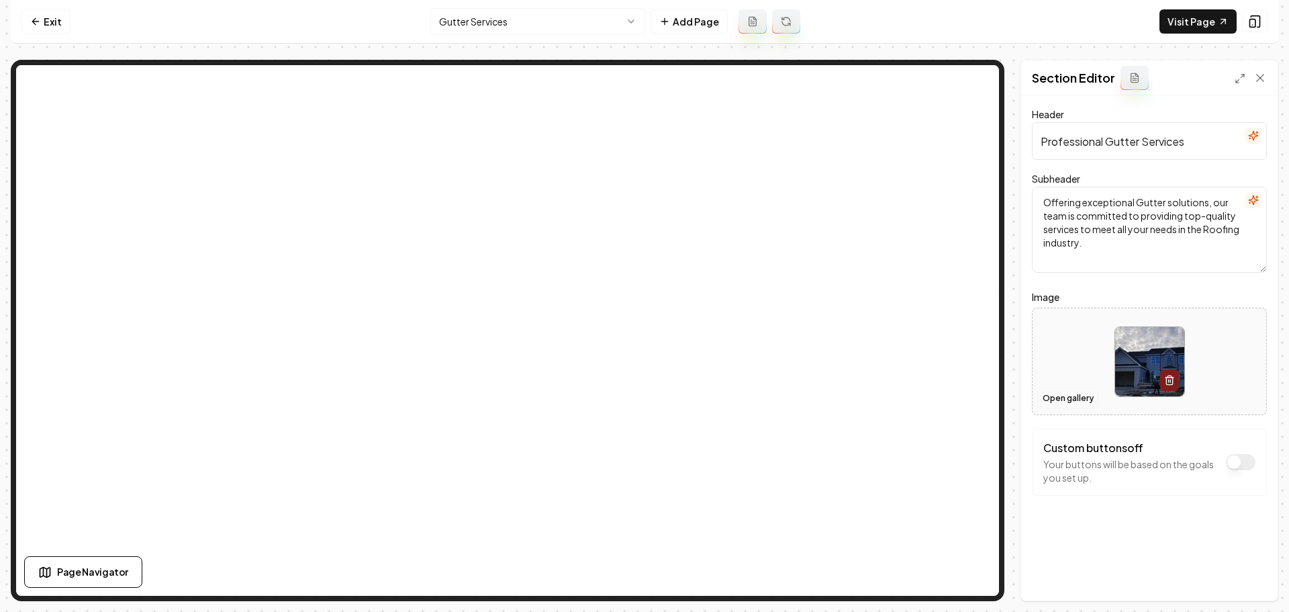
click at [1063, 398] on button "Open gallery" at bounding box center [1068, 397] width 60 height 21
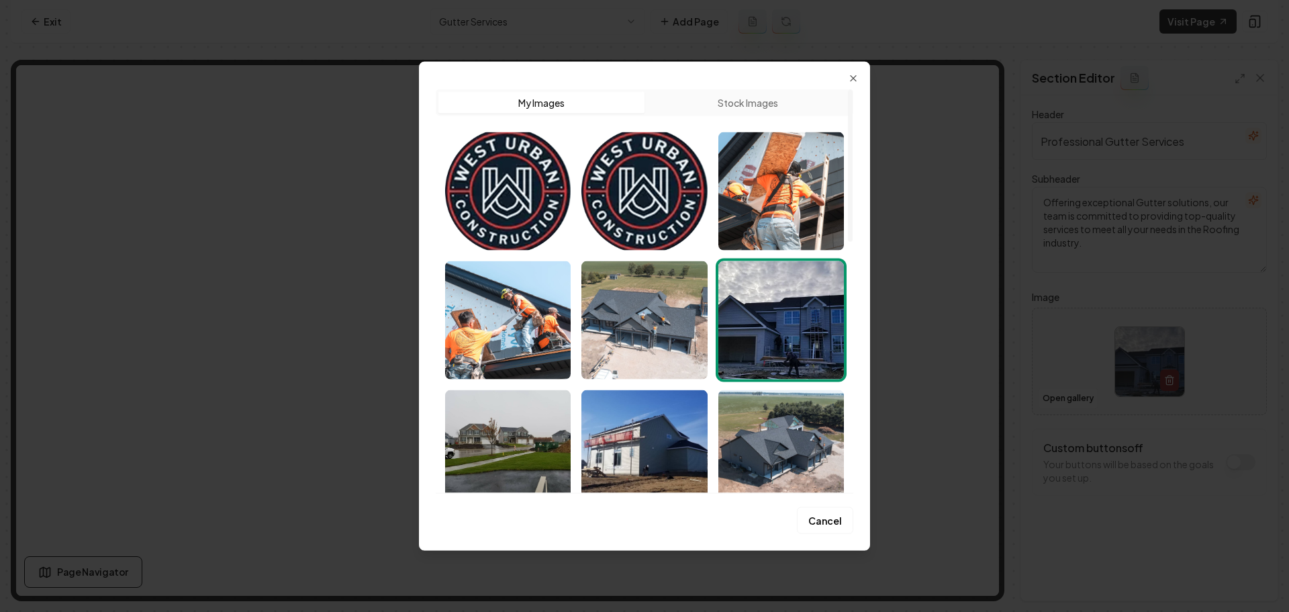
click at [761, 103] on button "Stock Images" at bounding box center [748, 101] width 206 height 21
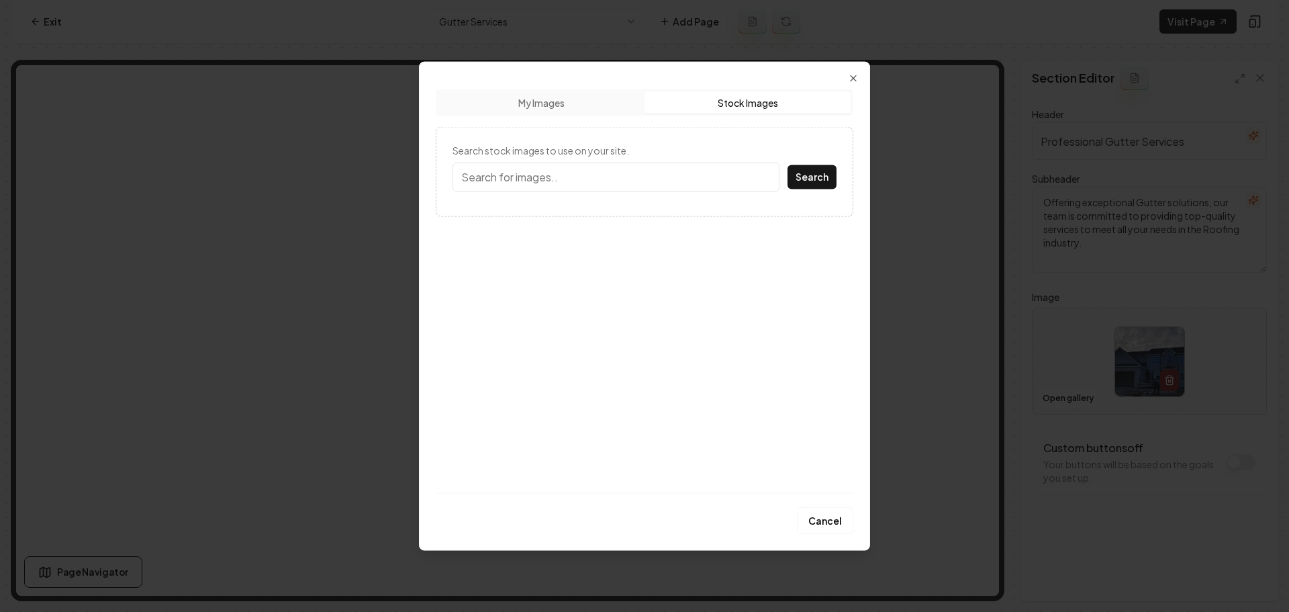
click at [599, 180] on input "Search stock images to use on your site." at bounding box center [616, 177] width 327 height 30
type input "Gutter"
click at [815, 175] on button "Search" at bounding box center [812, 177] width 49 height 24
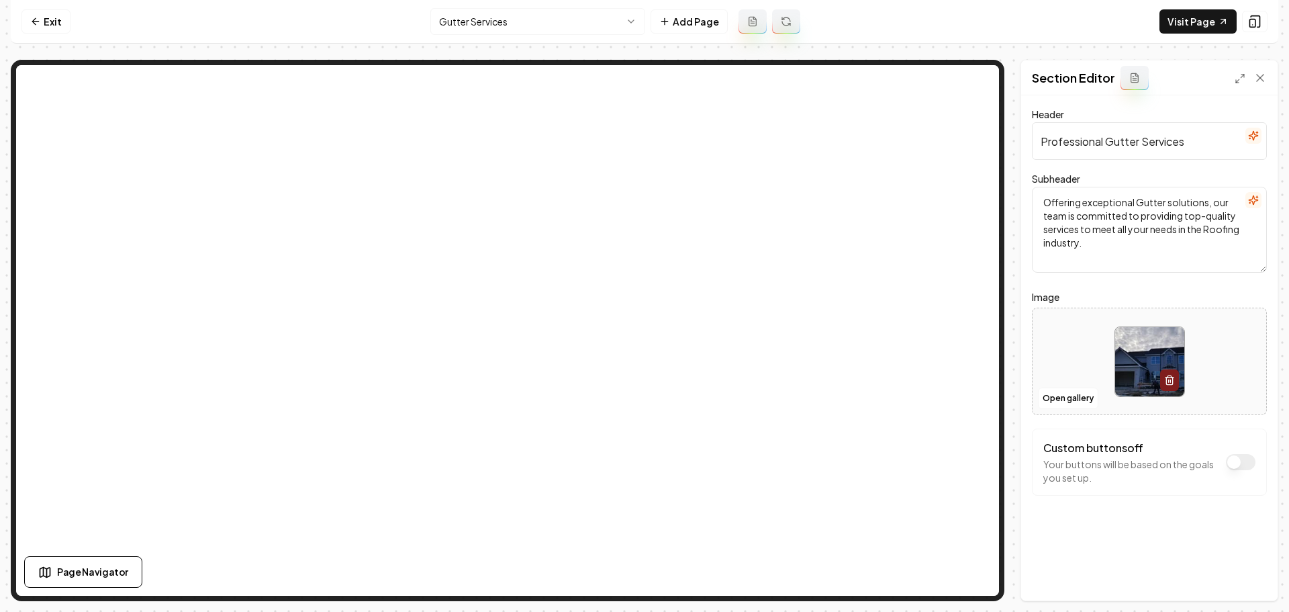
click at [1126, 342] on img at bounding box center [1149, 361] width 69 height 69
type input "**********"
click at [1252, 574] on button "Save" at bounding box center [1248, 577] width 40 height 24
click at [535, 19] on html "Computer Required This feature is only available on a computer. Please switch t…" at bounding box center [644, 306] width 1289 height 612
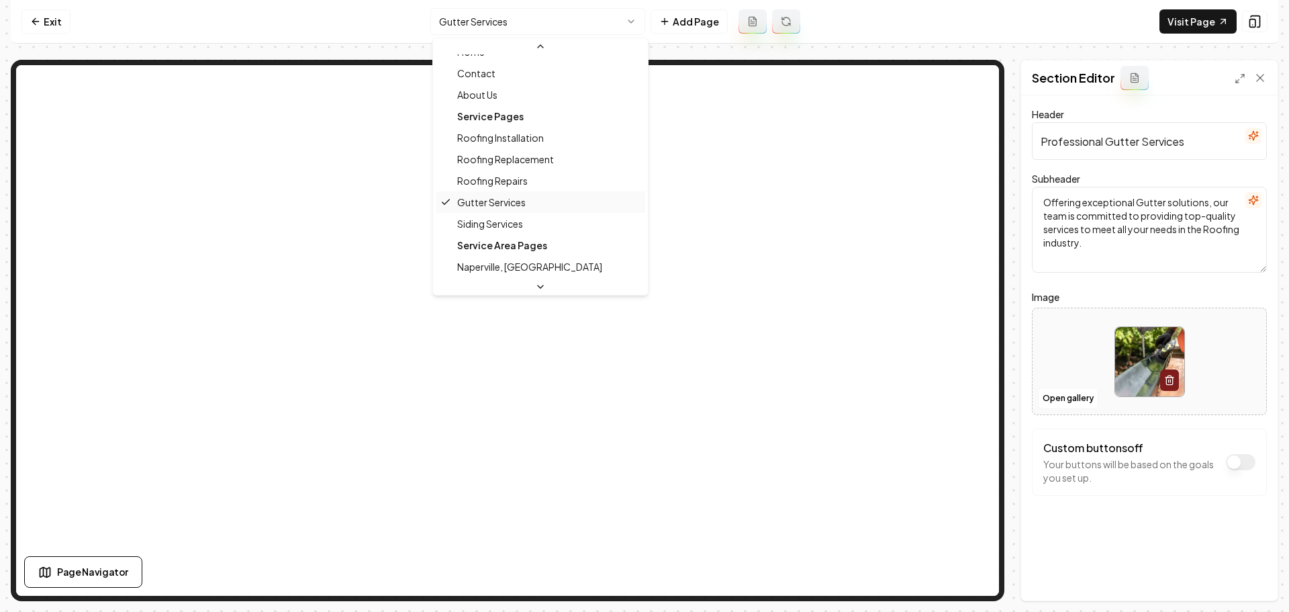
scroll to position [23, 0]
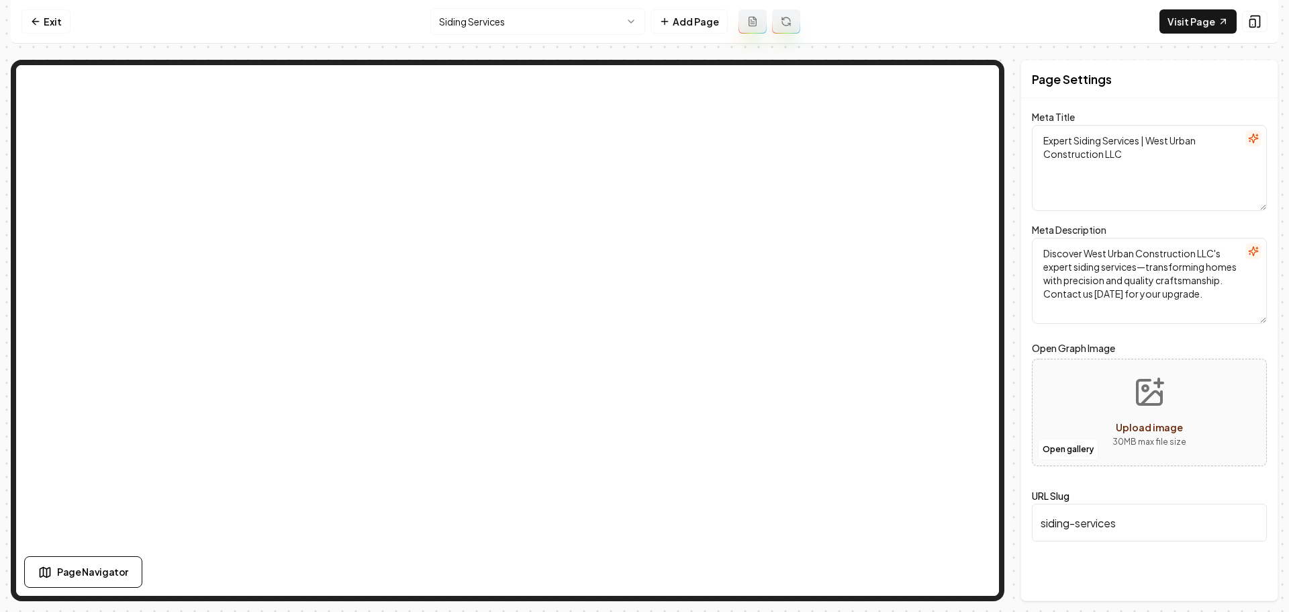
click at [579, 24] on html "Computer Required This feature is only available on a computer. Please switch t…" at bounding box center [644, 306] width 1289 height 612
click at [560, 24] on html "Computer Required This feature is only available on a computer. Please switch t…" at bounding box center [644, 306] width 1289 height 612
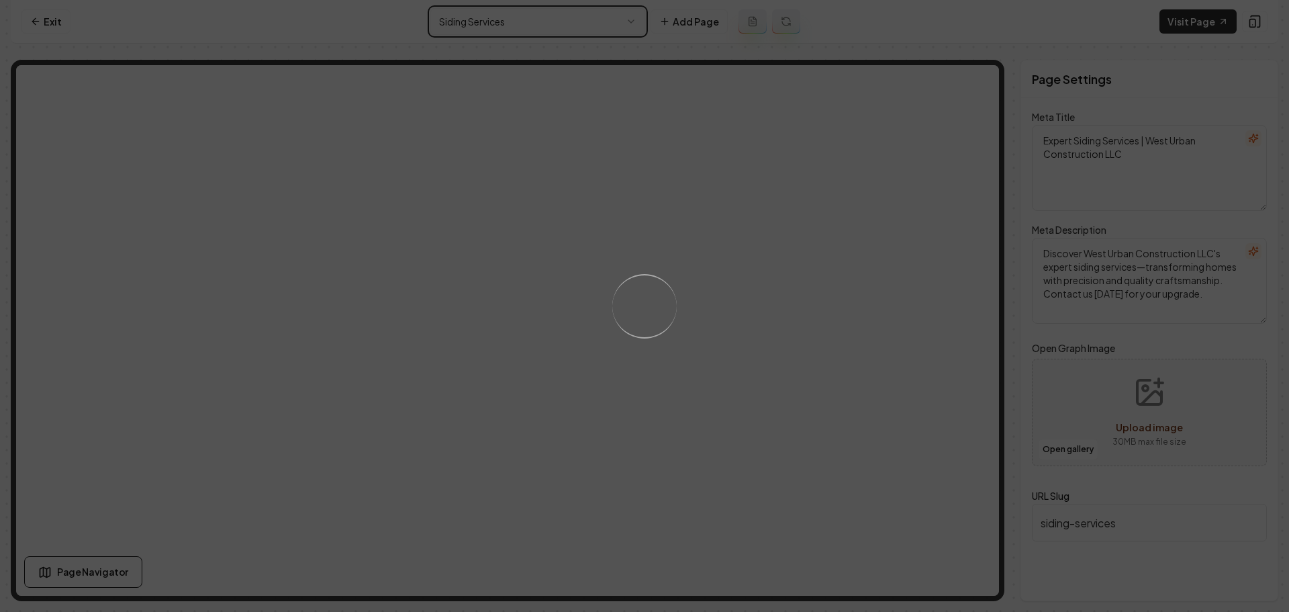
type textarea "Top Roofing Services & Expert Craftsmanship | West Urban Construction LLC"
type textarea "Discover exceptional roofing solutions with West Urban Construction LLC. With o…"
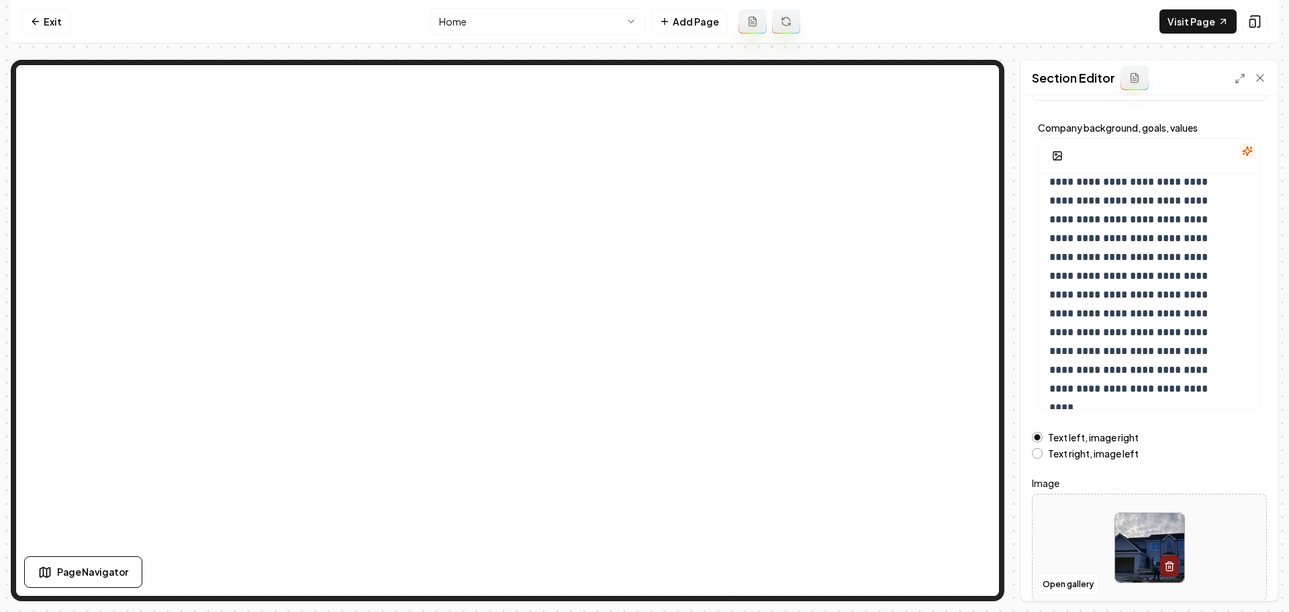
scroll to position [113, 0]
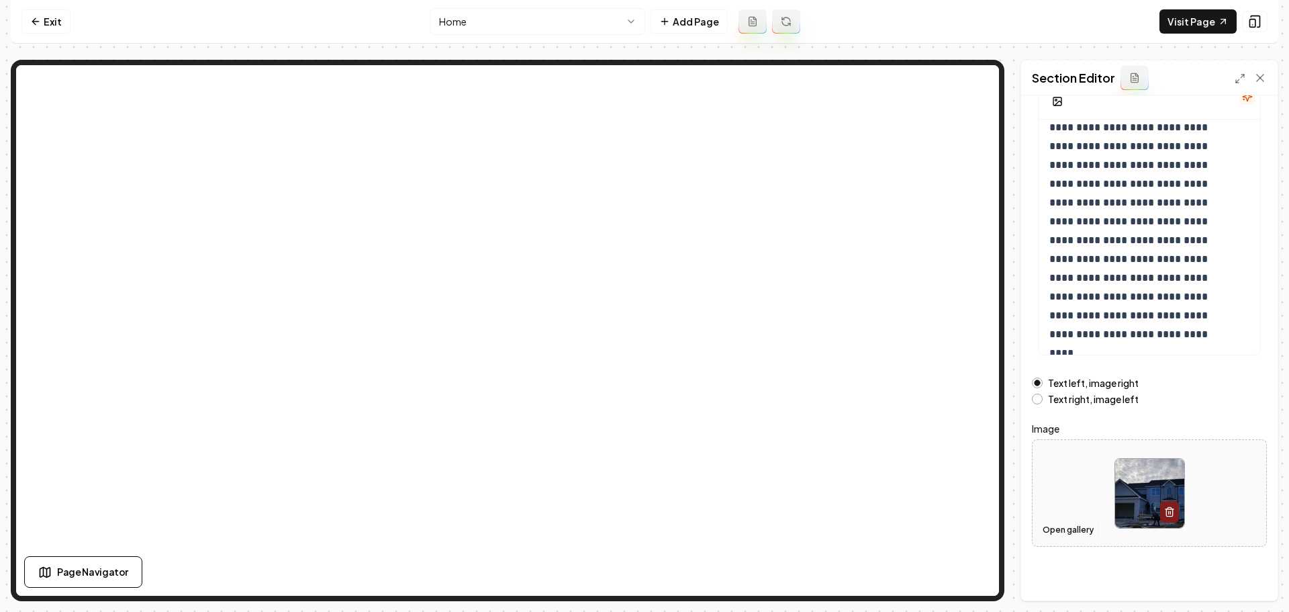
click at [1050, 531] on button "Open gallery" at bounding box center [1068, 529] width 60 height 21
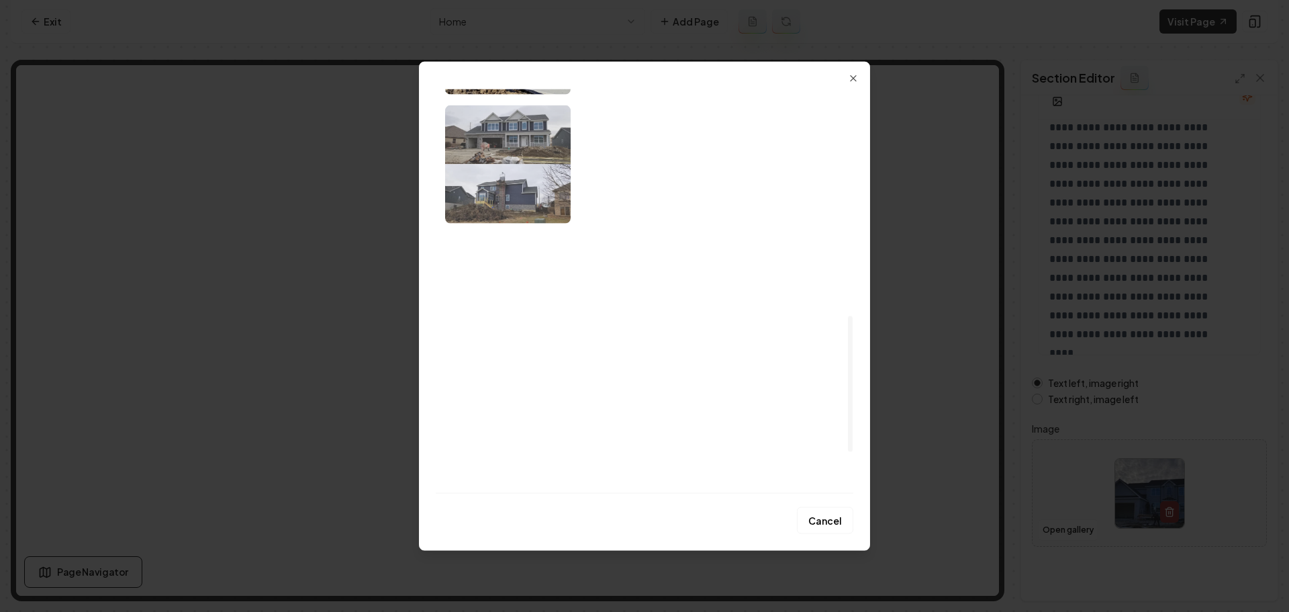
scroll to position [794, 0]
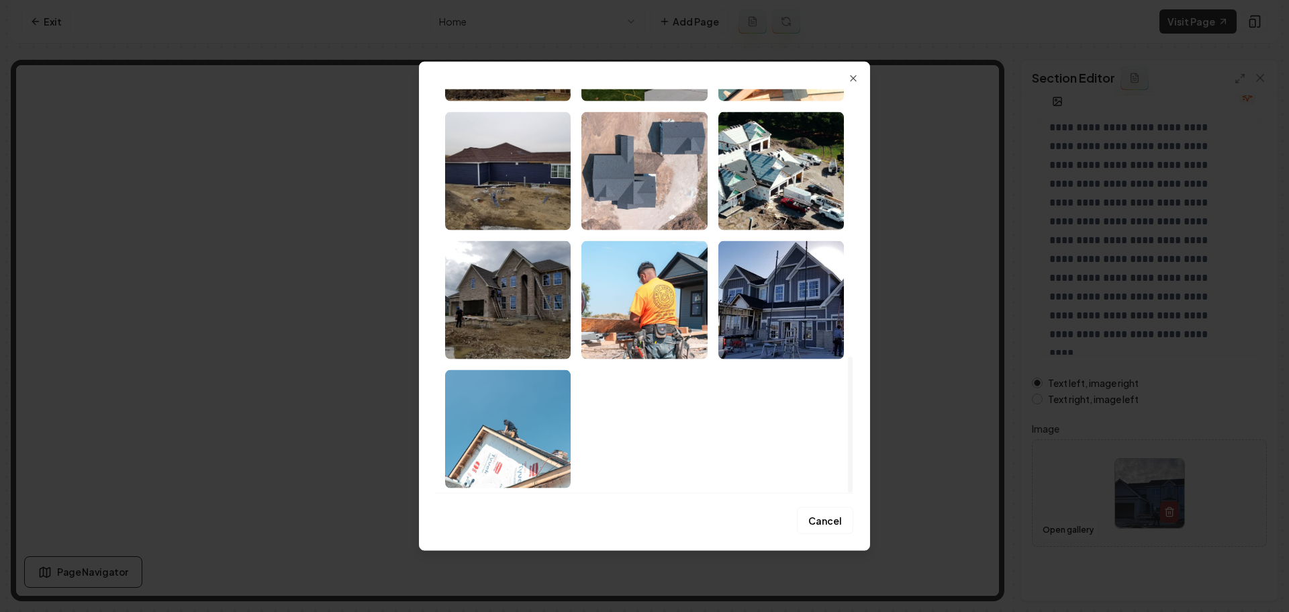
click at [645, 310] on img "Select image image_68a890515c7cd75eb8407f4e.jpeg" at bounding box center [645, 299] width 126 height 118
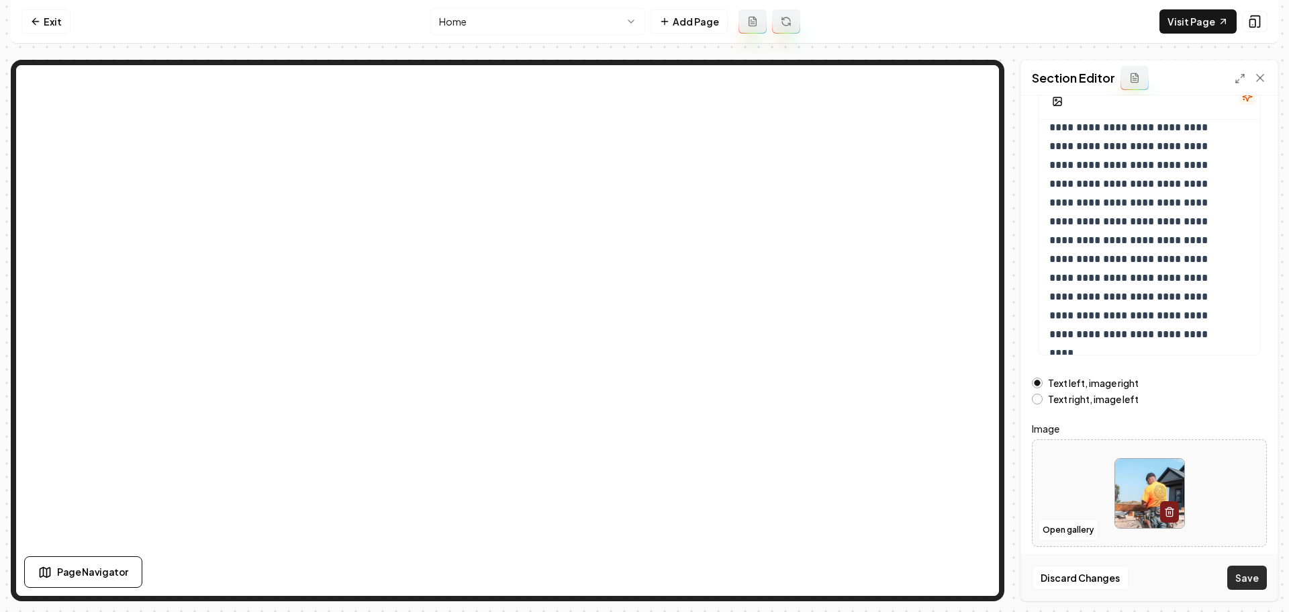
click at [1255, 581] on button "Save" at bounding box center [1248, 577] width 40 height 24
click at [1072, 528] on button "Open gallery" at bounding box center [1068, 529] width 60 height 21
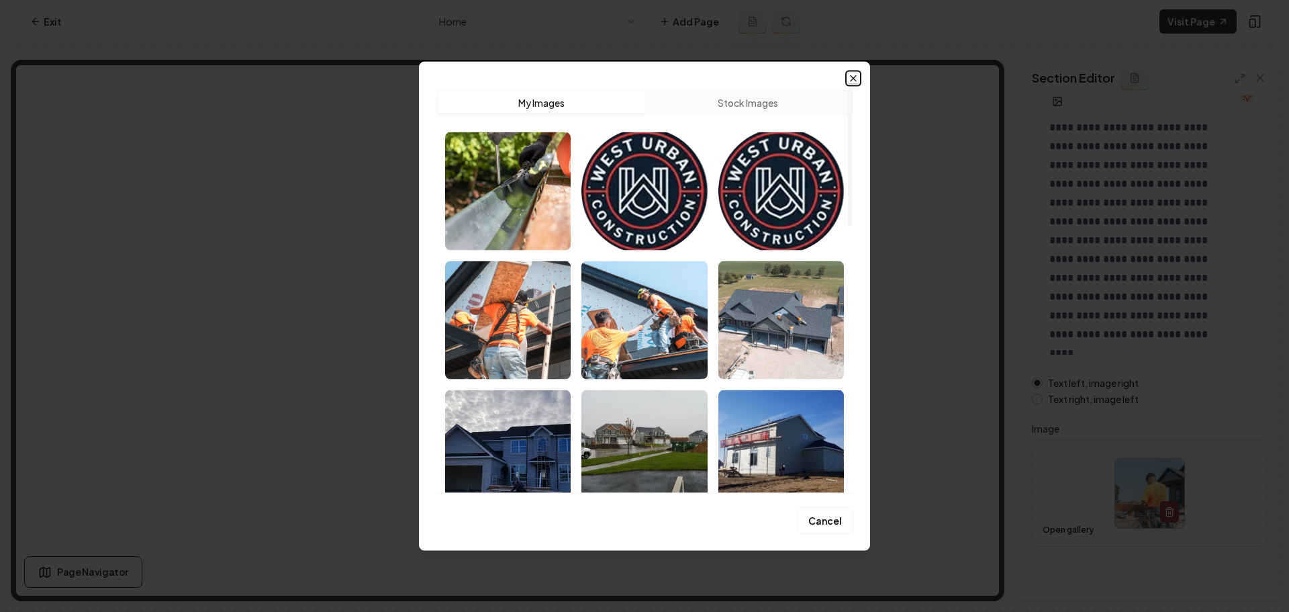
click at [854, 79] on icon "button" at bounding box center [853, 78] width 11 height 11
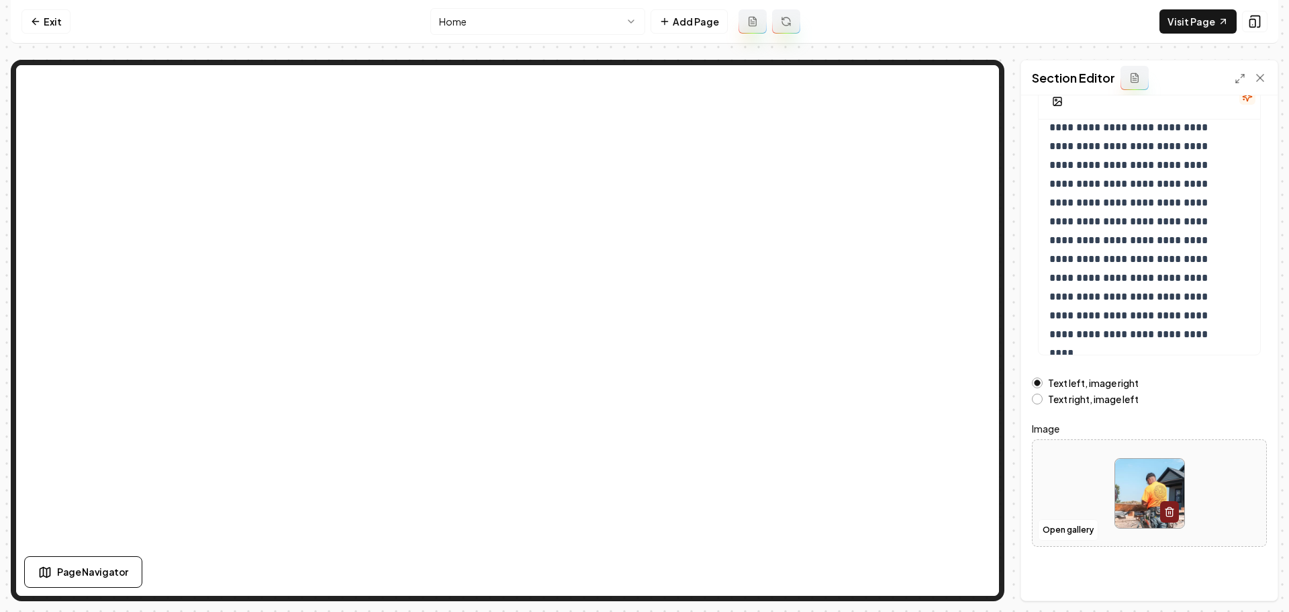
click at [1124, 490] on img at bounding box center [1149, 493] width 69 height 69
type input "**********"
click at [1252, 567] on button "Save" at bounding box center [1248, 577] width 40 height 24
click at [533, 18] on html "**********" at bounding box center [644, 306] width 1289 height 612
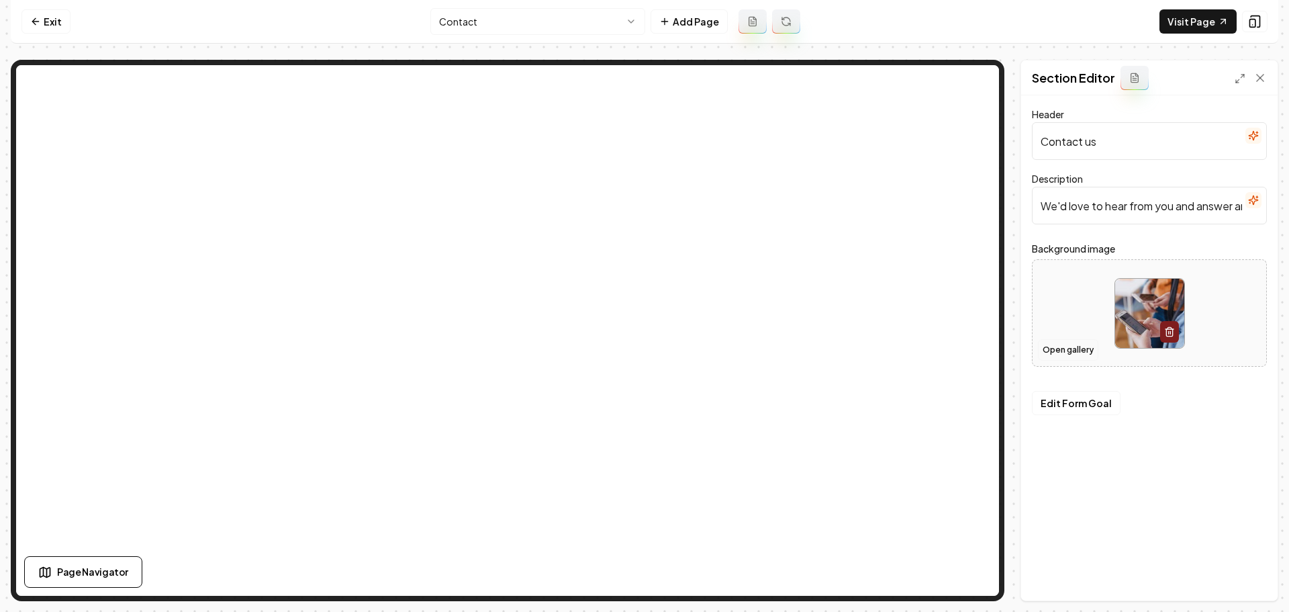
click at [1058, 358] on button "Open gallery" at bounding box center [1068, 349] width 60 height 21
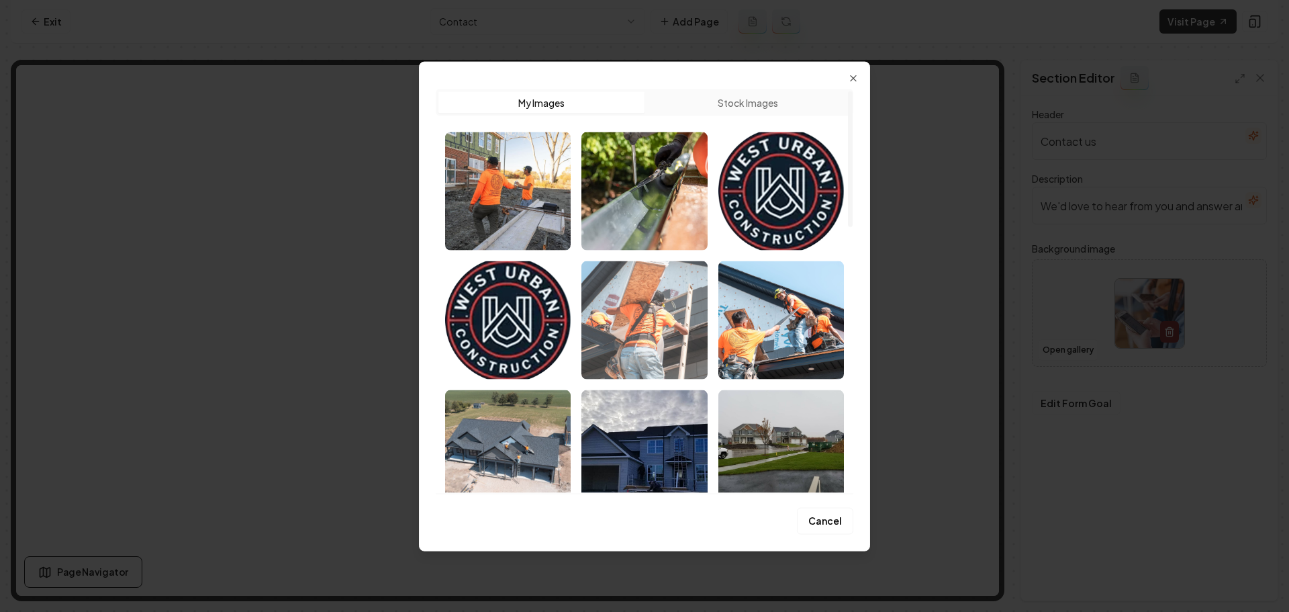
scroll to position [201, 0]
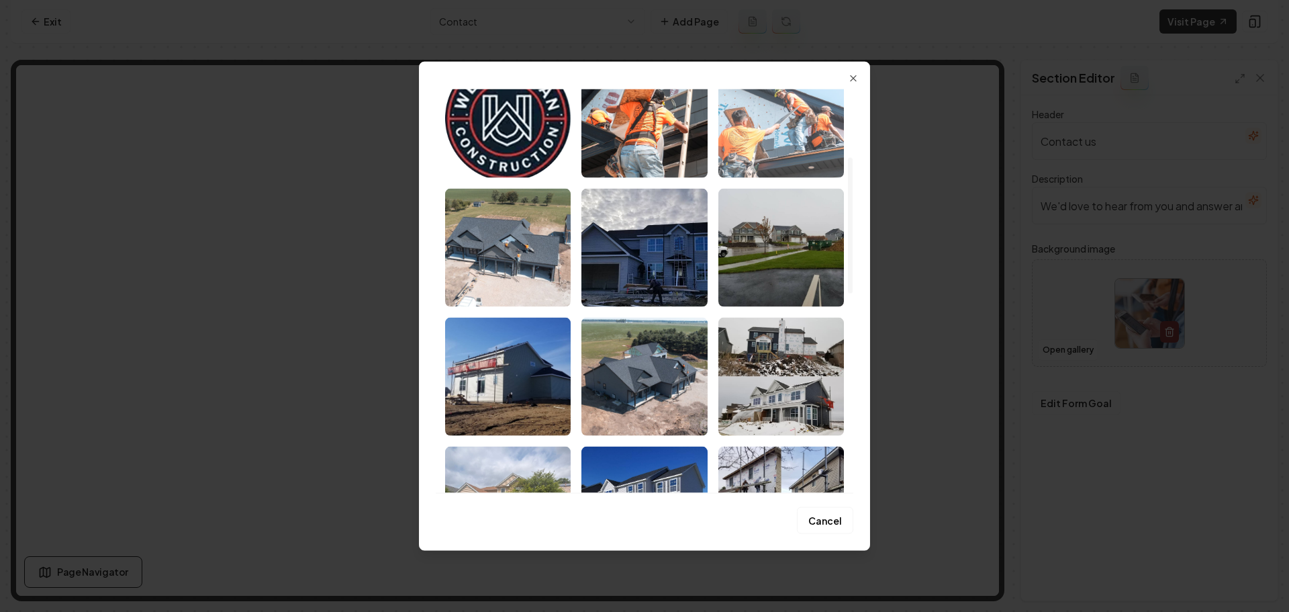
click at [793, 129] on img "Select image image_68a890555c7cd75eb840a898.jpeg" at bounding box center [782, 118] width 126 height 118
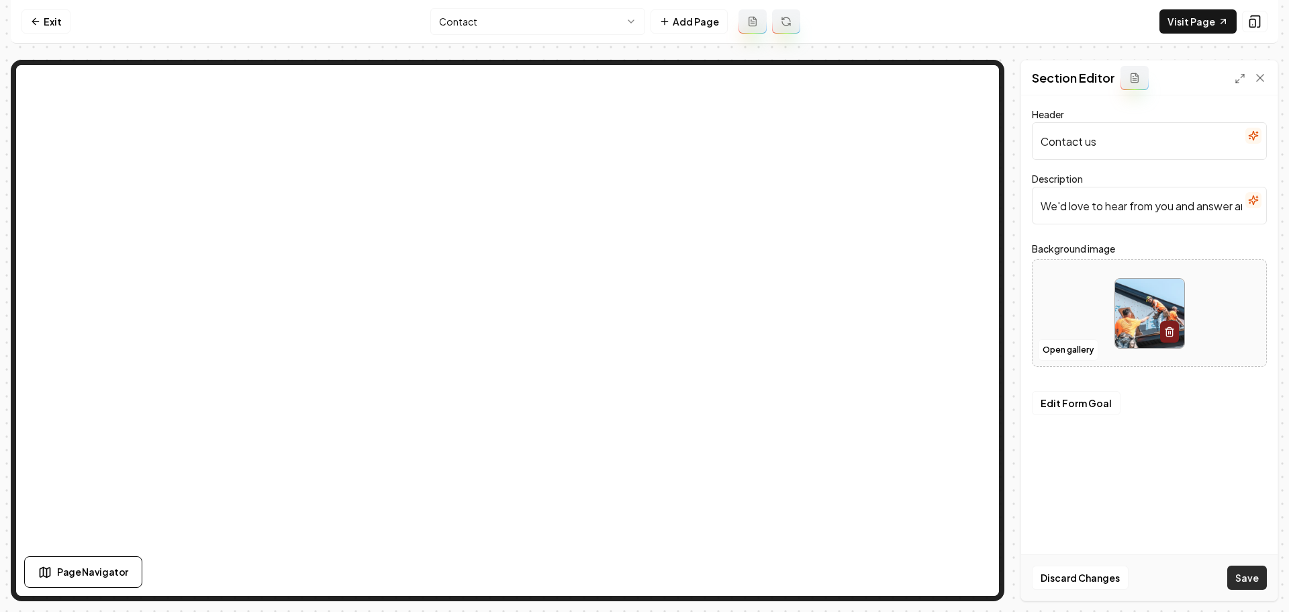
click at [1257, 580] on button "Save" at bounding box center [1248, 577] width 40 height 24
click at [600, 7] on nav "Exit Contact Add Page Visit Page" at bounding box center [645, 22] width 1268 height 44
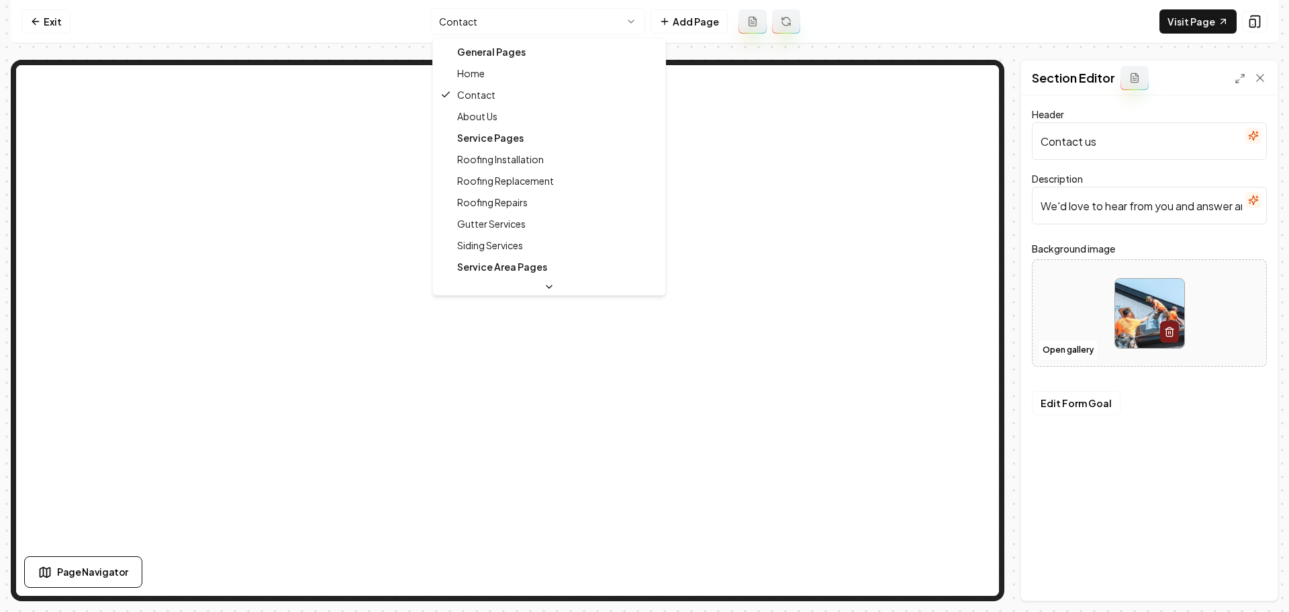
click at [599, 17] on html "Computer Required This feature is only available on a computer. Please switch t…" at bounding box center [644, 306] width 1289 height 612
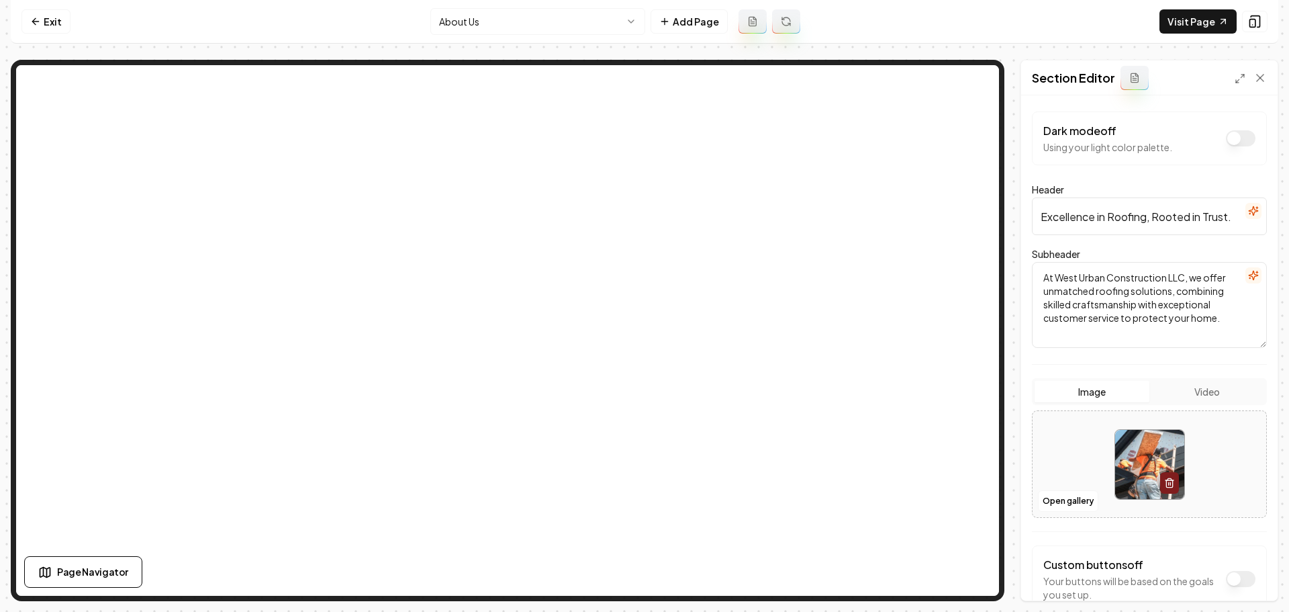
click at [1197, 396] on button "Video" at bounding box center [1207, 391] width 115 height 21
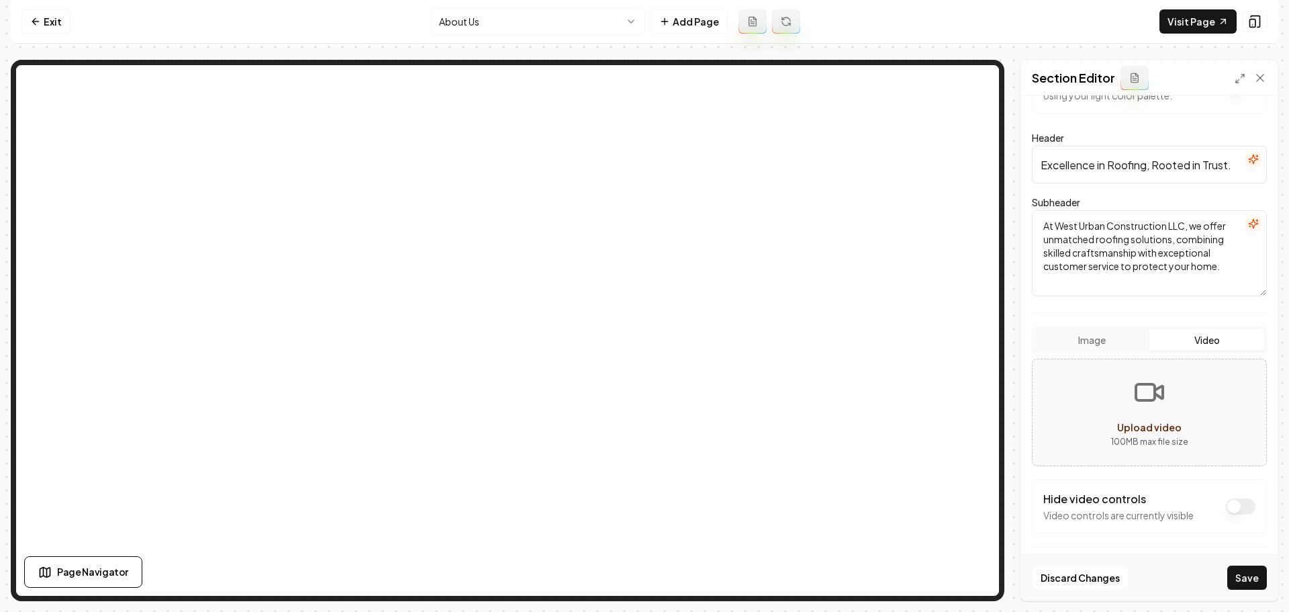
scroll to position [149, 0]
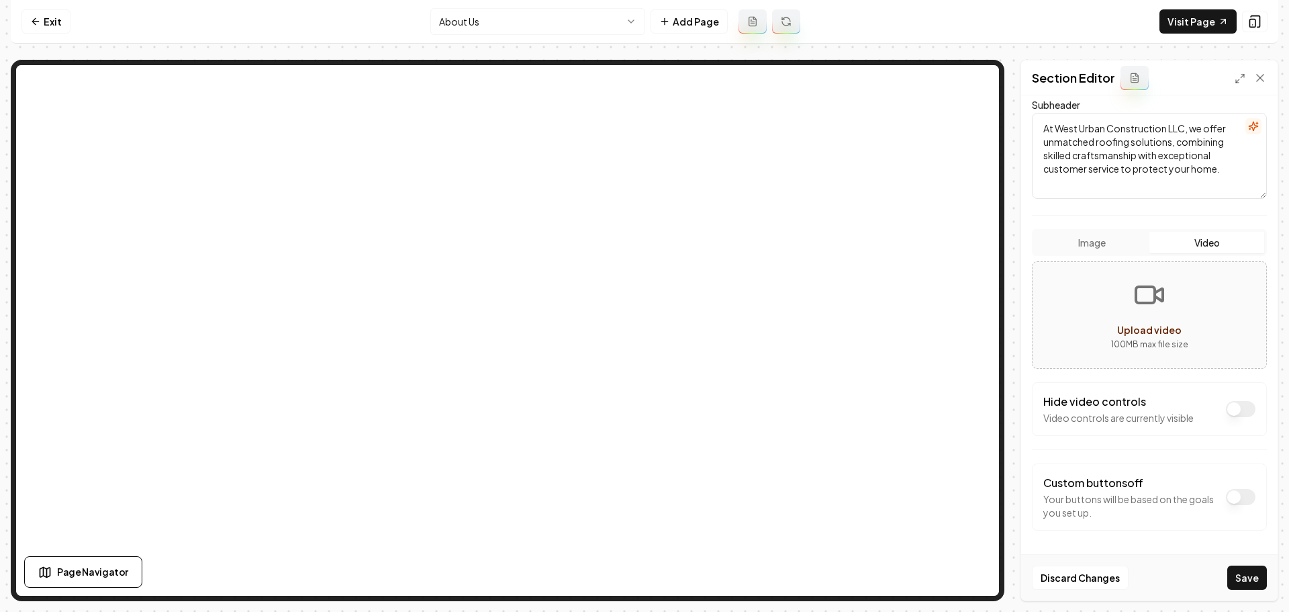
click at [1146, 291] on icon "Upload video" at bounding box center [1150, 295] width 32 height 32
type input "**********"
drag, startPoint x: 1252, startPoint y: 579, endPoint x: 1242, endPoint y: 572, distance: 12.1
click at [1252, 579] on button "Save" at bounding box center [1248, 577] width 40 height 24
click at [557, 24] on html "Computer Required This feature is only available on a computer. Please switch t…" at bounding box center [644, 306] width 1289 height 612
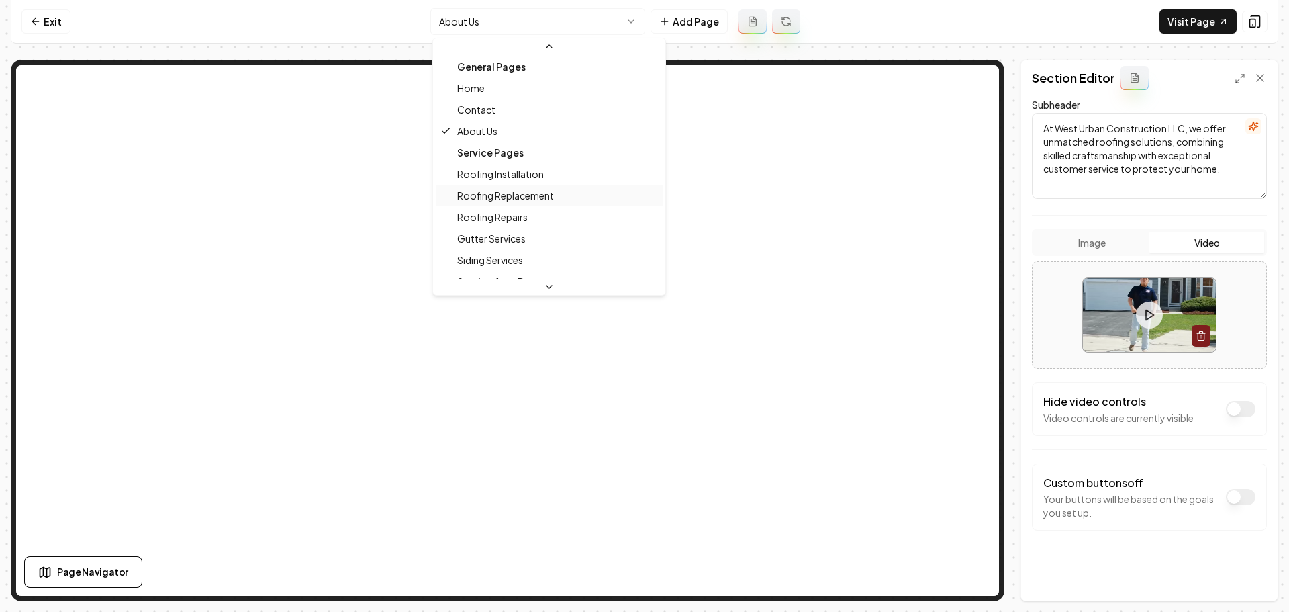
scroll to position [0, 0]
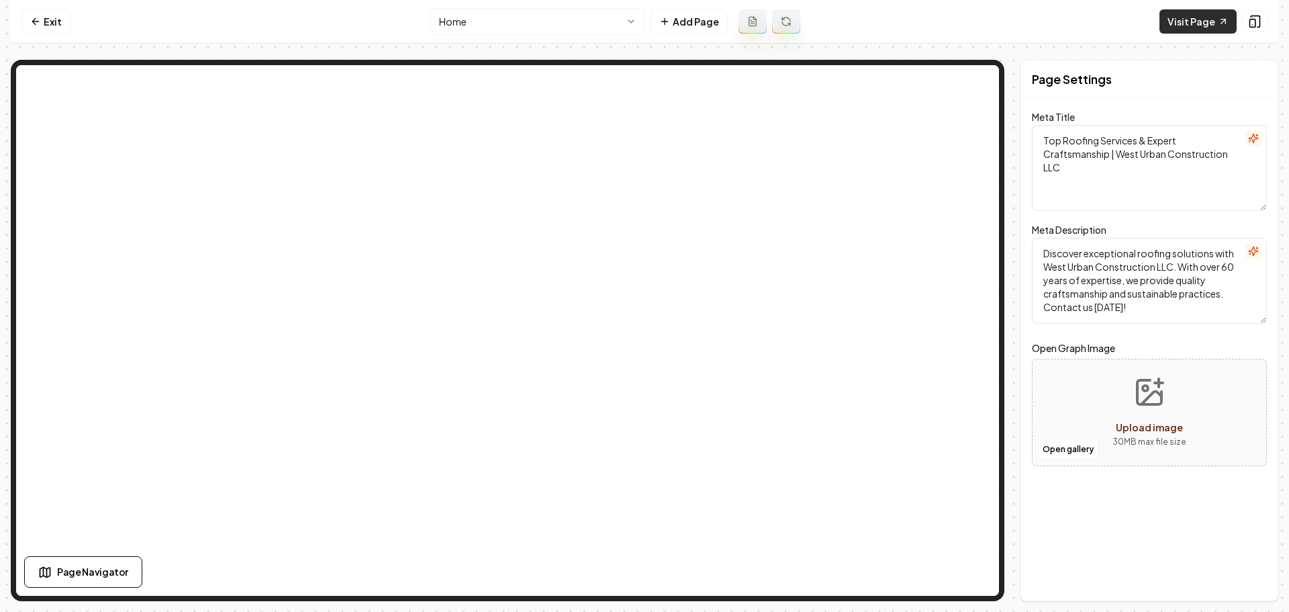
click at [1200, 17] on link "Visit Page" at bounding box center [1198, 21] width 77 height 24
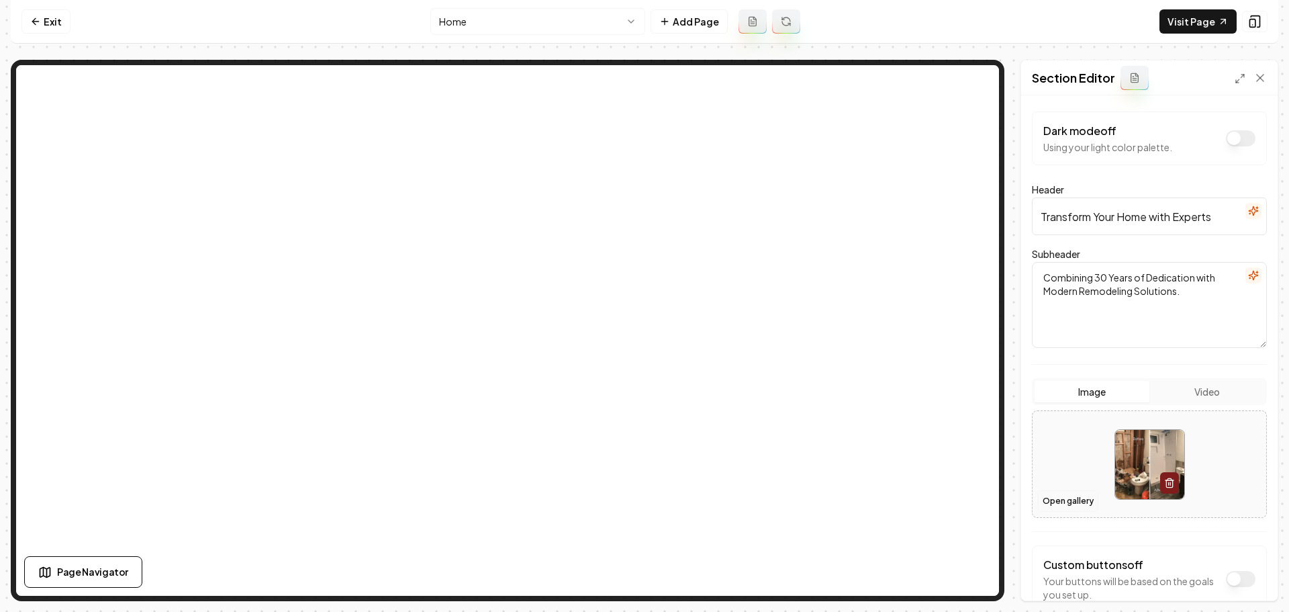
click at [1050, 507] on button "Open gallery" at bounding box center [1068, 500] width 60 height 21
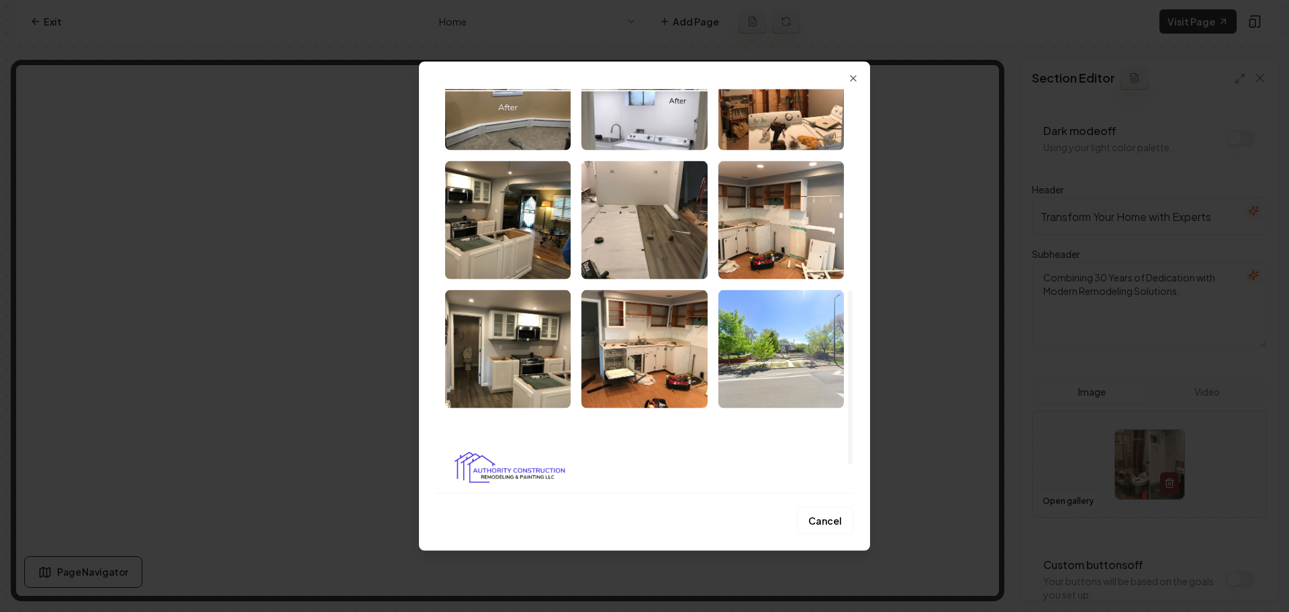
scroll to position [469, 0]
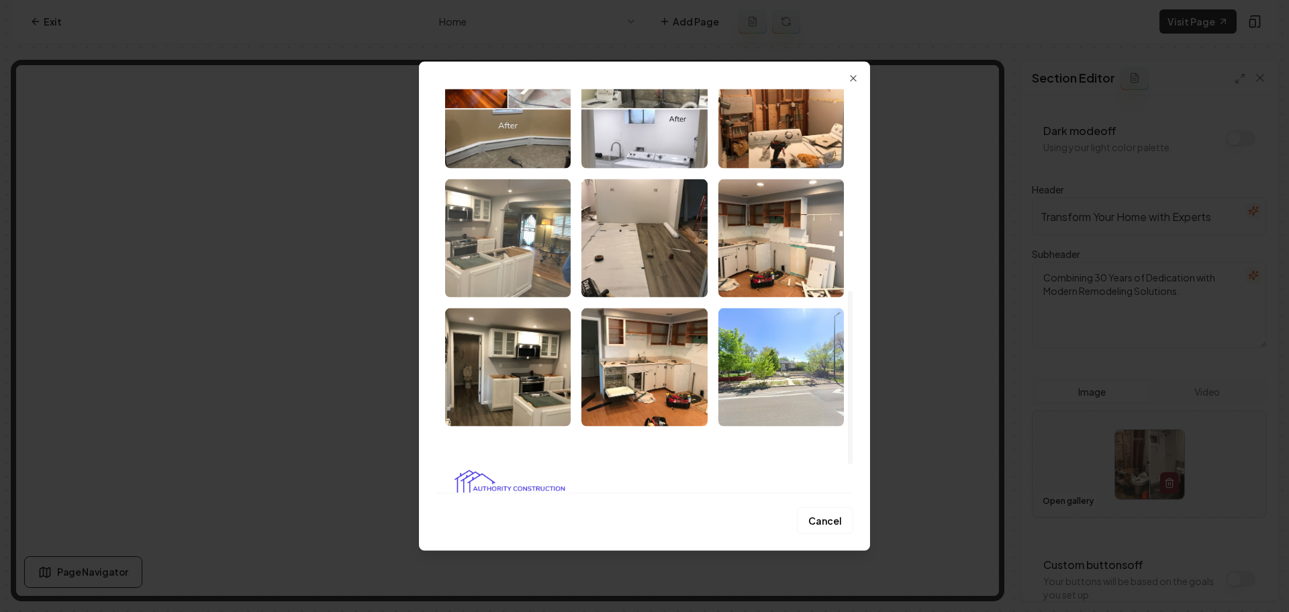
click at [522, 257] on img "Select image image_68a896f35c7cd75eb87b46d6.jpeg" at bounding box center [508, 238] width 126 height 118
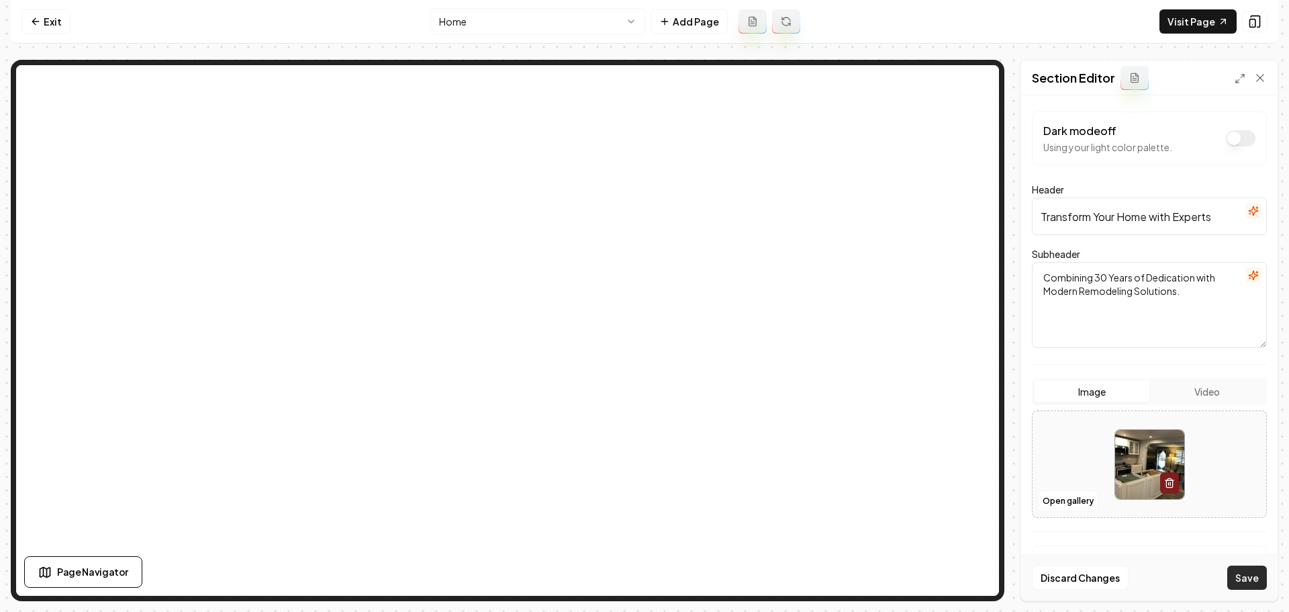
click at [1250, 575] on button "Save" at bounding box center [1248, 577] width 40 height 24
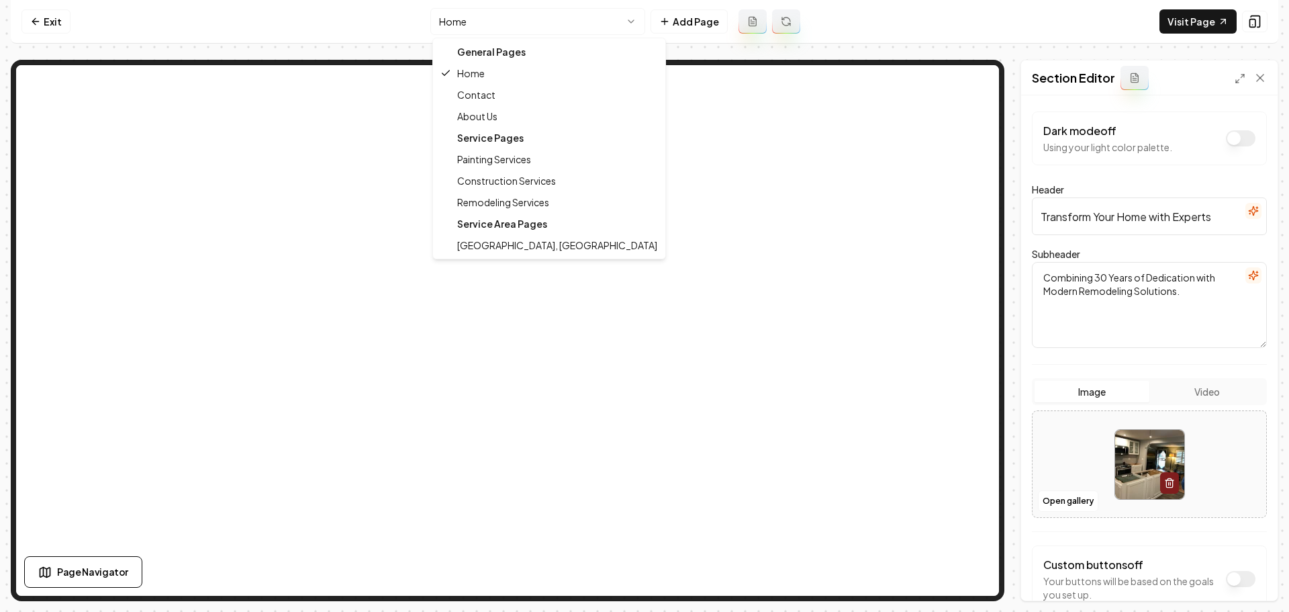
click at [553, 29] on html "Computer Required This feature is only available on a computer. Please switch t…" at bounding box center [644, 306] width 1289 height 612
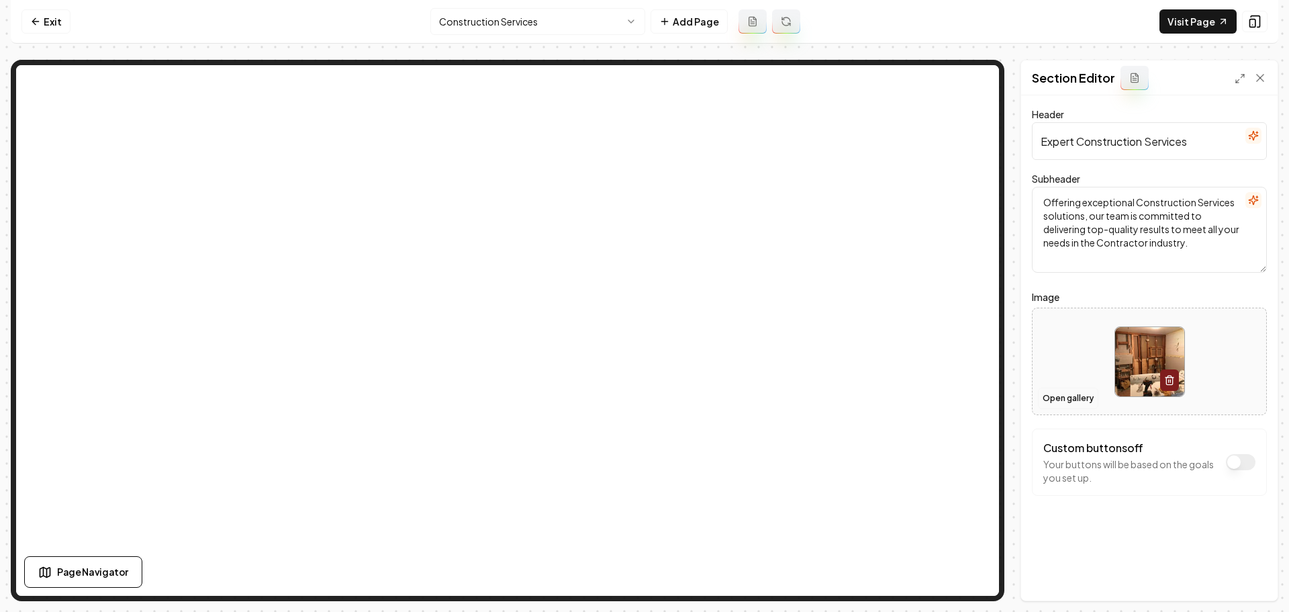
click at [1083, 403] on button "Open gallery" at bounding box center [1068, 397] width 60 height 21
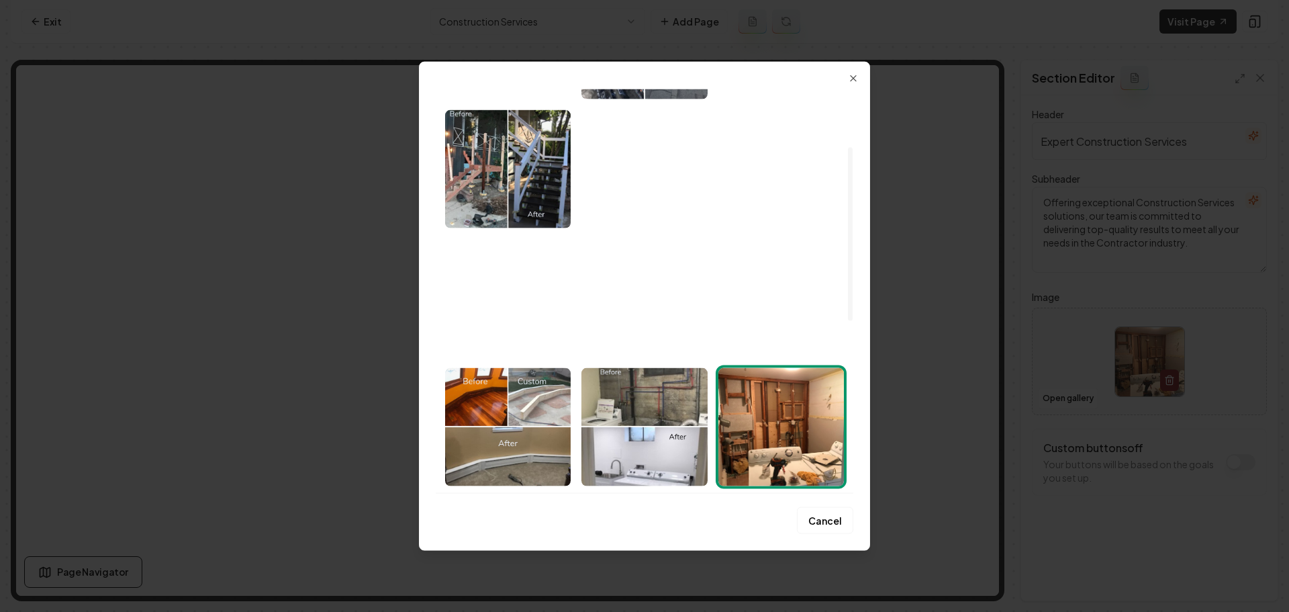
scroll to position [133, 0]
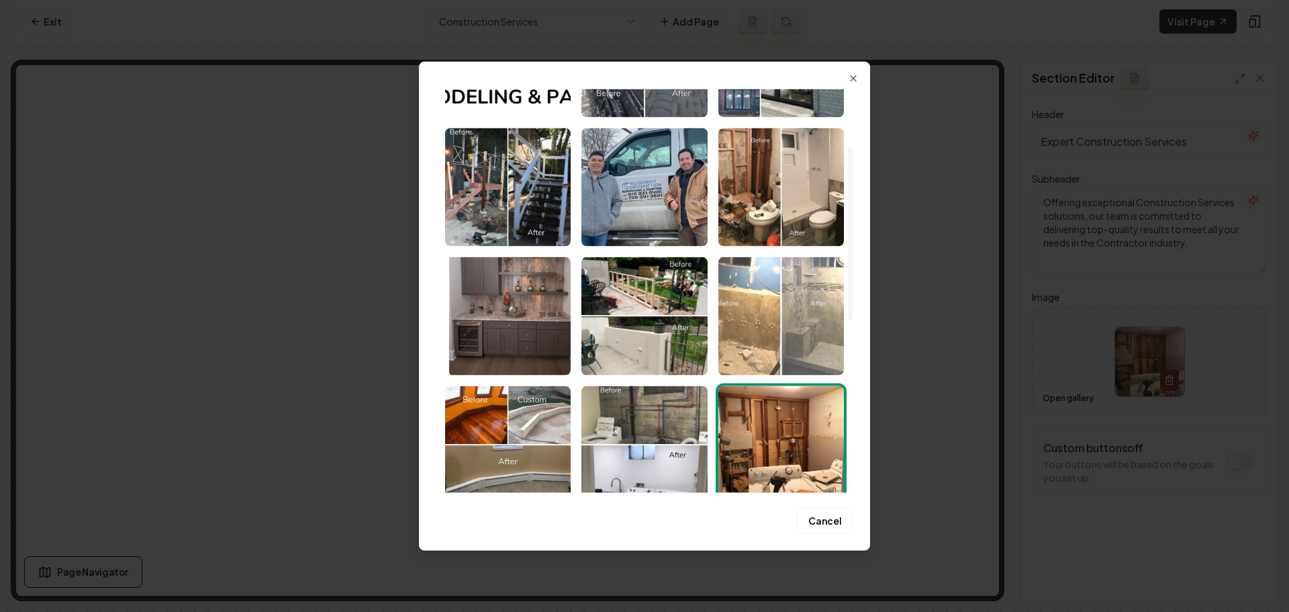
click at [752, 330] on img "Select image image_68a896f45c7cd75eb87b4ee7.jpeg" at bounding box center [782, 316] width 126 height 118
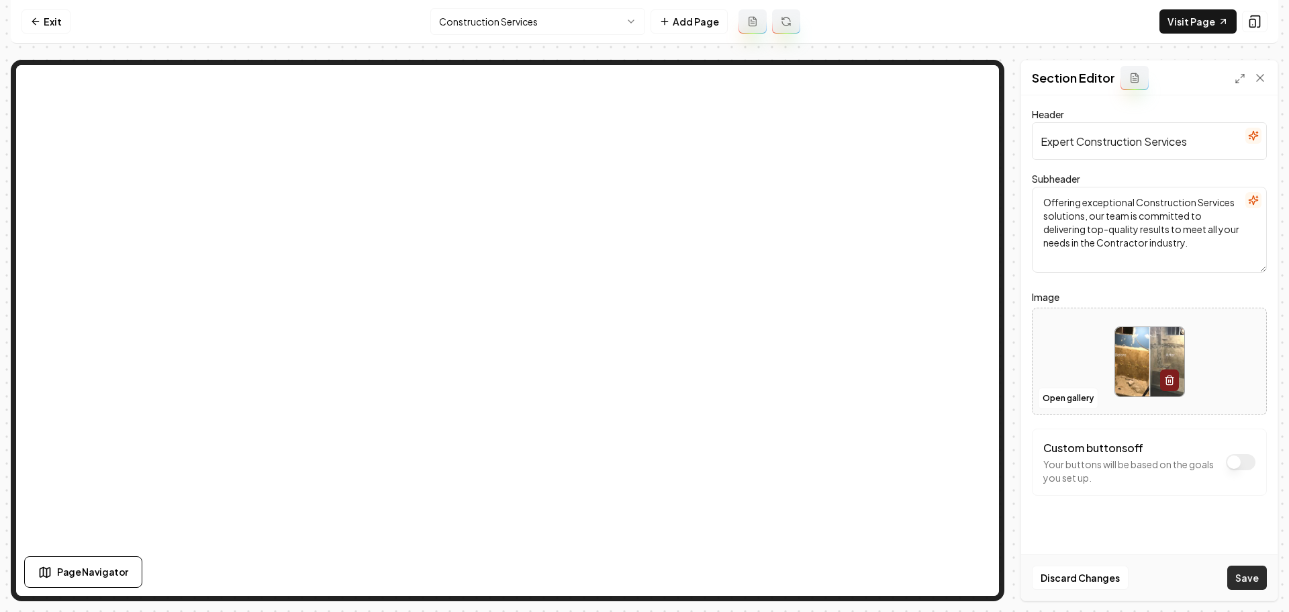
click at [1246, 577] on button "Save" at bounding box center [1248, 577] width 40 height 24
click at [586, 19] on html "Computer Required This feature is only available on a computer. Please switch t…" at bounding box center [644, 306] width 1289 height 612
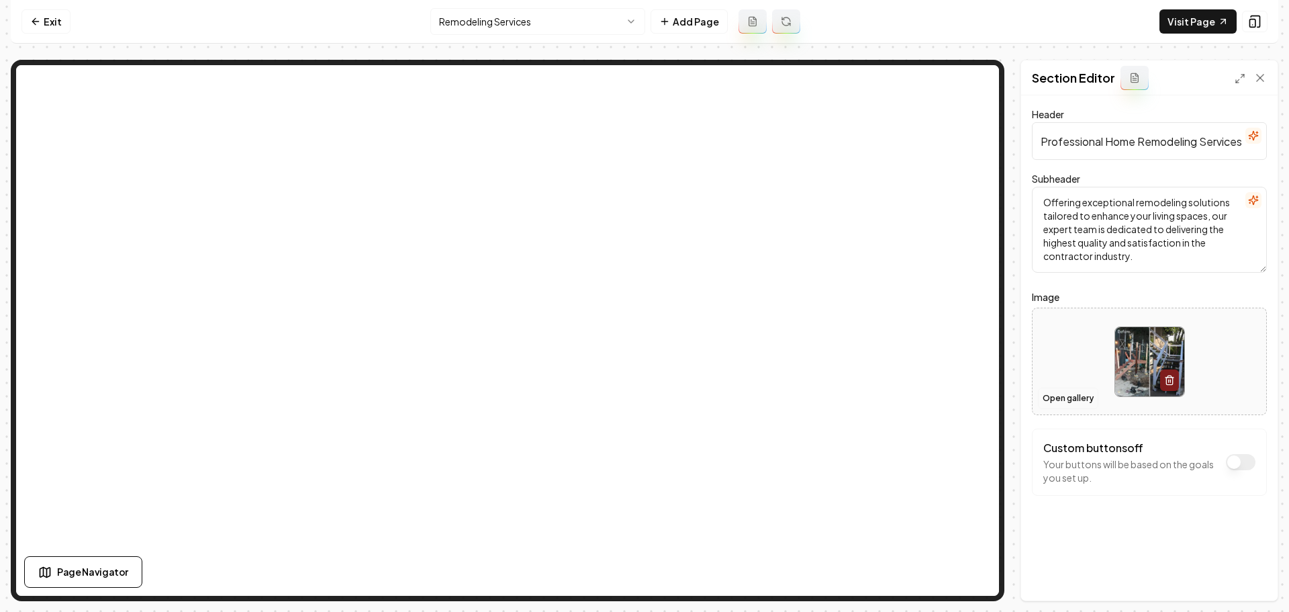
click at [1075, 400] on button "Open gallery" at bounding box center [1068, 397] width 60 height 21
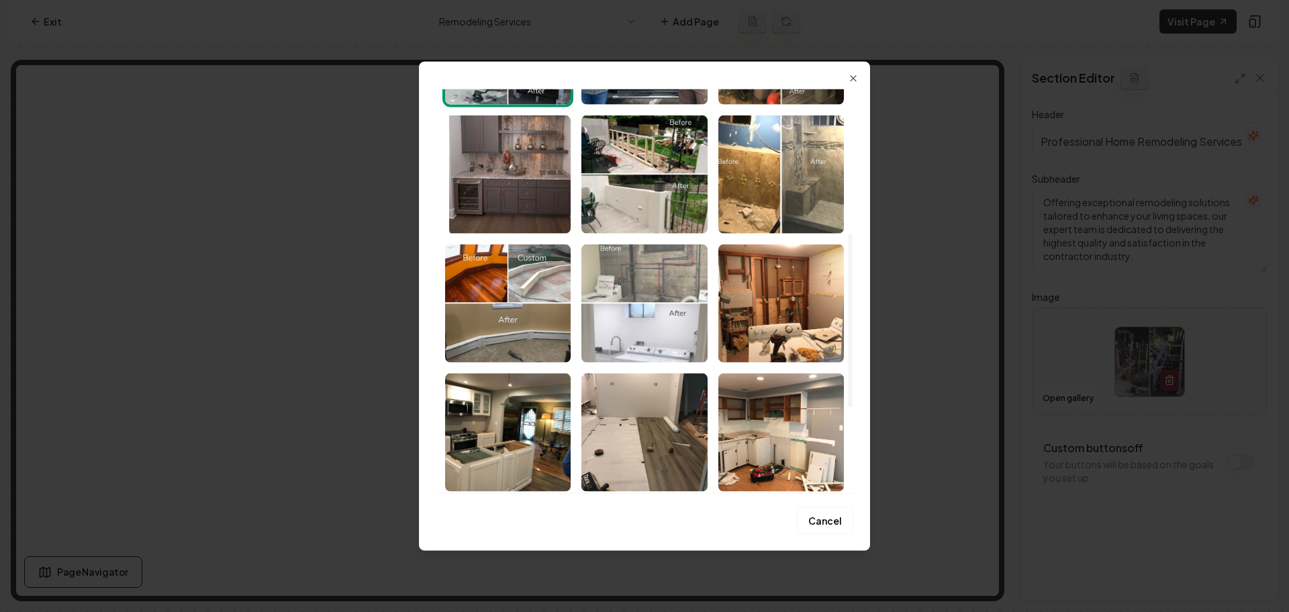
scroll to position [336, 0]
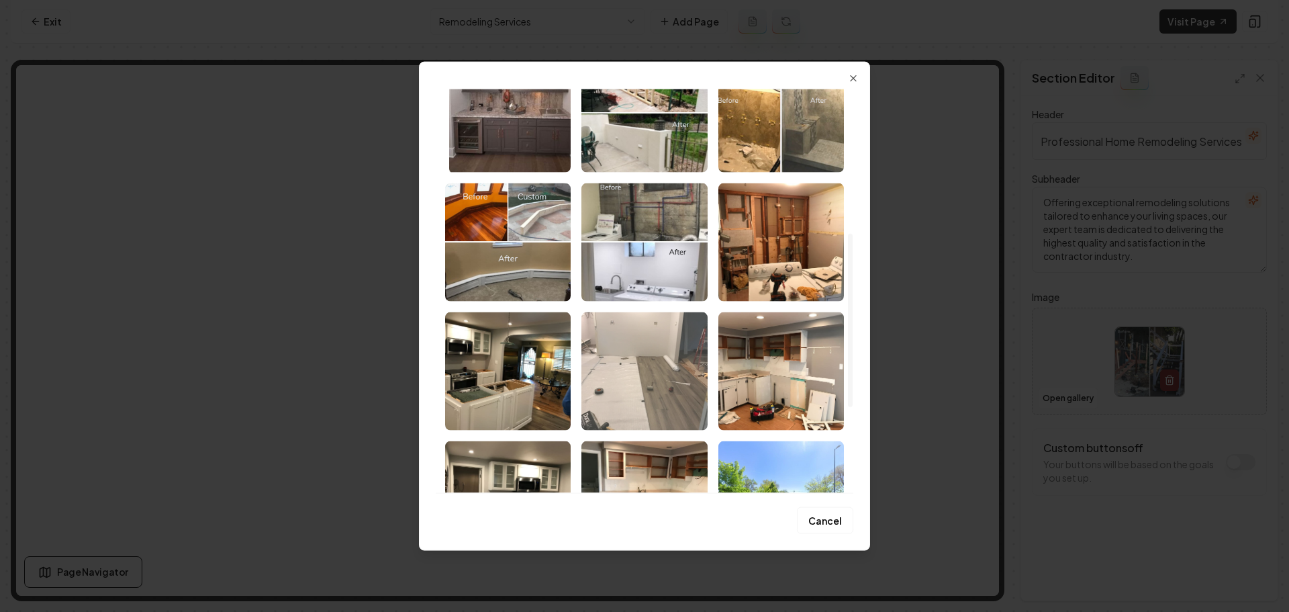
click at [657, 364] on img "Select image image_68a896f35c7cd75eb87b4b09.jpeg" at bounding box center [645, 371] width 126 height 118
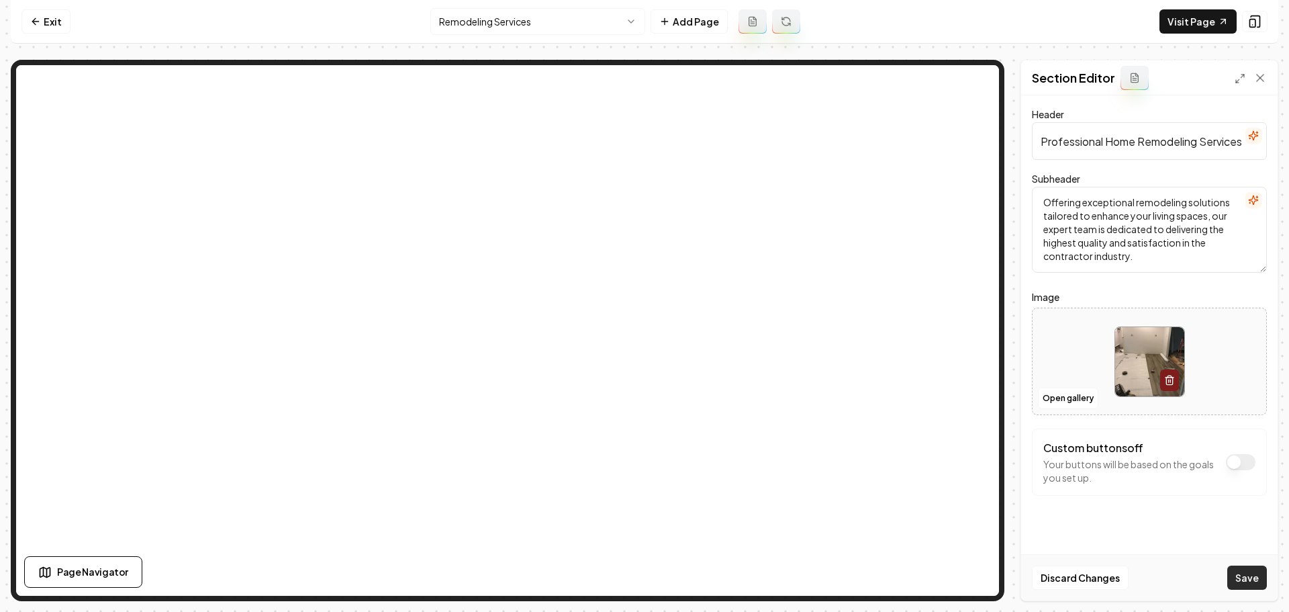
click at [1248, 577] on button "Save" at bounding box center [1248, 577] width 40 height 24
click at [589, 21] on html "Computer Required This feature is only available on a computer. Please switch t…" at bounding box center [644, 306] width 1289 height 612
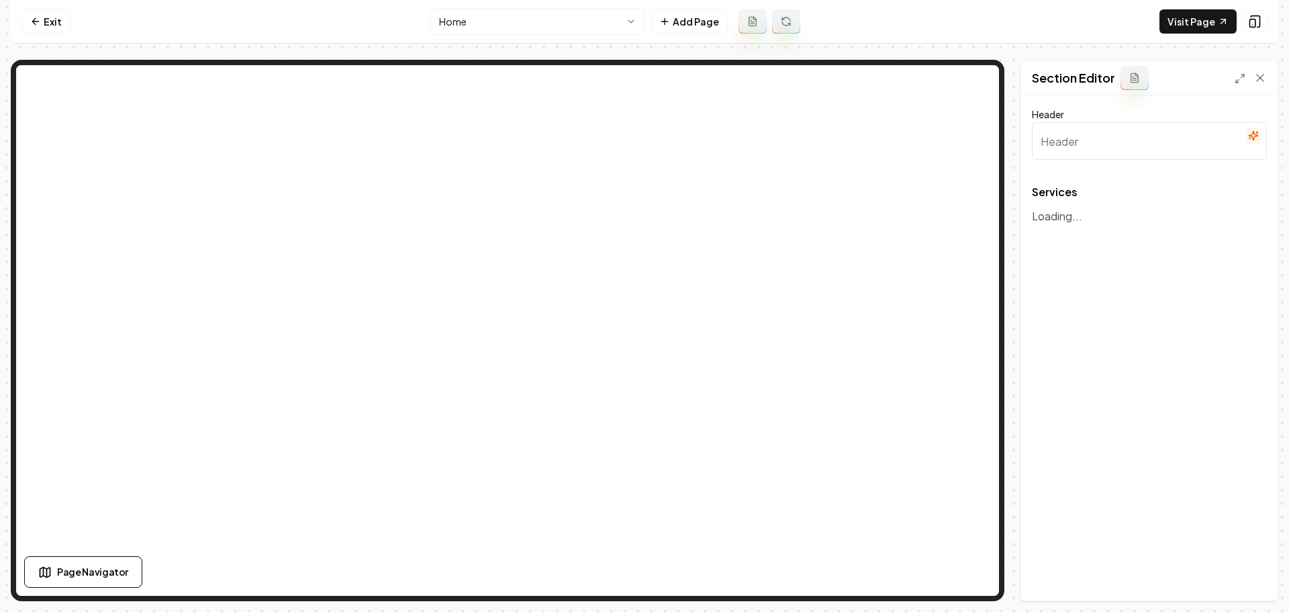
type input "Our Expert Remodeling & Painting Services"
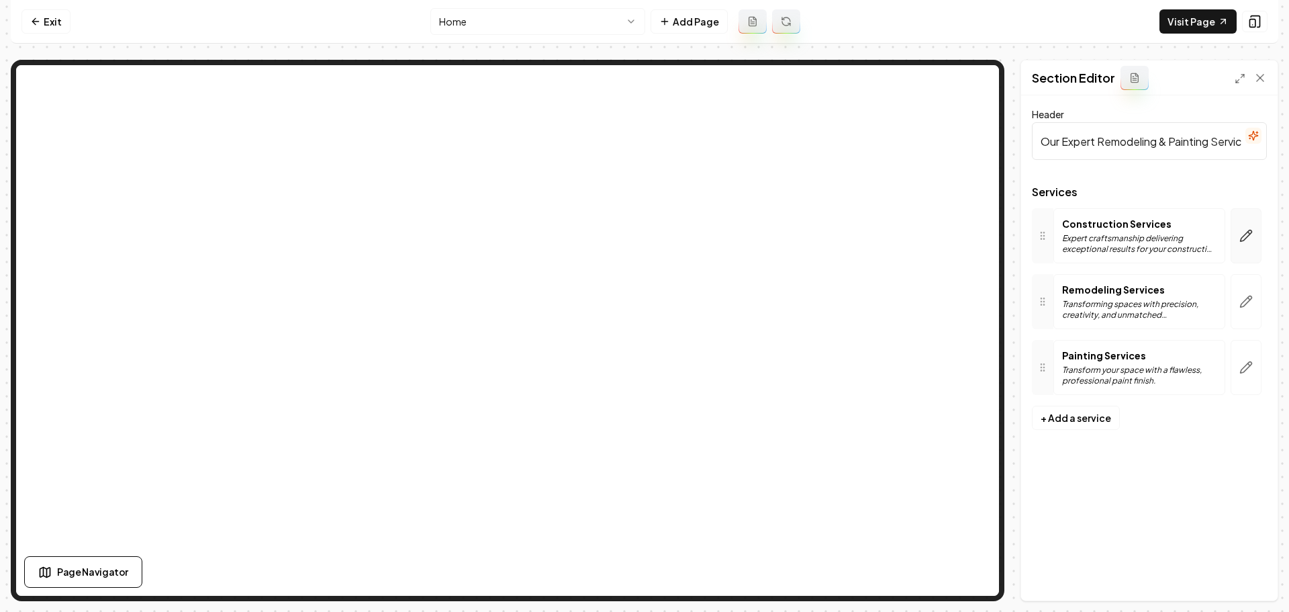
click at [1232, 236] on button "button" at bounding box center [1246, 235] width 31 height 55
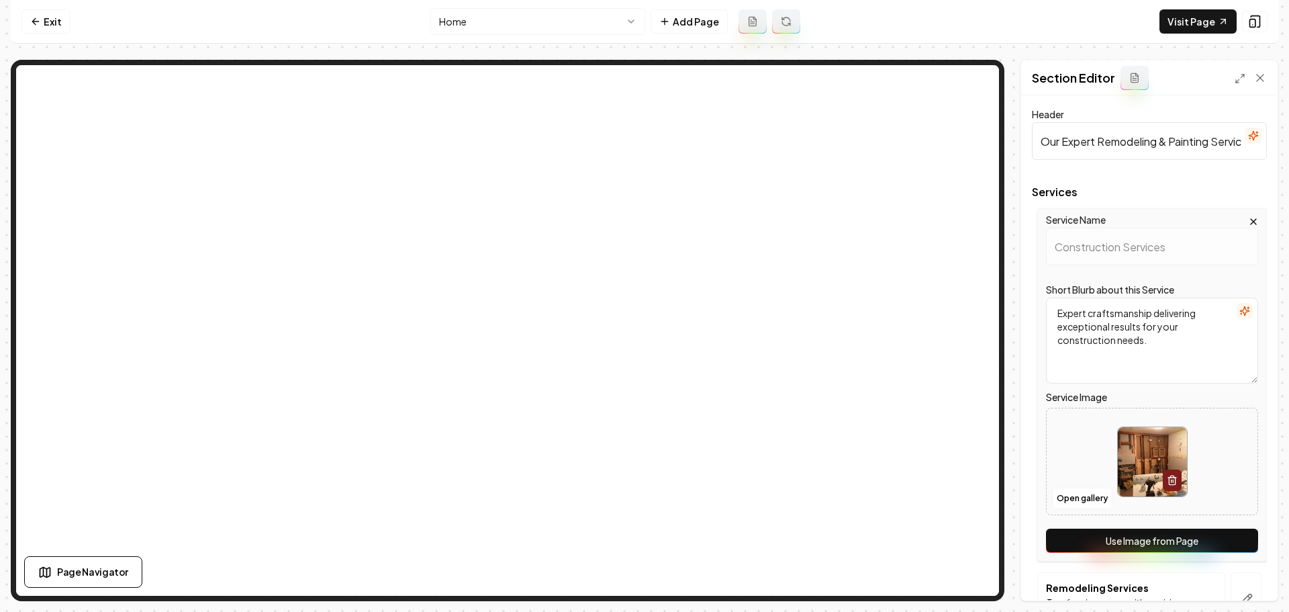
click at [1157, 535] on button "Use Image from Page" at bounding box center [1152, 541] width 212 height 24
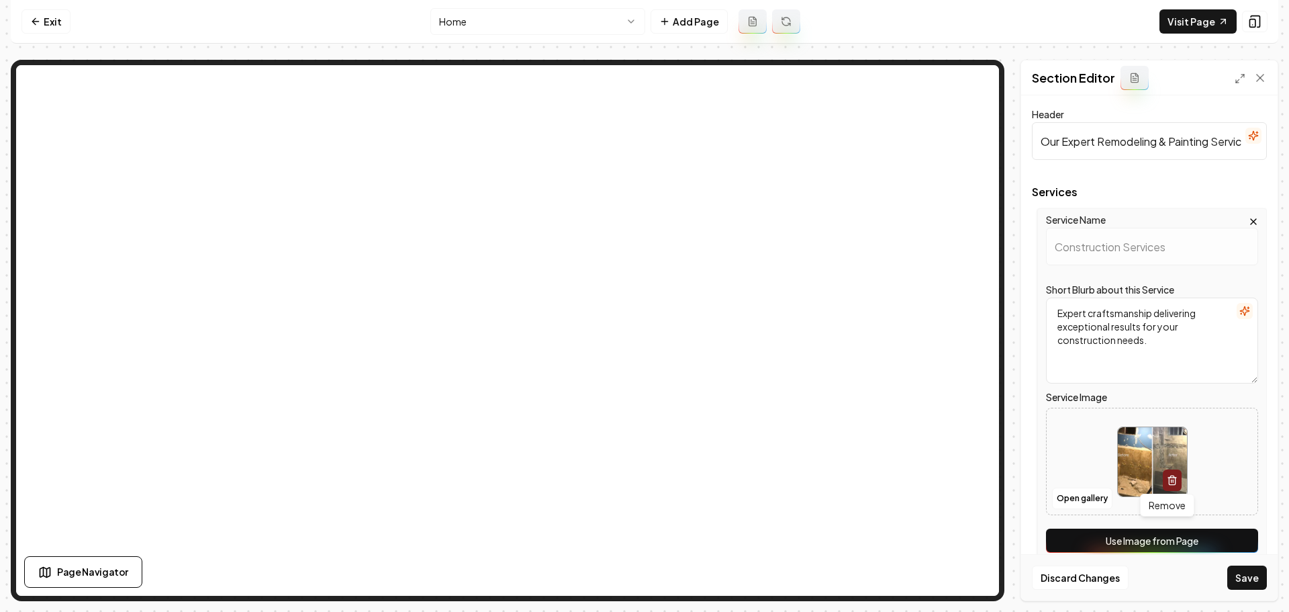
scroll to position [154, 0]
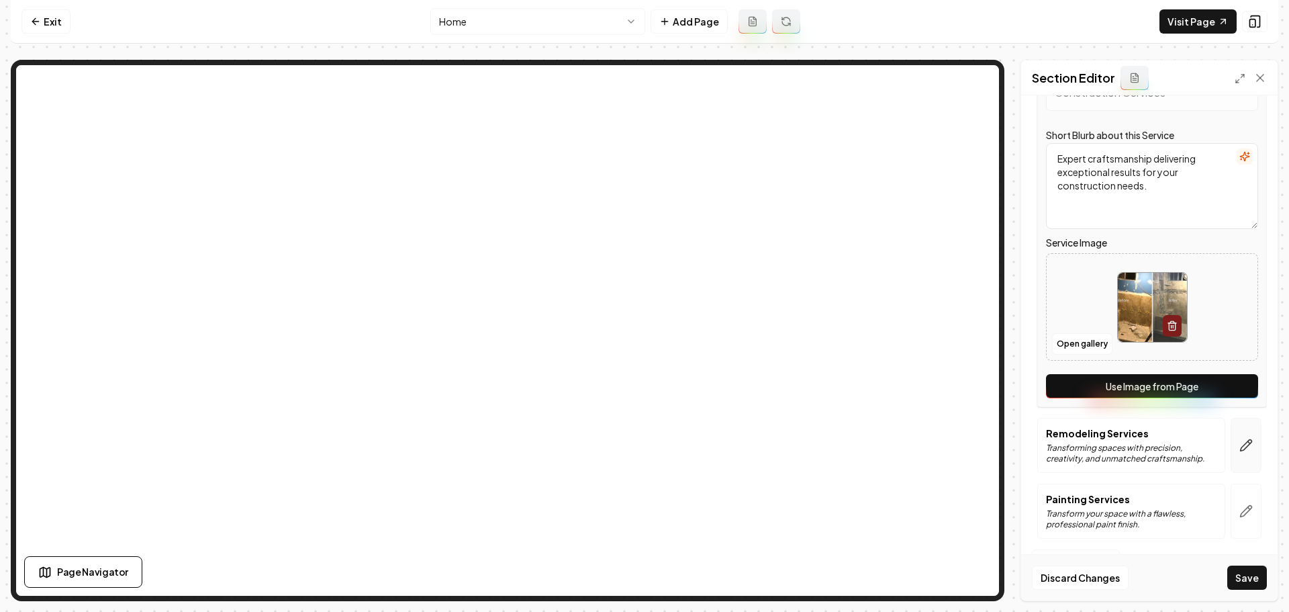
click at [1240, 441] on icon "button" at bounding box center [1246, 445] width 13 height 13
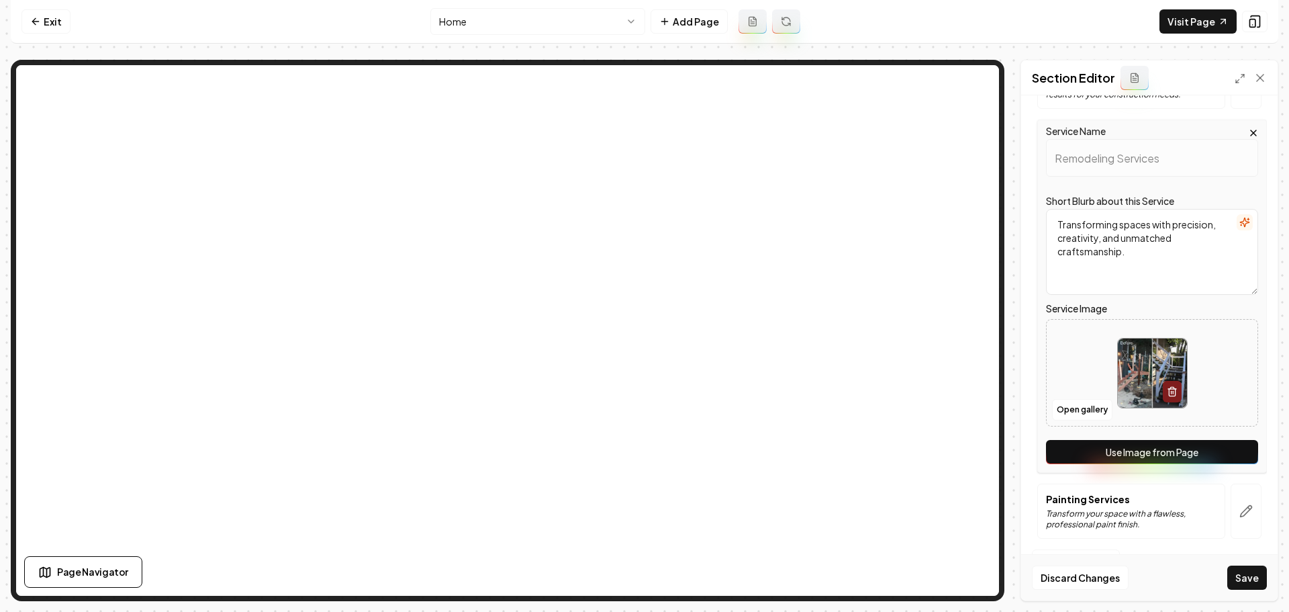
click at [1150, 454] on button "Use Image from Page" at bounding box center [1152, 452] width 212 height 24
click at [1240, 505] on icon "button" at bounding box center [1246, 510] width 13 height 13
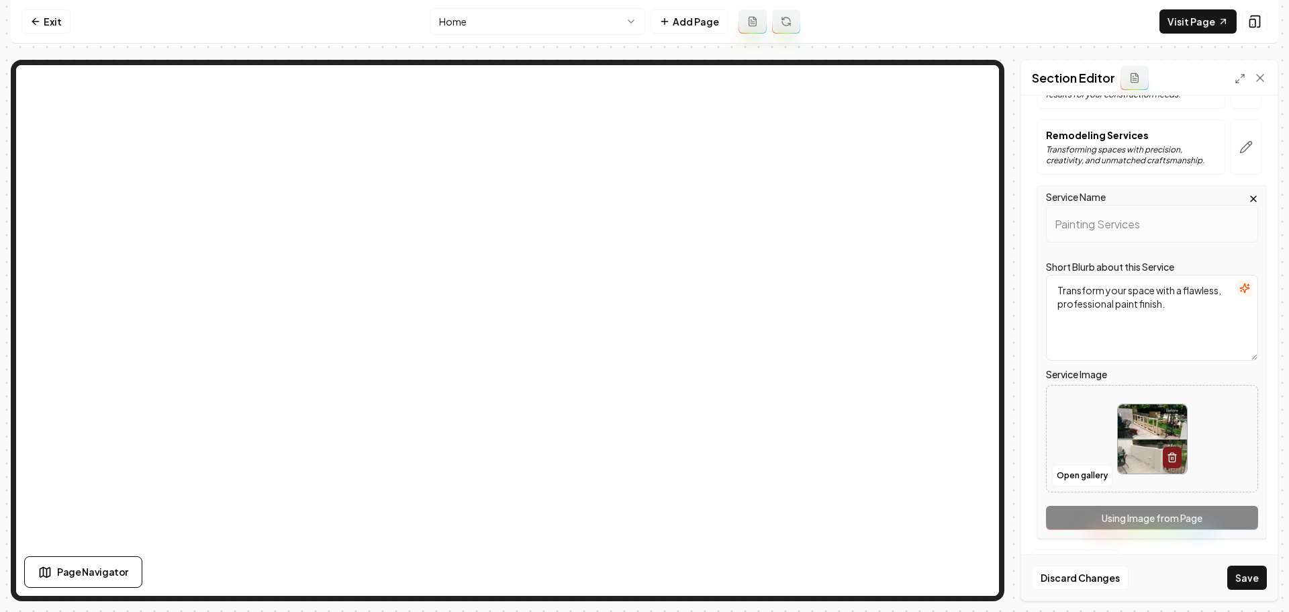
click at [1158, 518] on div "Service Name Painting Services Short Blurb about this Service Transform your sp…" at bounding box center [1153, 361] width 230 height 353
click at [1248, 581] on button "Save" at bounding box center [1248, 577] width 40 height 24
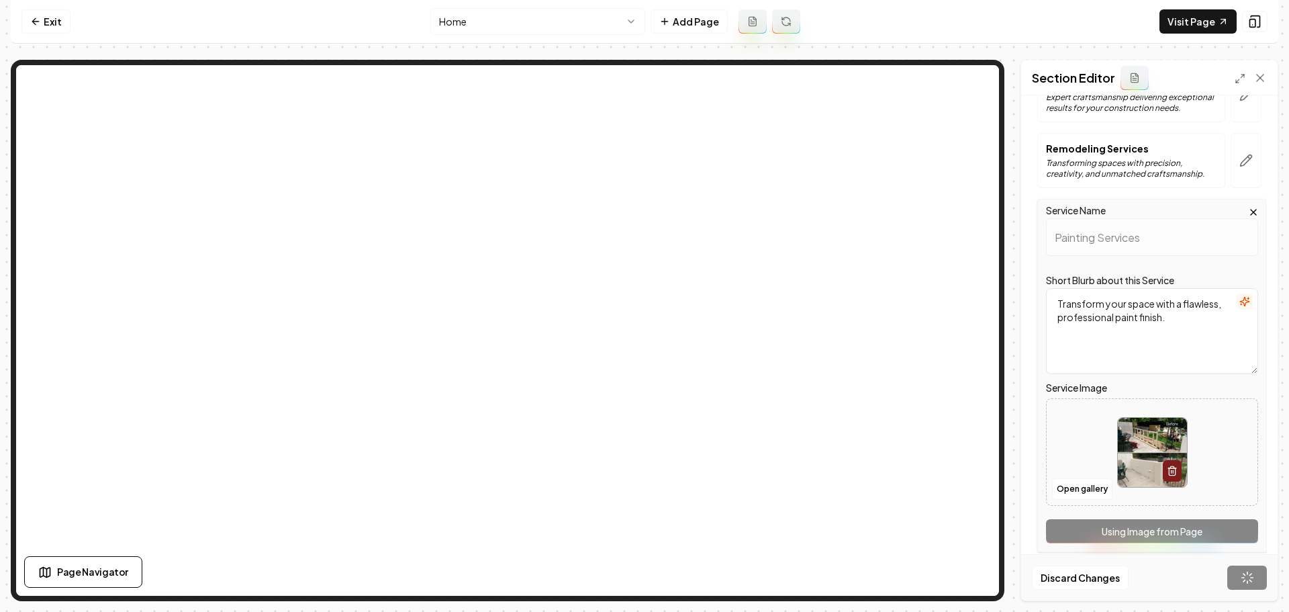
scroll to position [141, 0]
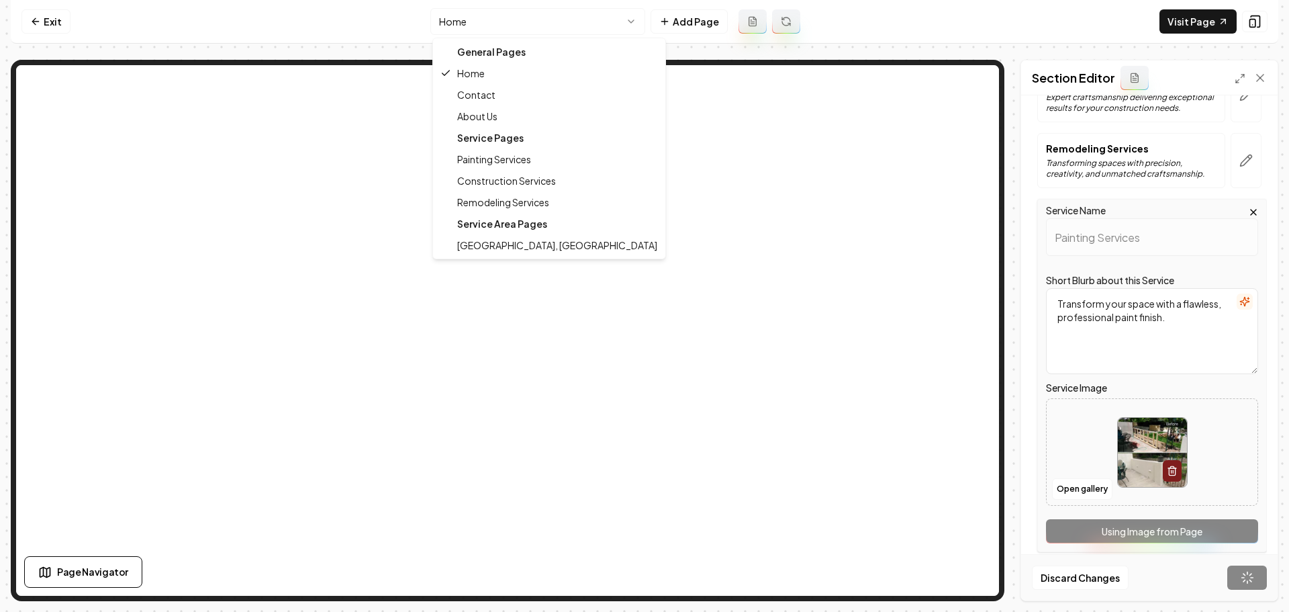
click at [544, 19] on html "Computer Required This feature is only available on a computer. Please switch t…" at bounding box center [644, 306] width 1289 height 612
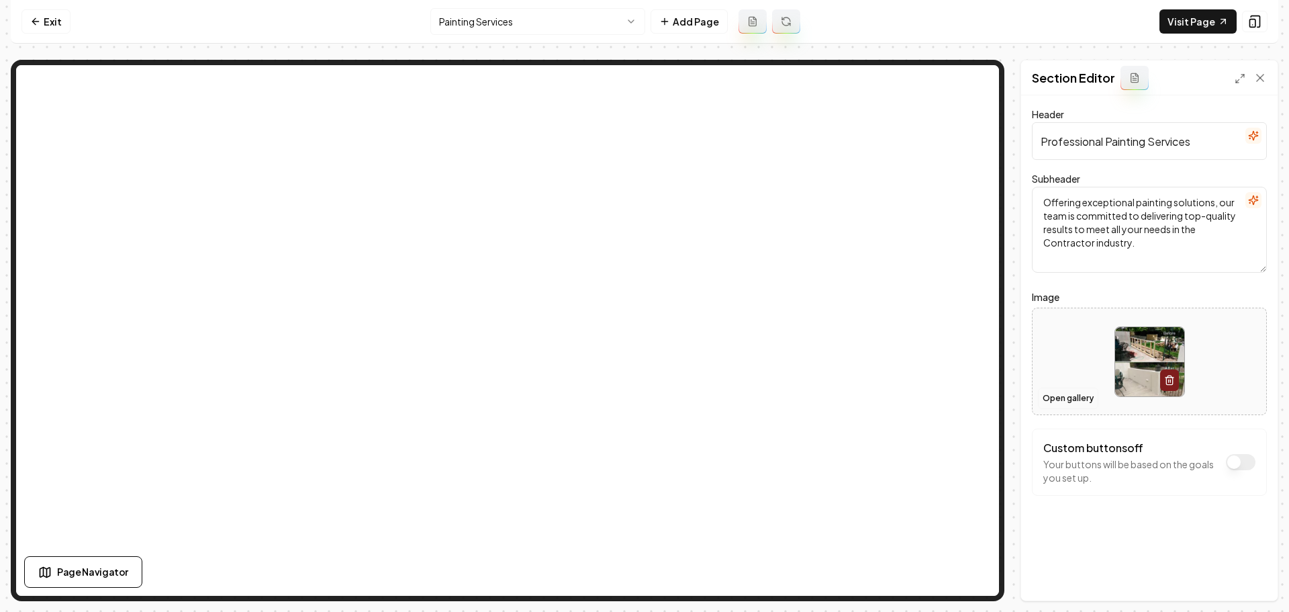
click at [1075, 396] on button "Open gallery" at bounding box center [1068, 397] width 60 height 21
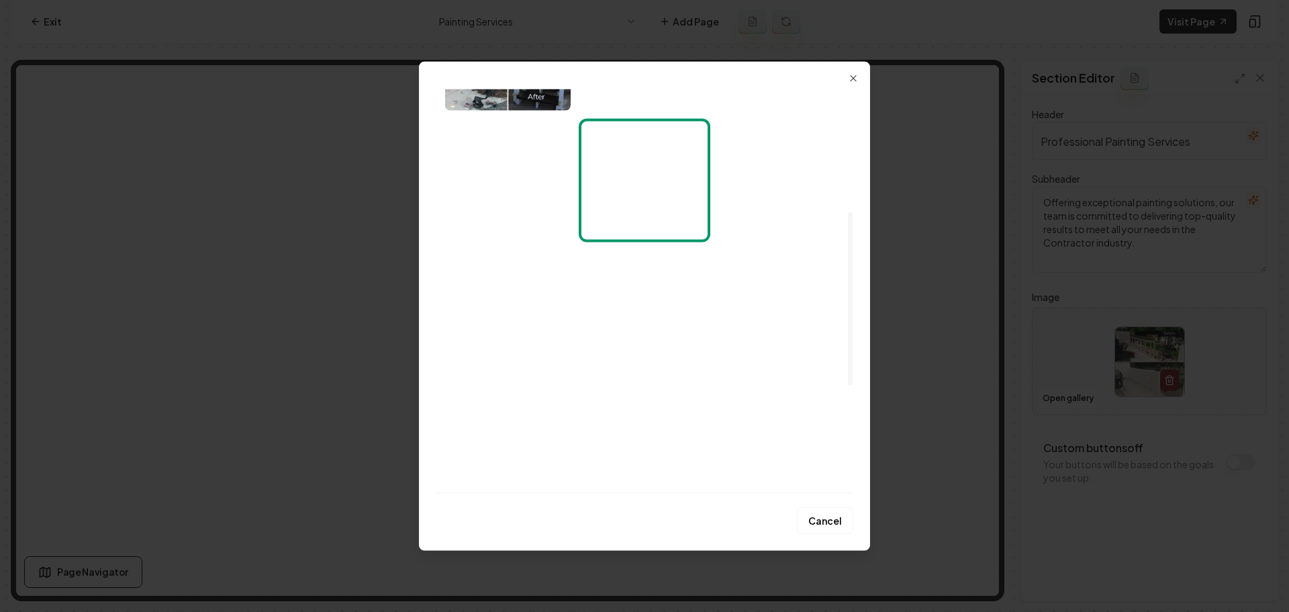
scroll to position [536, 0]
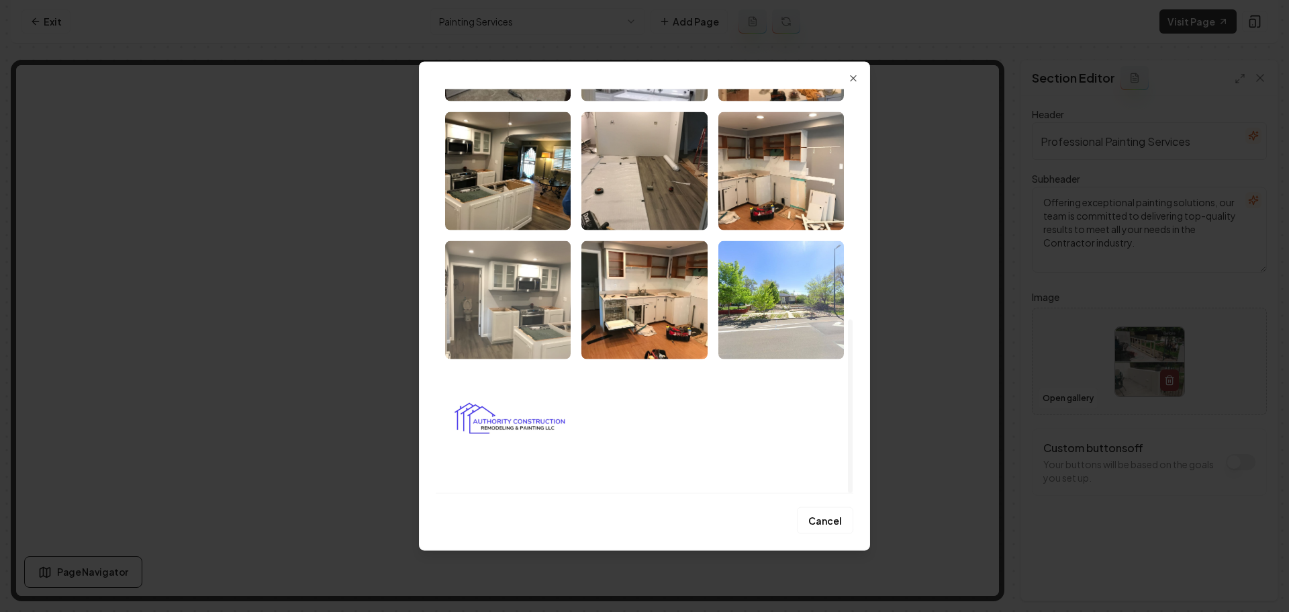
click at [528, 333] on img "Select image image_68a896f35c7cd75eb87b4771.jpeg" at bounding box center [508, 299] width 126 height 118
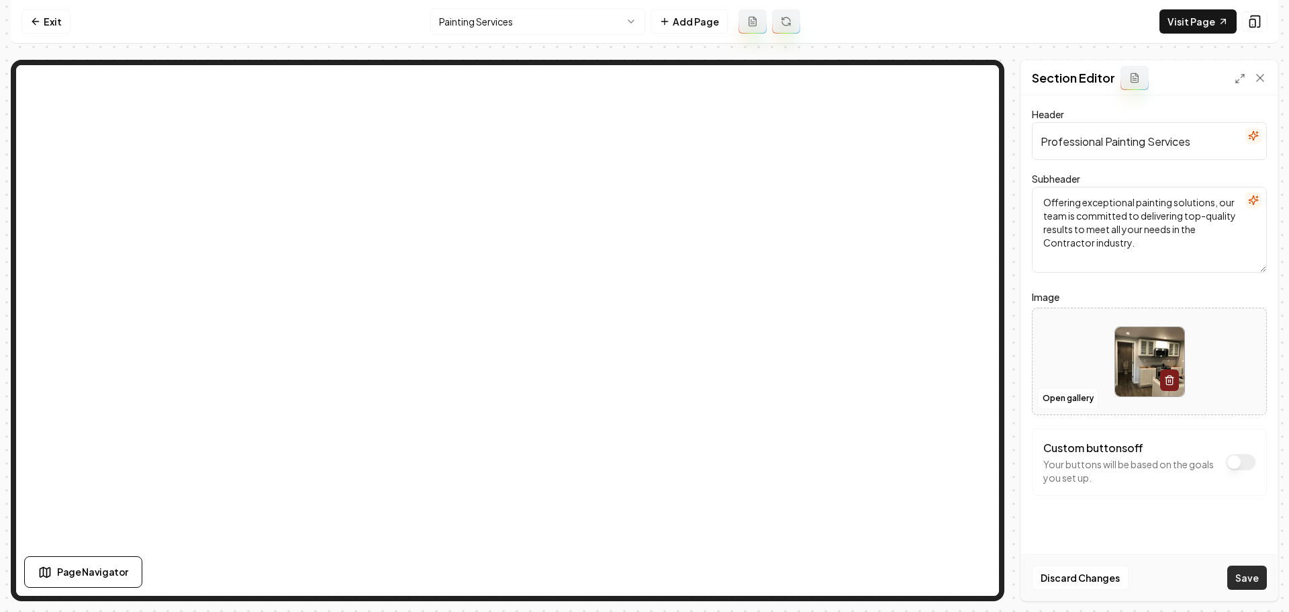
click at [1252, 570] on button "Save" at bounding box center [1248, 577] width 40 height 24
click at [572, 17] on html "Computer Required This feature is only available on a computer. Please switch t…" at bounding box center [644, 306] width 1289 height 612
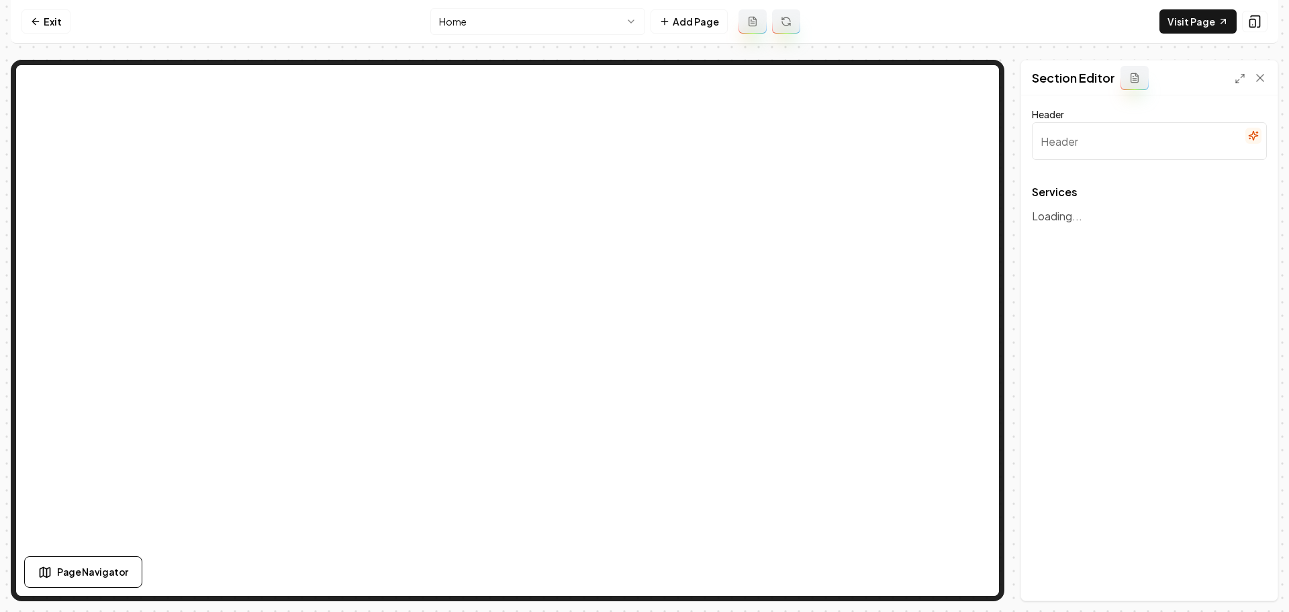
type input "Our Expert Remodeling & Painting Services"
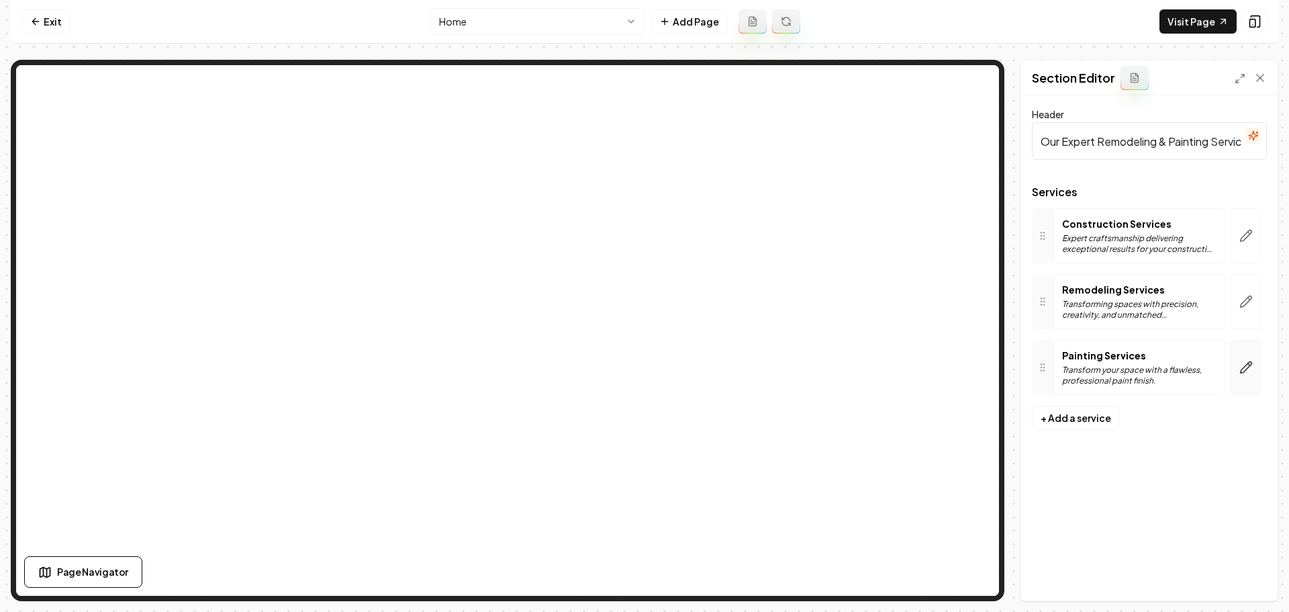
click at [1253, 375] on button "button" at bounding box center [1246, 367] width 31 height 55
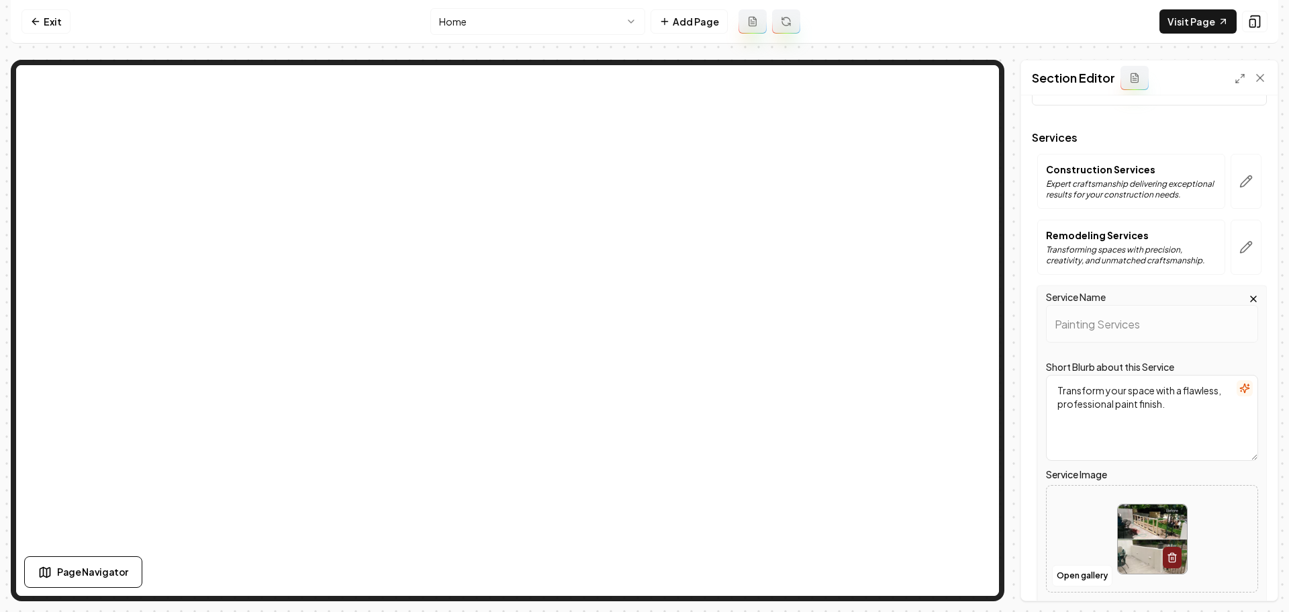
scroll to position [154, 0]
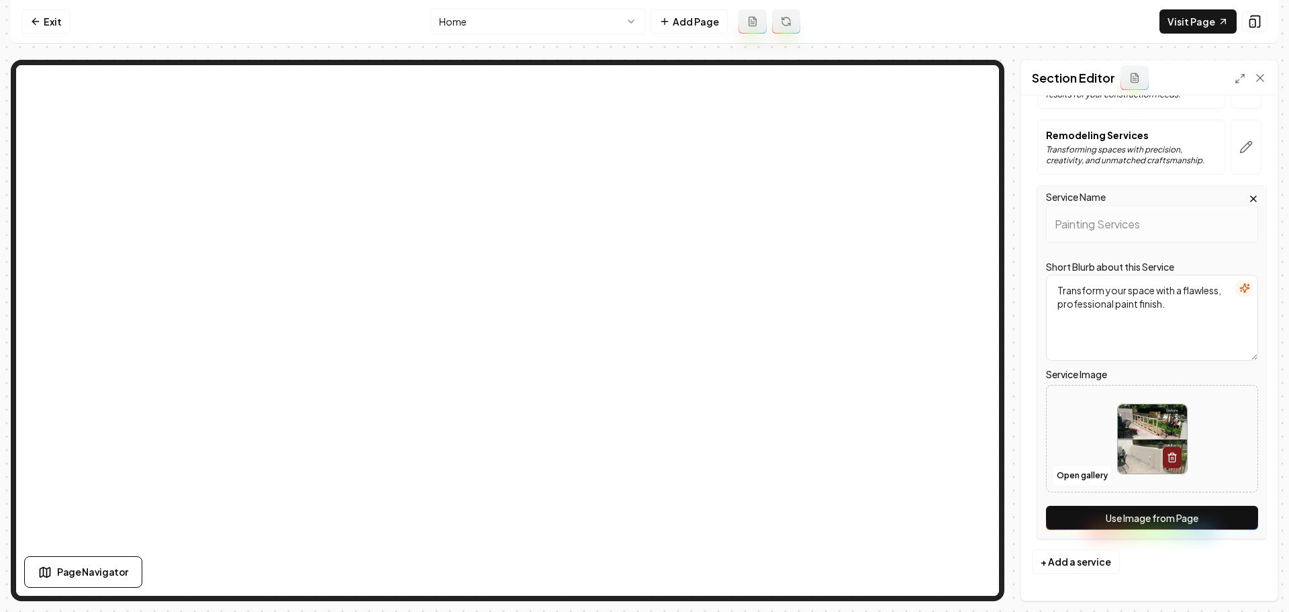
click at [1167, 514] on button "Use Image from Page" at bounding box center [1152, 518] width 212 height 24
click at [1241, 150] on icon "button" at bounding box center [1246, 147] width 11 height 11
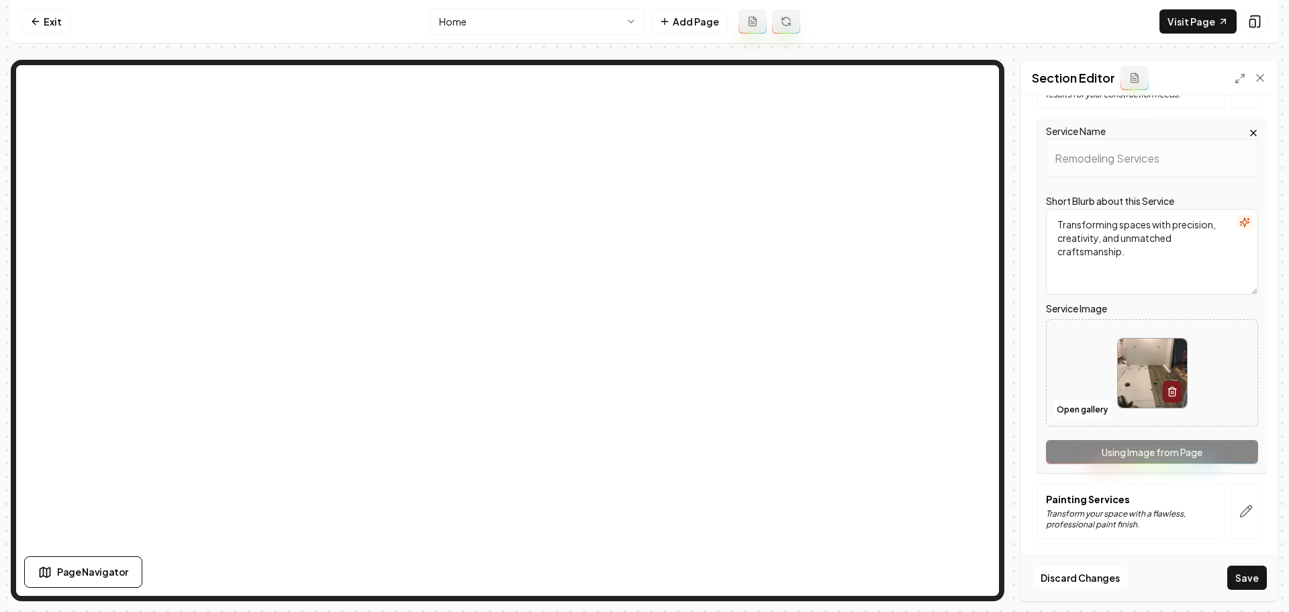
scroll to position [20, 0]
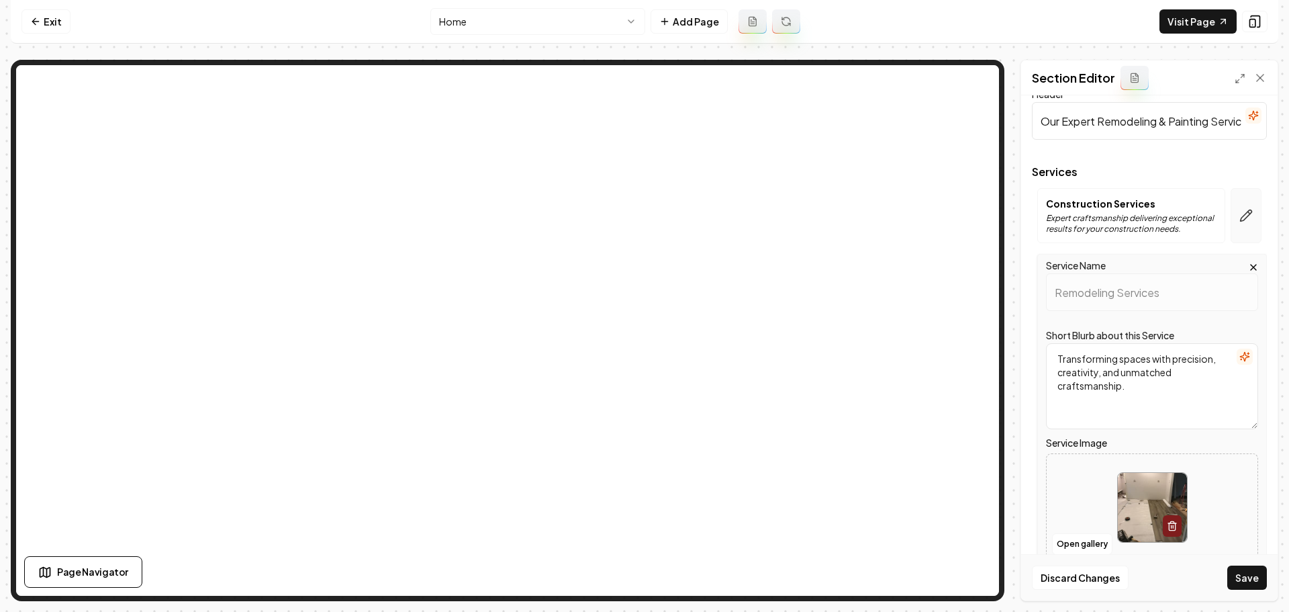
click at [1231, 207] on button "button" at bounding box center [1246, 215] width 31 height 55
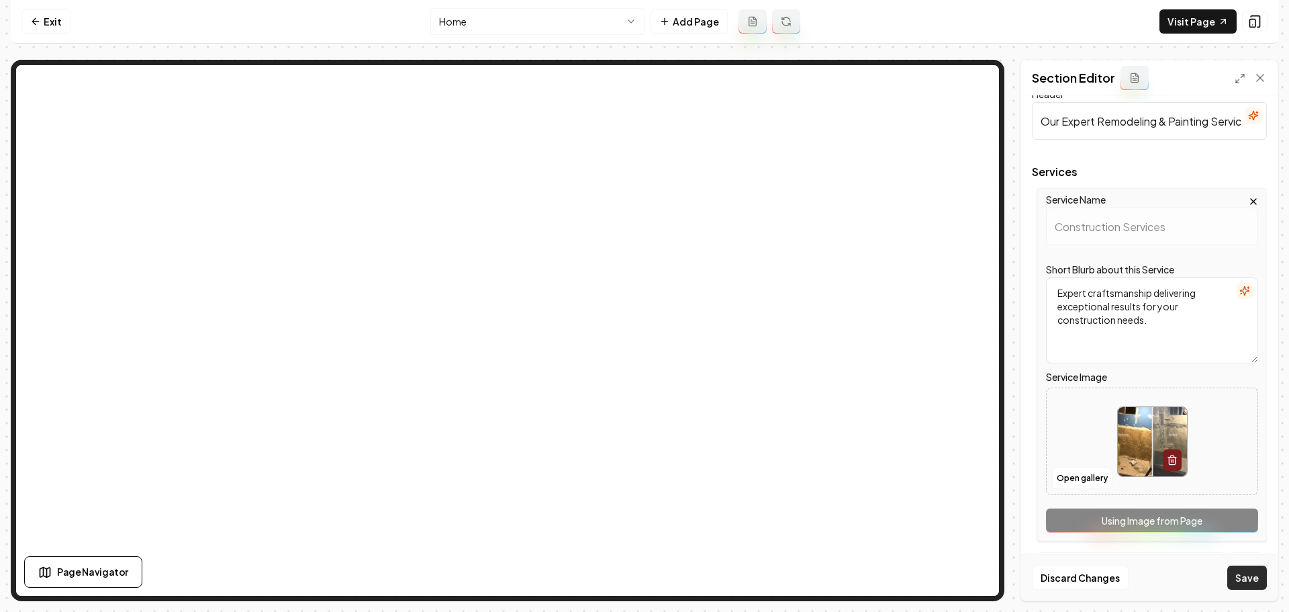
click at [1248, 582] on button "Save" at bounding box center [1248, 577] width 40 height 24
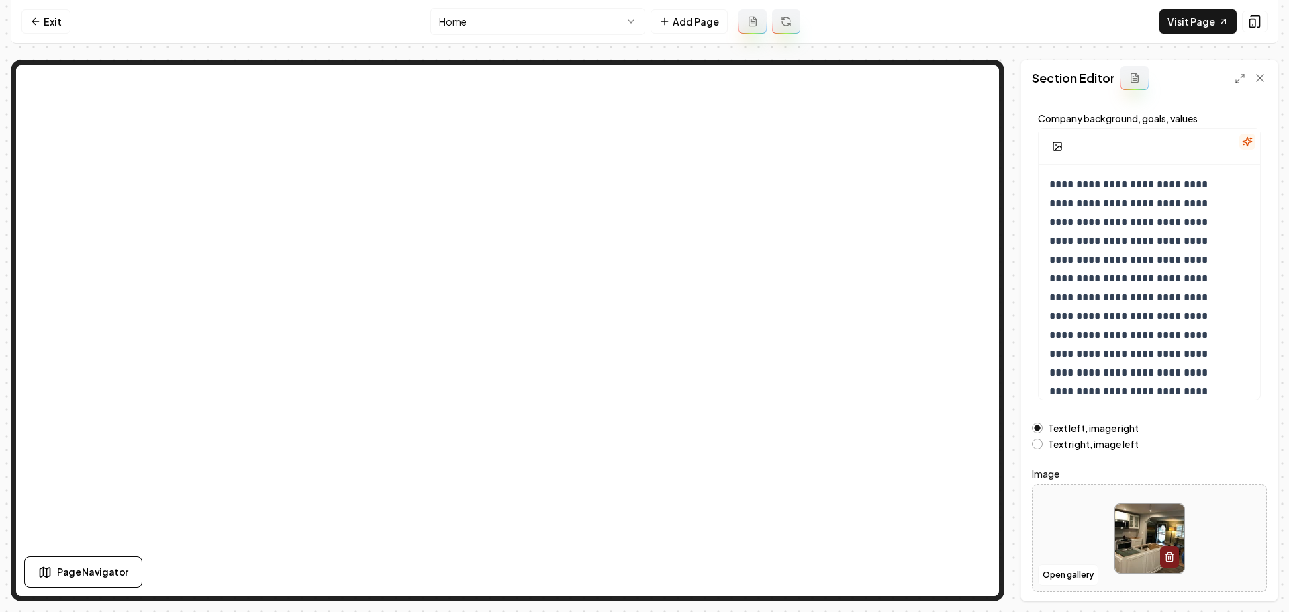
scroll to position [113, 0]
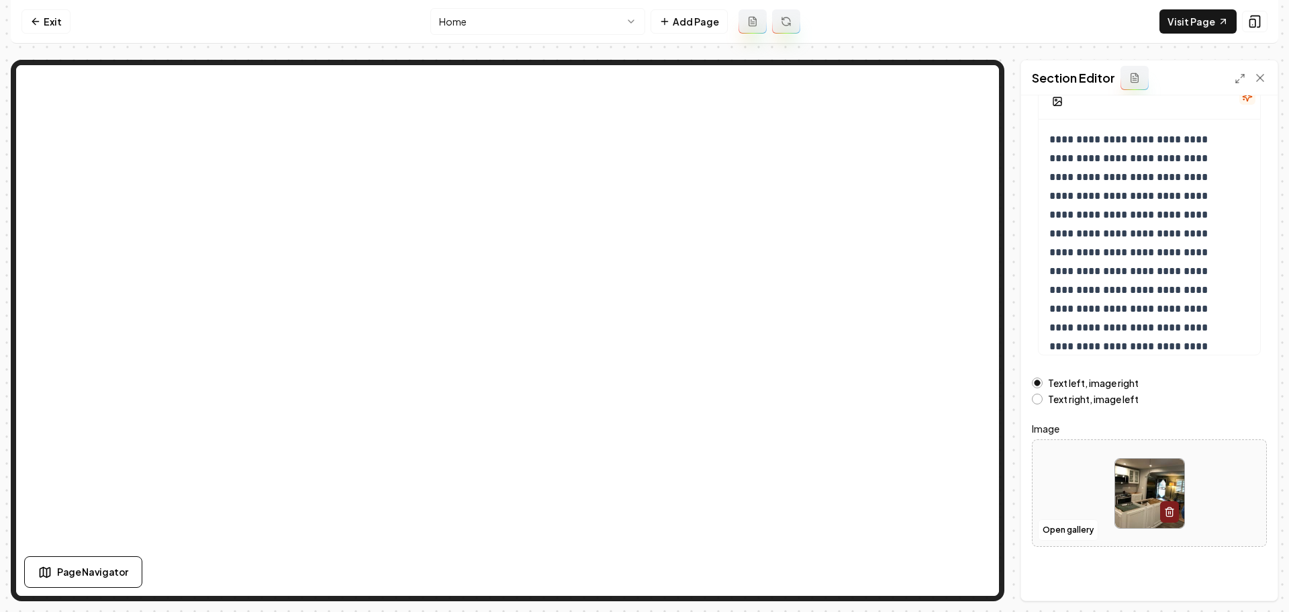
click at [1154, 492] on img at bounding box center [1149, 493] width 69 height 69
click at [1062, 529] on button "Open gallery" at bounding box center [1068, 529] width 60 height 21
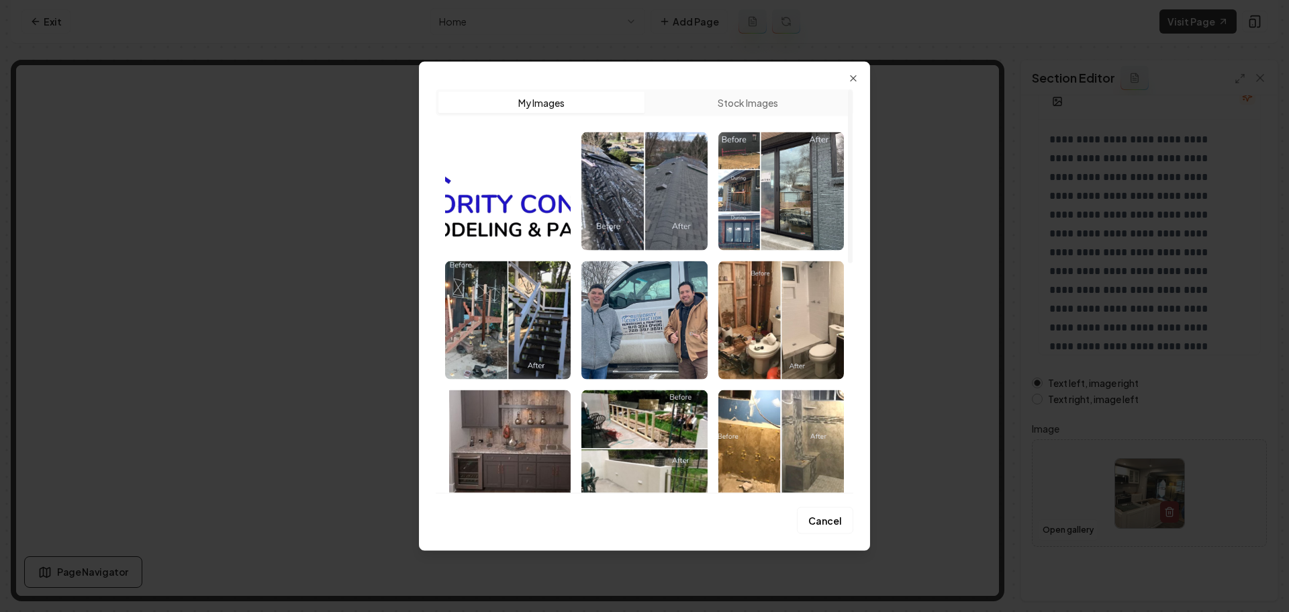
click at [631, 320] on img "Select image image_68a896f45c7cd75eb87b500c.jpeg" at bounding box center [645, 320] width 126 height 118
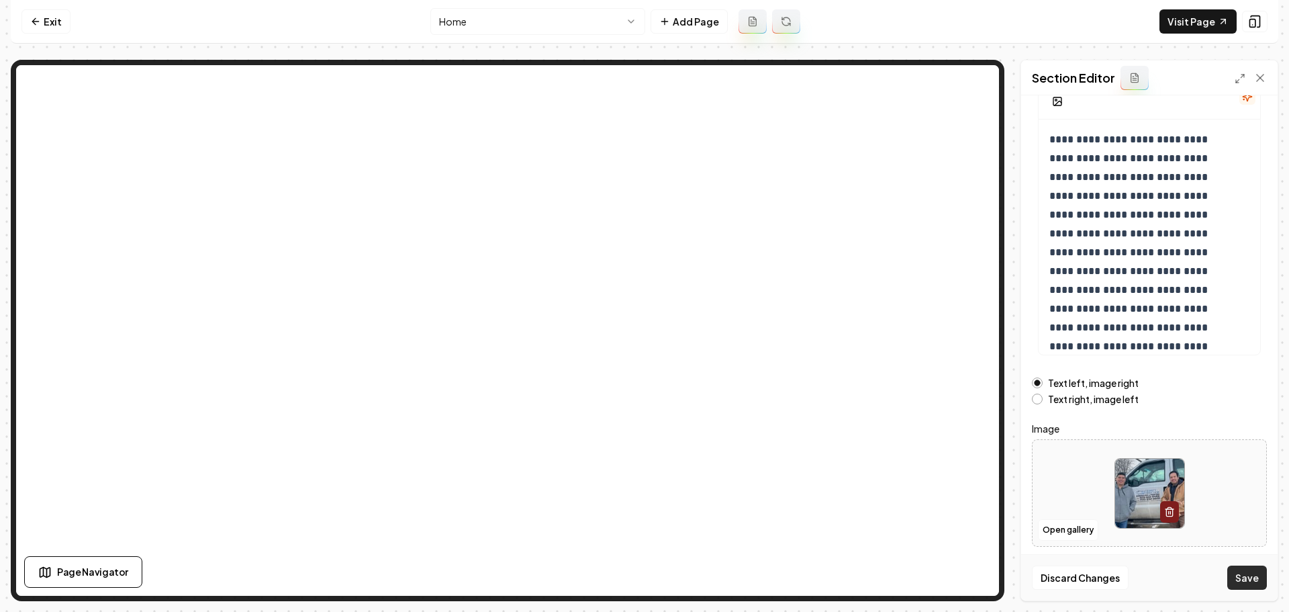
click at [1246, 566] on button "Save" at bounding box center [1248, 577] width 40 height 24
click at [584, 12] on html "**********" at bounding box center [644, 306] width 1289 height 612
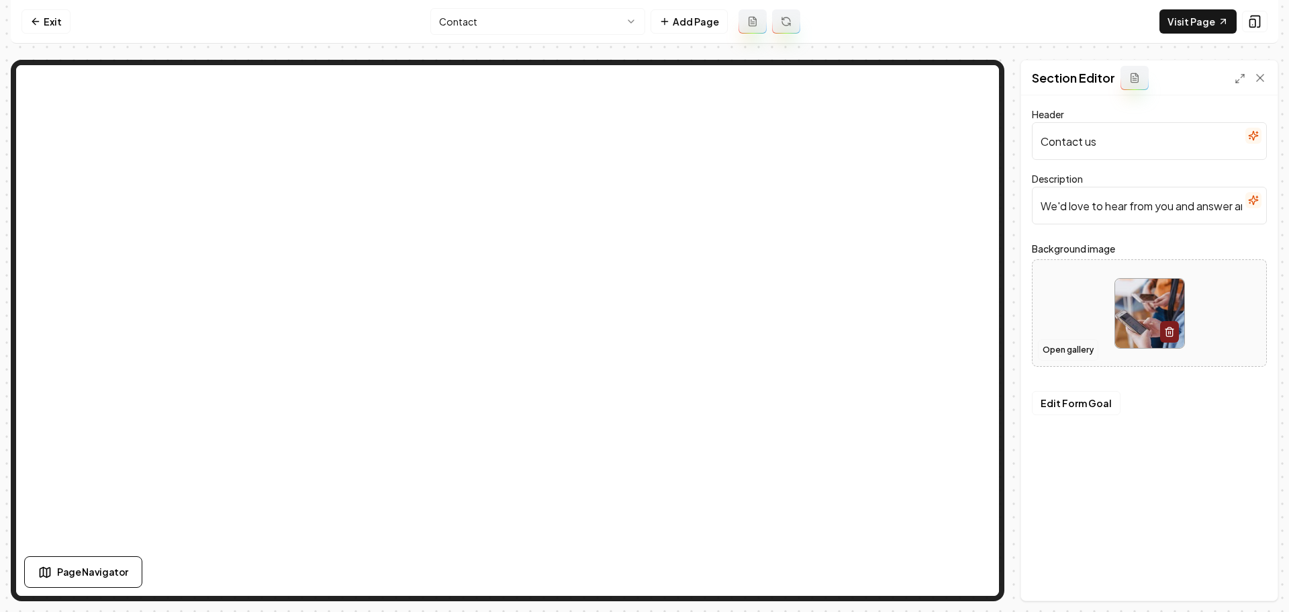
click at [1068, 347] on button "Open gallery" at bounding box center [1068, 349] width 60 height 21
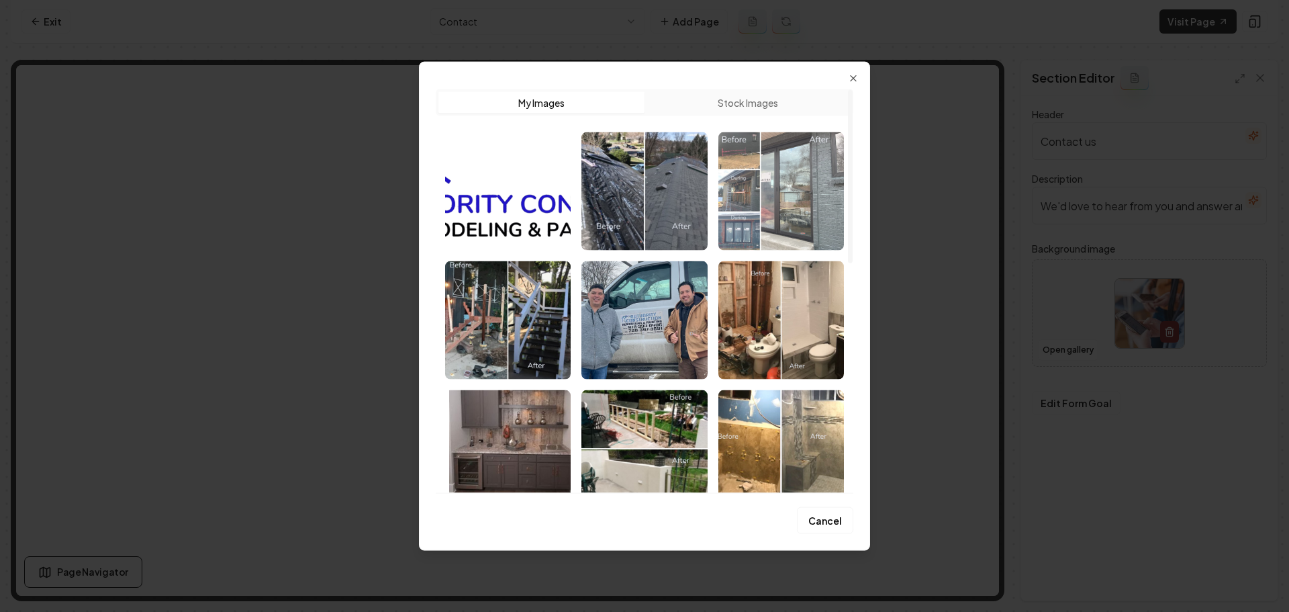
click at [833, 195] on img "Select image image_68a896f45c7cd75eb87b5016.jpeg" at bounding box center [782, 191] width 126 height 118
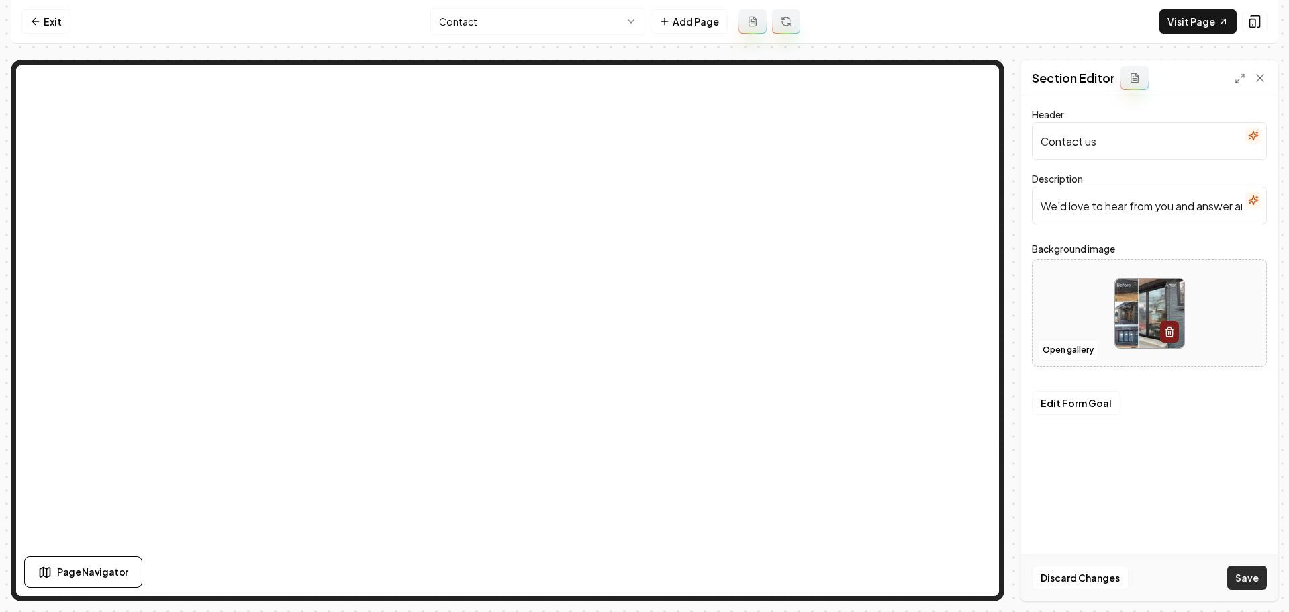
click at [1248, 576] on button "Save" at bounding box center [1248, 577] width 40 height 24
click at [576, 29] on html "Computer Required This feature is only available on a computer. Please switch t…" at bounding box center [644, 306] width 1289 height 612
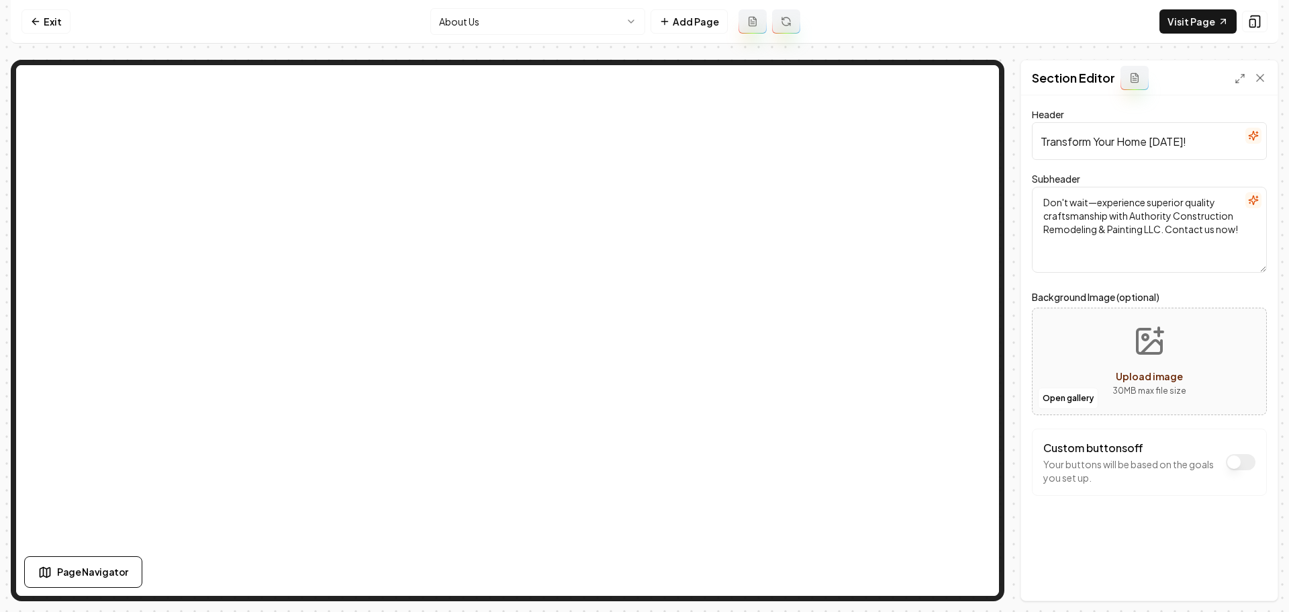
click at [557, 24] on html "Computer Required This feature is only available on a computer. Please switch t…" at bounding box center [644, 306] width 1289 height 612
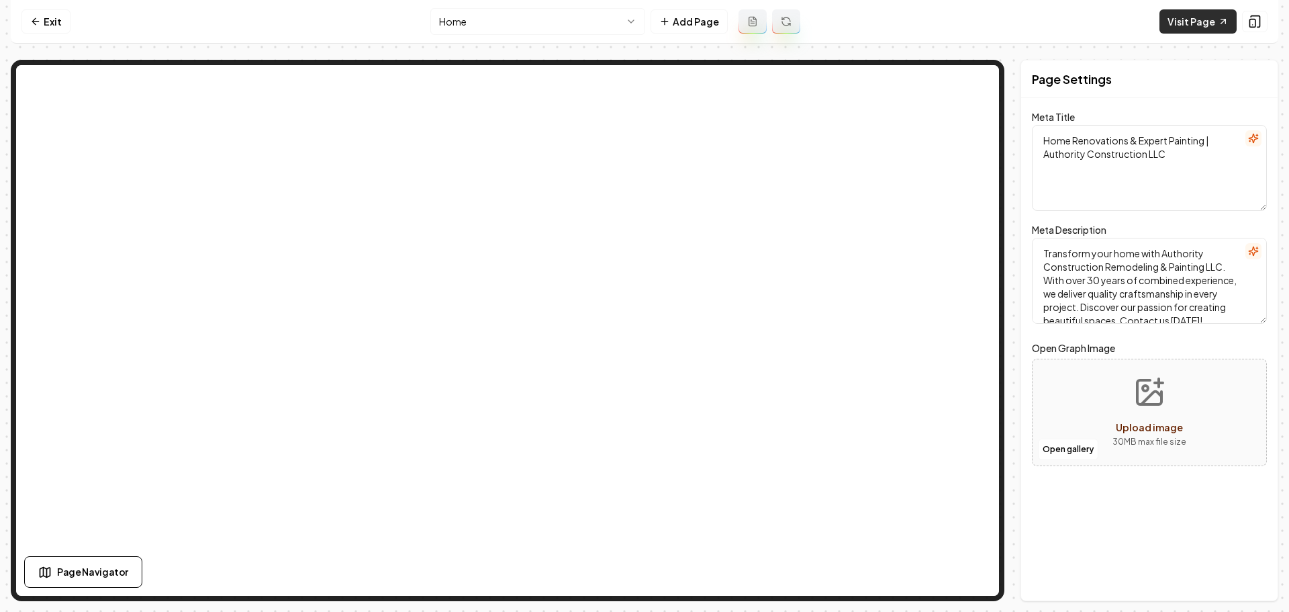
click at [1191, 21] on link "Visit Page" at bounding box center [1198, 21] width 77 height 24
